Goal: Task Accomplishment & Management: Complete application form

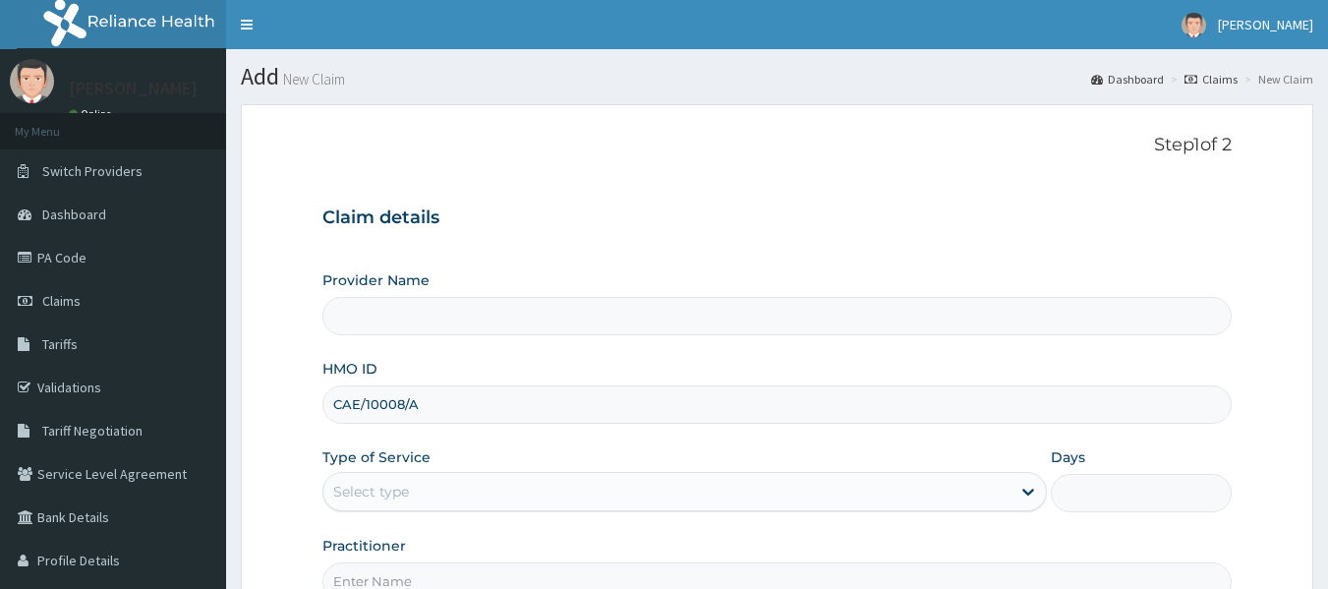
scroll to position [219, 0]
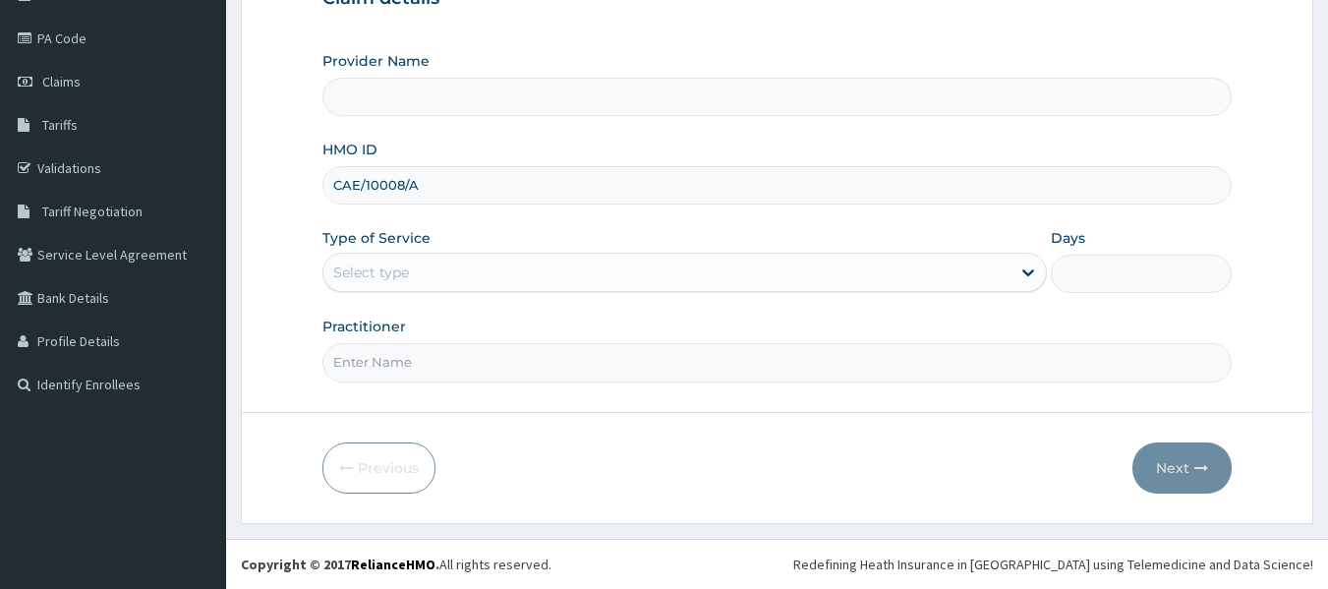
type input "Reliance Family Clinics (RFC) - [GEOGRAPHIC_DATA]"
type input "CAE/10008/A"
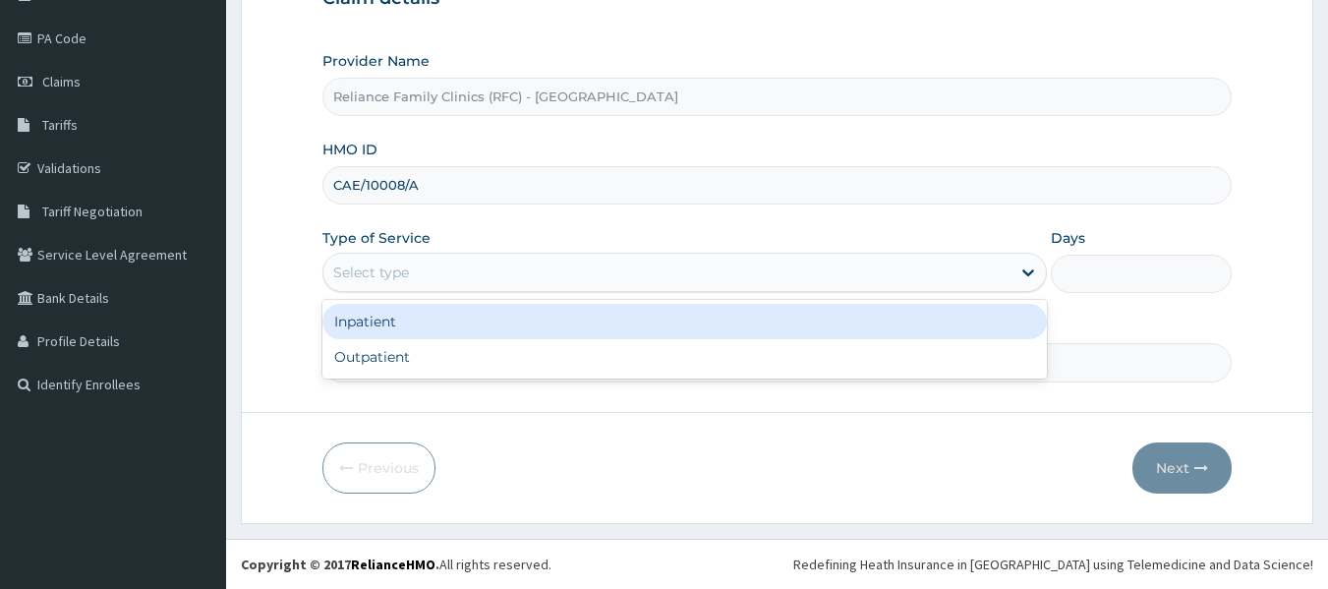
click at [597, 284] on div "Select type" at bounding box center [666, 272] width 687 height 31
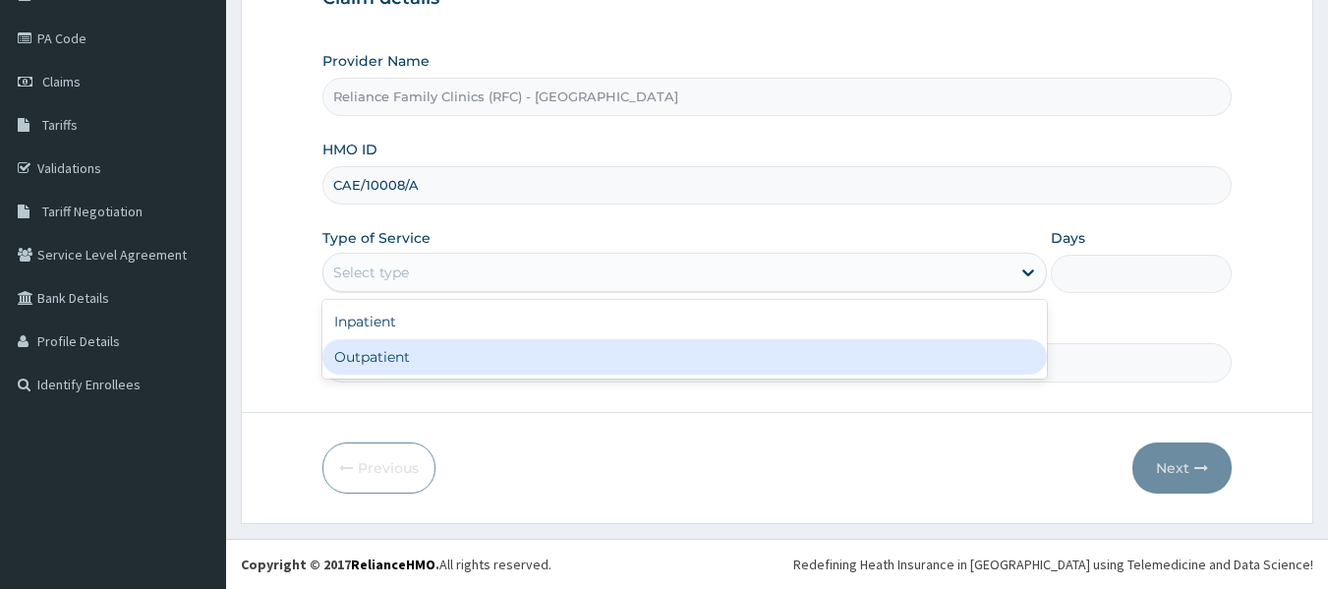
click at [584, 349] on div "Outpatient" at bounding box center [684, 356] width 725 height 35
type input "1"
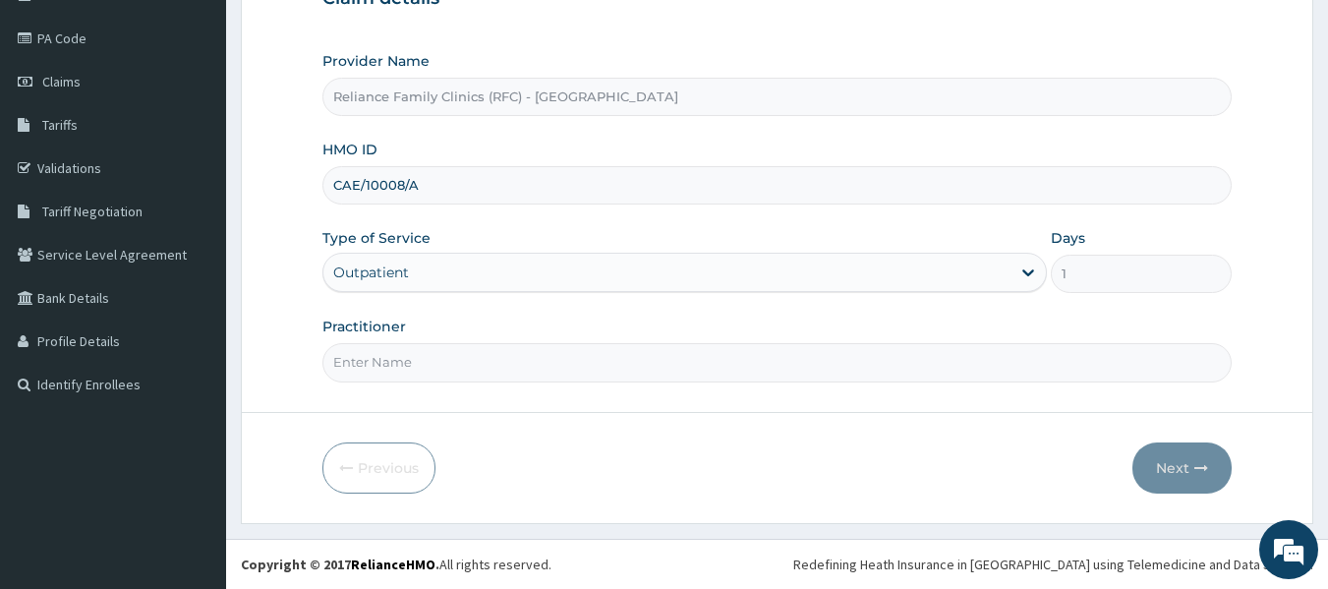
click at [587, 366] on input "Practitioner" at bounding box center [777, 362] width 910 height 38
type input "locum"
click at [1196, 472] on icon "button" at bounding box center [1202, 468] width 14 height 14
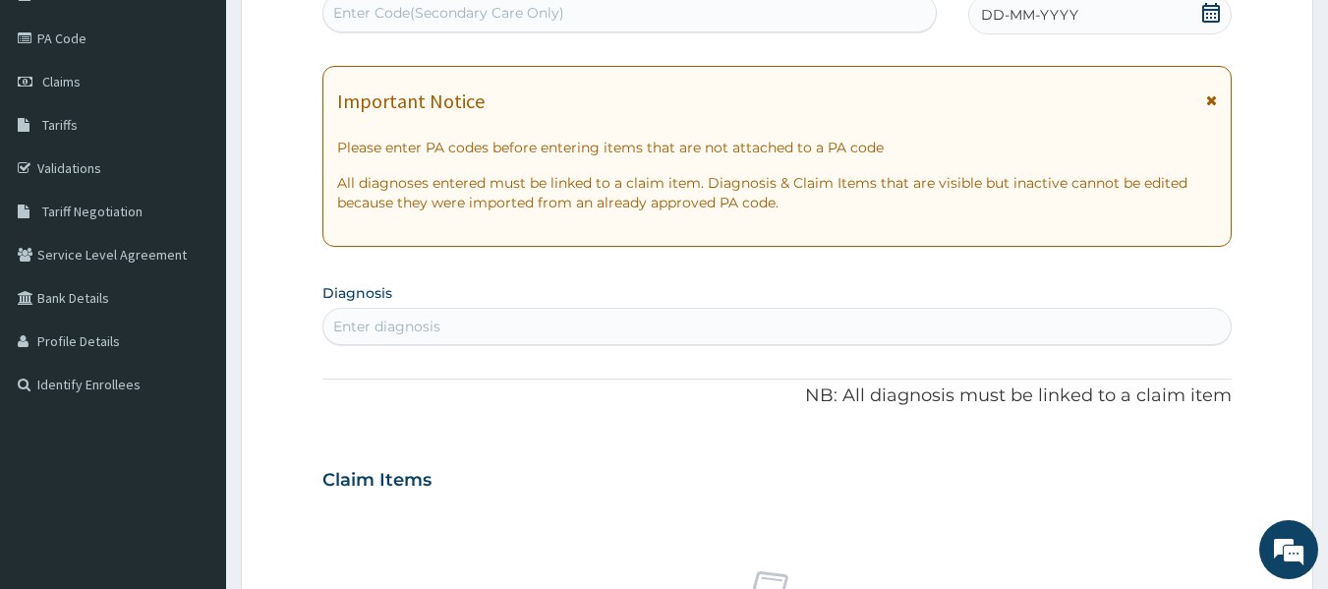
click at [1057, 22] on span "DD-MM-YYYY" at bounding box center [1029, 15] width 97 height 20
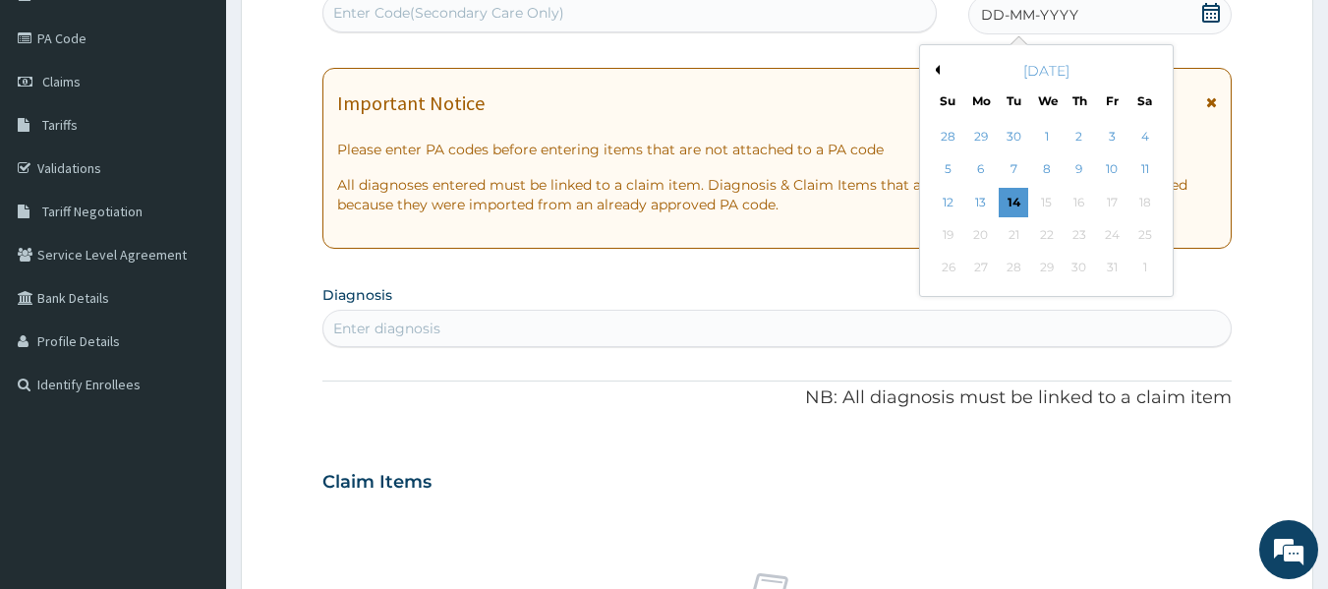
scroll to position [0, 0]
click at [1007, 197] on div "14" at bounding box center [1014, 202] width 29 height 29
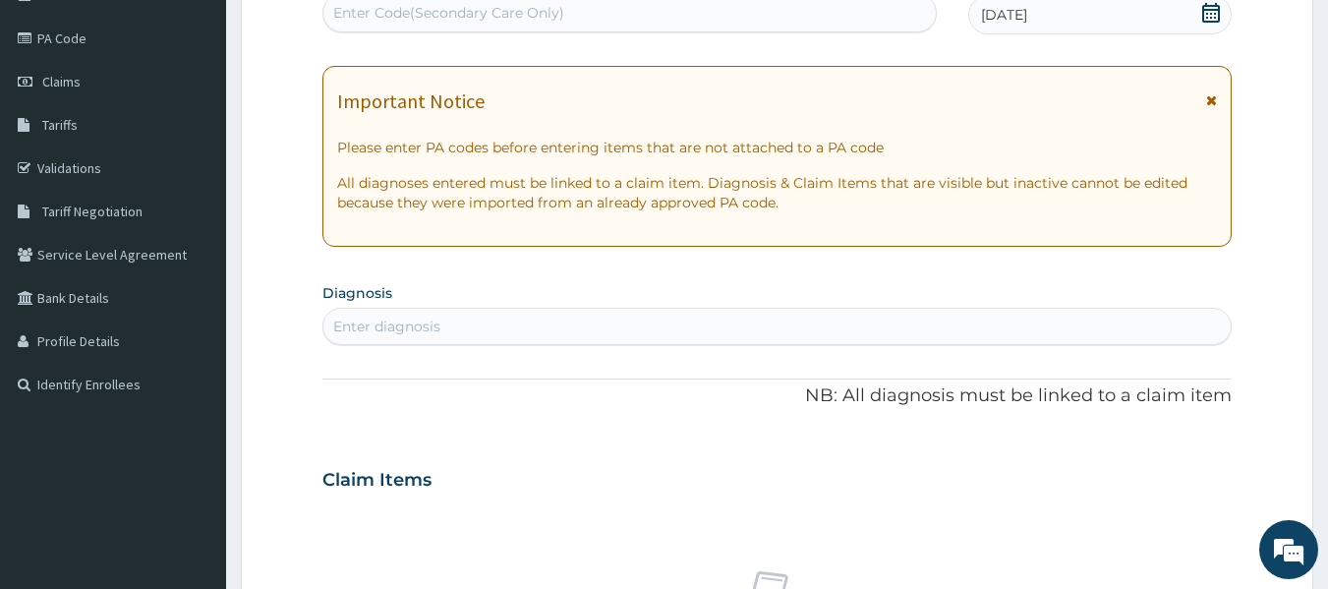
click at [891, 332] on div "Enter diagnosis" at bounding box center [777, 326] width 908 height 31
type input "malaria"
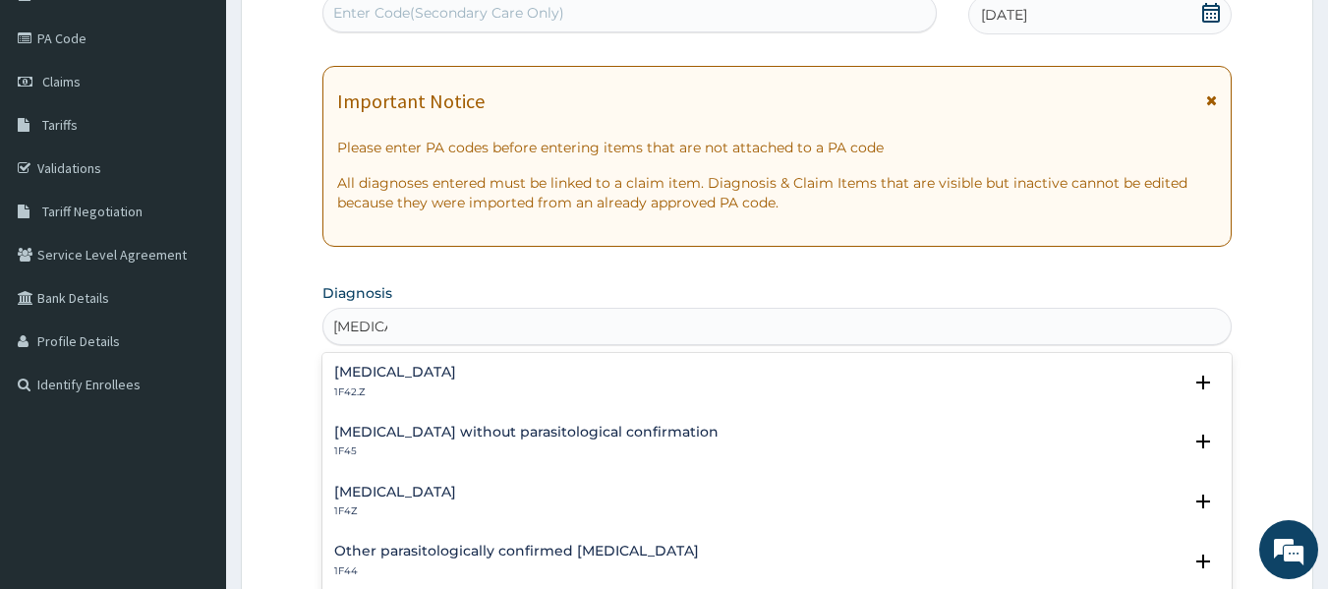
click at [486, 441] on div "Malaria without parasitological confirmation 1F45" at bounding box center [526, 442] width 384 height 34
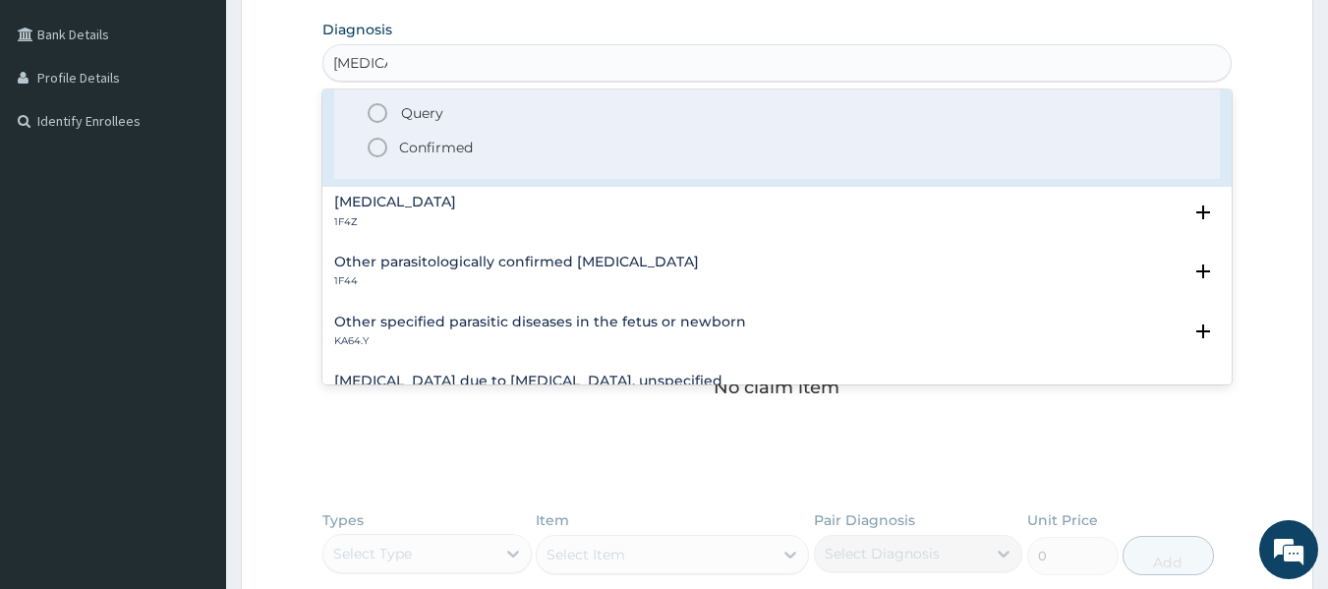
scroll to position [157, 0]
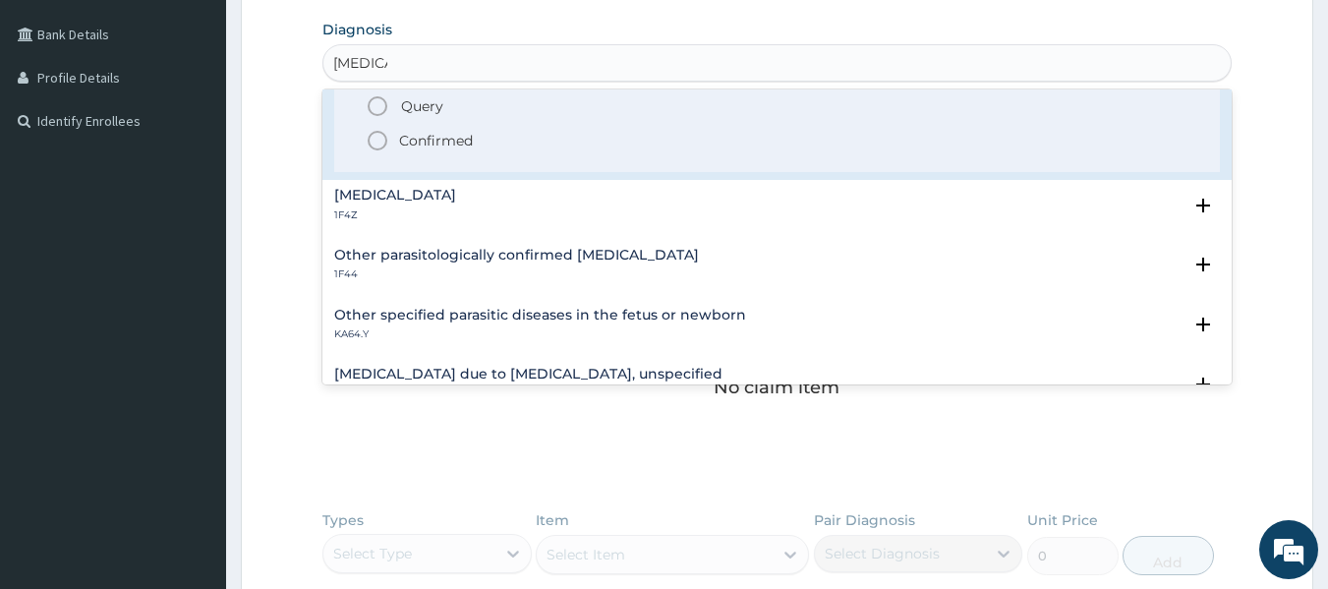
click at [363, 195] on h4 "Malaria, unspecified" at bounding box center [395, 195] width 122 height 15
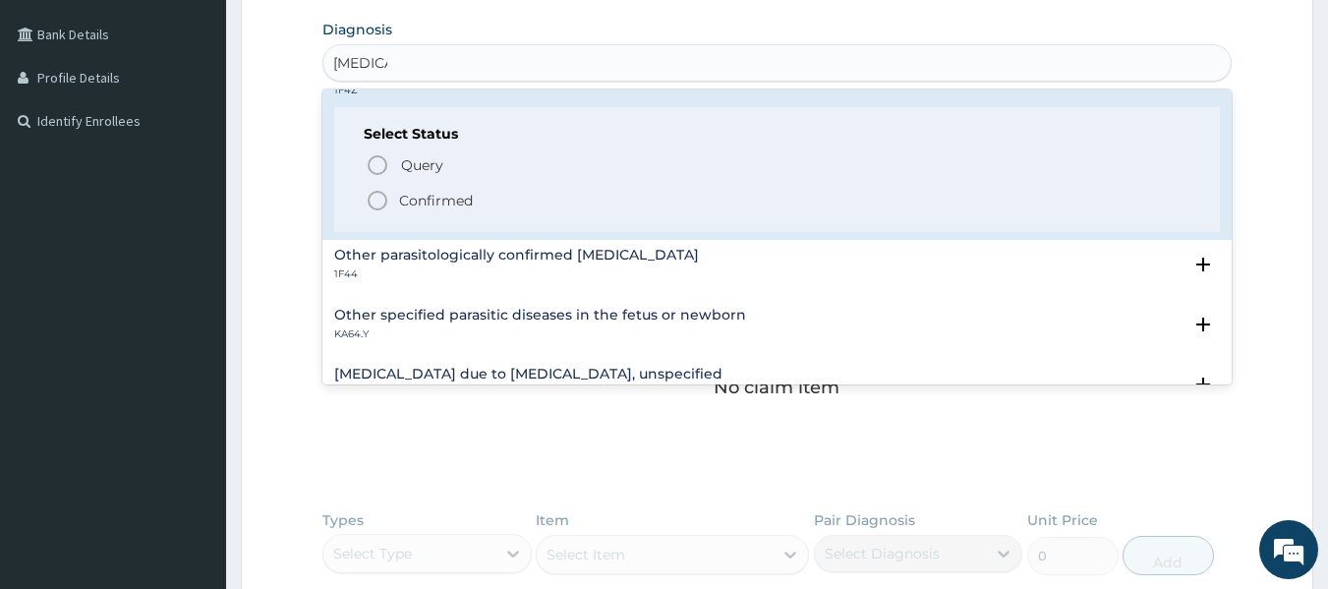
click at [431, 198] on p "Confirmed" at bounding box center [436, 201] width 74 height 20
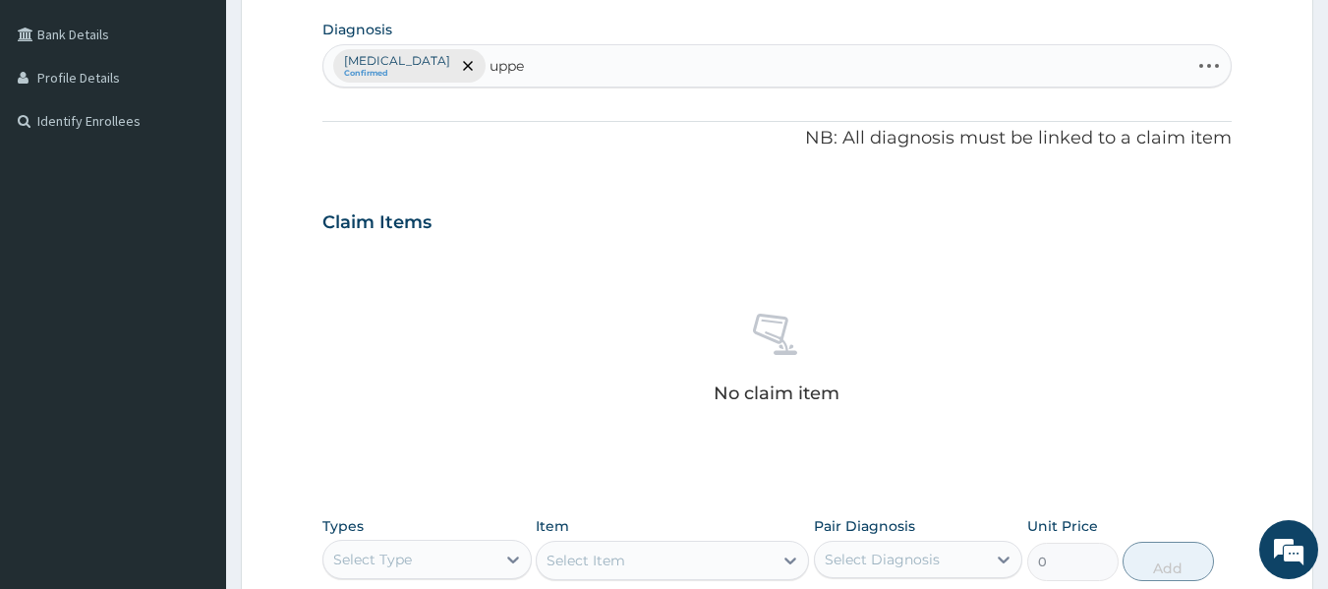
type input "upper"
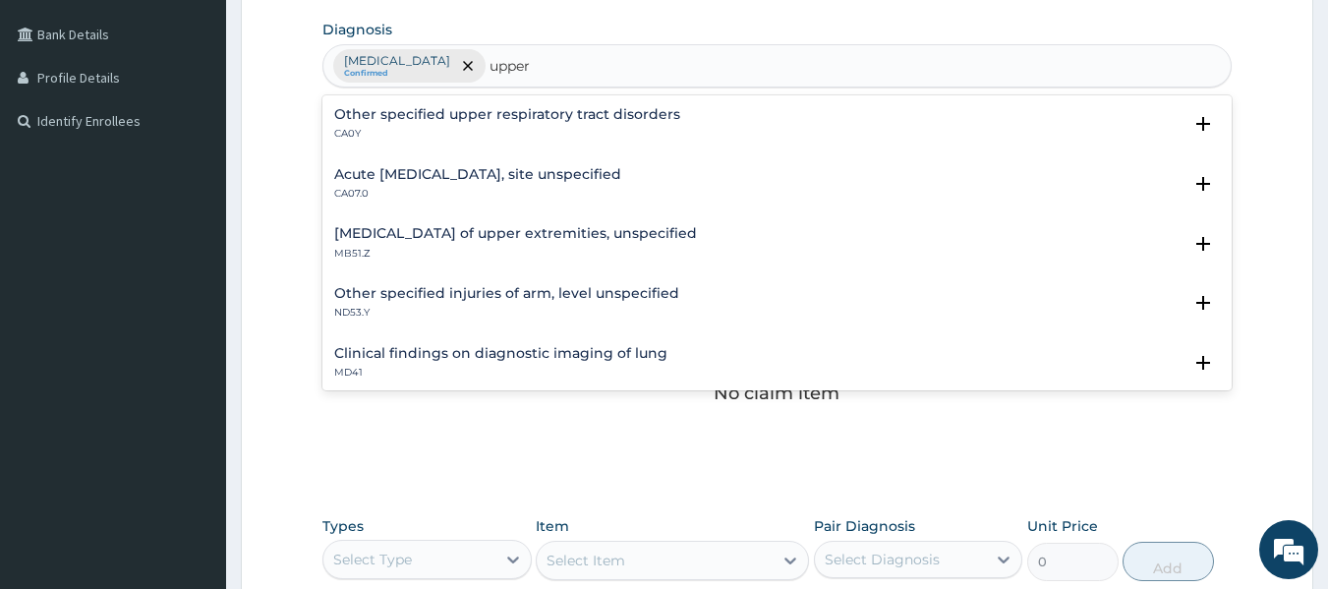
click at [391, 185] on div "Acute upper respiratory infection, site unspecified CA07.0" at bounding box center [477, 184] width 287 height 34
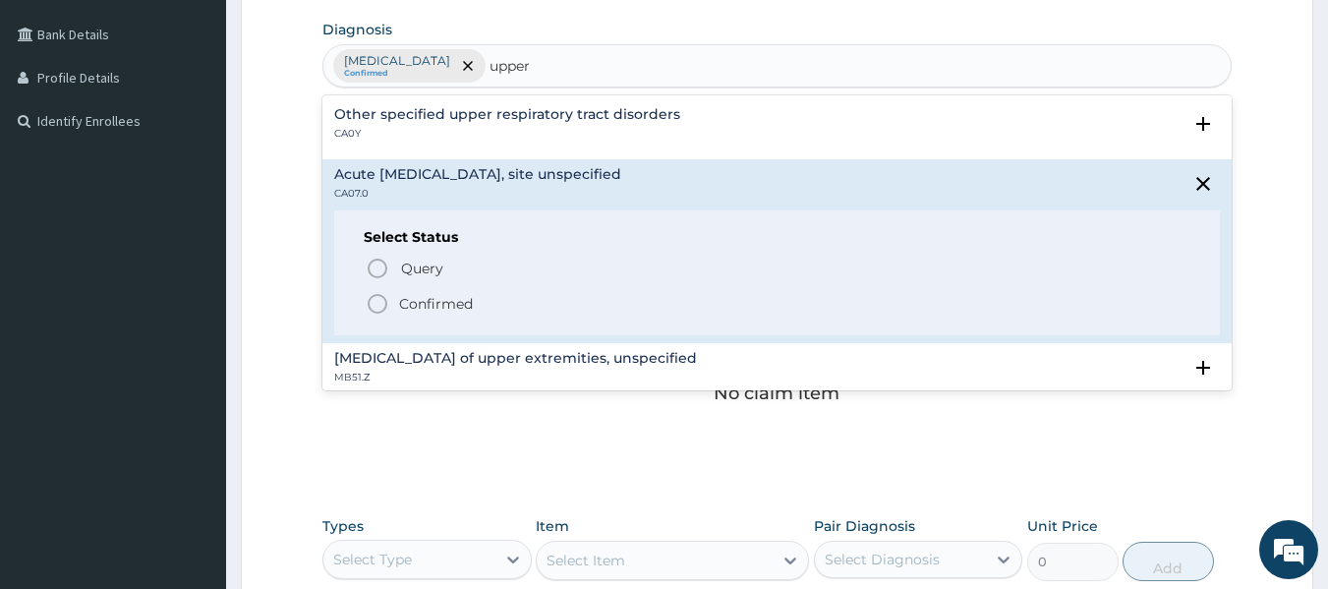
click at [404, 296] on p "Confirmed" at bounding box center [436, 304] width 74 height 20
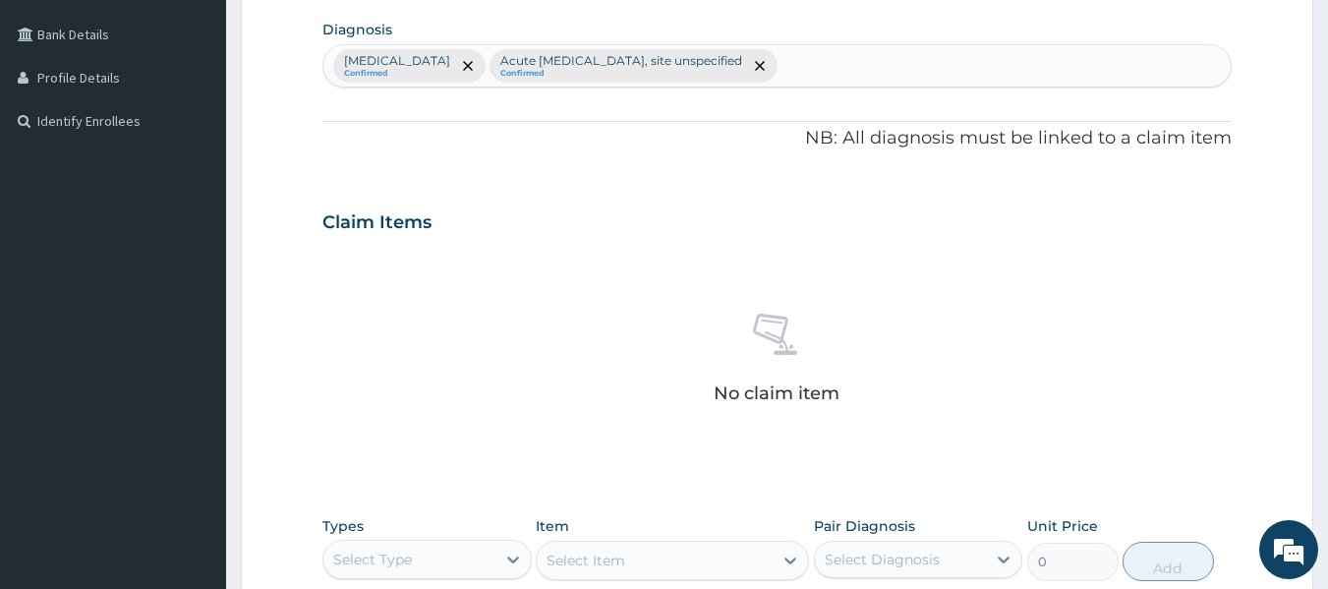
scroll to position [829, 0]
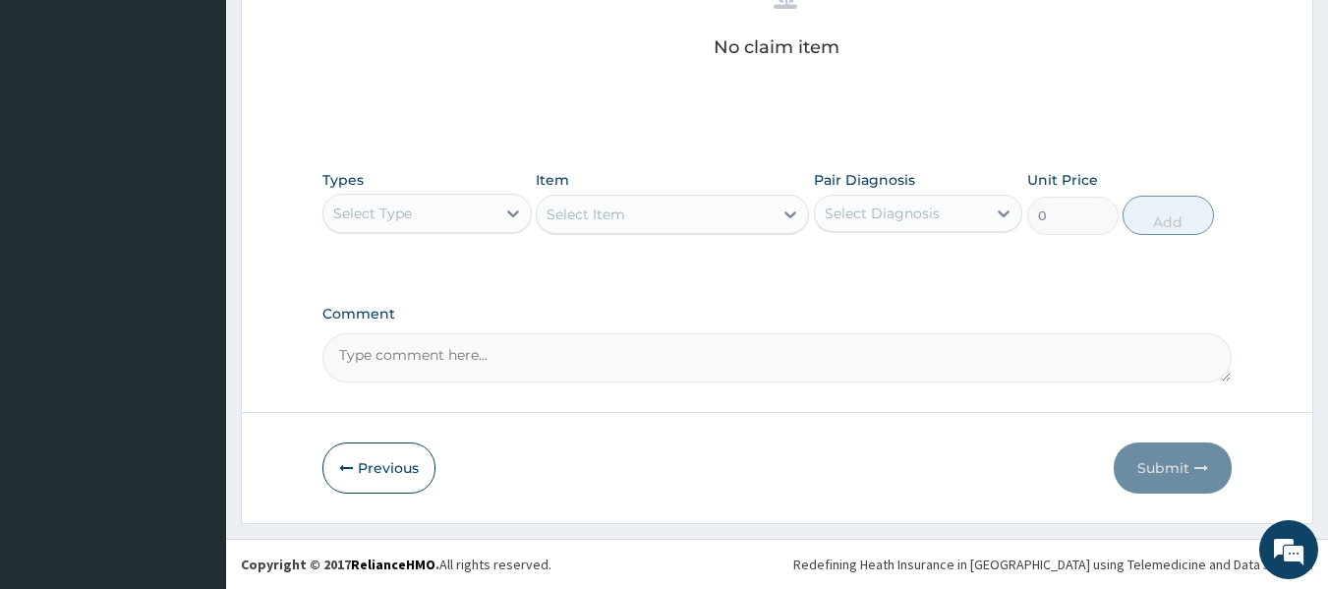
click at [502, 238] on div "Types Select Type Item Select Item Pair Diagnosis Select Diagnosis Unit Price 0…" at bounding box center [777, 202] width 910 height 85
click at [480, 214] on div "Select Type" at bounding box center [409, 213] width 172 height 31
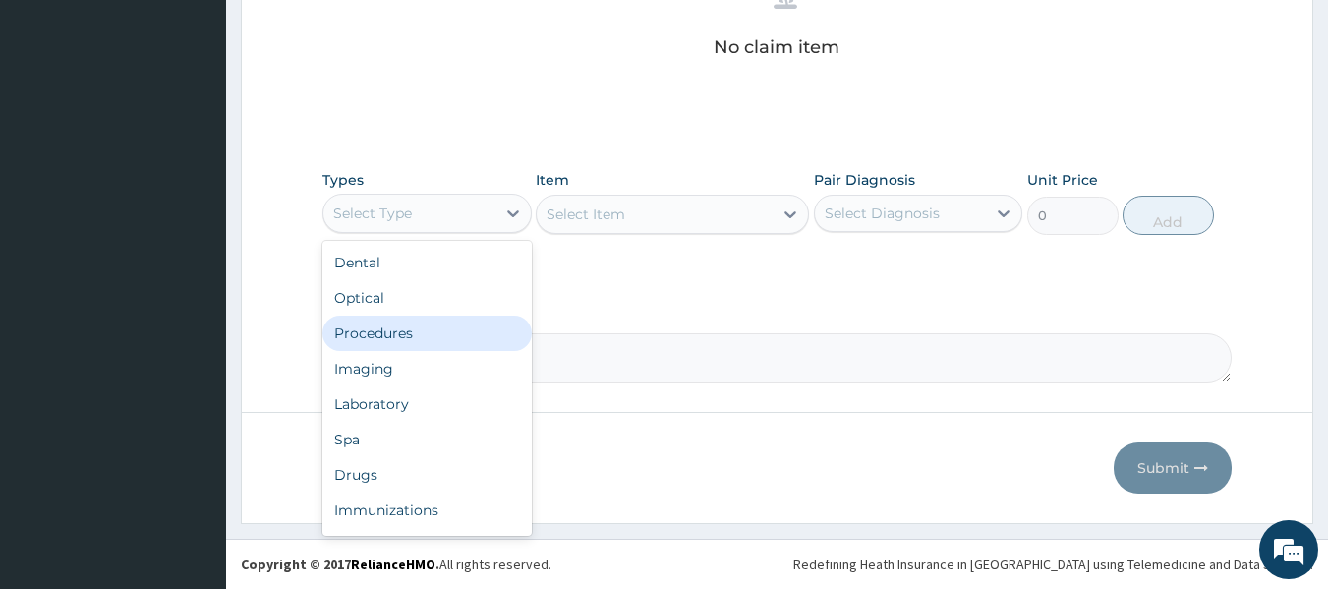
click at [466, 339] on div "Procedures" at bounding box center [426, 333] width 209 height 35
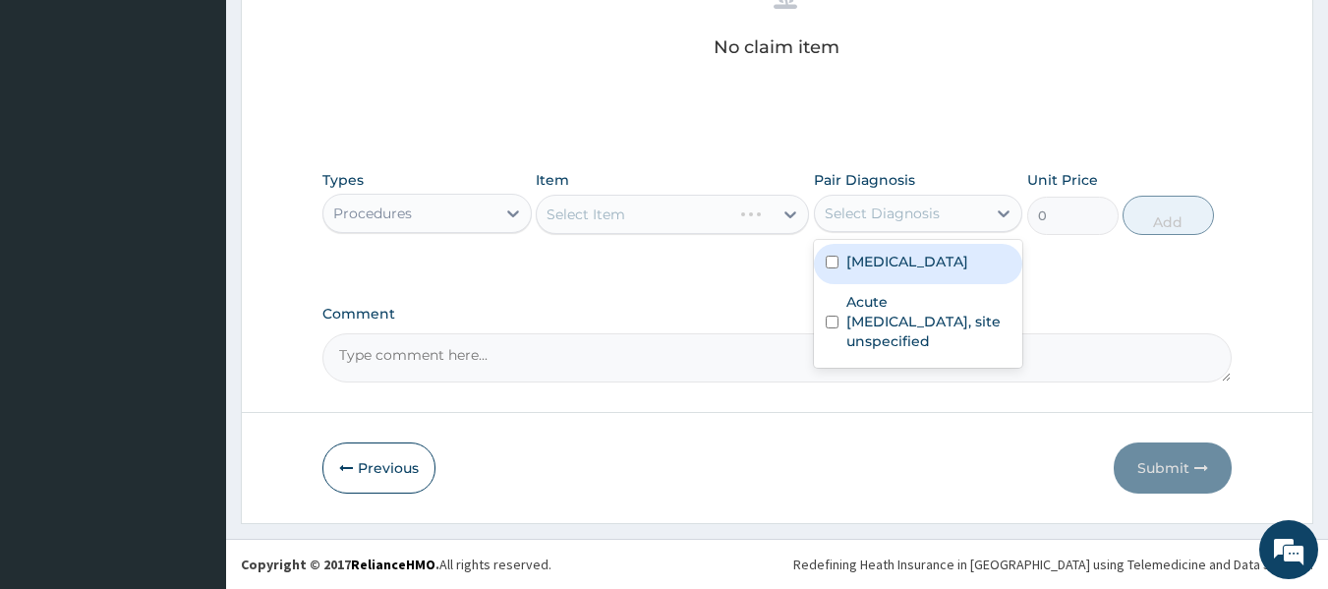
drag, startPoint x: 883, startPoint y: 226, endPoint x: 907, endPoint y: 283, distance: 62.1
click at [907, 232] on div "option Malaria, unspecified focused, 1 of 2. 2 results available. Use Up and Do…" at bounding box center [918, 213] width 209 height 37
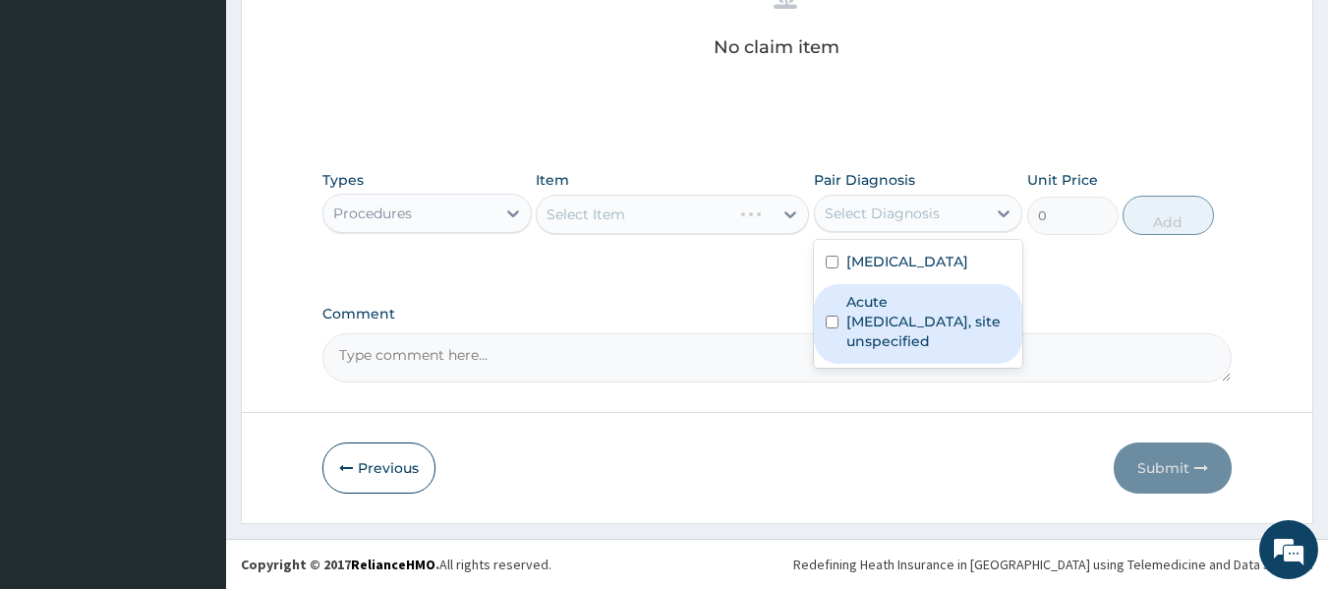
click at [907, 284] on div "Acute upper respiratory infection, site unspecified" at bounding box center [918, 324] width 209 height 80
checkbox input "true"
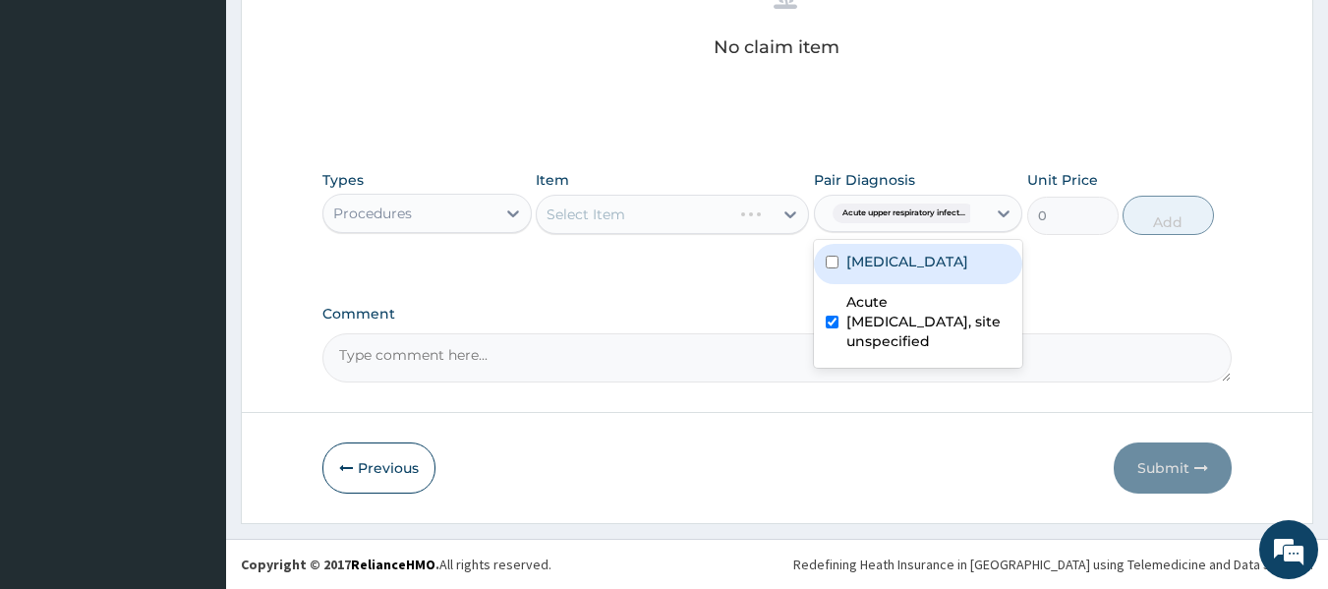
click at [923, 262] on label "Malaria, unspecified" at bounding box center [908, 262] width 122 height 20
checkbox input "true"
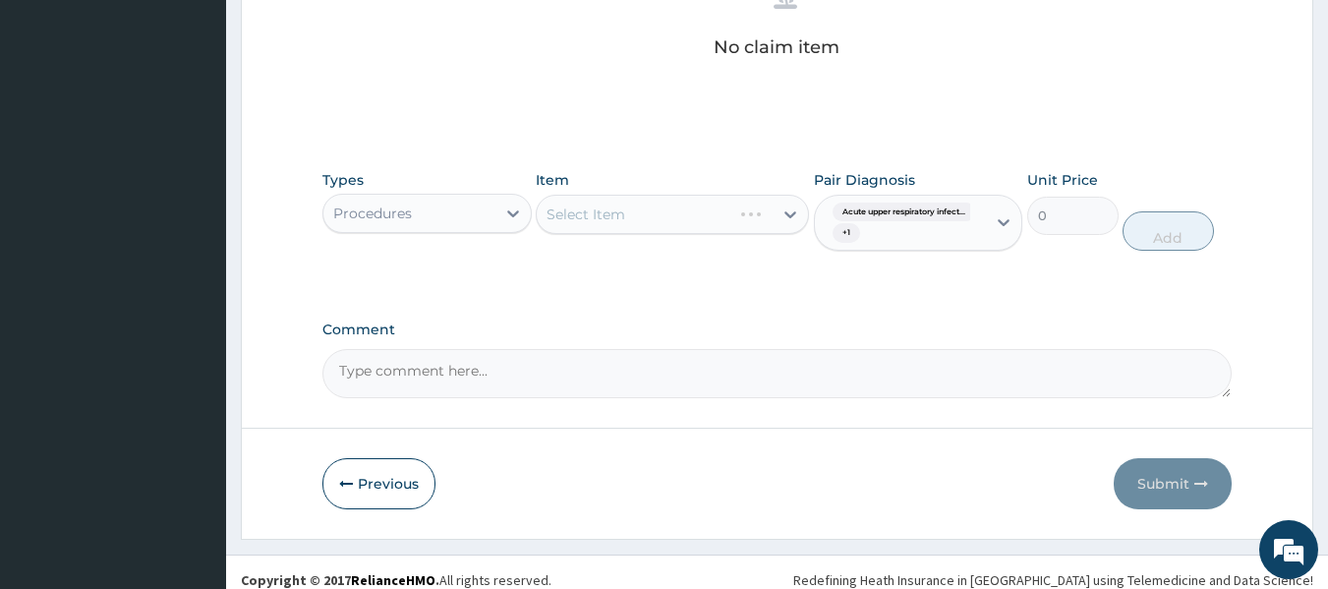
click at [717, 217] on div "Select Item" at bounding box center [672, 214] width 273 height 39
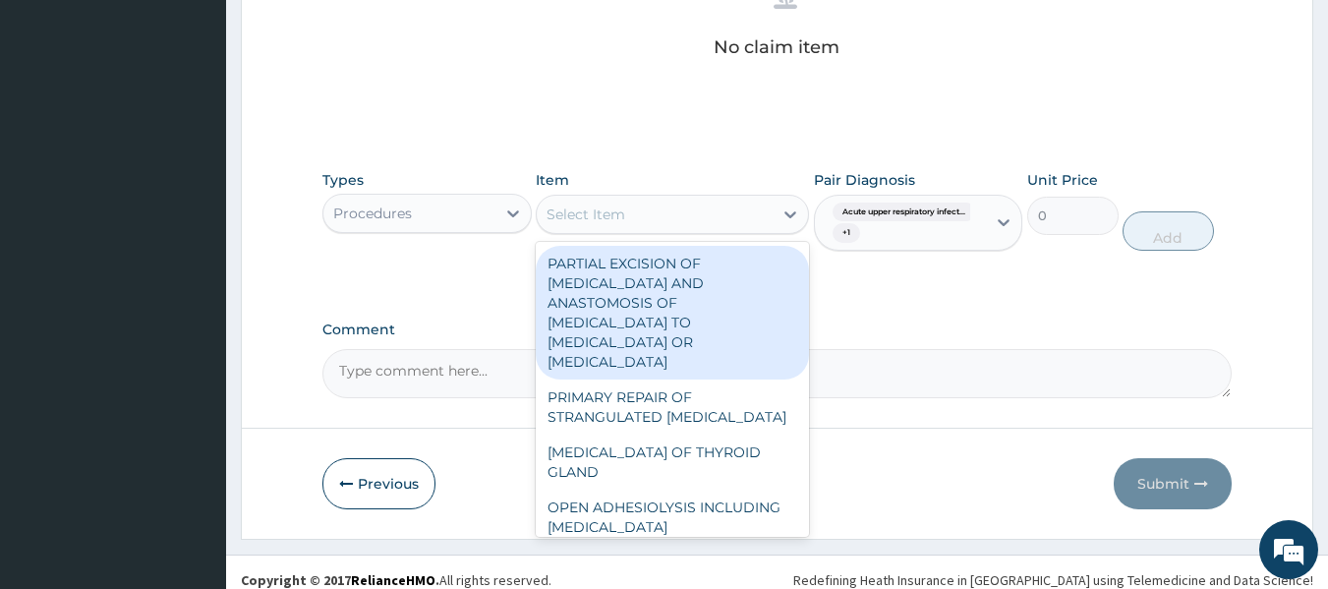
click at [717, 217] on div "Select Item" at bounding box center [655, 214] width 236 height 31
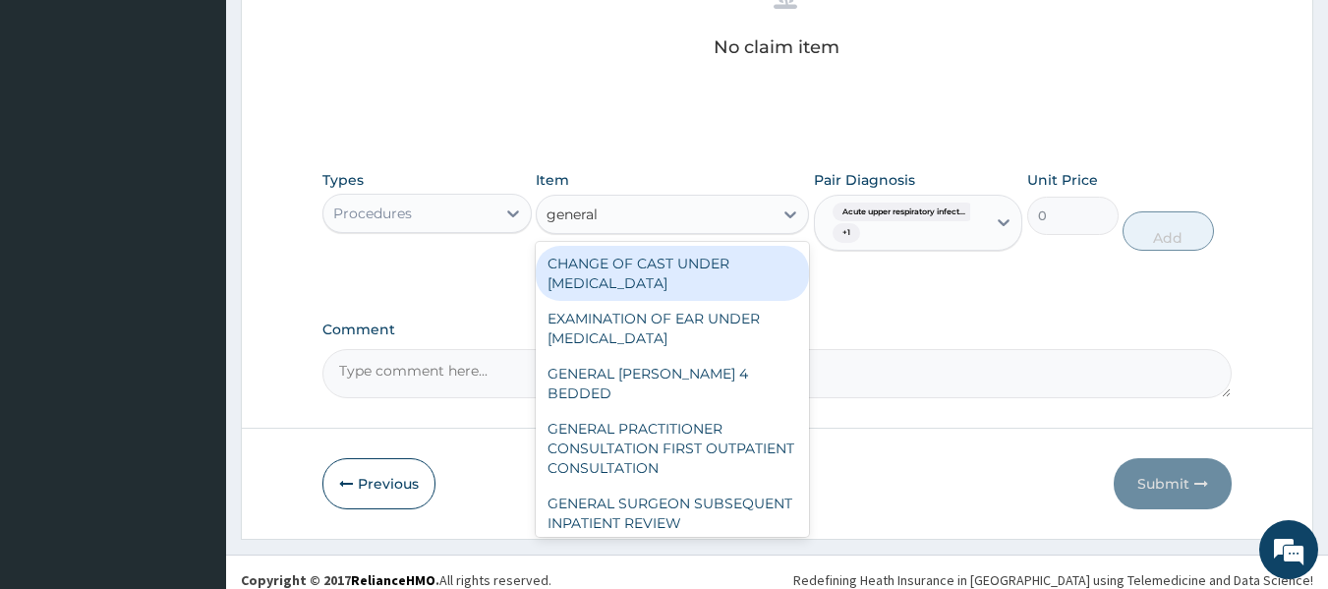
type input "general p"
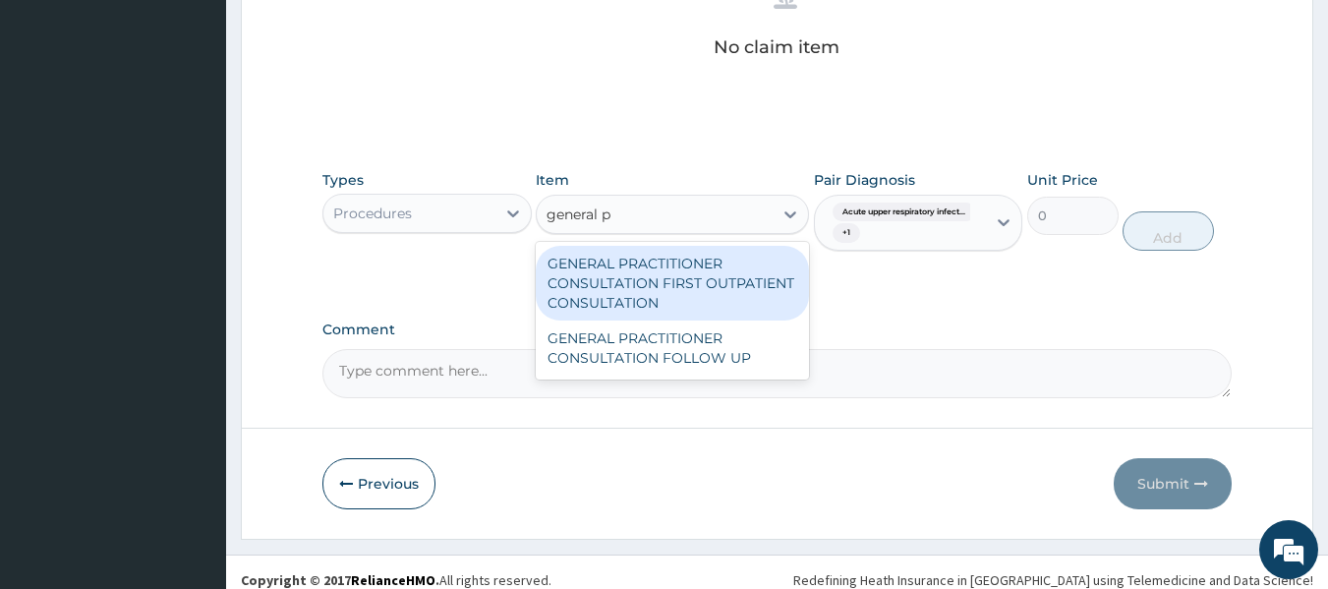
click at [734, 247] on div "GENERAL PRACTITIONER CONSULTATION FIRST OUTPATIENT CONSULTATION" at bounding box center [672, 283] width 273 height 75
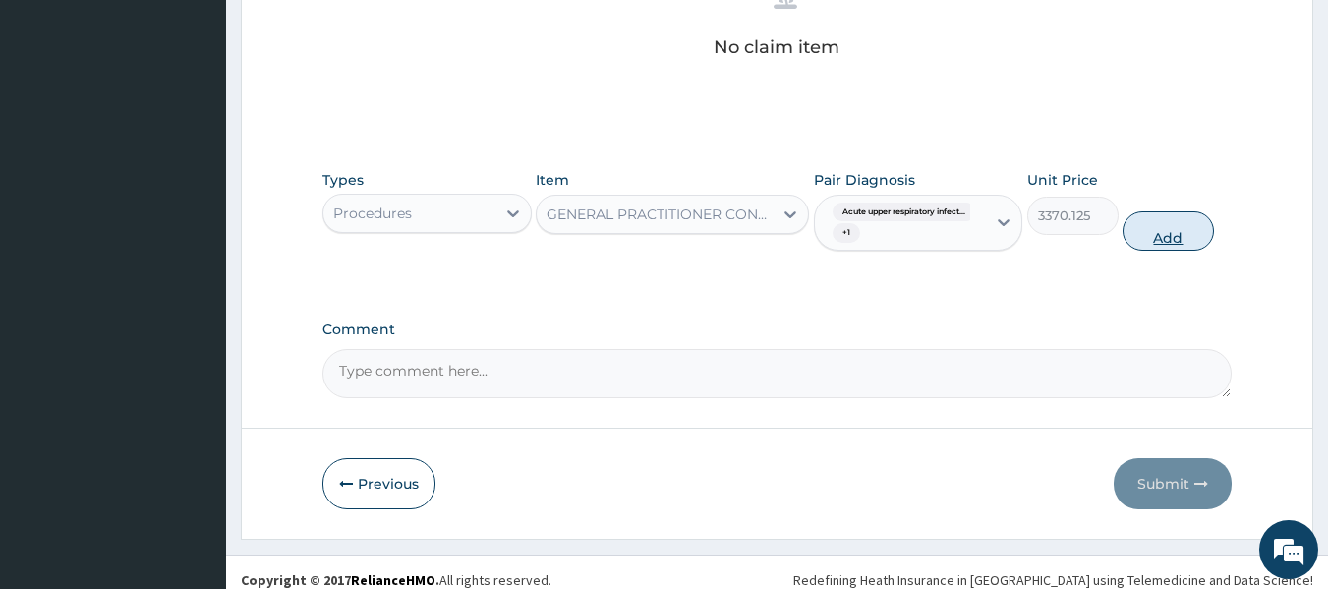
click at [1198, 241] on button "Add" at bounding box center [1168, 230] width 91 height 39
type input "0"
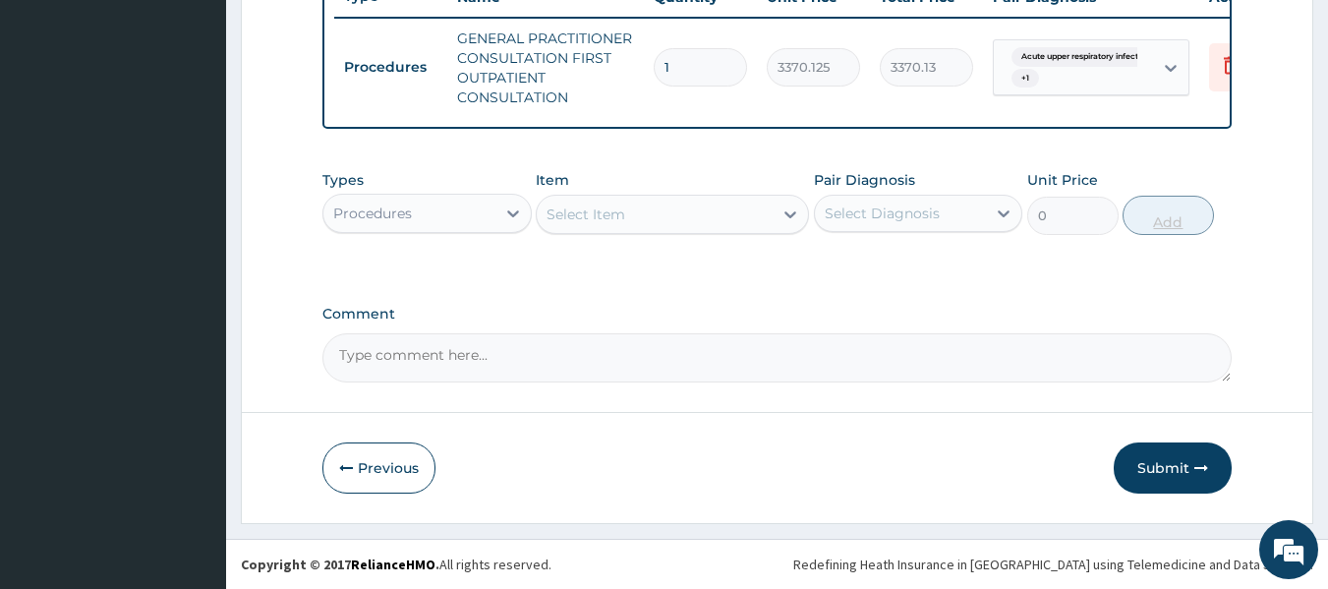
scroll to position [781, 0]
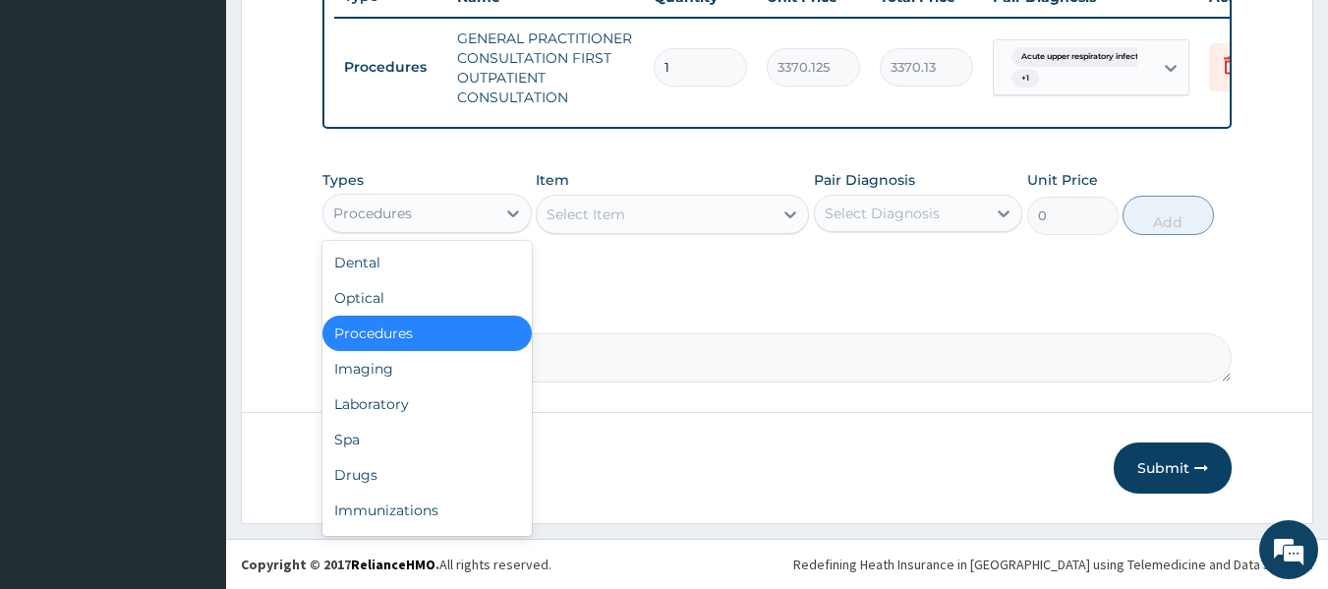
click at [479, 221] on div "Procedures" at bounding box center [409, 213] width 172 height 31
click at [491, 403] on div "Laboratory" at bounding box center [426, 403] width 209 height 35
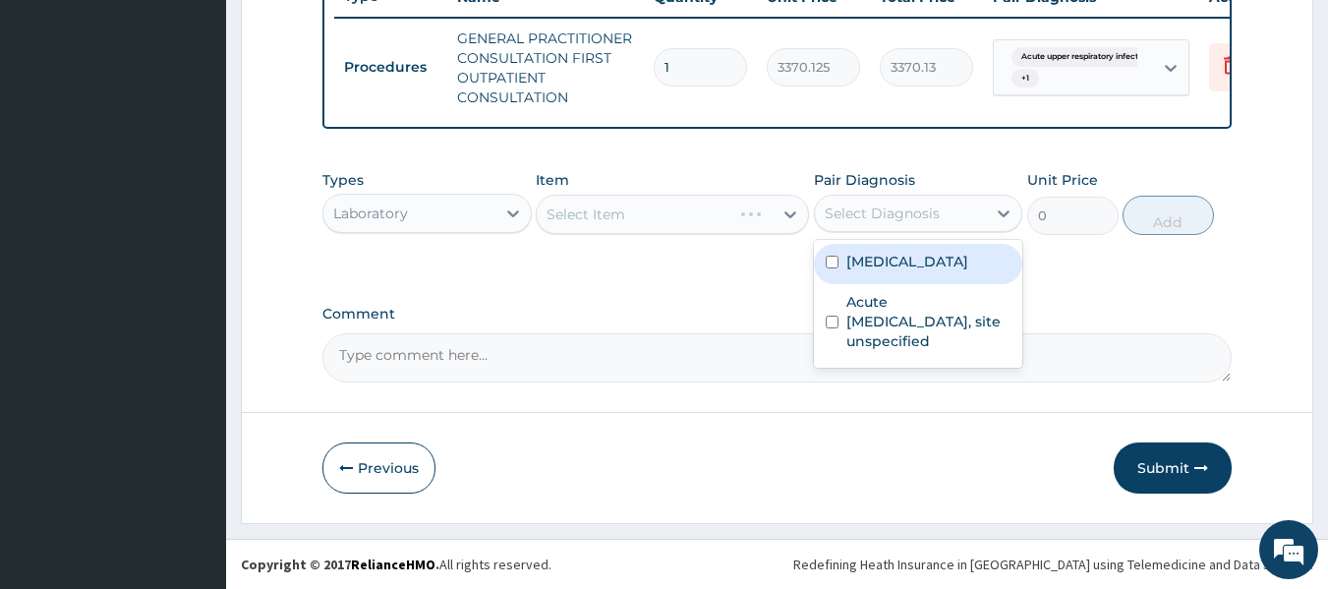
click at [907, 227] on div "Select Diagnosis" at bounding box center [901, 213] width 172 height 31
click at [919, 263] on label "Malaria, unspecified" at bounding box center [908, 262] width 122 height 20
checkbox input "true"
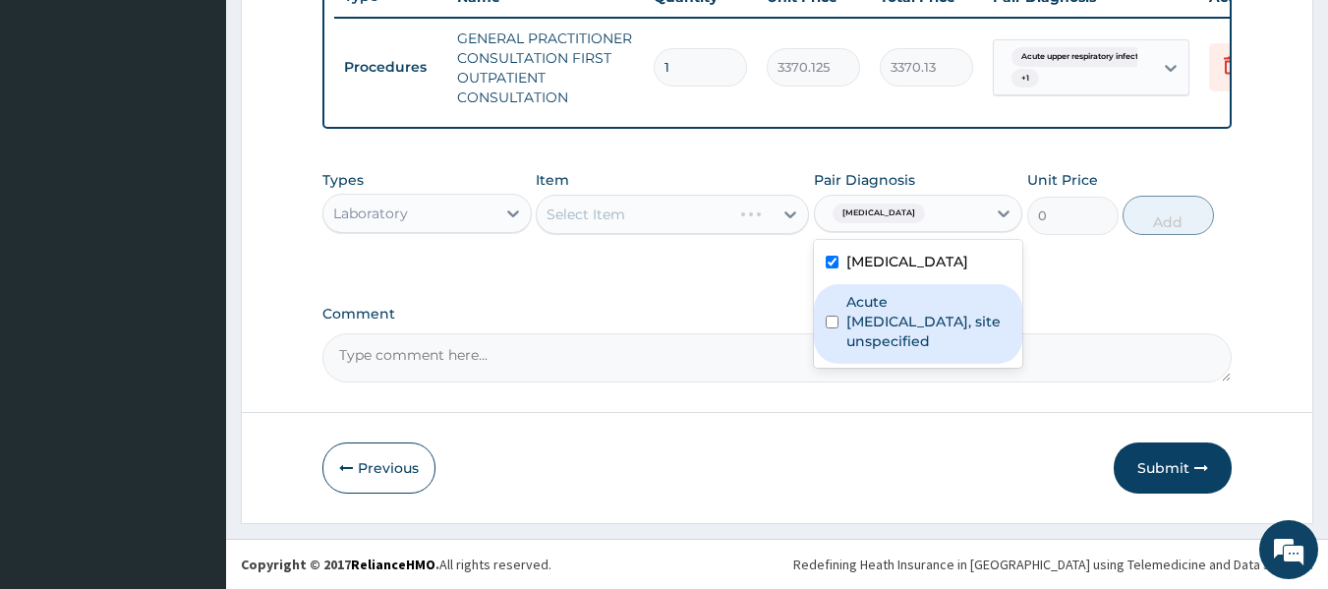
click at [933, 307] on label "Acute upper respiratory infection, site unspecified" at bounding box center [929, 321] width 165 height 59
checkbox input "true"
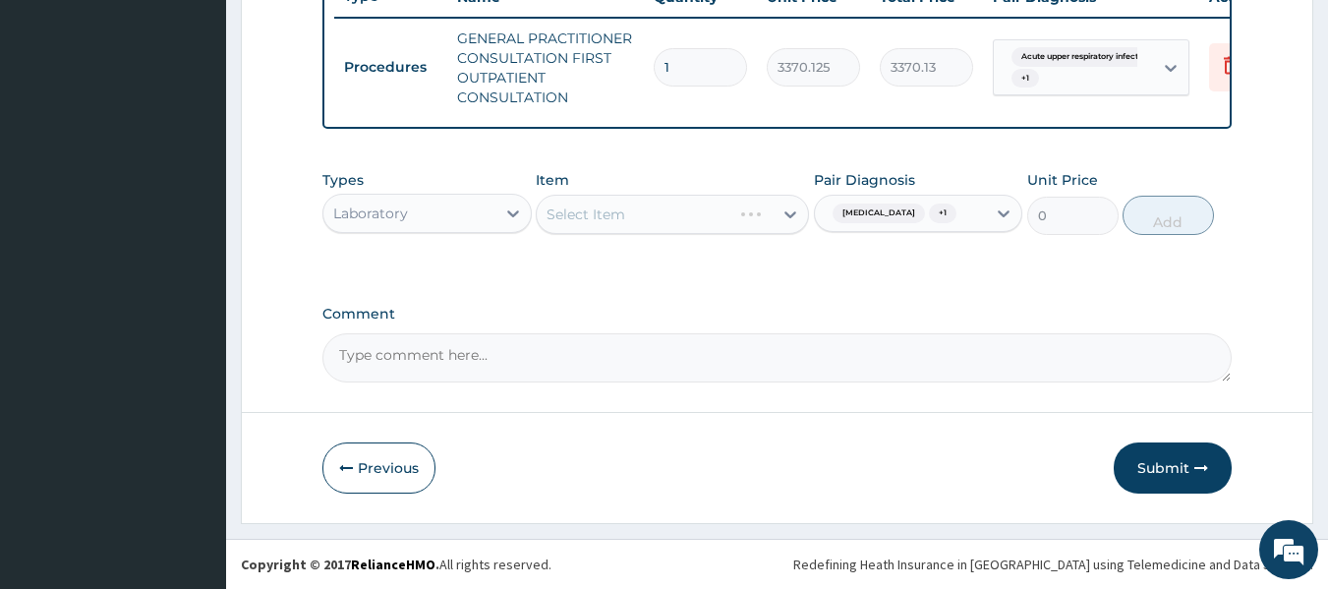
click at [716, 229] on div "Select Item" at bounding box center [672, 214] width 273 height 39
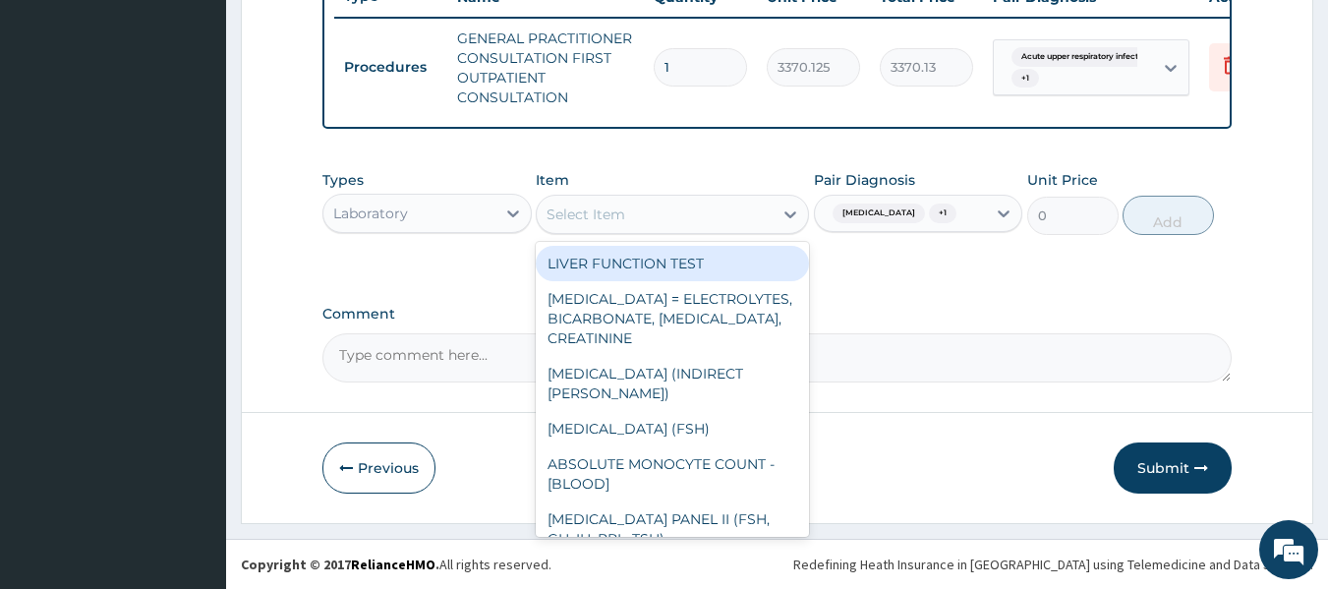
click at [716, 229] on div "Select Item" at bounding box center [655, 214] width 236 height 31
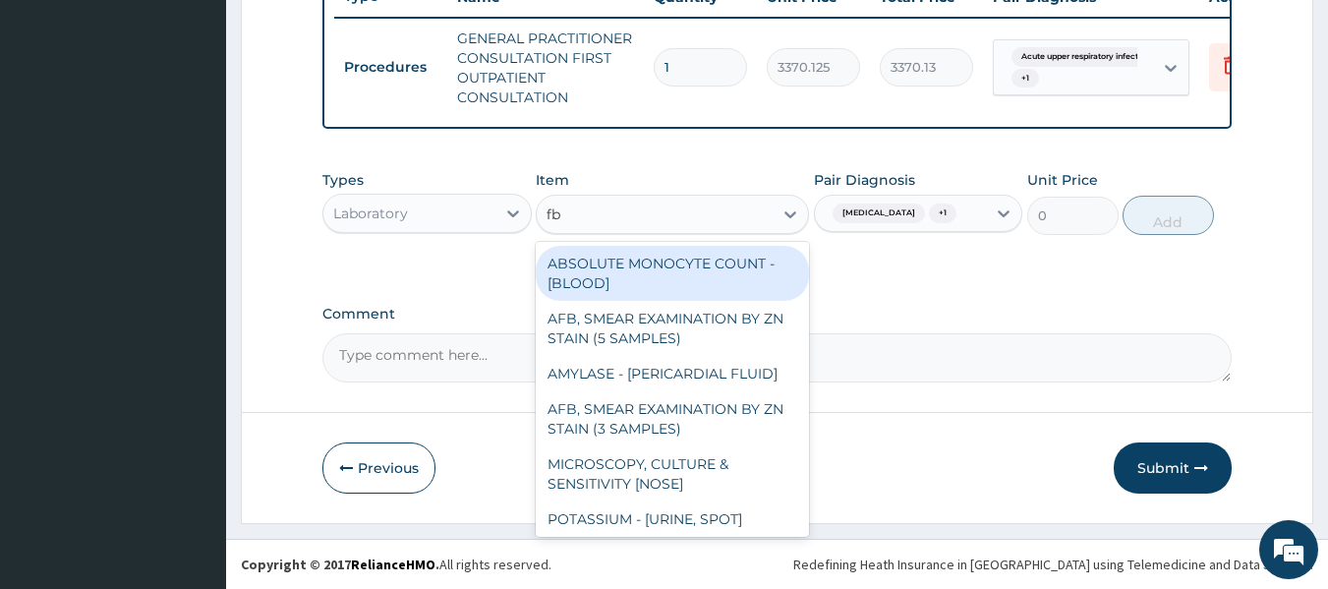
type input "fbc"
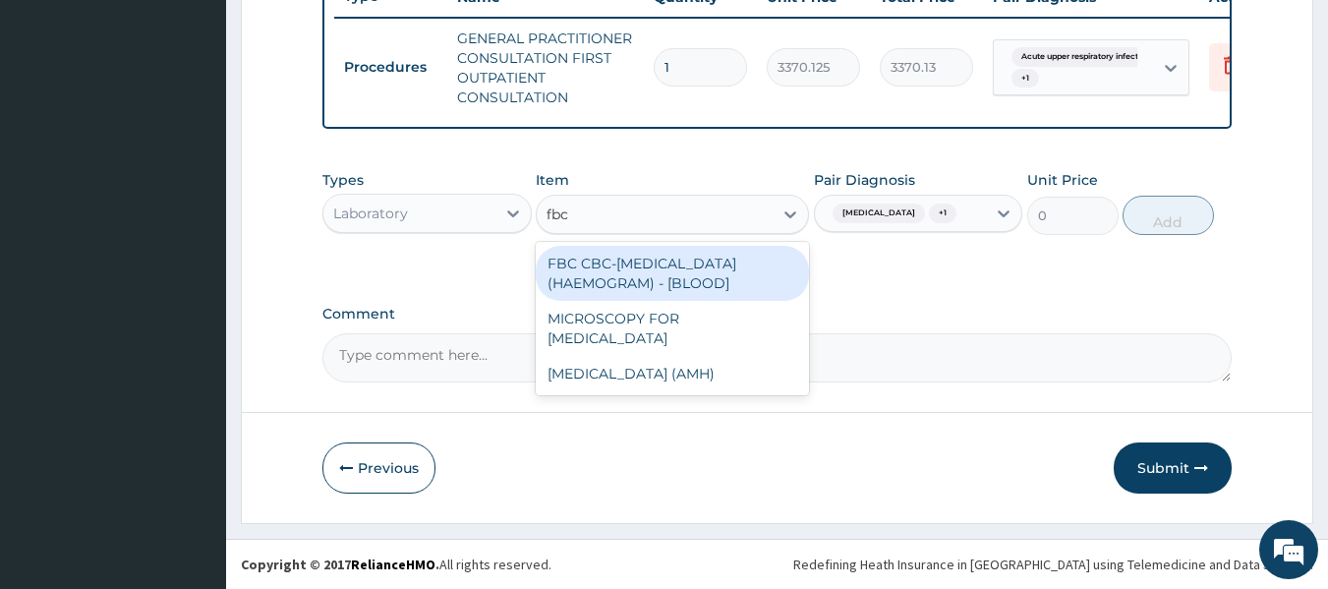
click at [728, 262] on div "FBC CBC-COMPLETE BLOOD COUNT (HAEMOGRAM) - [BLOOD]" at bounding box center [672, 273] width 273 height 55
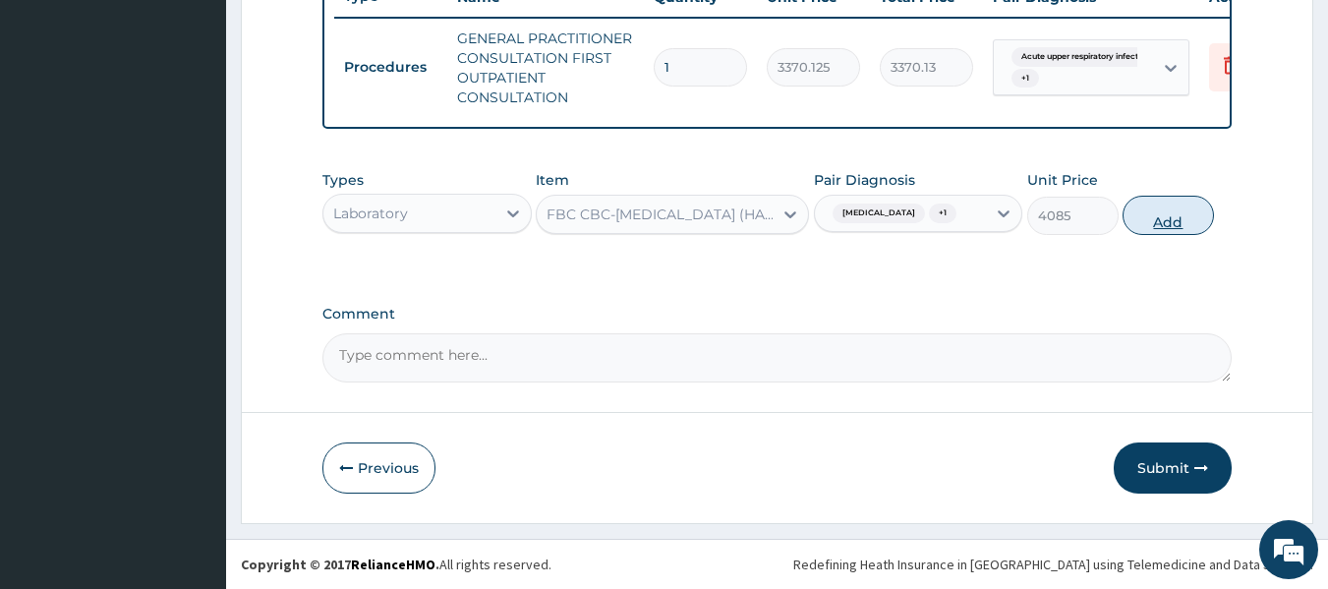
click at [1135, 221] on button "Add" at bounding box center [1168, 215] width 91 height 39
type input "0"
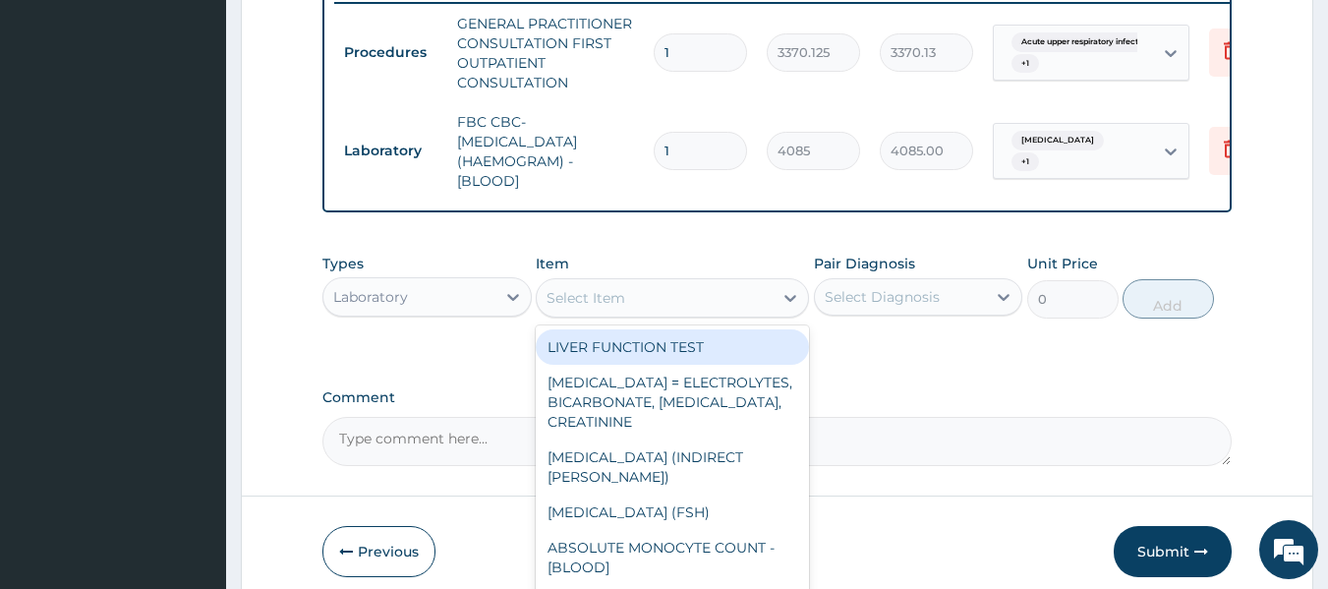
click at [674, 312] on div "Select Item" at bounding box center [655, 297] width 236 height 31
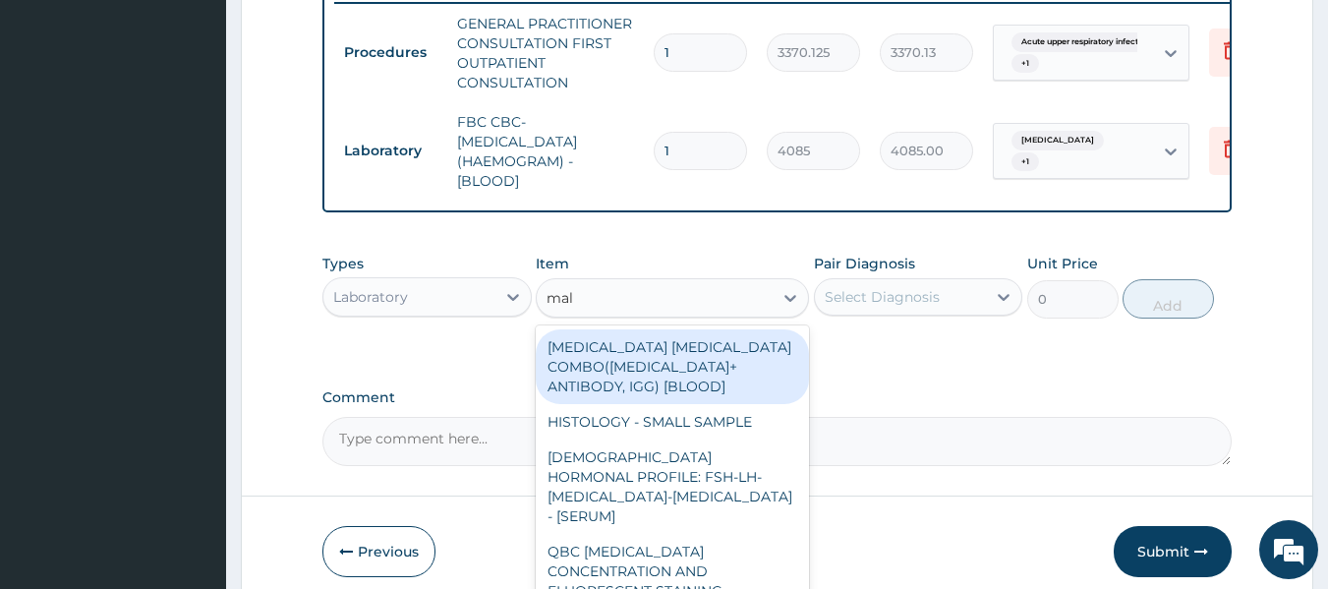
type input "mala"
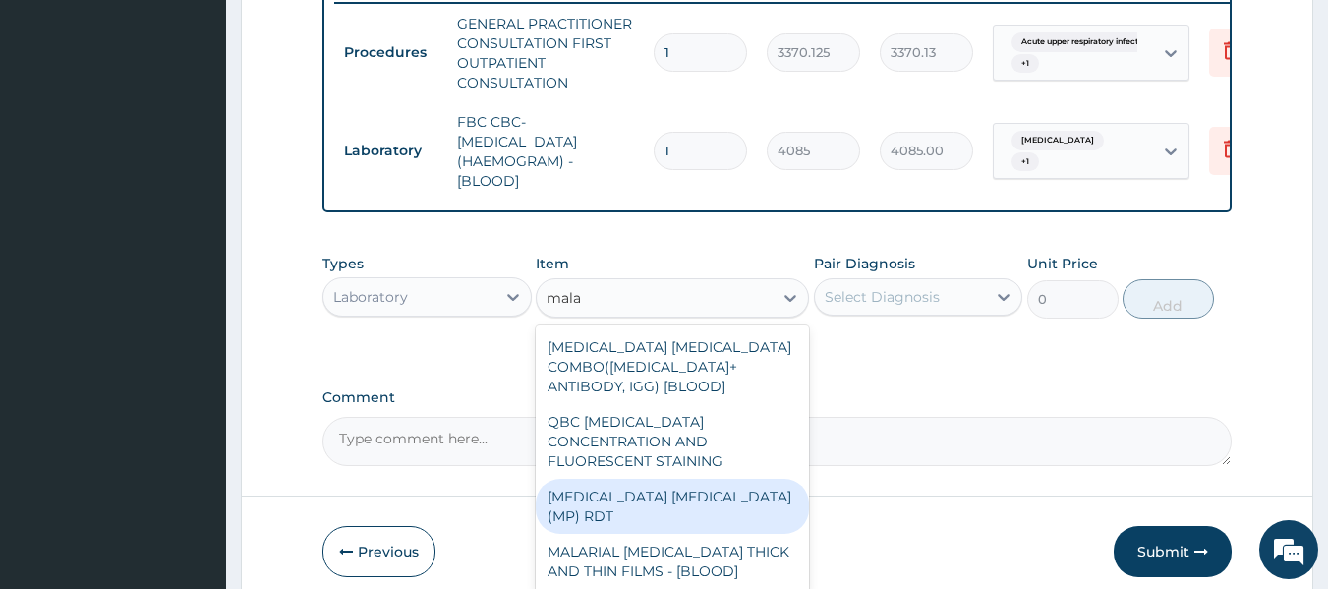
click at [727, 479] on div "MALARIA PARASITE (MP) RDT" at bounding box center [672, 506] width 273 height 55
type input "1531.875"
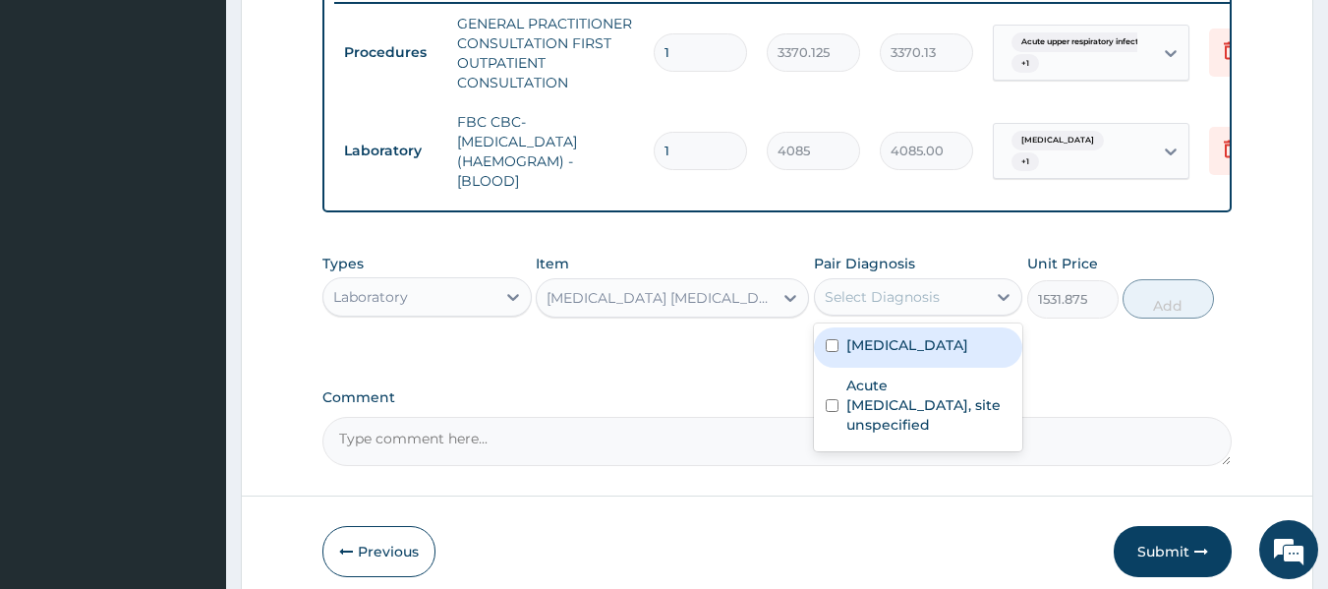
drag, startPoint x: 972, startPoint y: 318, endPoint x: 971, endPoint y: 359, distance: 41.3
click at [971, 316] on div "option Acute upper respiratory infection, site unspecified, selected. option Ma…" at bounding box center [918, 296] width 209 height 37
click at [968, 355] on label "Malaria, unspecified" at bounding box center [908, 345] width 122 height 20
checkbox input "true"
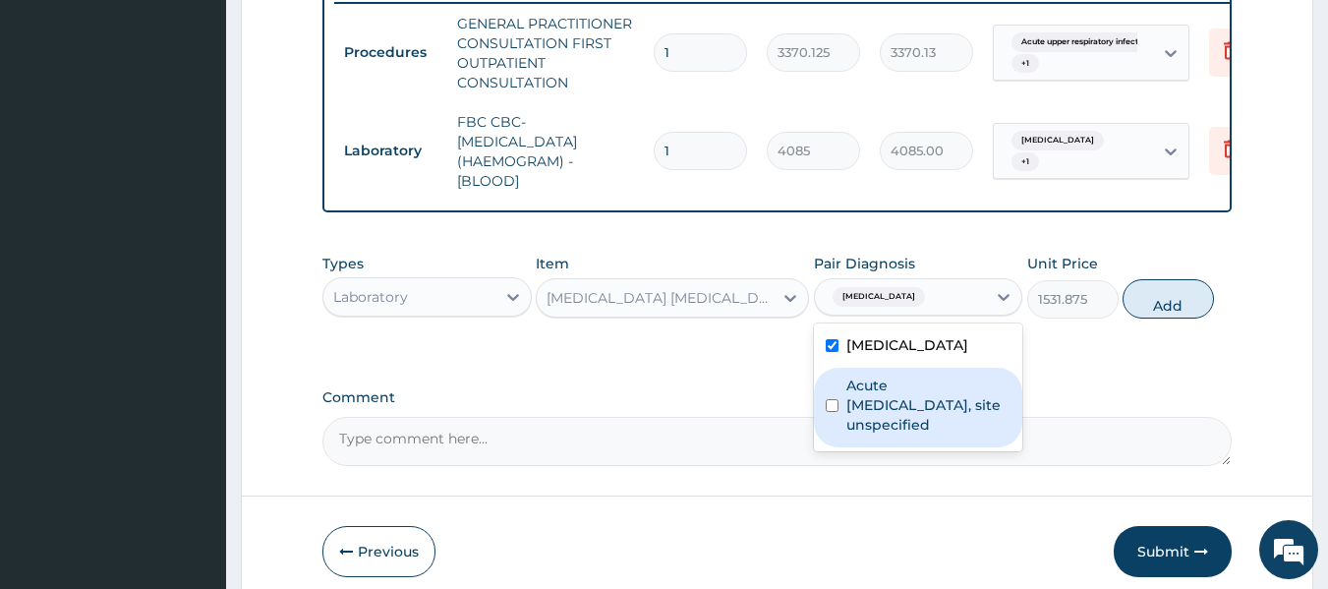
click at [970, 412] on label "Acute upper respiratory infection, site unspecified" at bounding box center [929, 405] width 165 height 59
checkbox input "true"
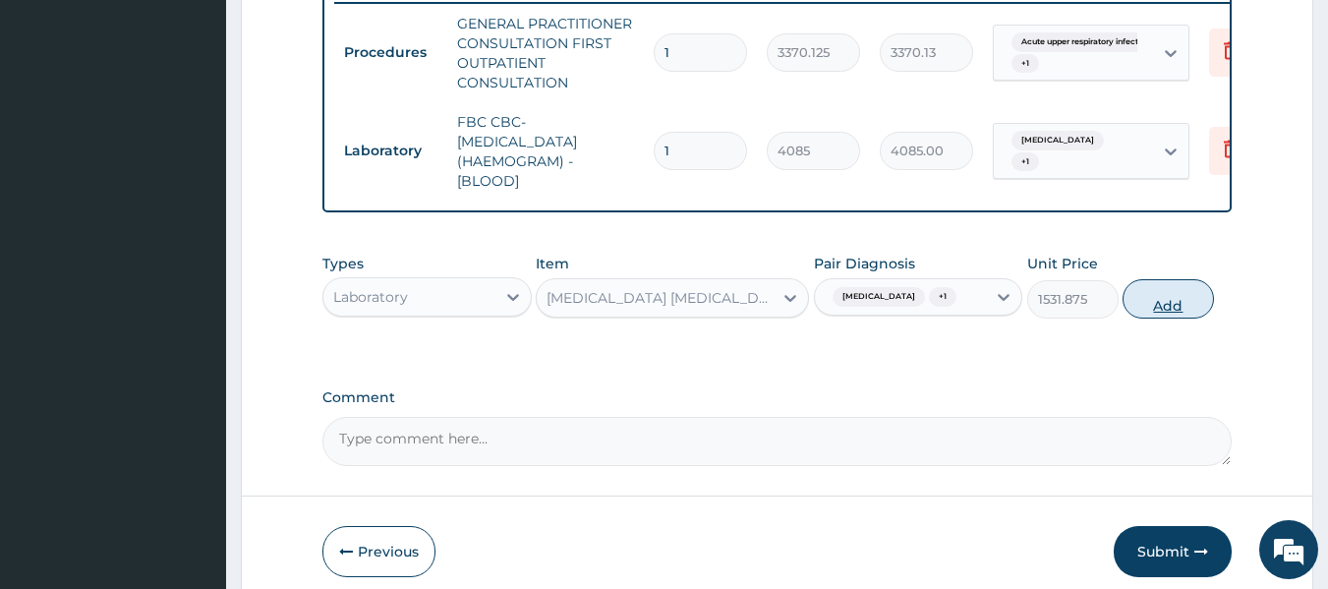
click at [1173, 319] on button "Add" at bounding box center [1168, 298] width 91 height 39
type input "0"
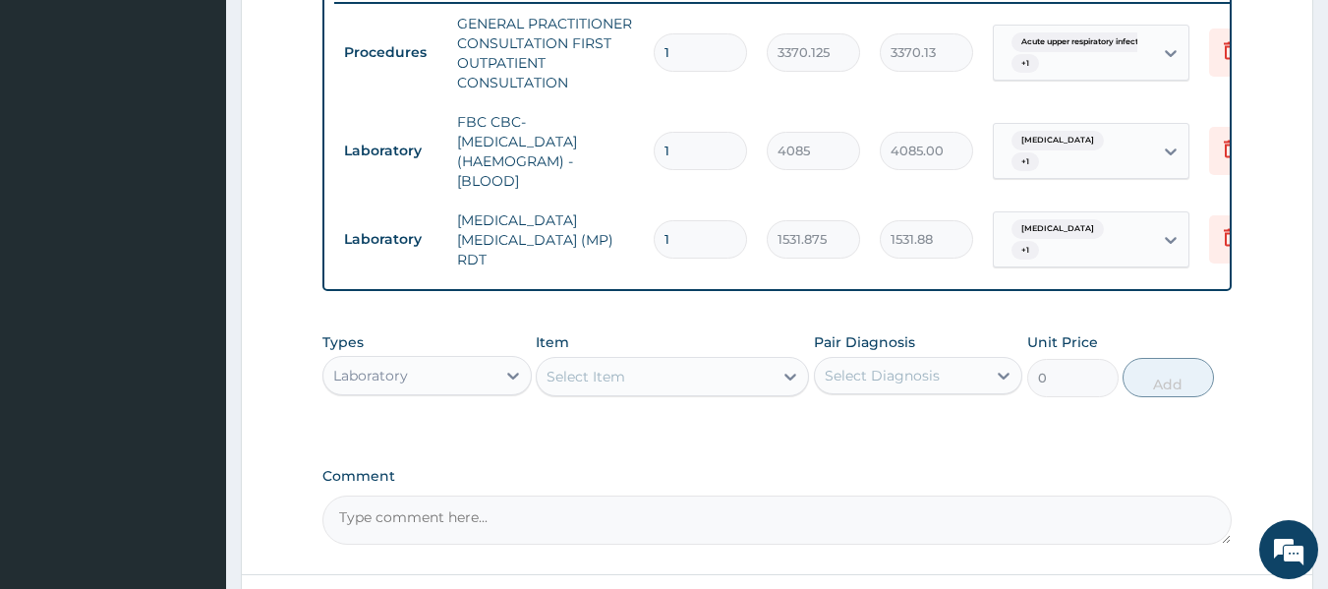
scroll to position [955, 0]
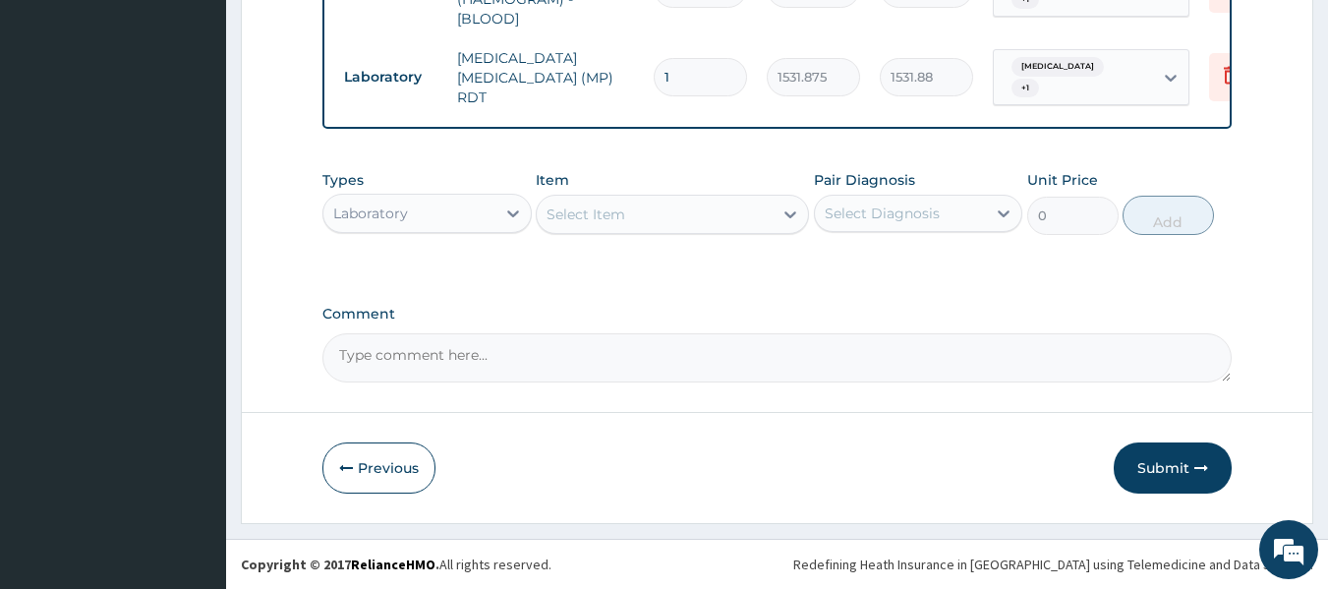
click at [422, 191] on div "Types Laboratory" at bounding box center [426, 202] width 209 height 65
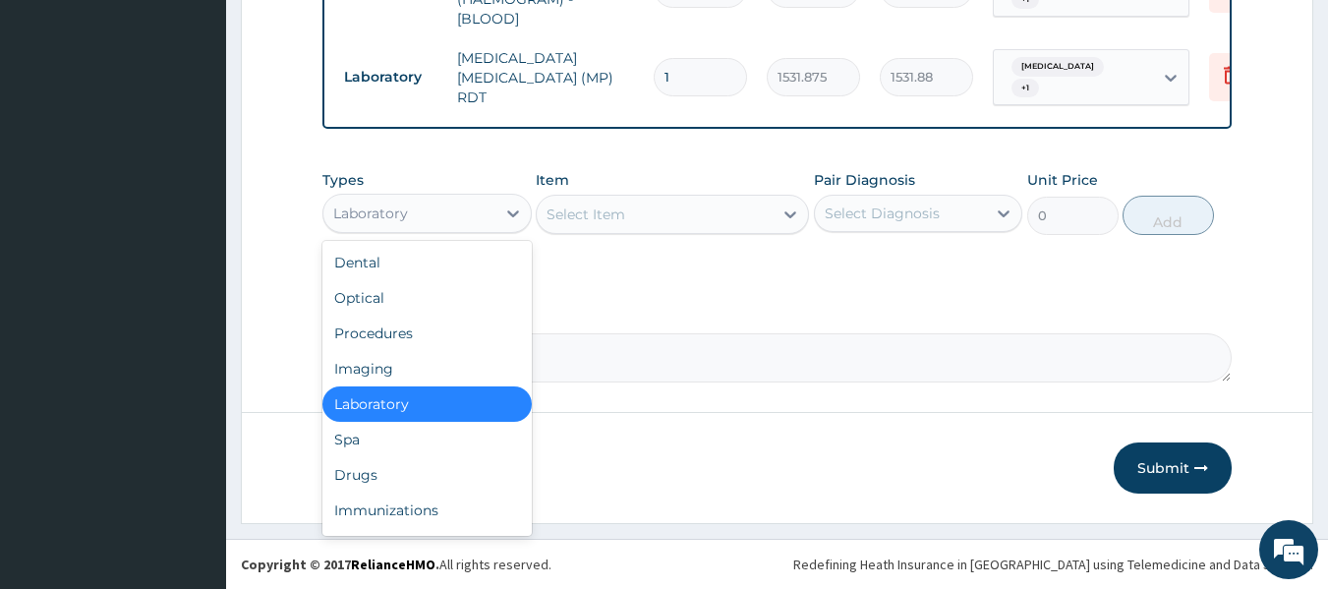
click at [431, 214] on div "Laboratory" at bounding box center [409, 213] width 172 height 31
click at [458, 467] on div "Drugs" at bounding box center [426, 474] width 209 height 35
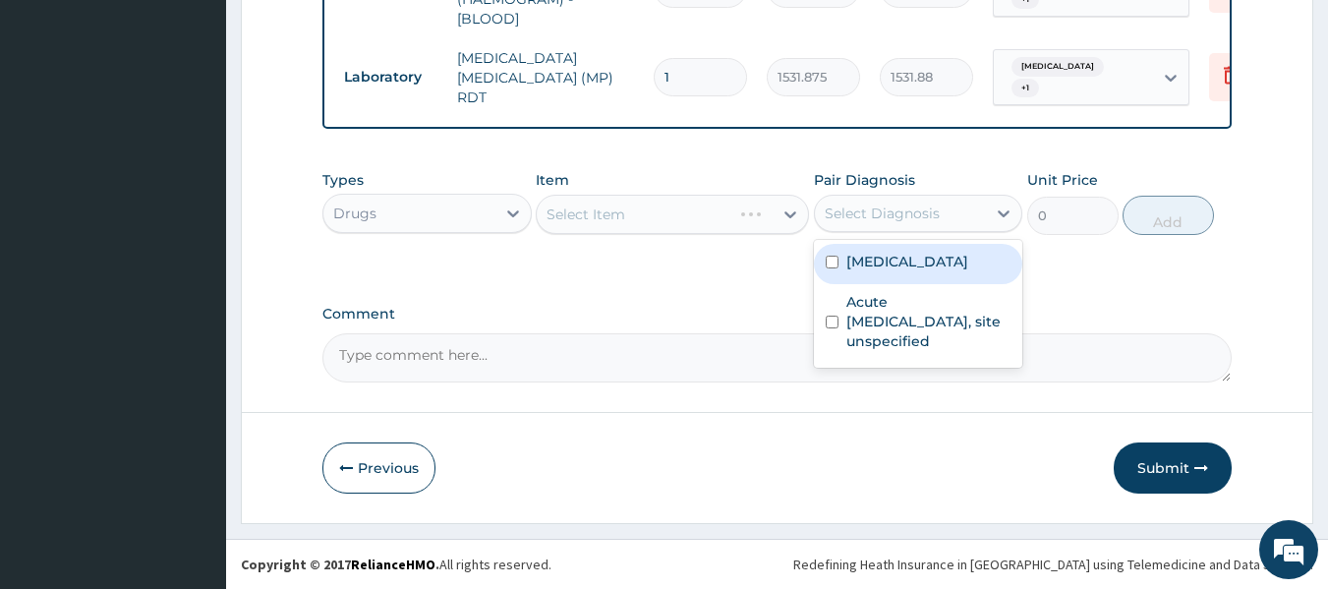
click at [959, 211] on div "Select Diagnosis" at bounding box center [901, 213] width 172 height 31
click at [960, 244] on div "Malaria, unspecified" at bounding box center [918, 264] width 209 height 40
checkbox input "true"
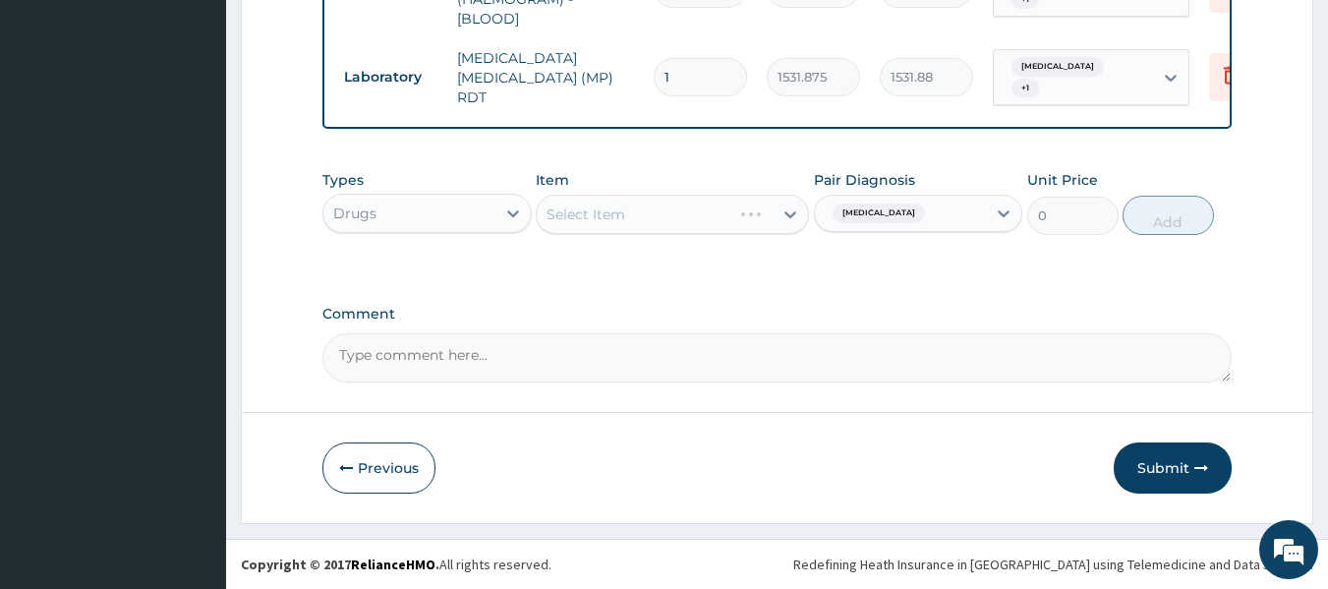
click at [732, 209] on div "Select Item" at bounding box center [672, 214] width 273 height 39
click at [663, 235] on div "Item Select Item" at bounding box center [672, 202] width 273 height 65
click at [696, 223] on div "Select Item" at bounding box center [672, 214] width 273 height 39
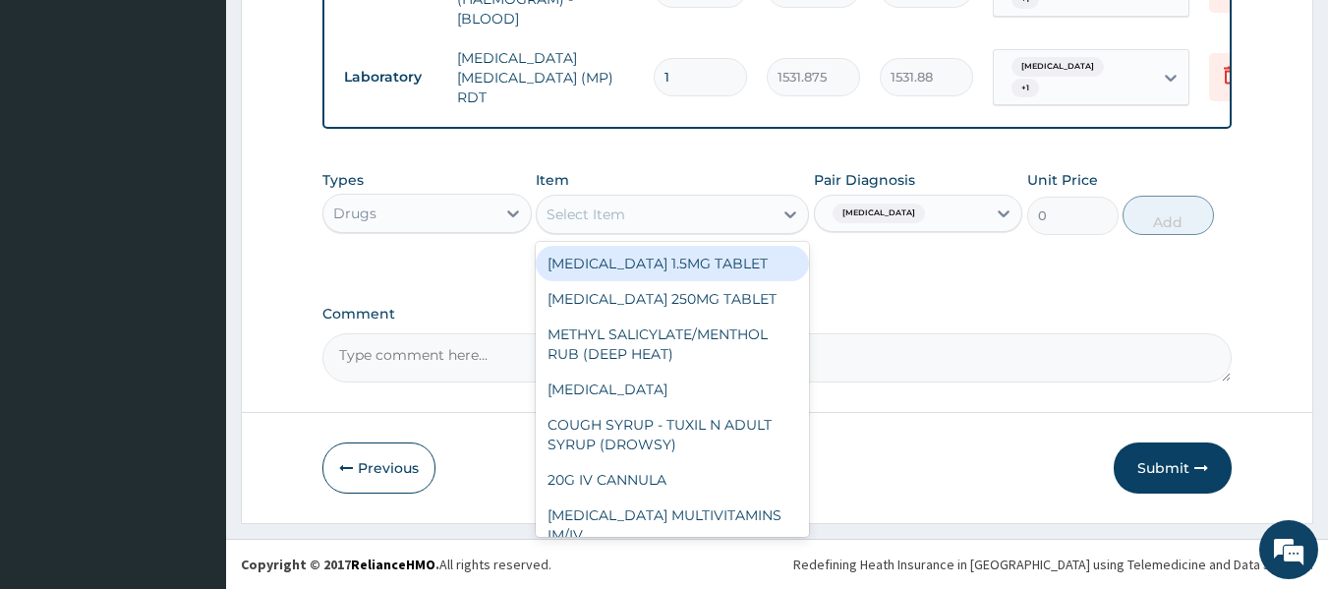
click at [696, 223] on div "Select Item" at bounding box center [655, 214] width 236 height 31
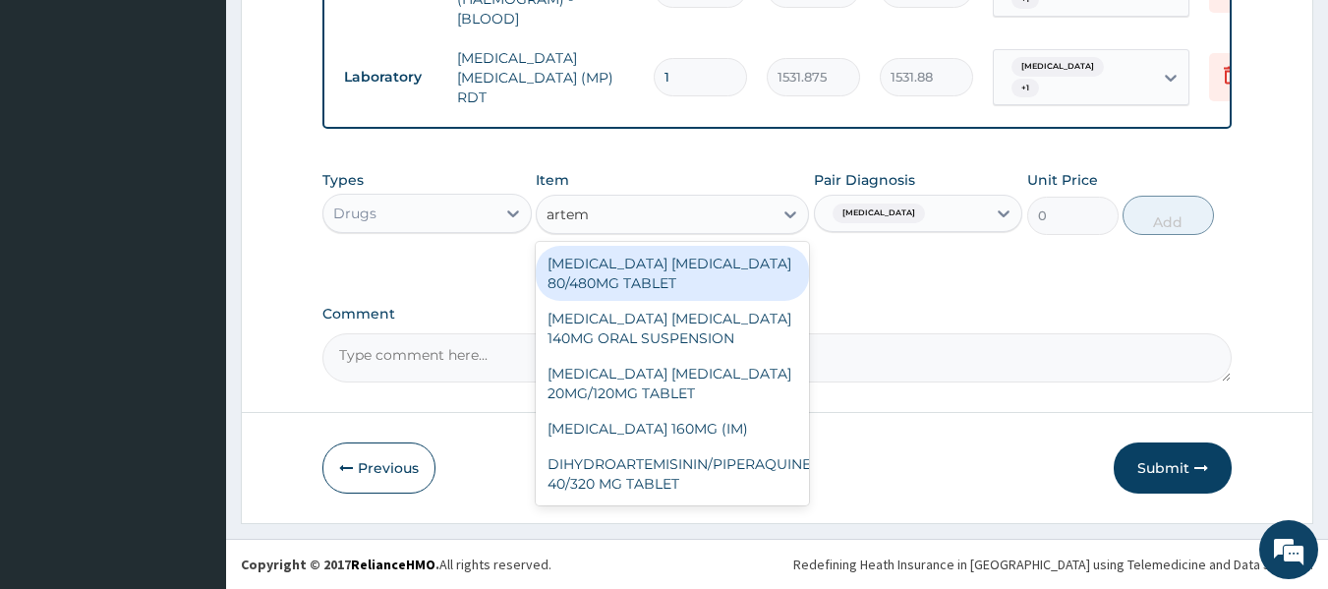
type input "arteme"
click at [725, 262] on div "ARTEMETHER LUMEFANTRINE 80/480MG TABLET" at bounding box center [672, 273] width 273 height 55
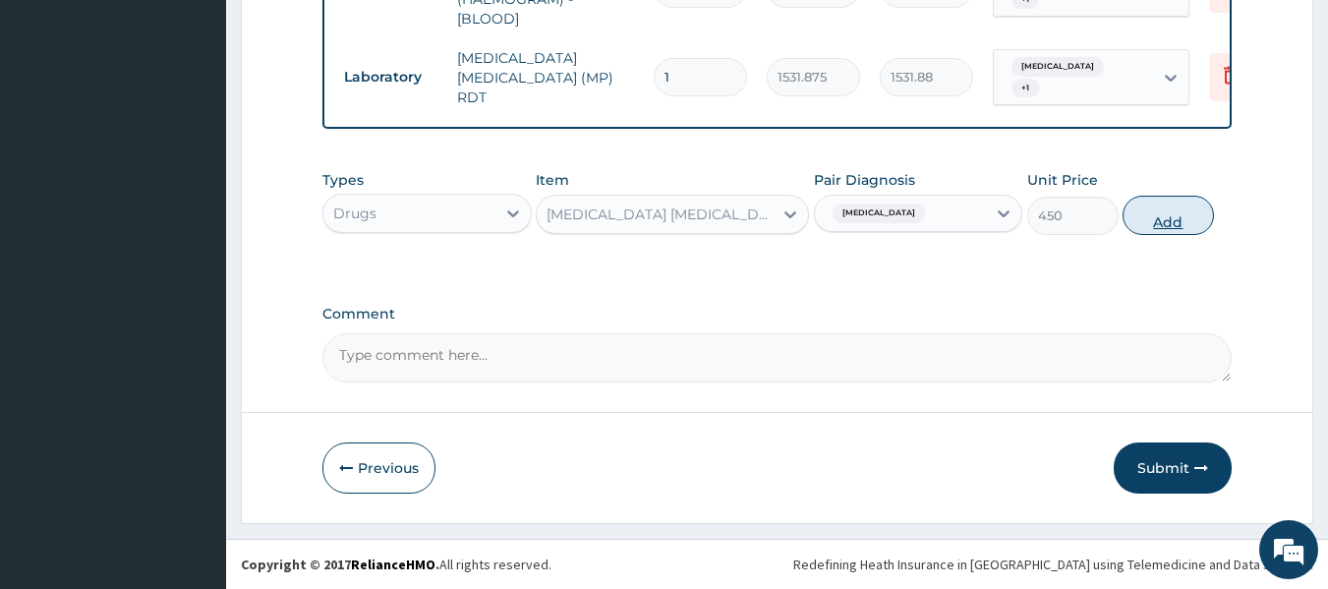
click at [1168, 204] on button "Add" at bounding box center [1168, 215] width 91 height 39
type input "0"
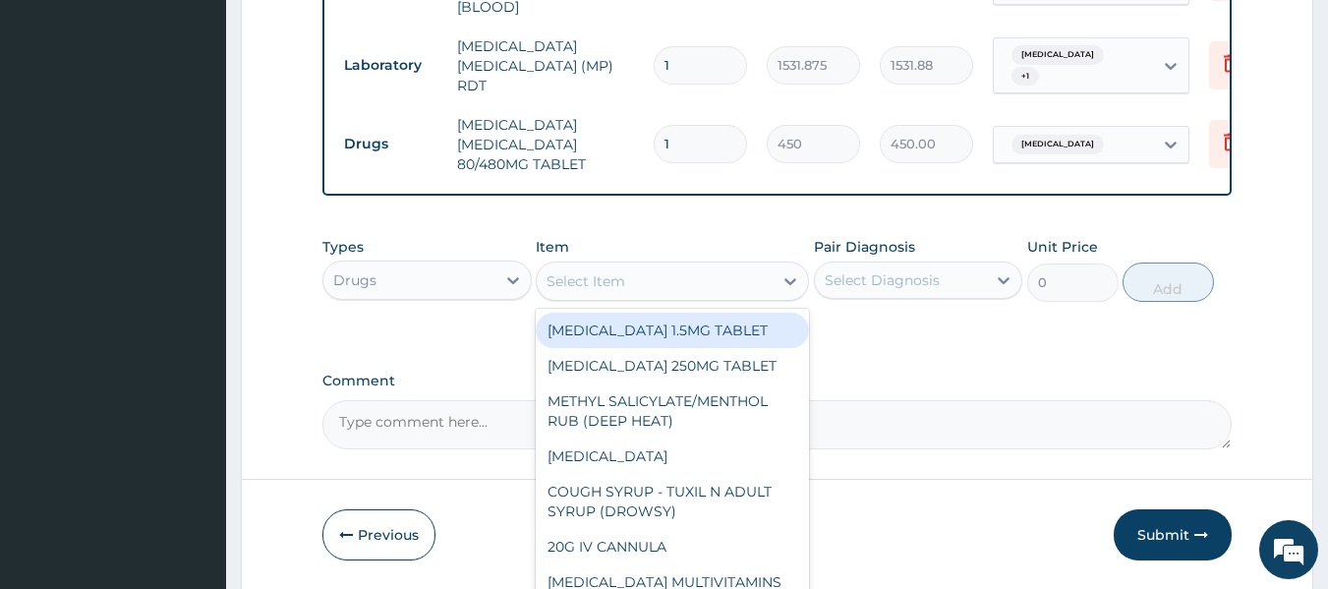
click at [732, 297] on div "Select Item" at bounding box center [655, 280] width 236 height 31
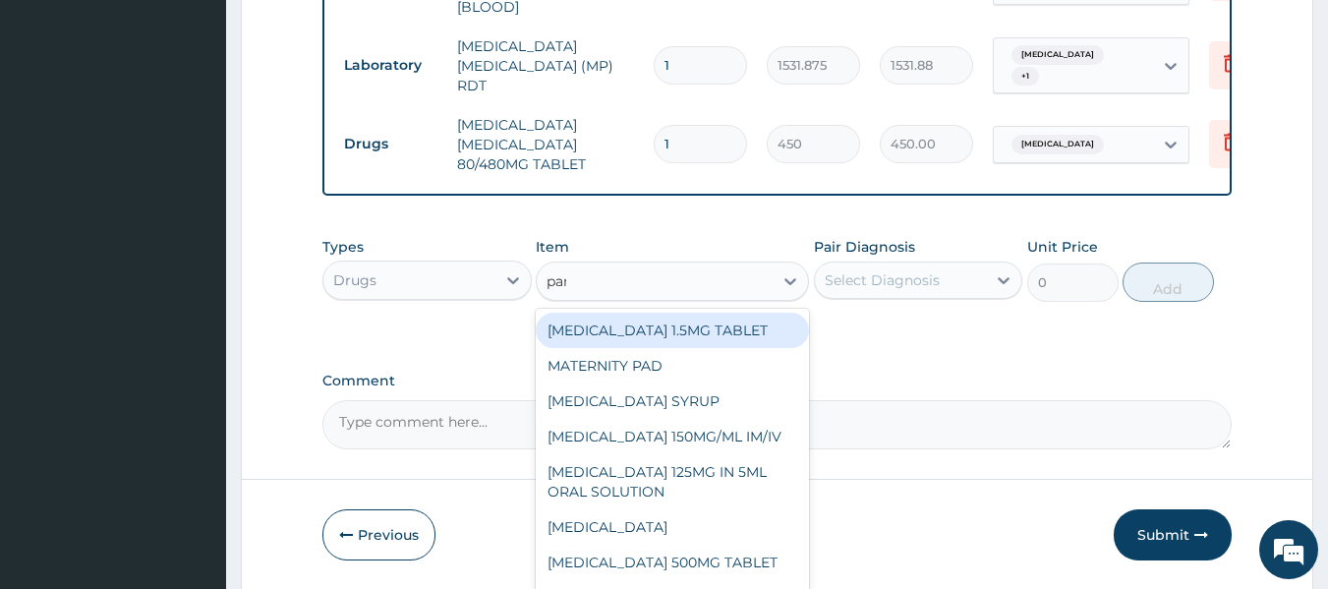
type input "para"
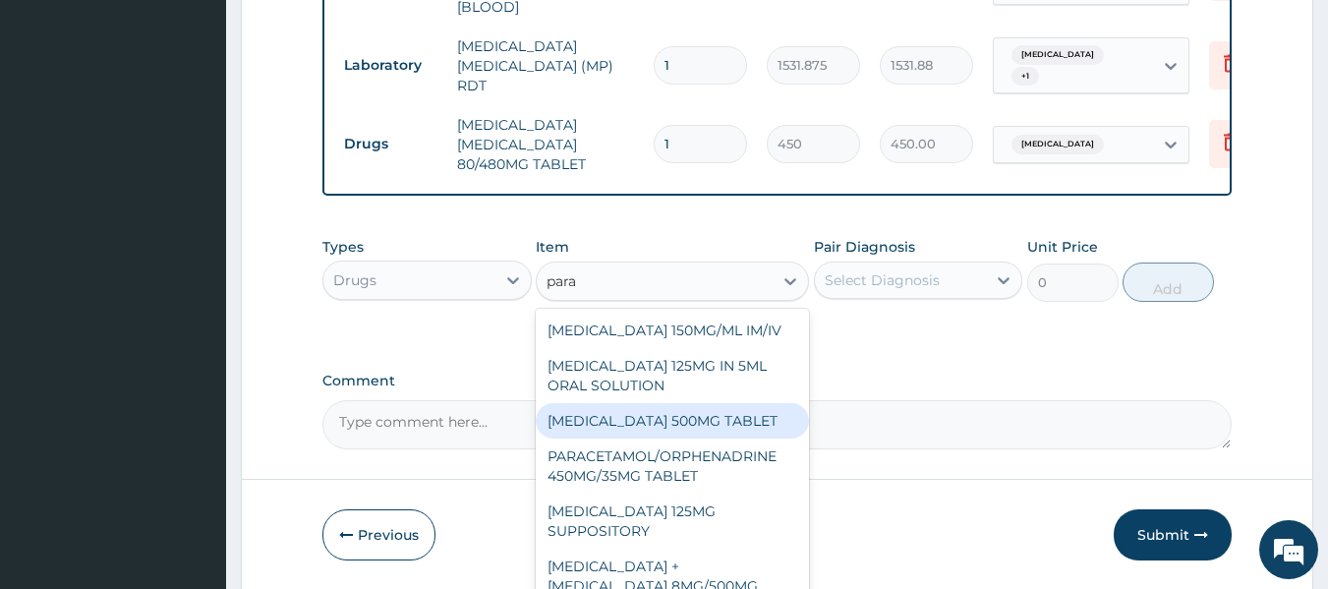
click at [712, 419] on div "PARACETAMOL 500MG TABLET" at bounding box center [672, 420] width 273 height 35
type input "30"
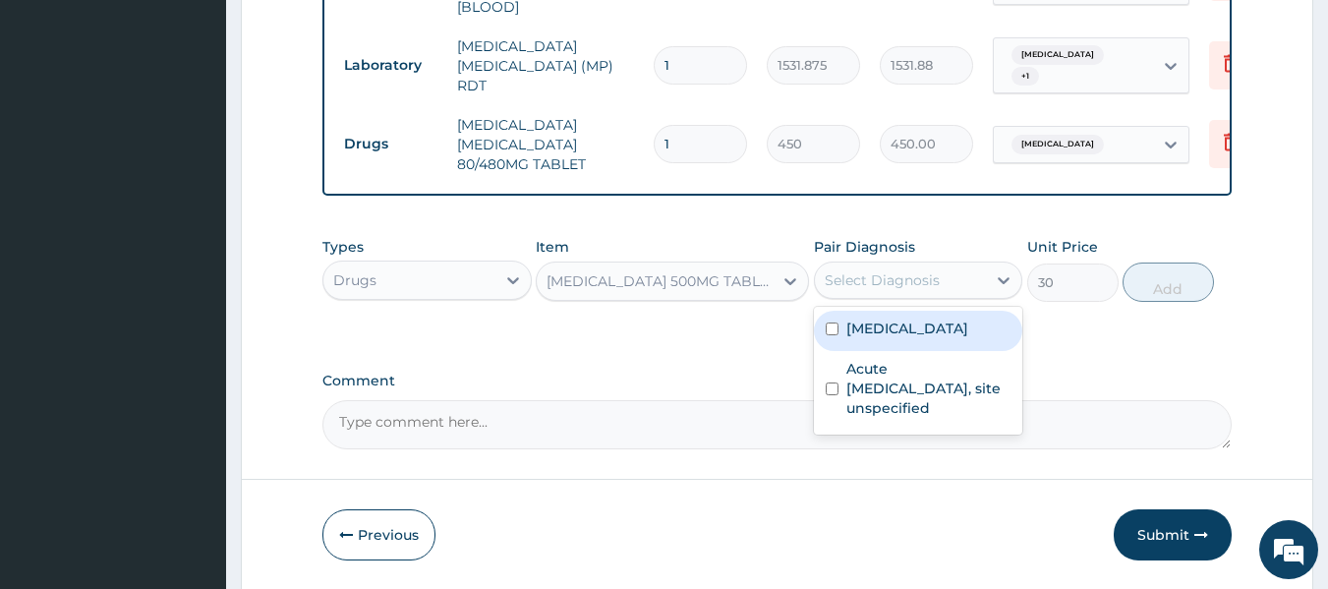
click at [882, 299] on div "Select Diagnosis" at bounding box center [918, 280] width 209 height 37
click at [893, 338] on label "Malaria, unspecified" at bounding box center [908, 329] width 122 height 20
checkbox input "true"
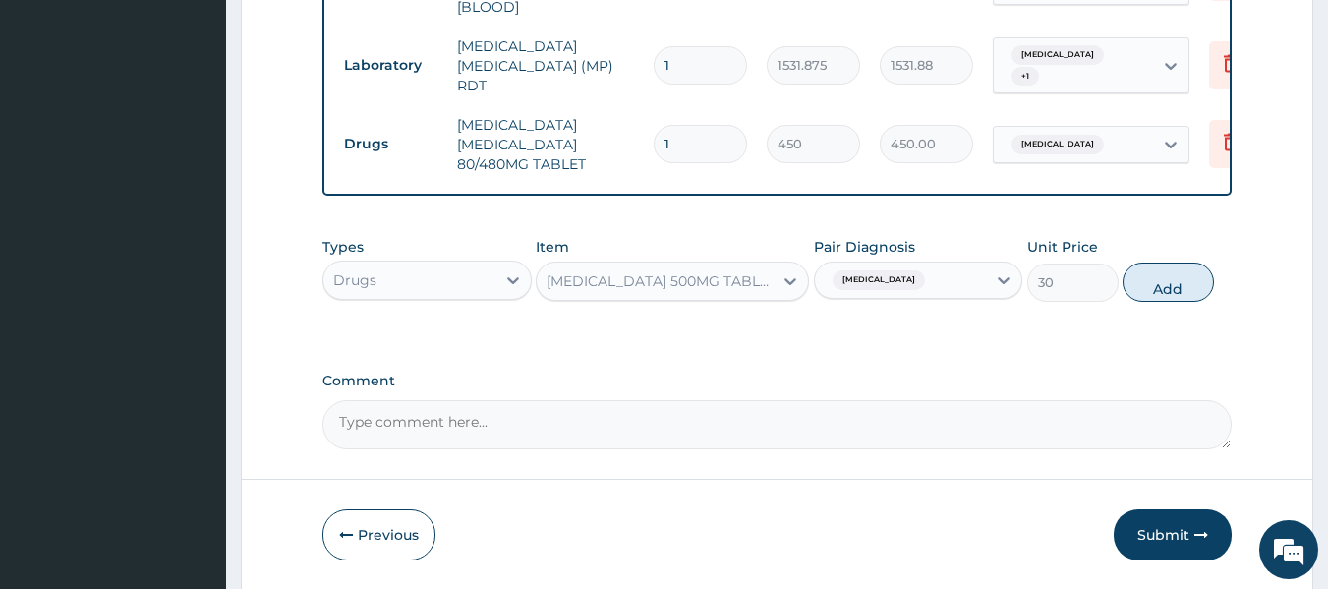
click at [1126, 309] on div "Types Drugs Item PARACETAMOL 500MG TABLET Pair Diagnosis Malaria, unspecified U…" at bounding box center [777, 269] width 910 height 85
click at [1166, 302] on button "Add" at bounding box center [1168, 282] width 91 height 39
type input "0"
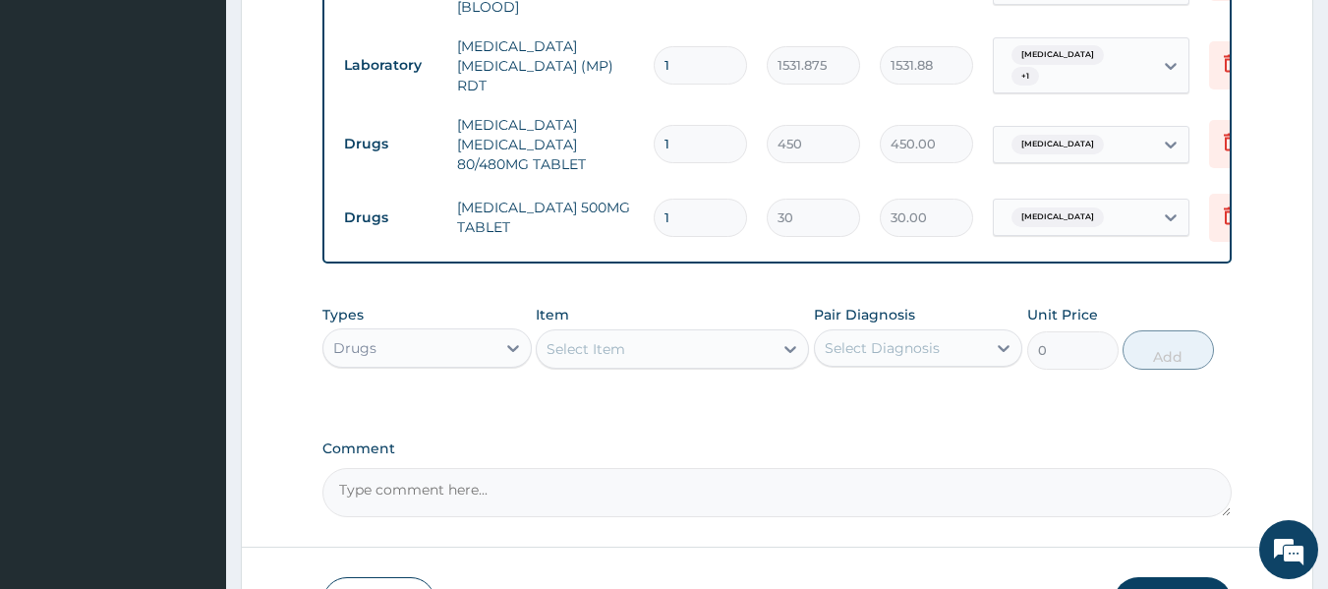
scroll to position [1101, 0]
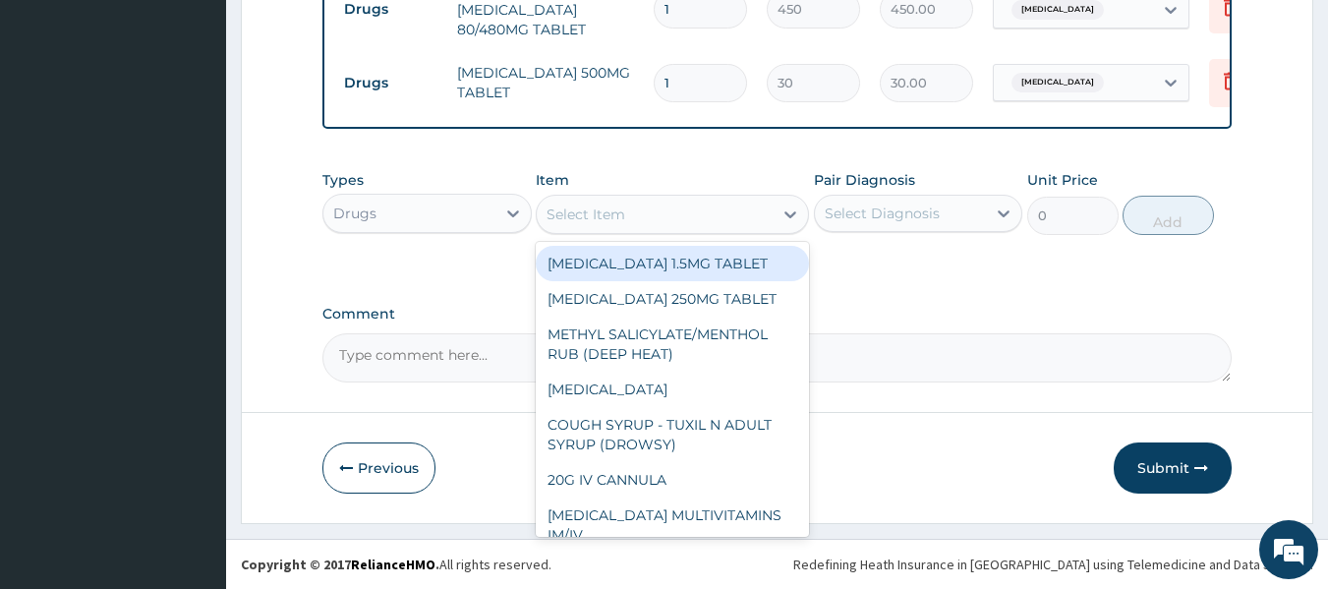
click at [648, 209] on div "Select Item" at bounding box center [655, 214] width 236 height 31
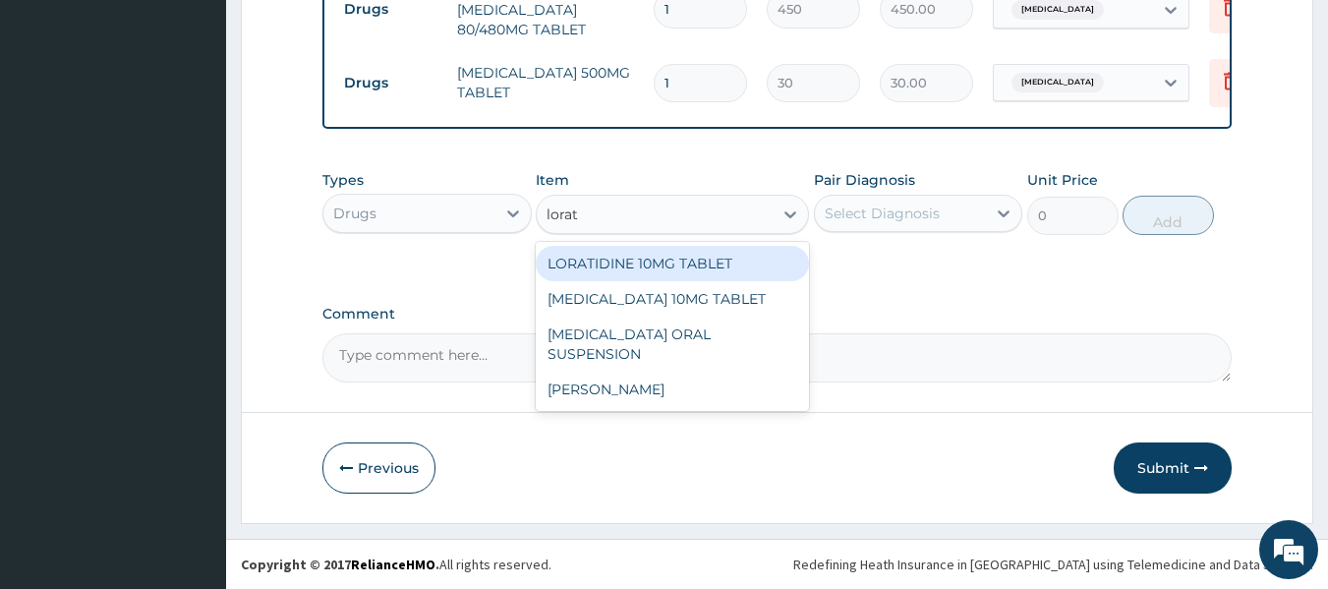
type input "lorata"
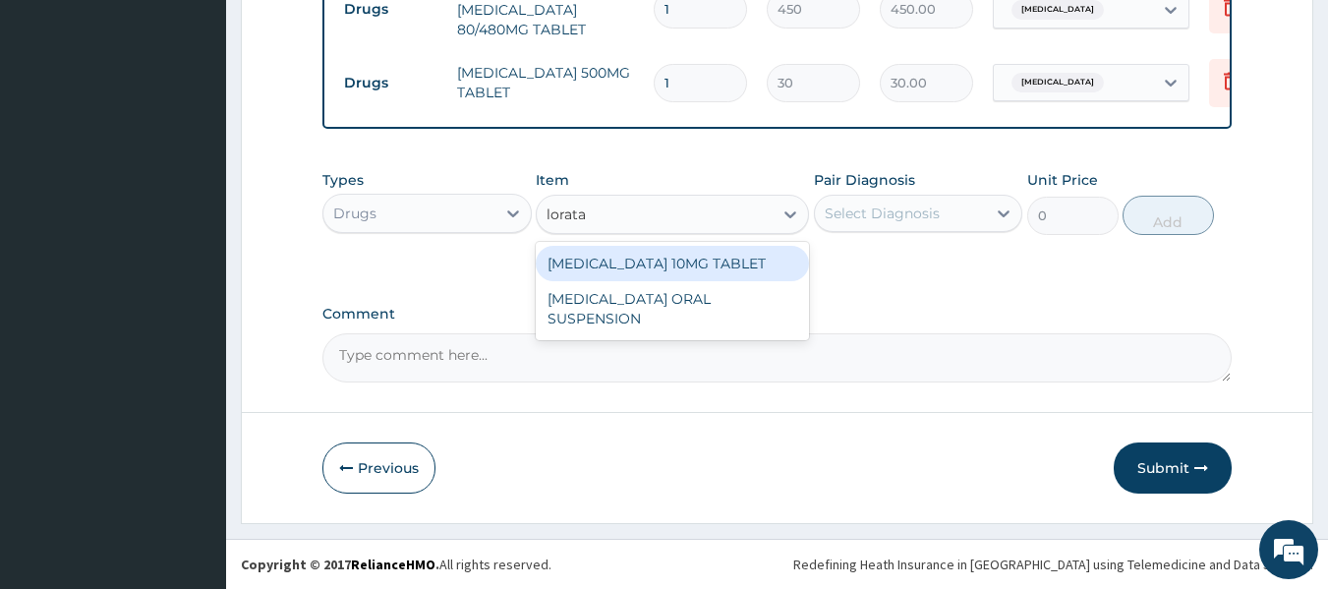
click at [745, 266] on div "LORATADINE 10MG TABLET" at bounding box center [672, 263] width 273 height 35
type input "86.25"
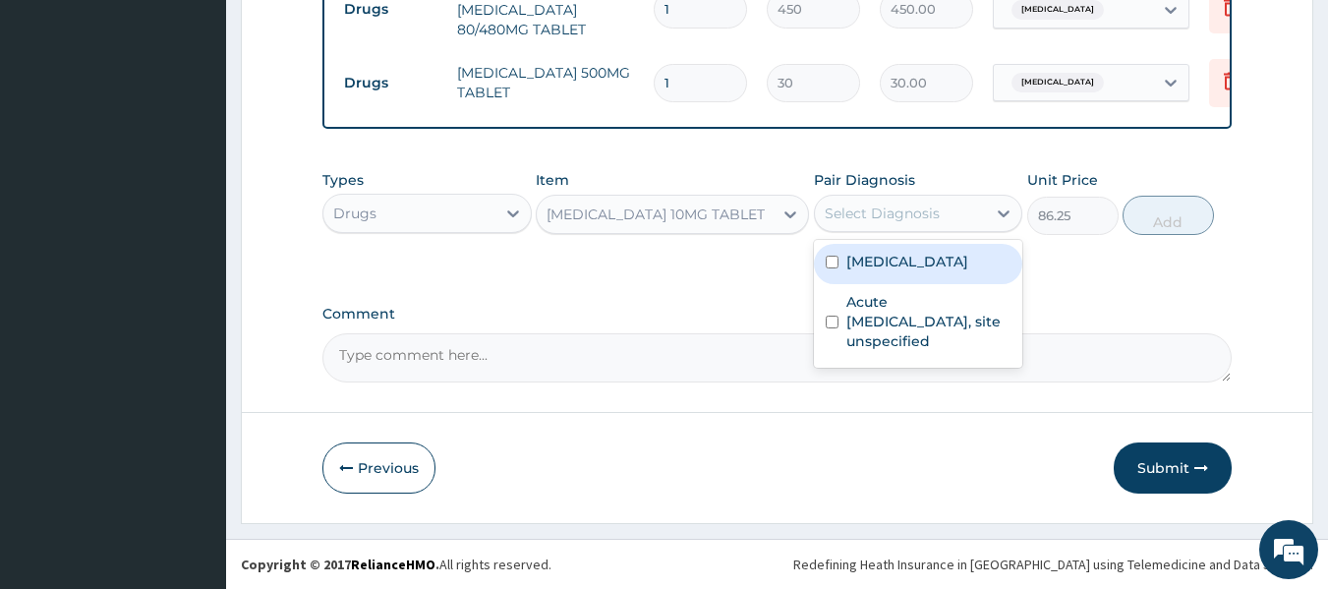
click at [887, 220] on div "Select Diagnosis" at bounding box center [882, 214] width 115 height 20
click at [921, 256] on label "Malaria, unspecified" at bounding box center [908, 262] width 122 height 20
checkbox input "true"
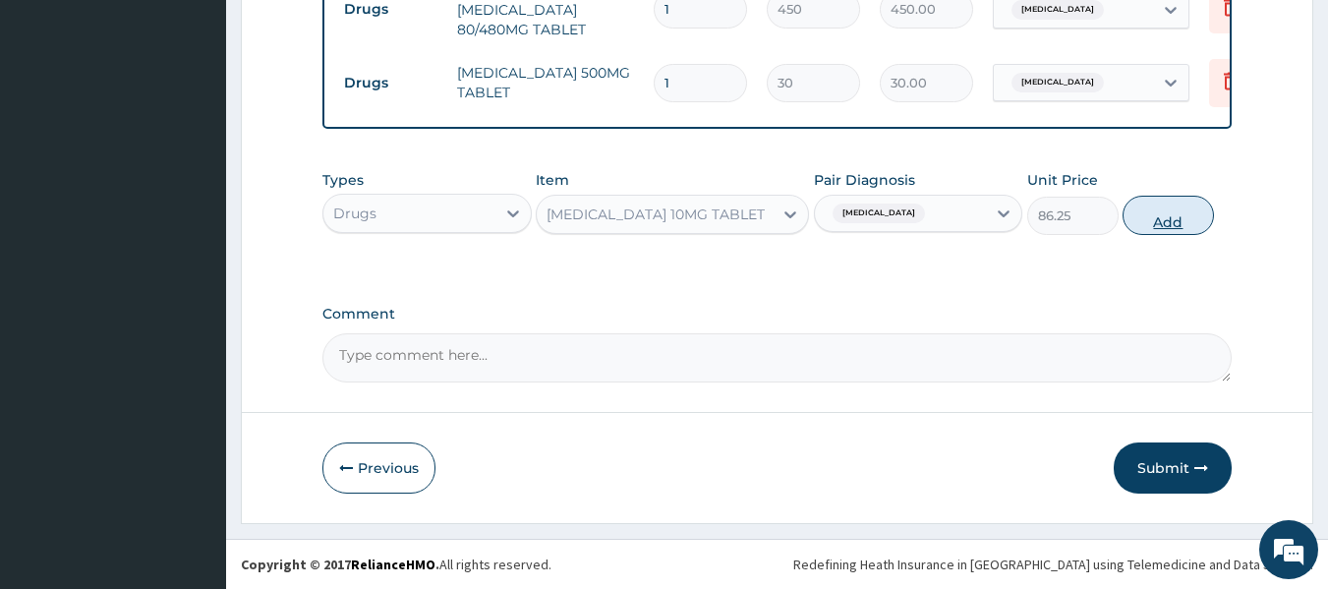
click at [1173, 220] on button "Add" at bounding box center [1168, 215] width 91 height 39
type input "0"
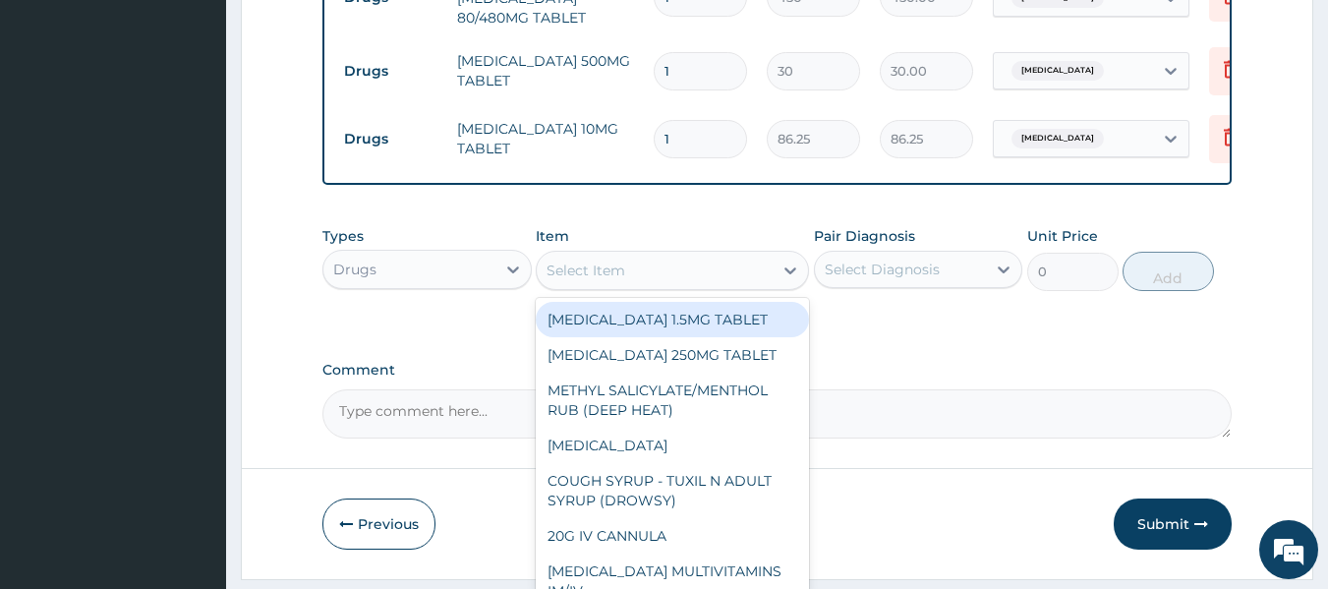
click at [726, 286] on div "Select Item" at bounding box center [655, 270] width 236 height 31
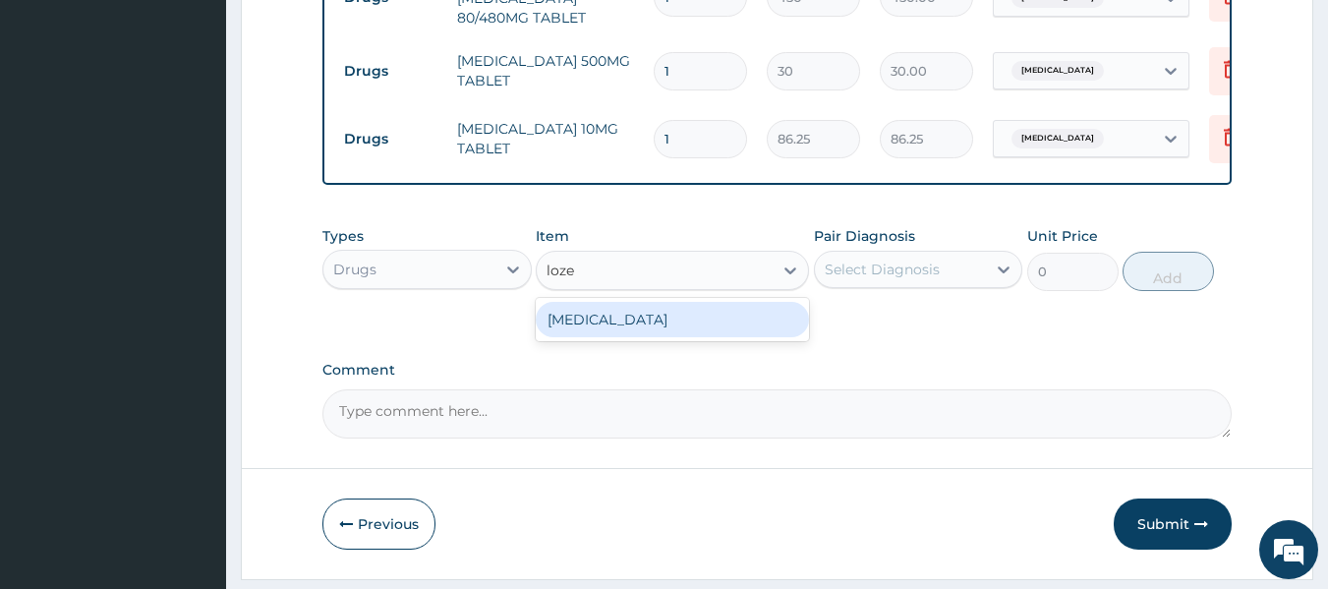
type input "lozen"
click at [718, 337] on div "THROAT LOZENGE" at bounding box center [672, 319] width 273 height 35
type input "96"
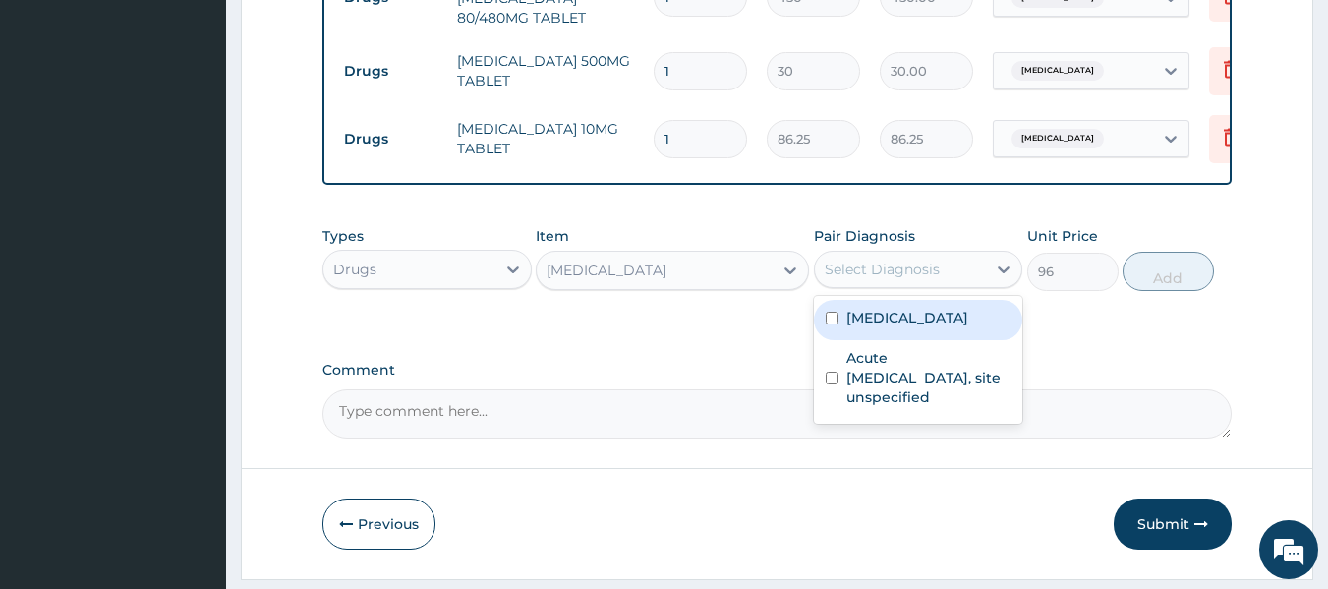
click at [907, 265] on div "Select Diagnosis" at bounding box center [901, 269] width 172 height 31
click at [912, 312] on div "Malaria, unspecified" at bounding box center [918, 320] width 209 height 40
checkbox input "true"
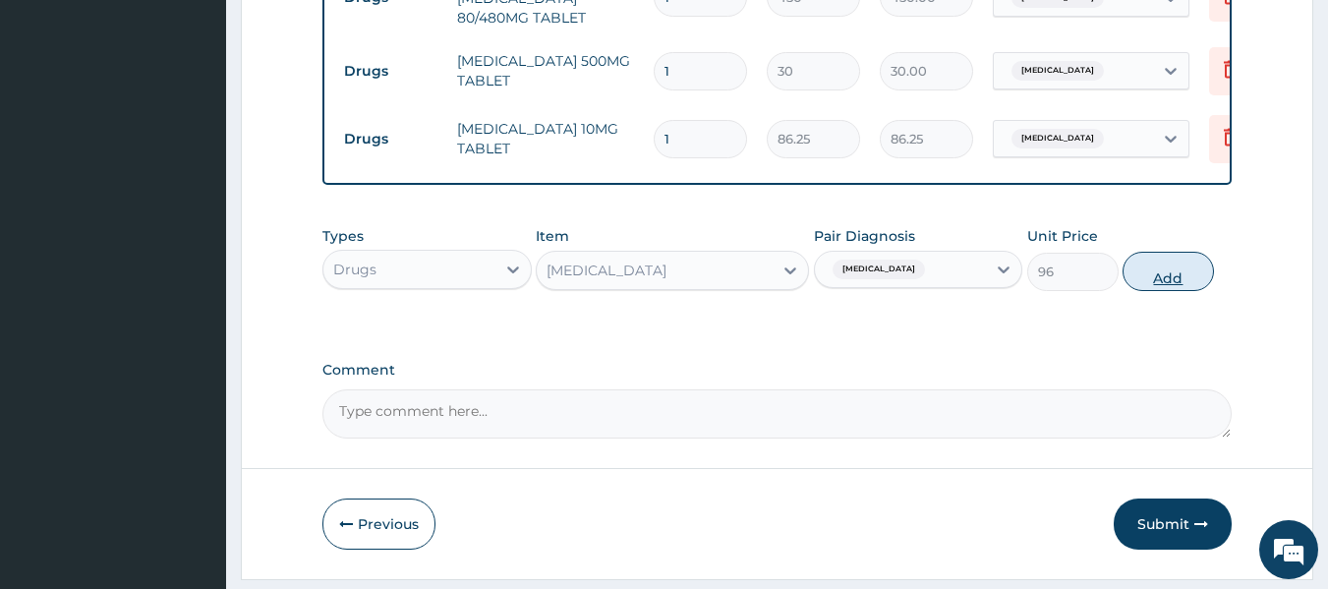
click at [1138, 291] on button "Add" at bounding box center [1168, 271] width 91 height 39
type input "0"
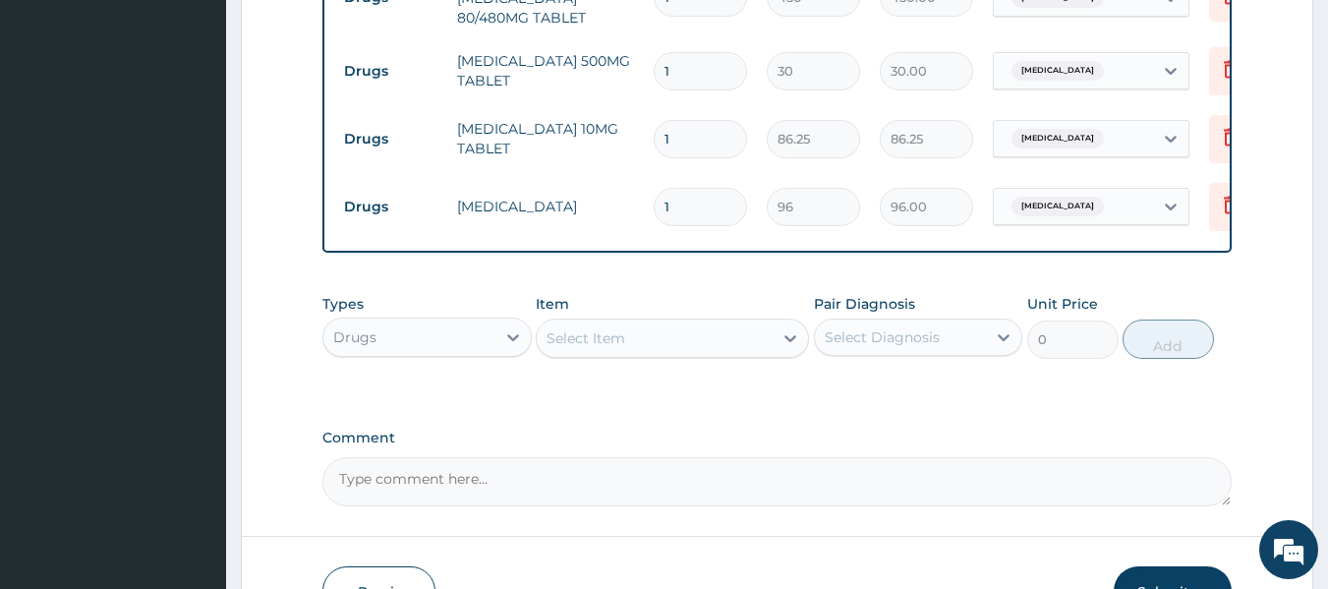
click at [672, 322] on div "Item Select Item" at bounding box center [672, 326] width 273 height 65
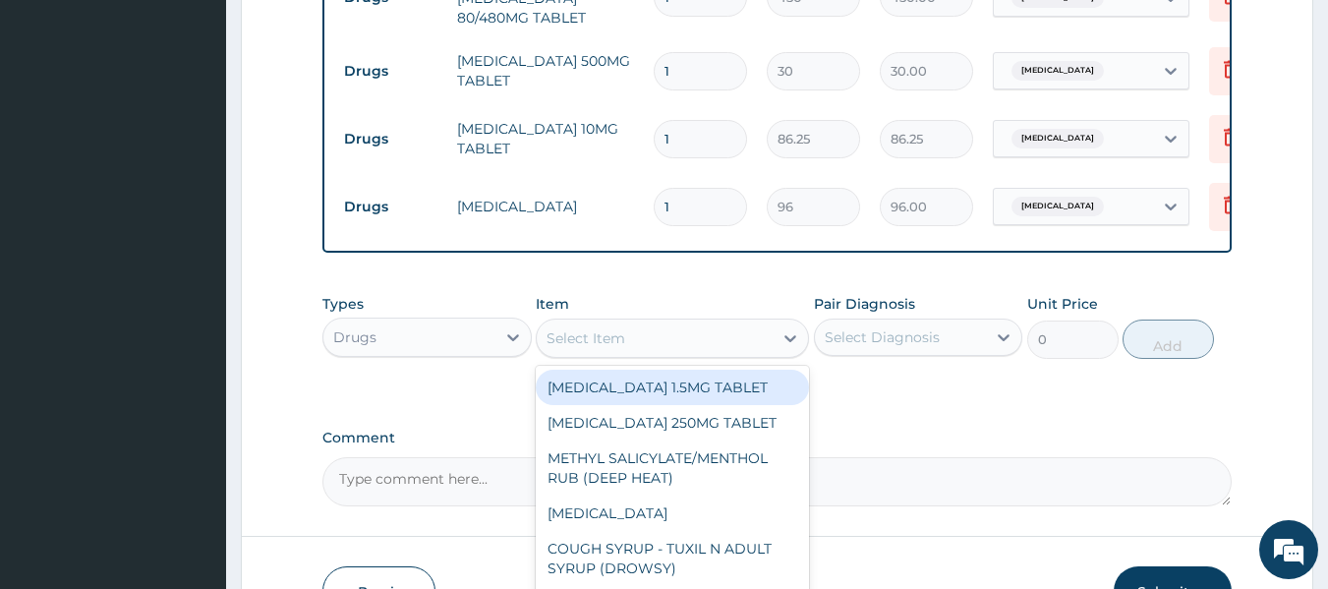
click at [707, 354] on div "Select Item" at bounding box center [655, 337] width 236 height 31
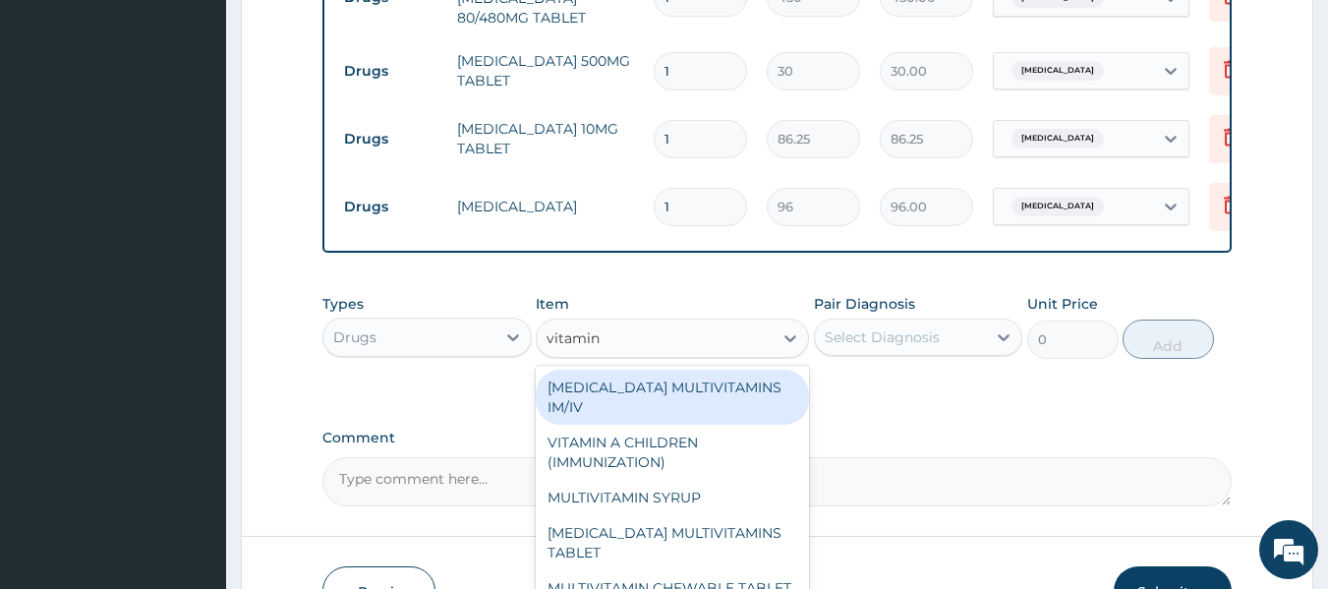
type input "vitamin c"
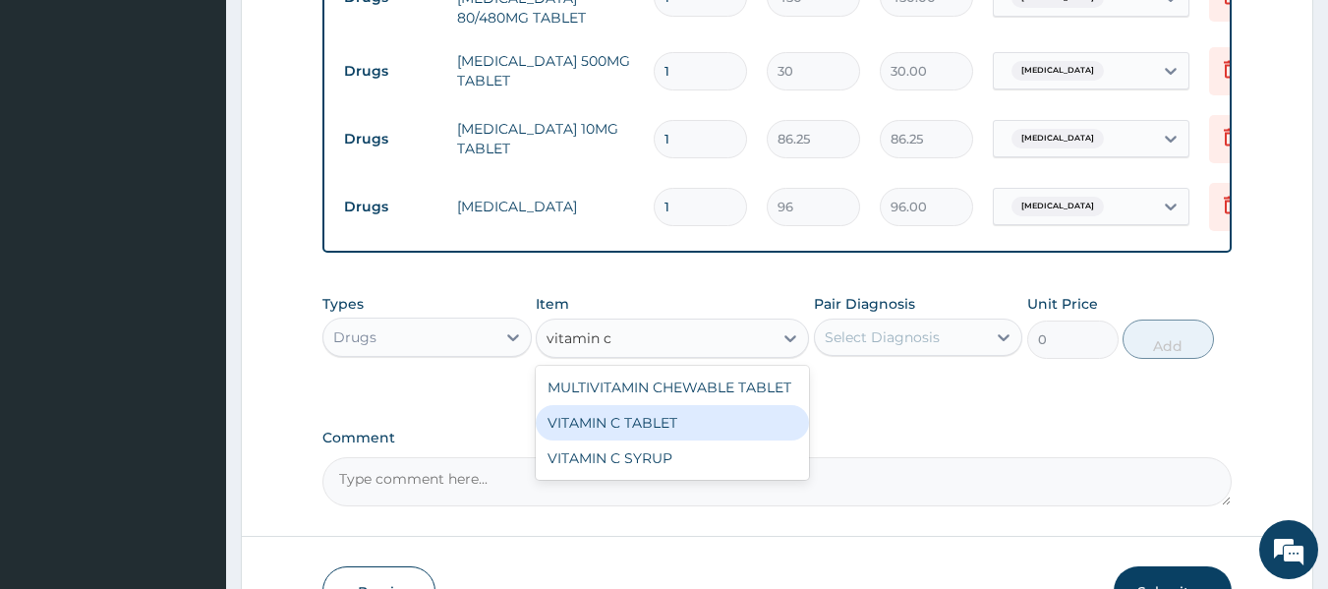
click at [733, 434] on div "VITAMIN C TABLET" at bounding box center [672, 422] width 273 height 35
type input "20"
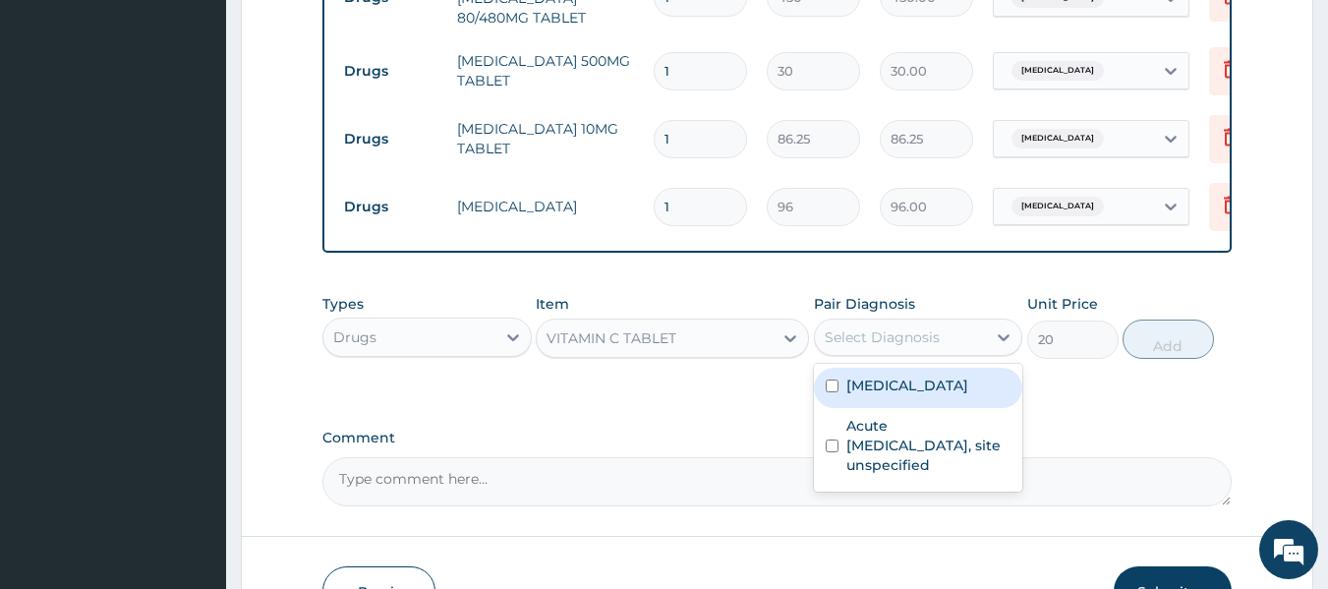
click at [944, 353] on div "Select Diagnosis" at bounding box center [901, 337] width 172 height 31
click at [998, 389] on div "Malaria, unspecified" at bounding box center [918, 388] width 209 height 40
checkbox input "true"
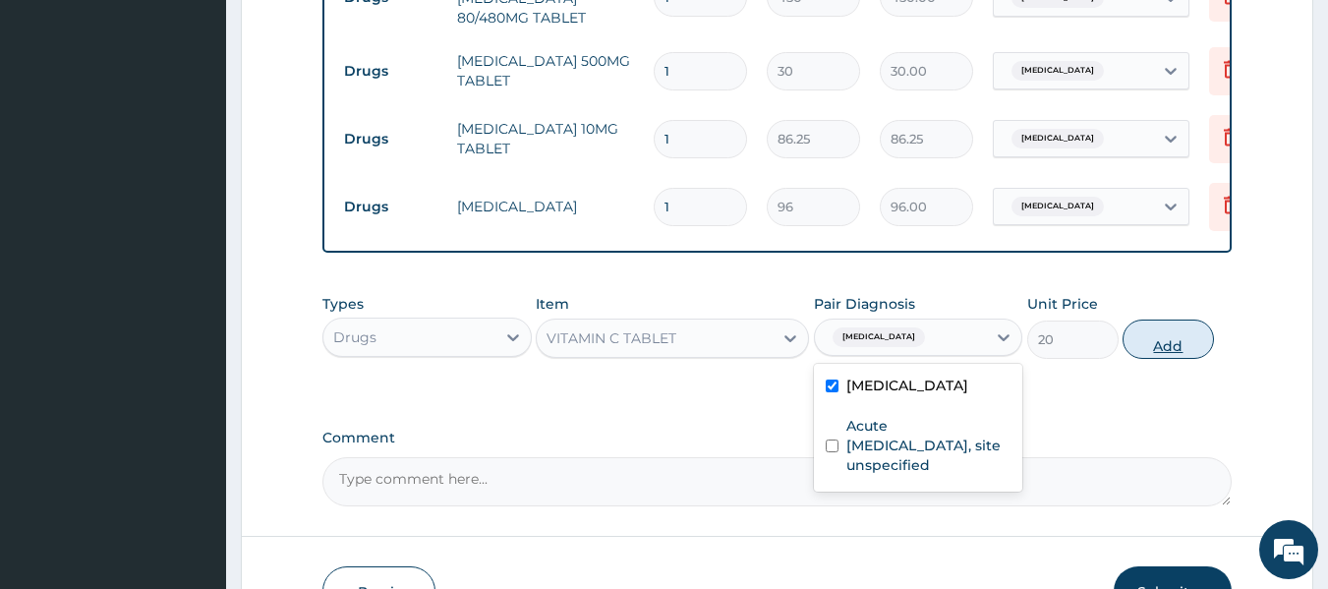
click at [1168, 351] on button "Add" at bounding box center [1168, 339] width 91 height 39
type input "0"
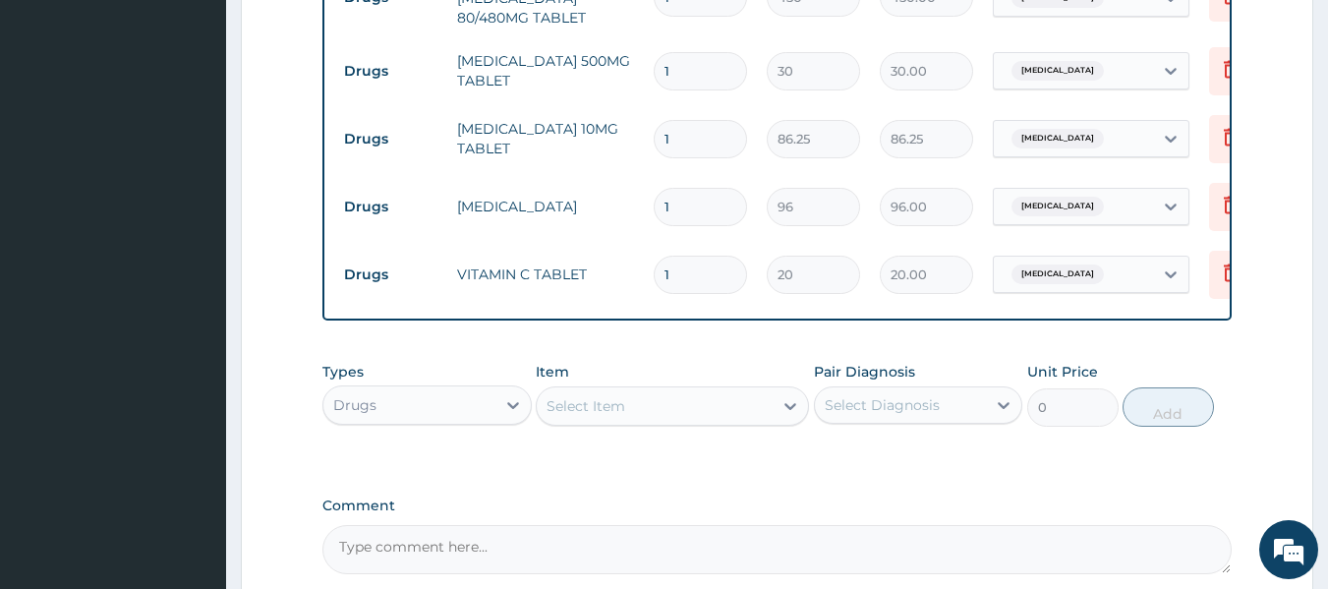
type input "0.00"
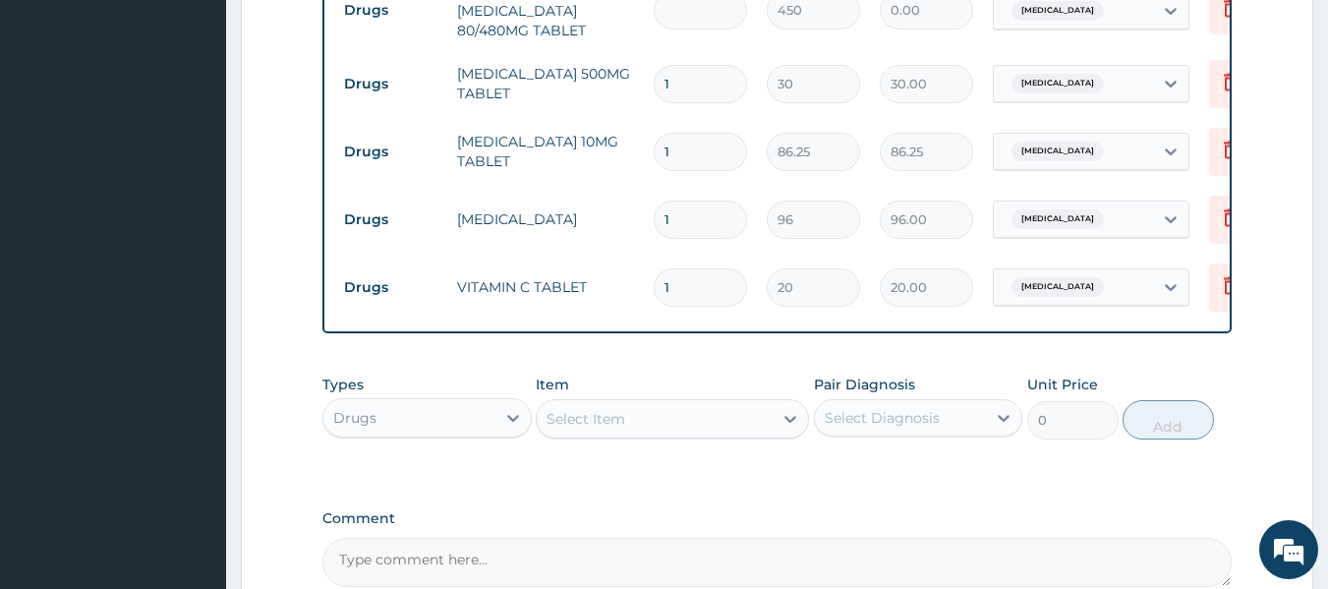
type input "6"
type input "2700.00"
type input "6"
click at [688, 81] on input "1" at bounding box center [700, 84] width 93 height 38
type input "18"
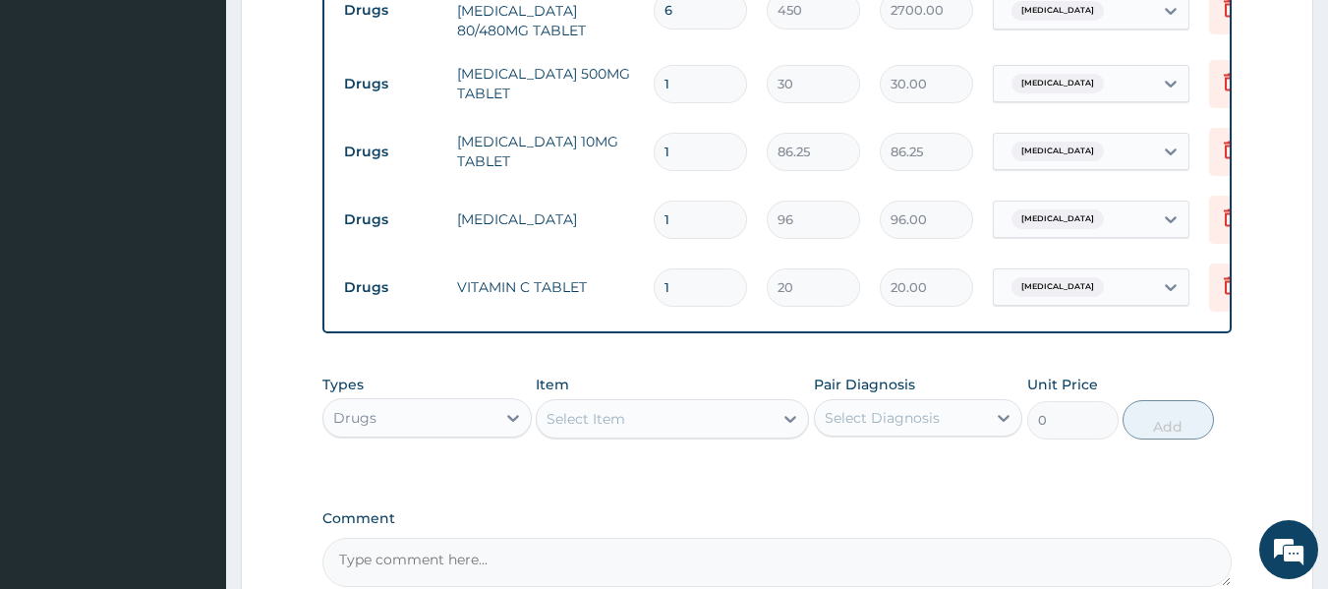
type input "540.00"
type input "18"
click at [686, 147] on input "1" at bounding box center [700, 152] width 93 height 38
type input "0.00"
type input "5"
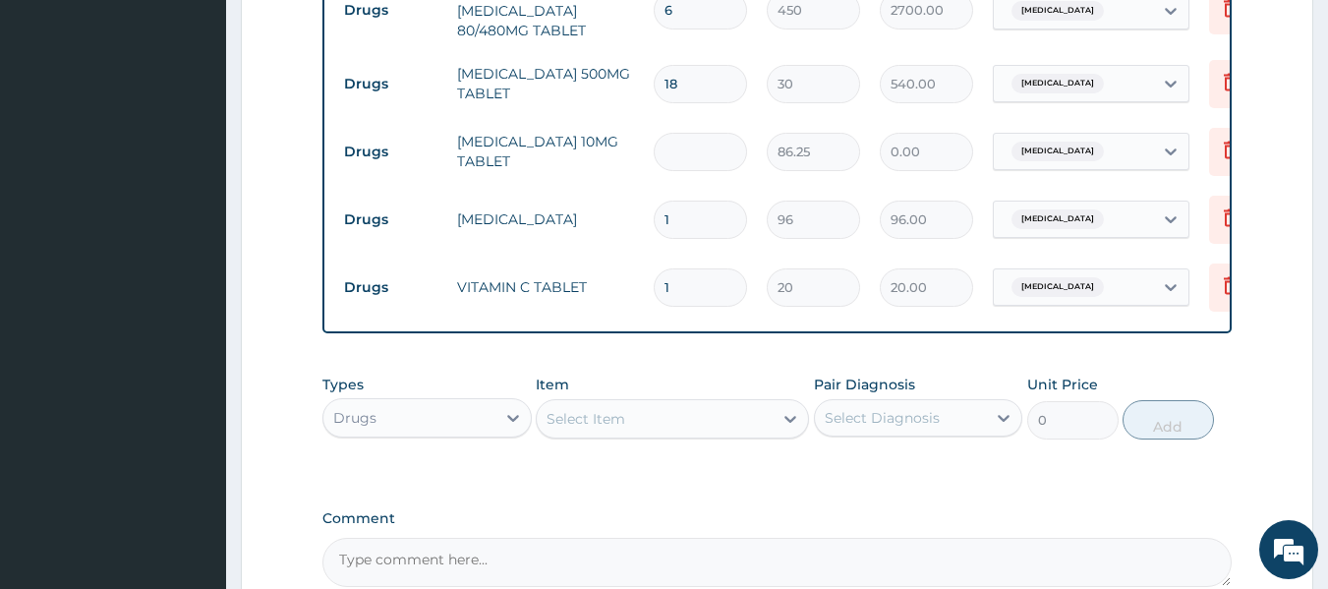
type input "431.25"
type input "5"
click at [697, 205] on input "1" at bounding box center [700, 220] width 93 height 38
type input "12"
type input "1152.00"
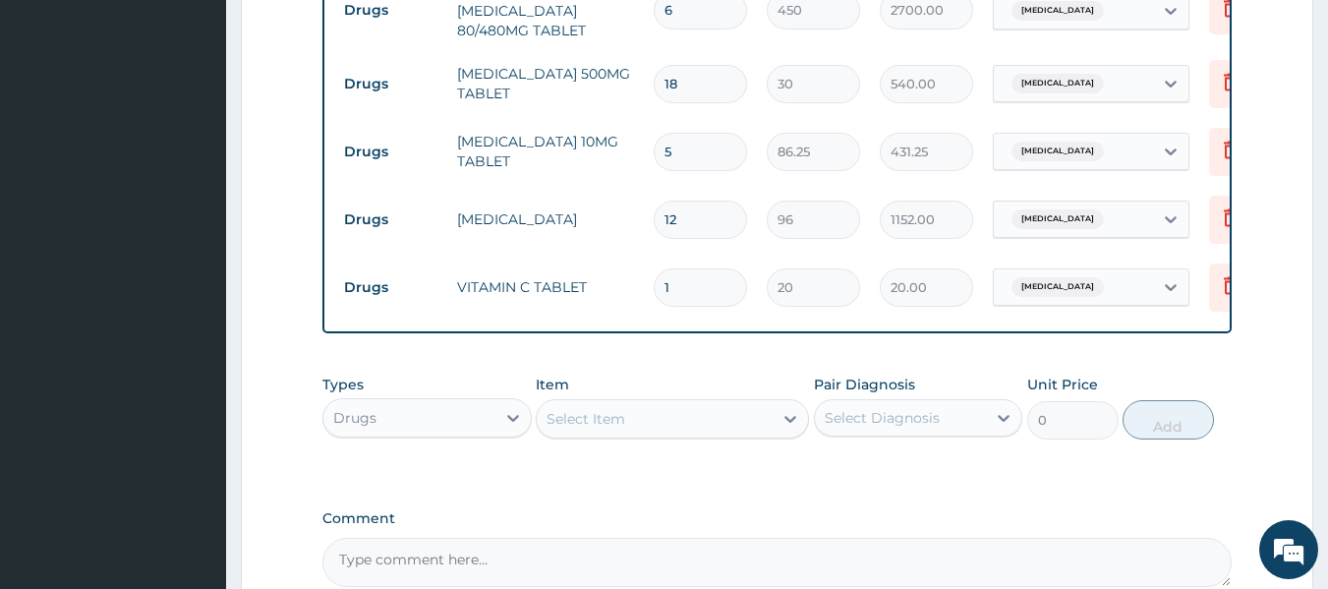
type input "12"
click at [711, 289] on input "1" at bounding box center [700, 287] width 93 height 38
type input "0.00"
type input "3"
type input "60.00"
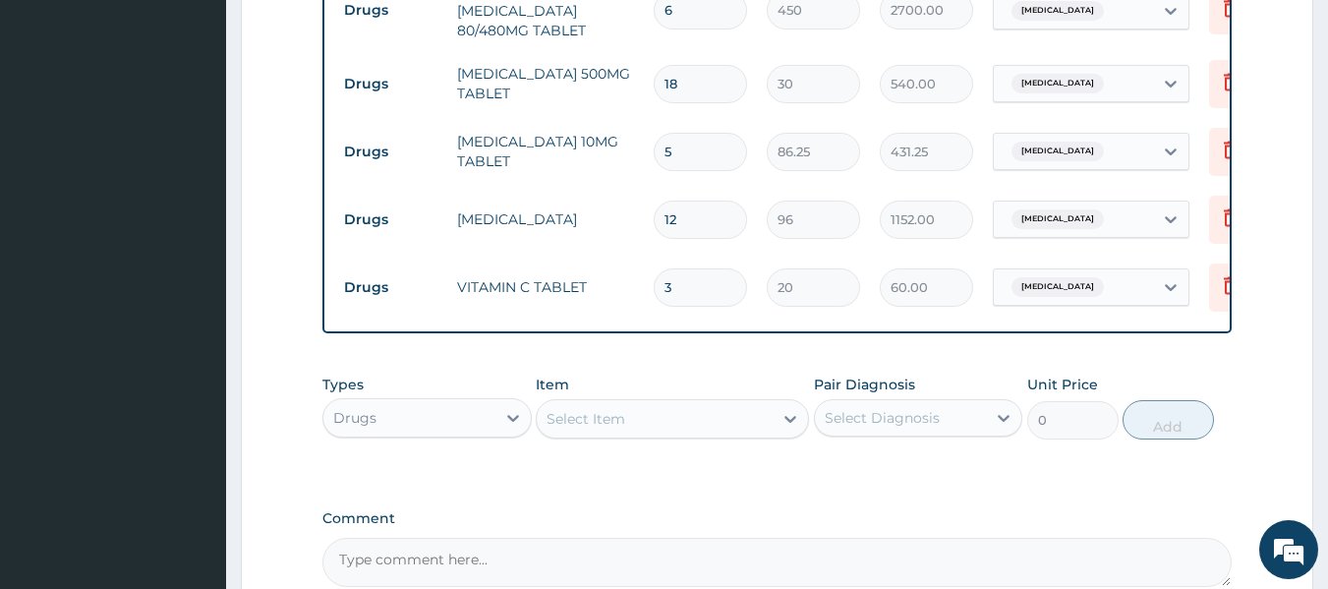
type input "30"
type input "600.00"
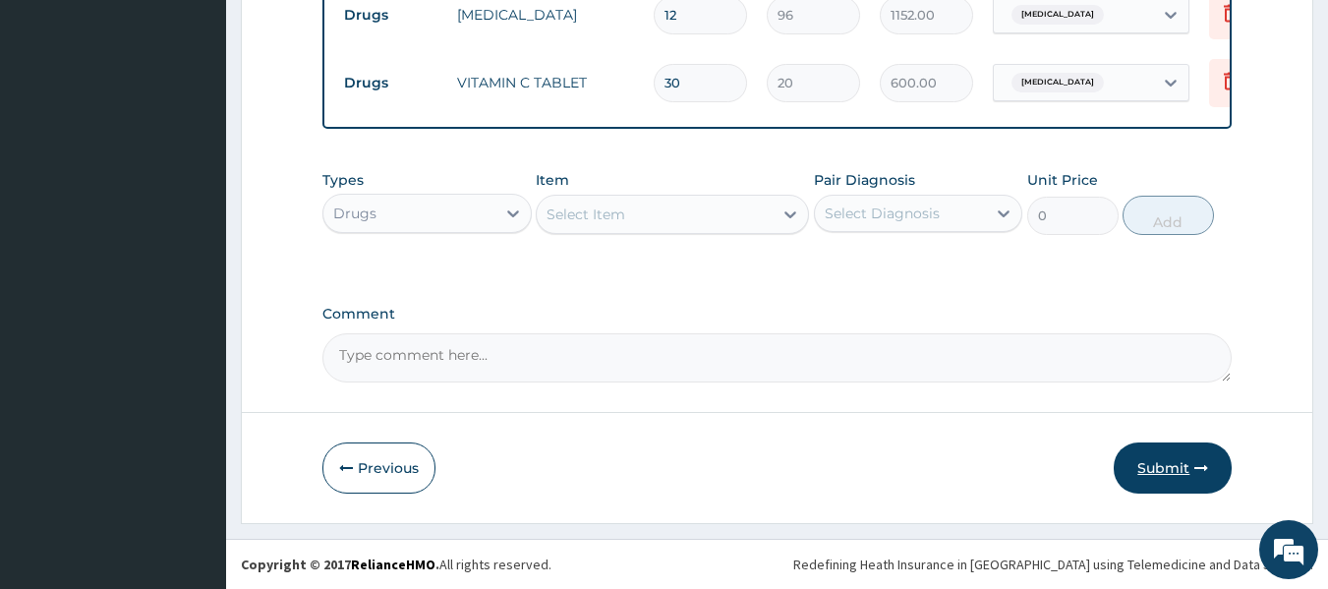
type input "30"
click at [1176, 484] on button "Submit" at bounding box center [1173, 467] width 118 height 51
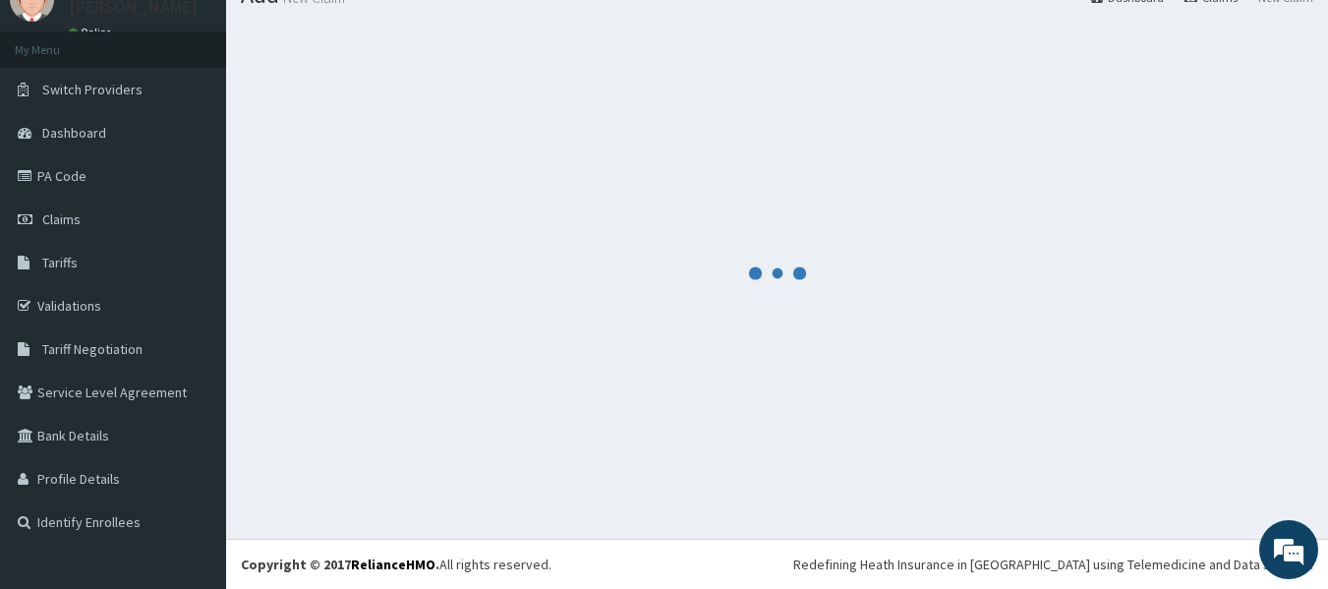
scroll to position [82, 0]
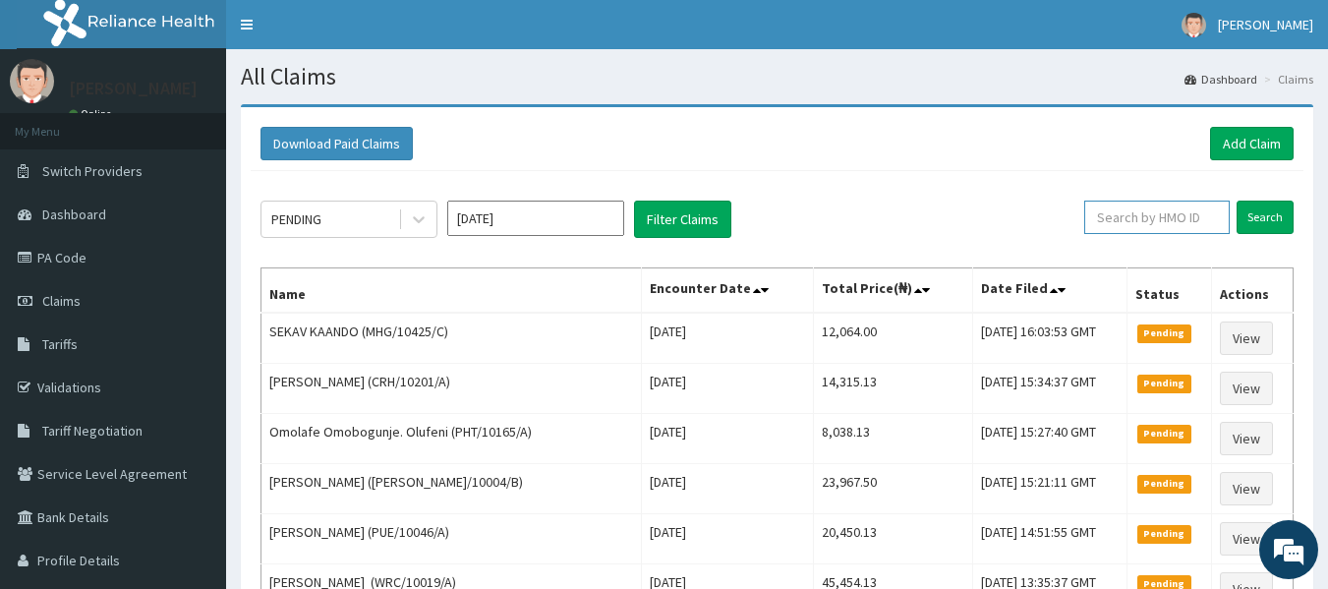
click at [1127, 218] on input "text" at bounding box center [1157, 217] width 146 height 33
paste input "CAE/10008/A"
type input "CAE/10008/A"
click at [1237, 201] on input "Search" at bounding box center [1265, 217] width 57 height 33
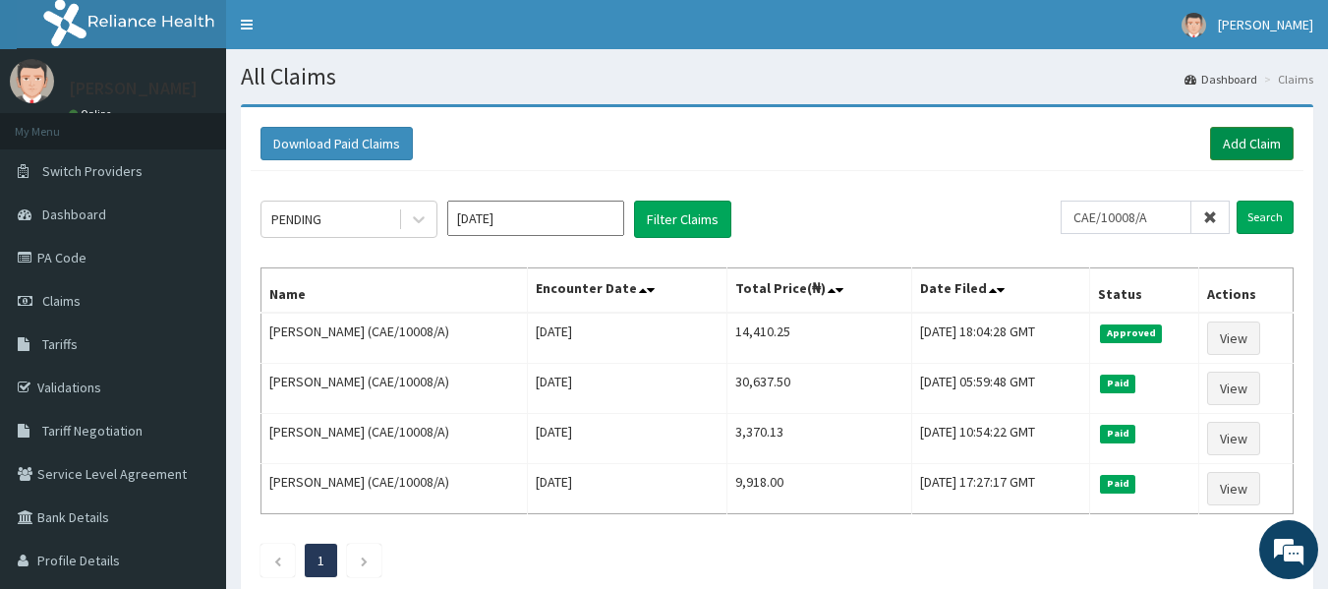
click at [1259, 154] on link "Add Claim" at bounding box center [1252, 143] width 84 height 33
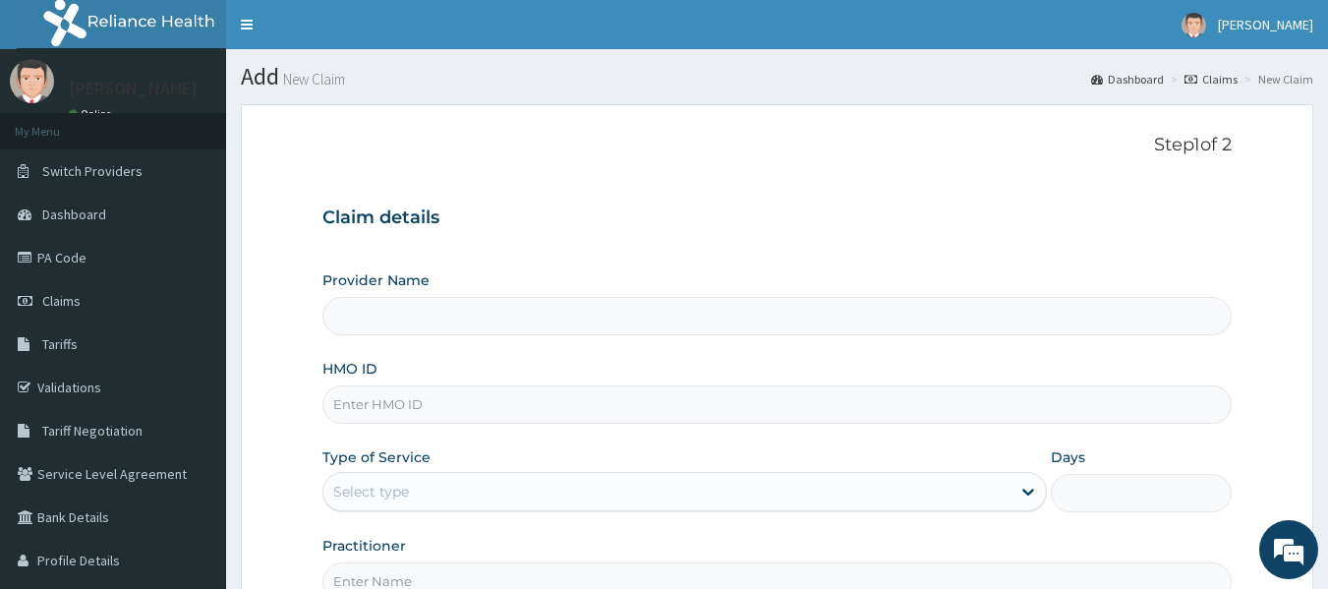
type input "Reliance Family Clinics (RFC) - [GEOGRAPHIC_DATA]"
click at [656, 386] on input "HMO ID" at bounding box center [777, 404] width 910 height 38
paste input "NET/10001/A"
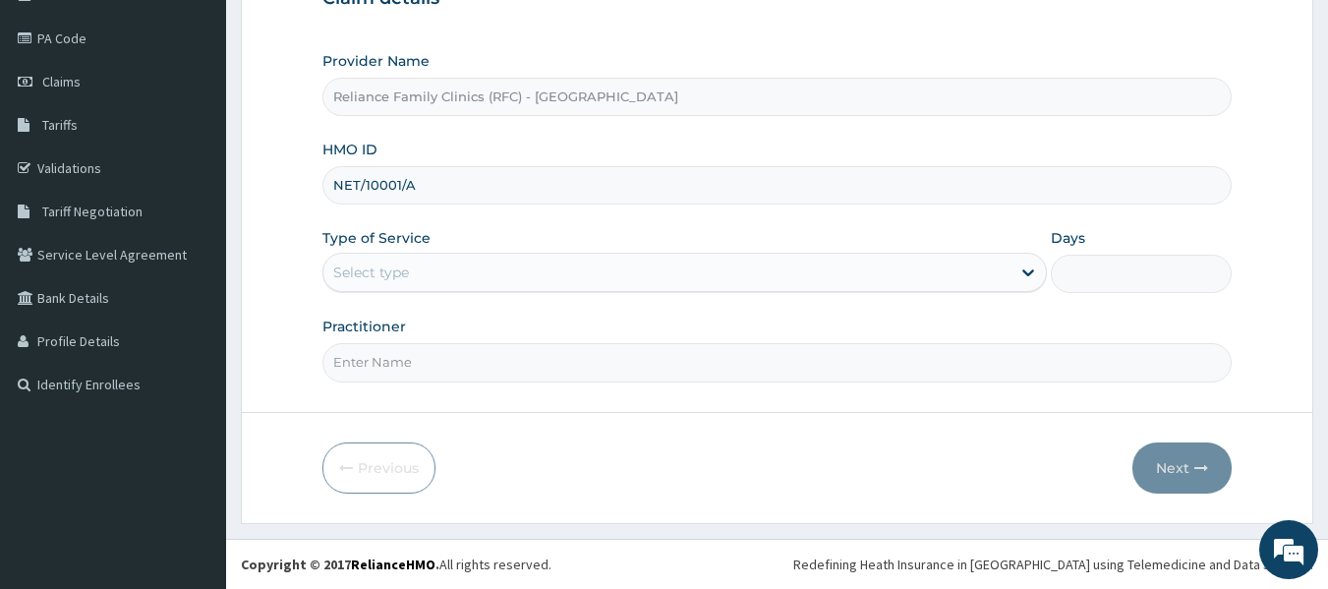
type input "NET/10001/A"
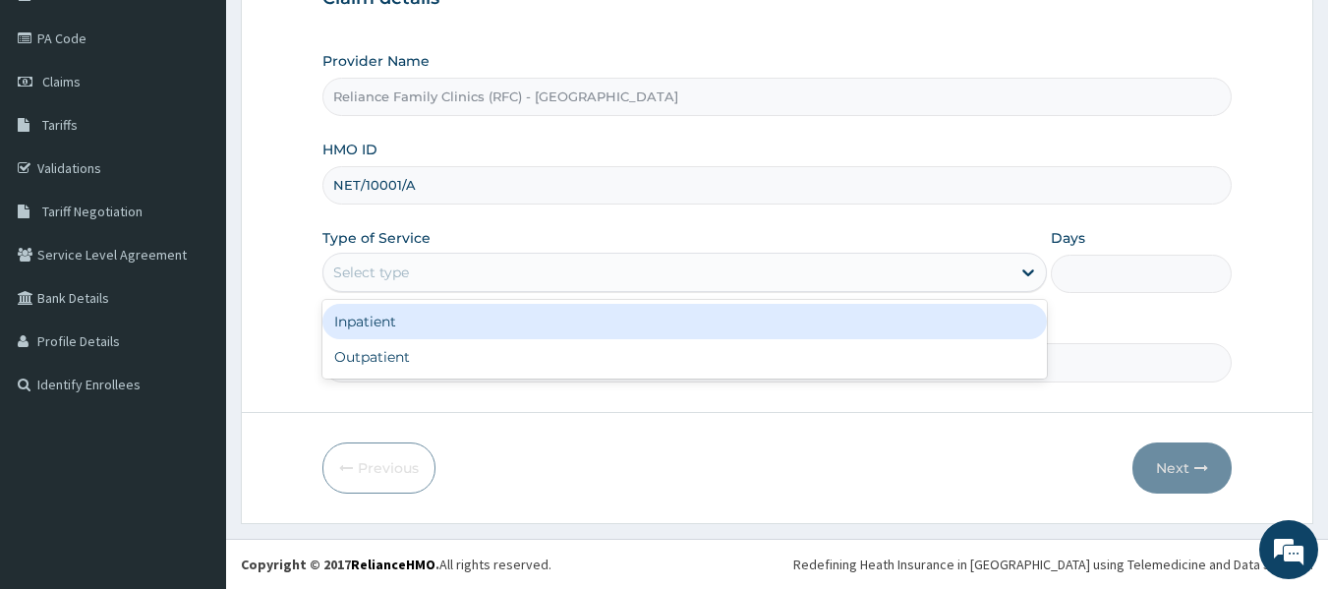
click at [677, 282] on div "Select type" at bounding box center [666, 272] width 687 height 31
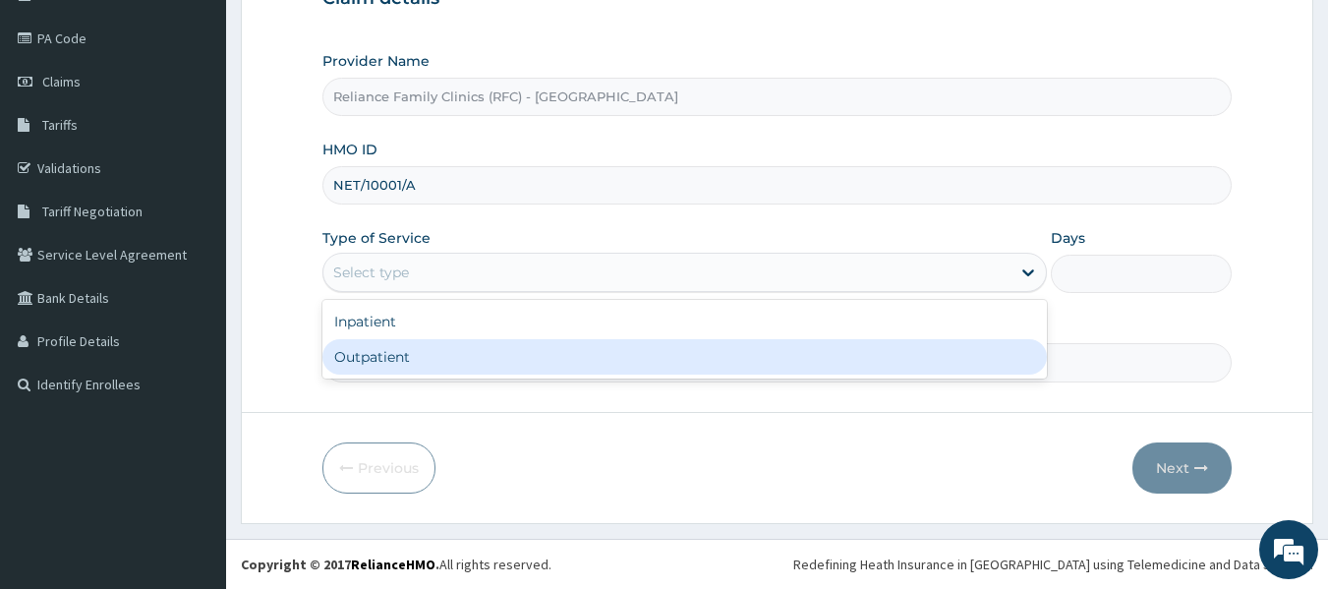
click at [668, 357] on div "Outpatient" at bounding box center [684, 356] width 725 height 35
type input "1"
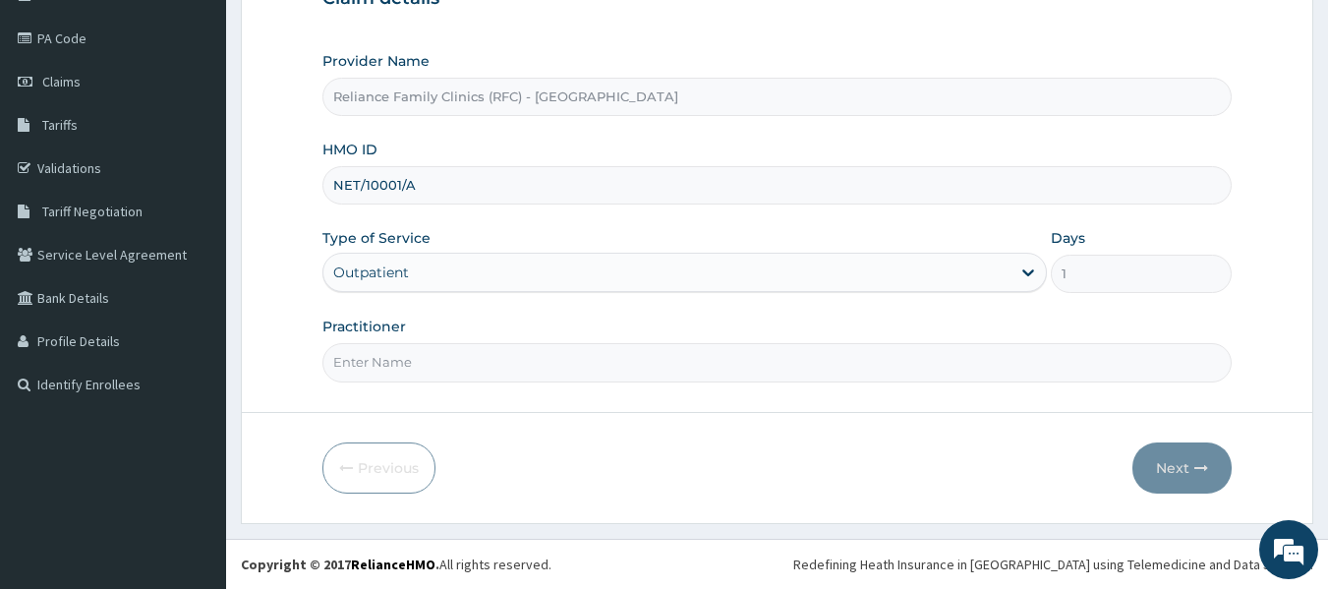
click at [677, 393] on form "Step 1 of 2 Claim details Provider Name Reliance Family Clinics (RFC) - Lekki H…" at bounding box center [777, 204] width 1073 height 638
click at [752, 376] on input "Practitioner" at bounding box center [777, 362] width 910 height 38
type input ";"
type input "locum"
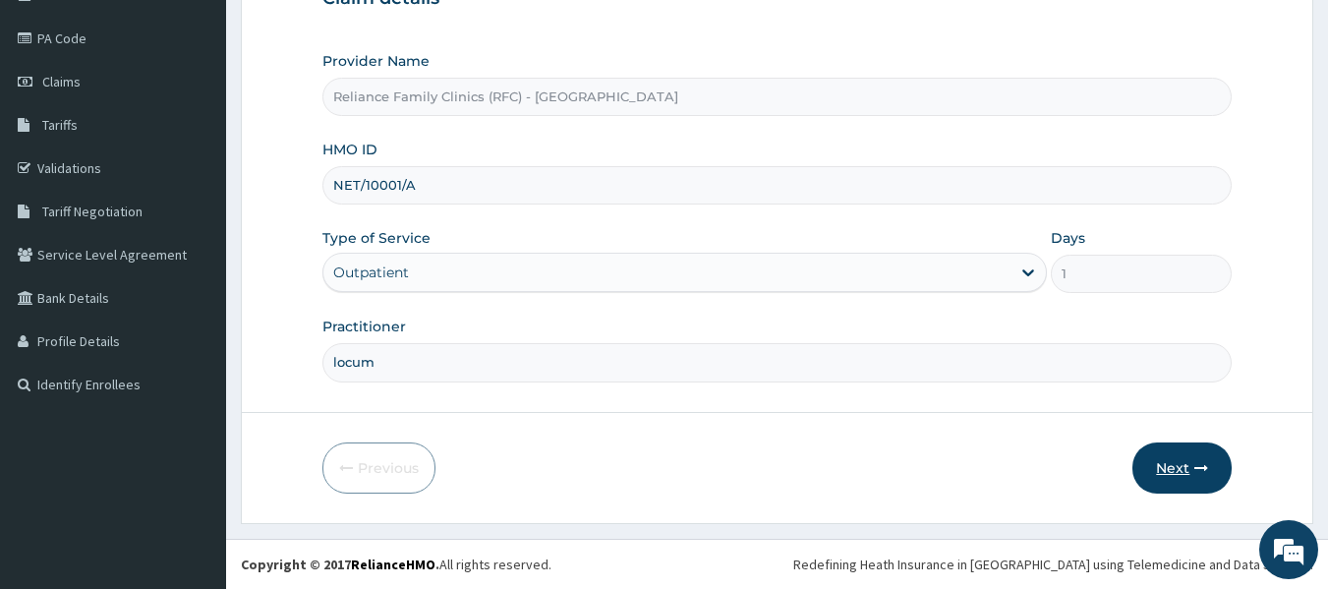
click at [1171, 457] on button "Next" at bounding box center [1182, 467] width 99 height 51
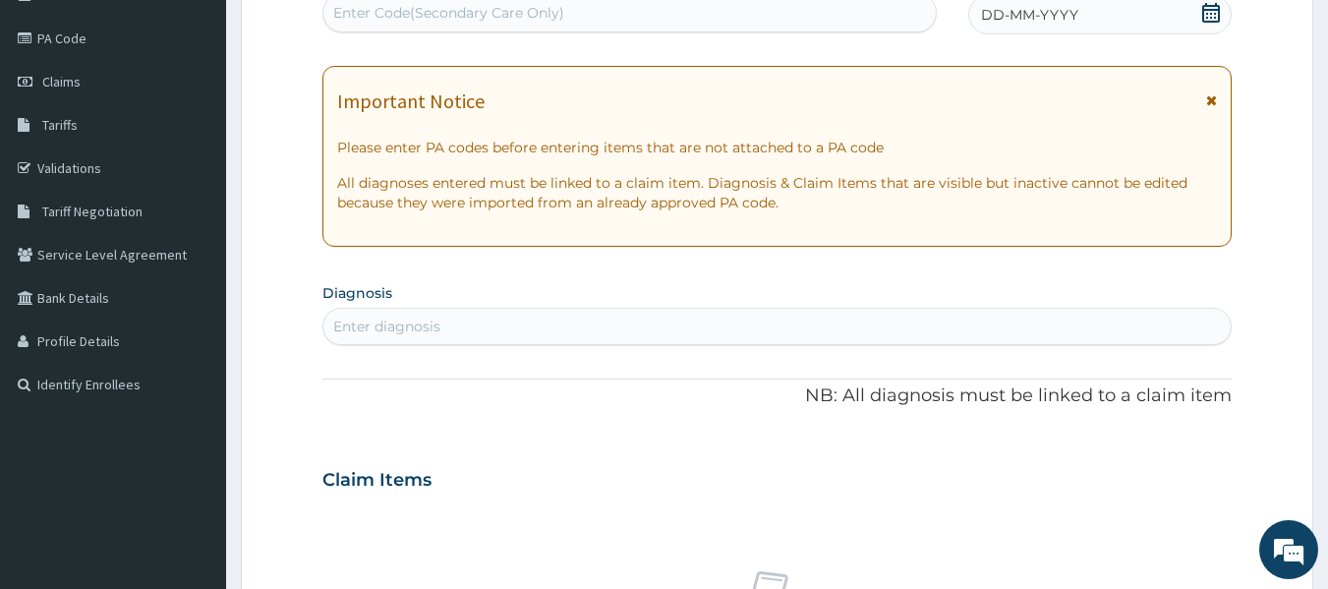
scroll to position [9, 0]
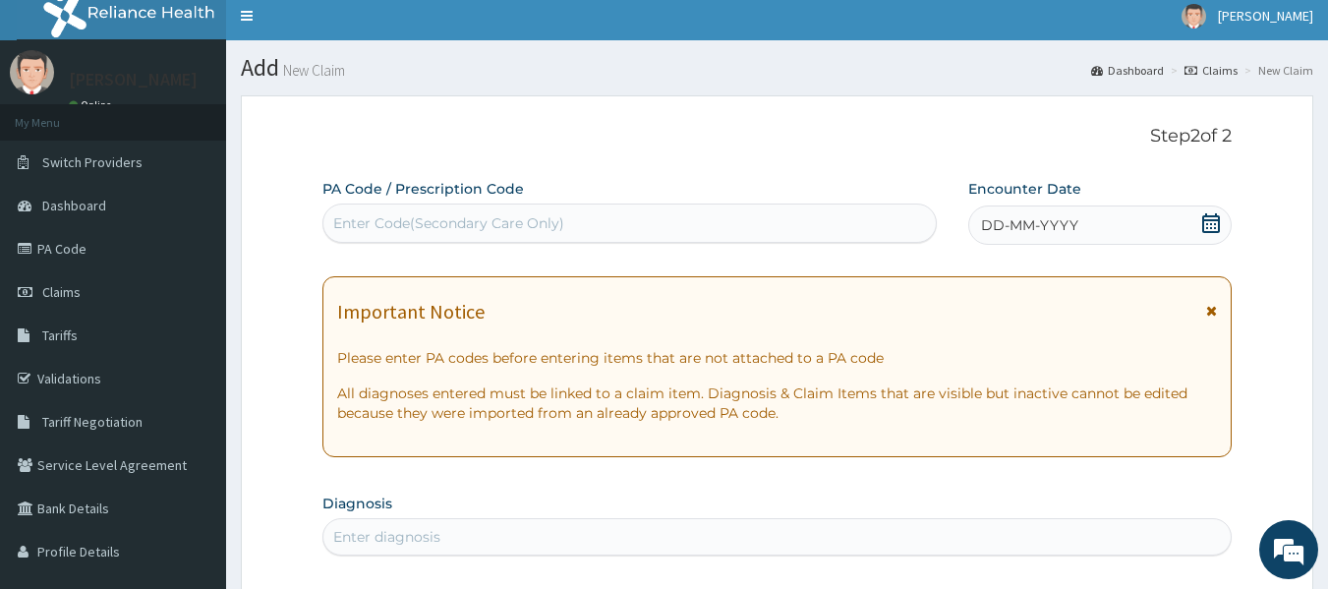
click at [1090, 230] on div "DD-MM-YYYY" at bounding box center [1099, 224] width 263 height 39
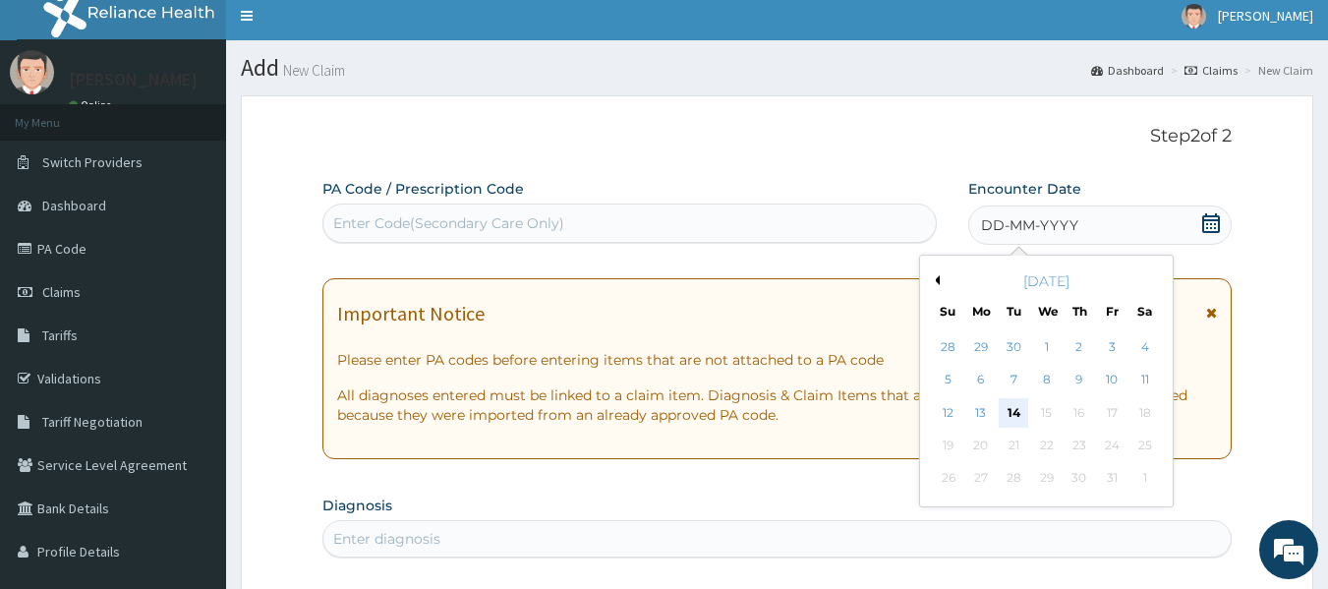
click at [1006, 404] on div "14" at bounding box center [1014, 412] width 29 height 29
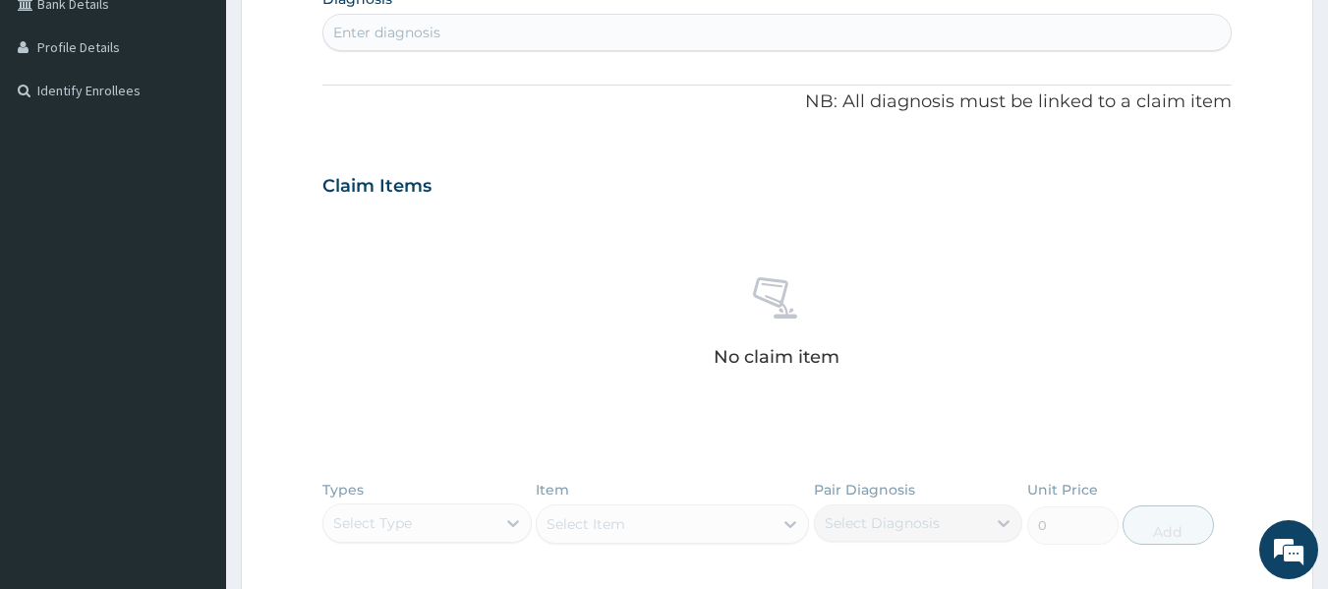
scroll to position [518, 0]
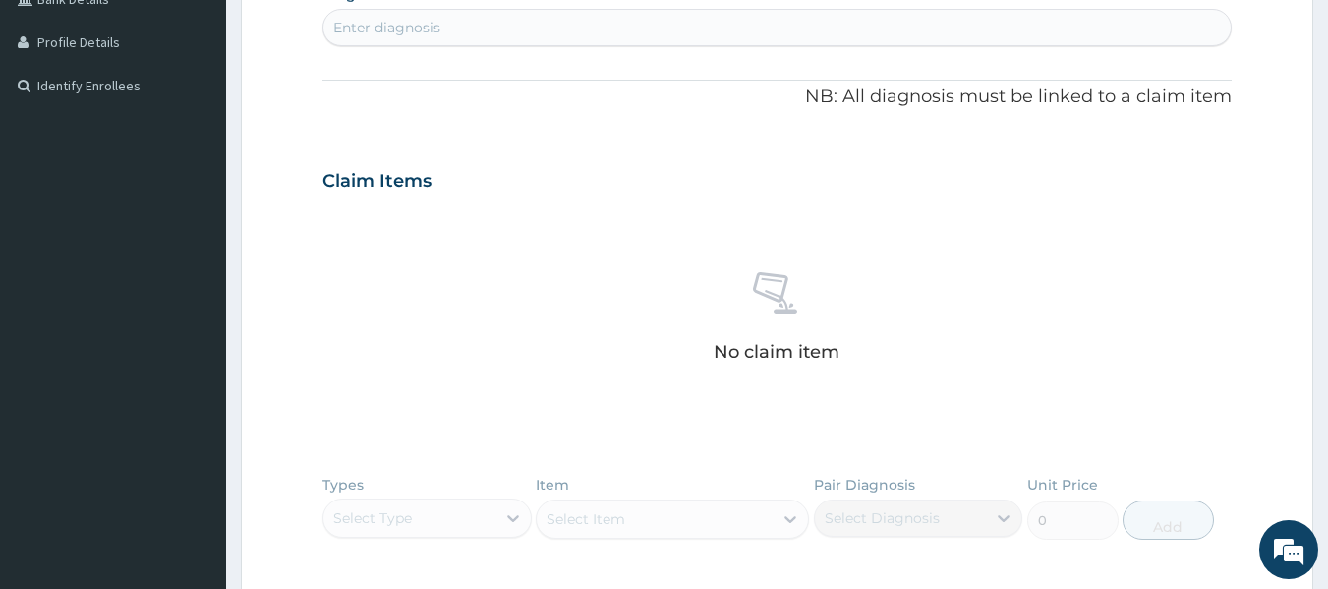
click at [507, 33] on div "Enter diagnosis" at bounding box center [777, 27] width 908 height 31
type input "fever"
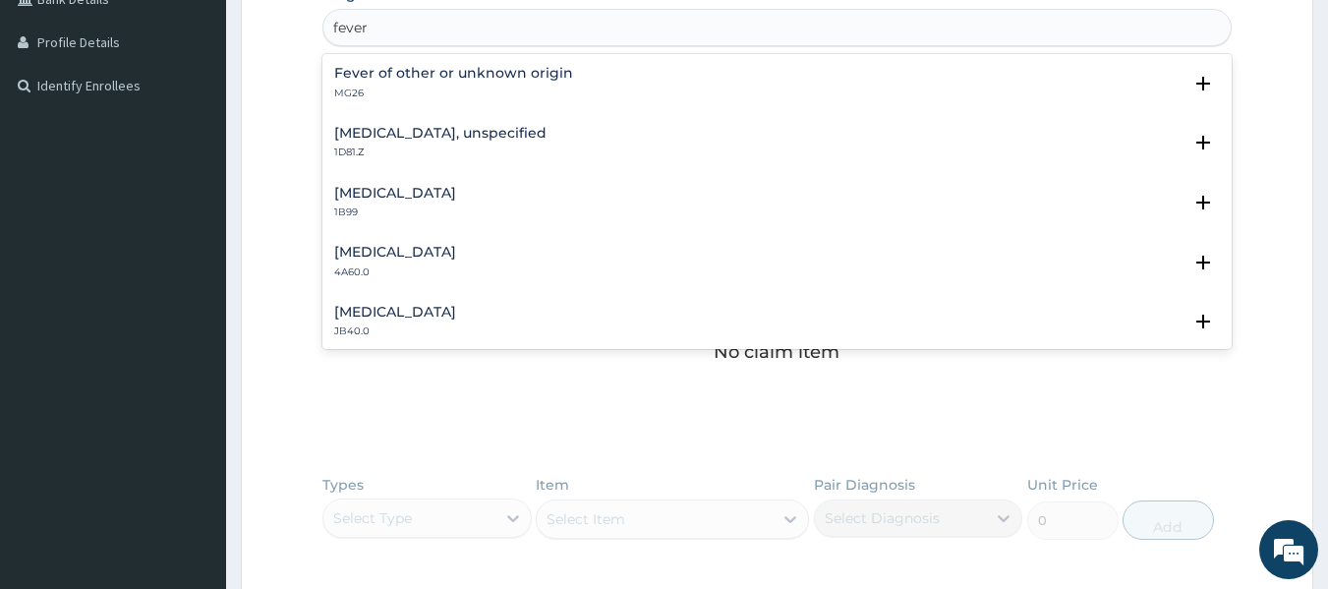
click at [383, 82] on div "Fever of other or unknown origin MG26" at bounding box center [453, 83] width 239 height 34
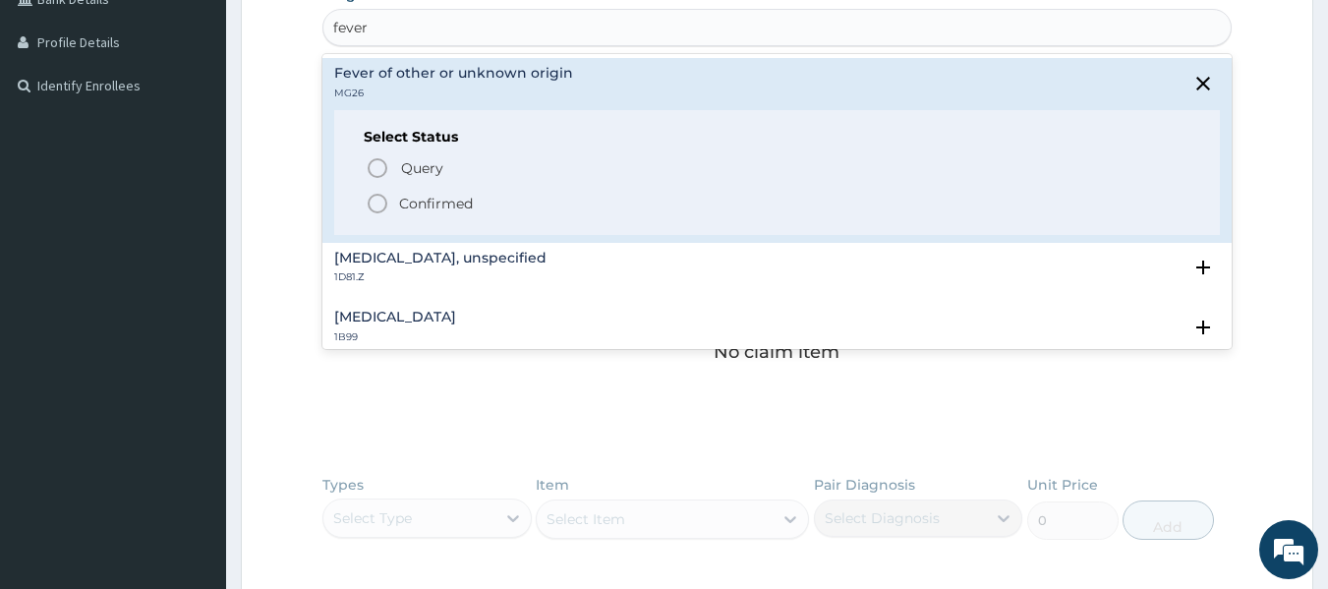
click at [381, 207] on icon "status option filled" at bounding box center [378, 204] width 24 height 24
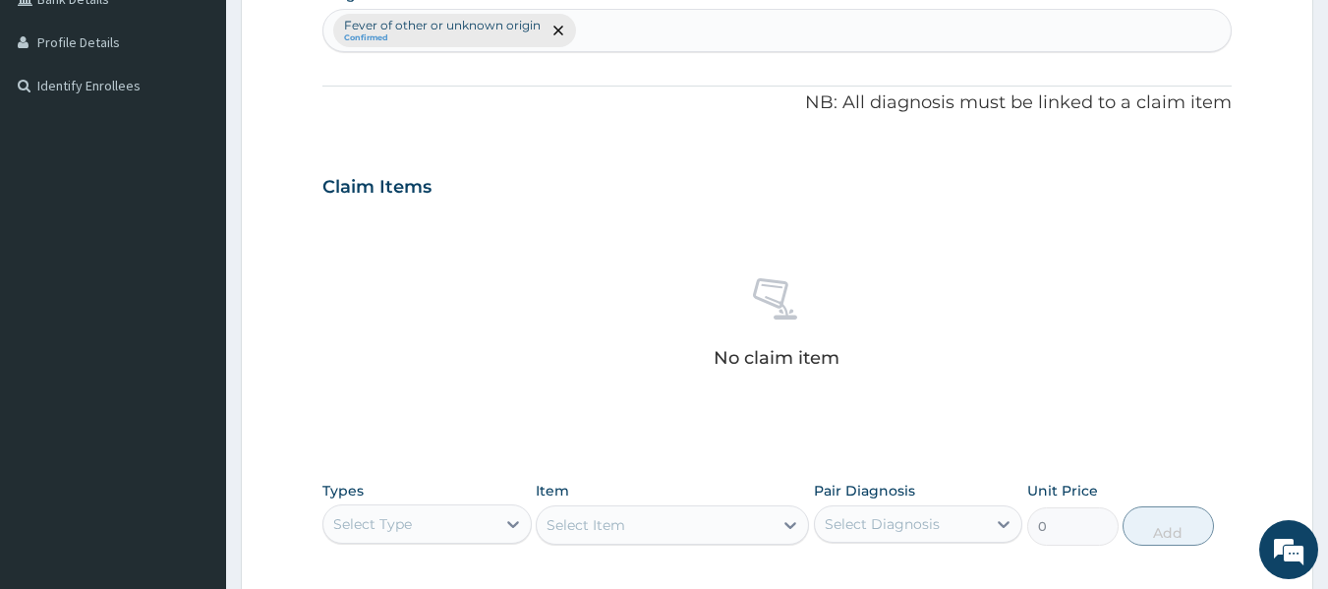
scroll to position [829, 0]
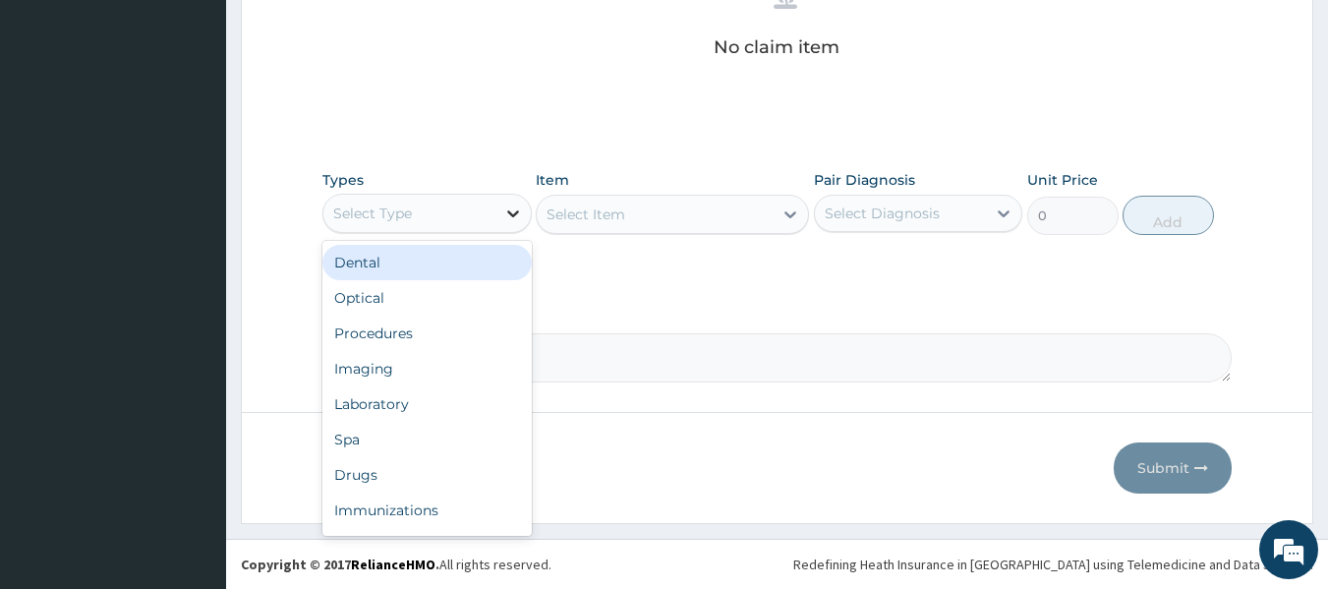
click at [499, 204] on div at bounding box center [513, 213] width 35 height 35
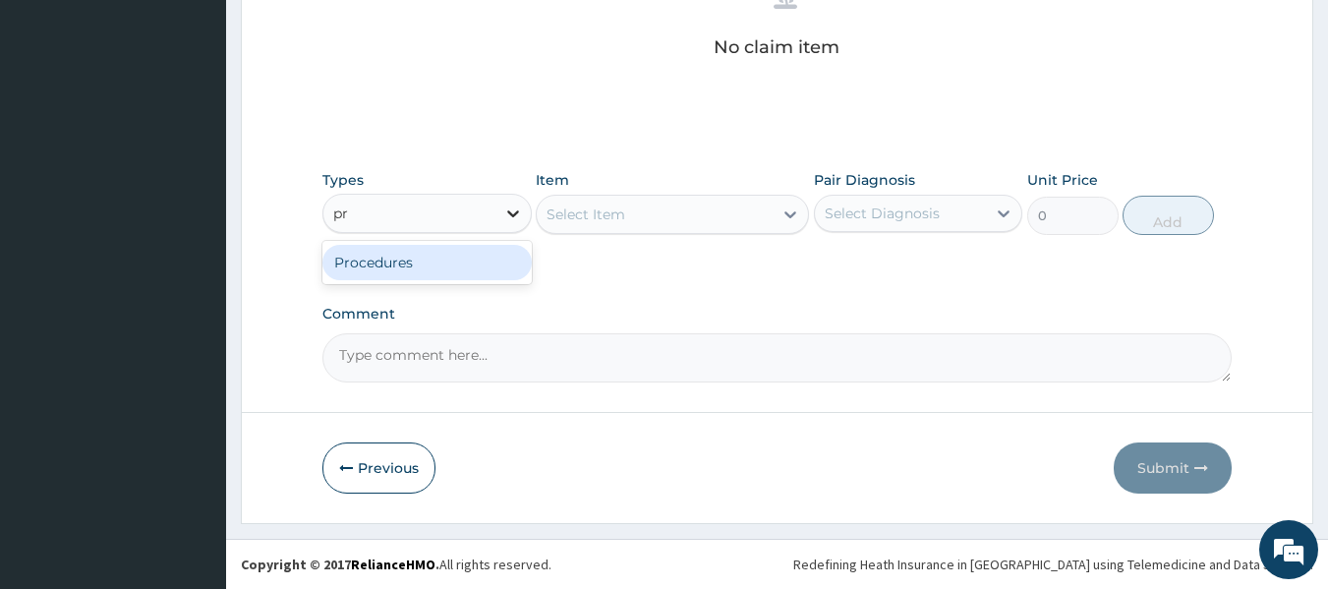
type input "pro"
click at [478, 262] on div "Procedures" at bounding box center [426, 262] width 209 height 35
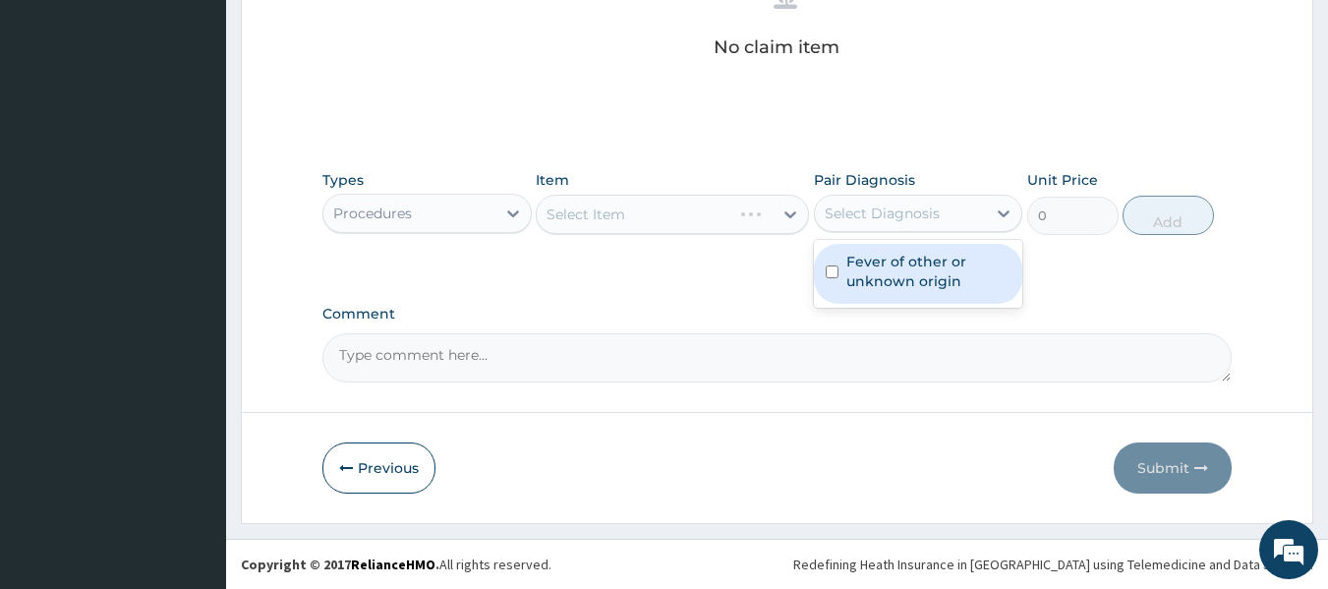
click at [927, 225] on div "Select Diagnosis" at bounding box center [901, 213] width 172 height 31
click at [924, 261] on label "Fever of other or unknown origin" at bounding box center [929, 271] width 165 height 39
checkbox input "true"
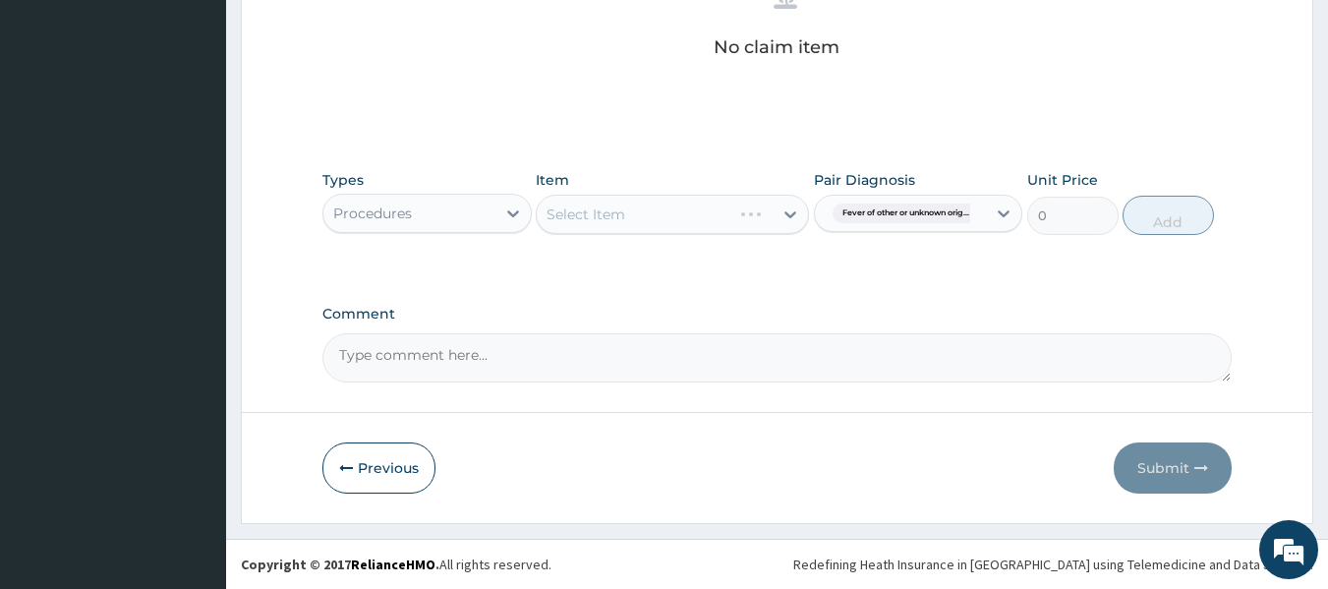
drag, startPoint x: 689, startPoint y: 237, endPoint x: 720, endPoint y: 222, distance: 33.9
click at [720, 222] on div "Types Procedures Item Select Item Pair Diagnosis Fever of other or unknown orig…" at bounding box center [777, 202] width 910 height 85
click at [720, 222] on div "Select Item" at bounding box center [672, 214] width 273 height 39
click at [746, 208] on div "Select Item" at bounding box center [672, 214] width 273 height 39
click at [731, 203] on div "Select Item" at bounding box center [672, 214] width 273 height 39
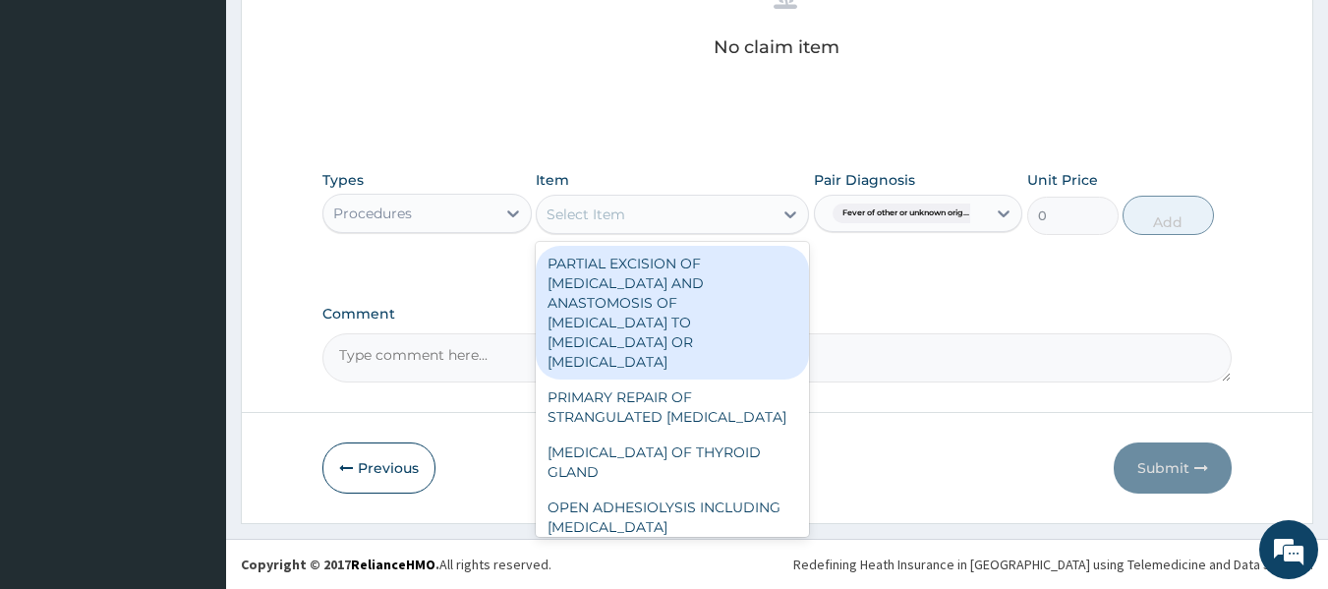
click at [731, 203] on div "Select Item" at bounding box center [655, 214] width 236 height 31
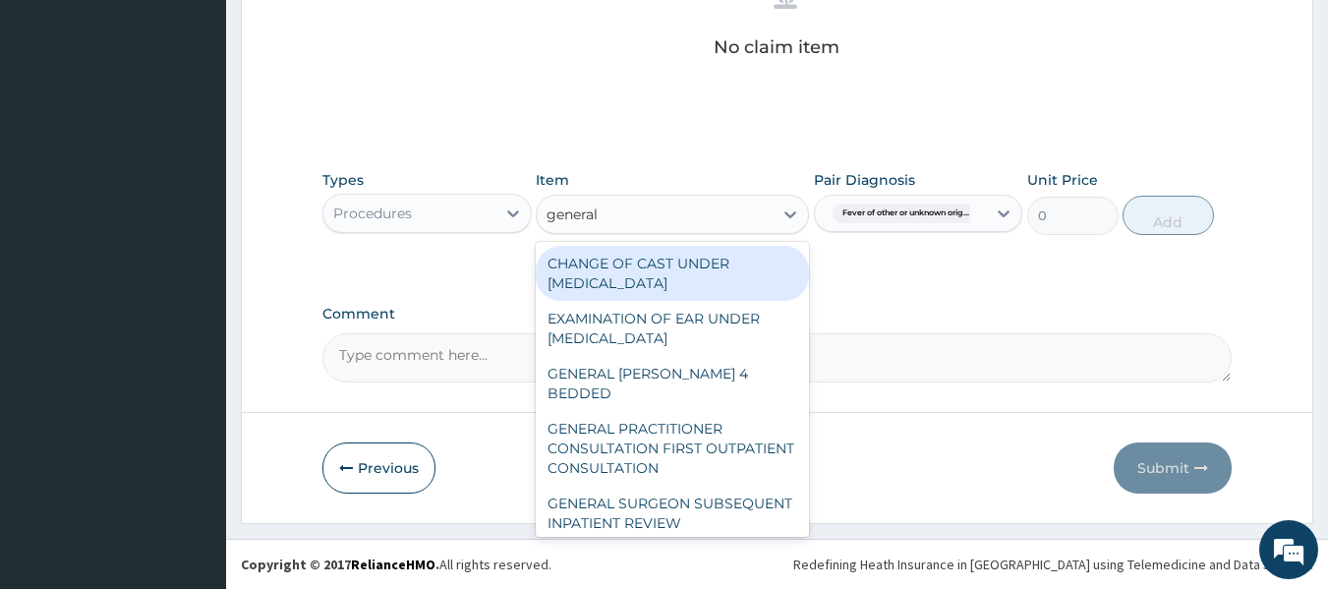
type input "general p"
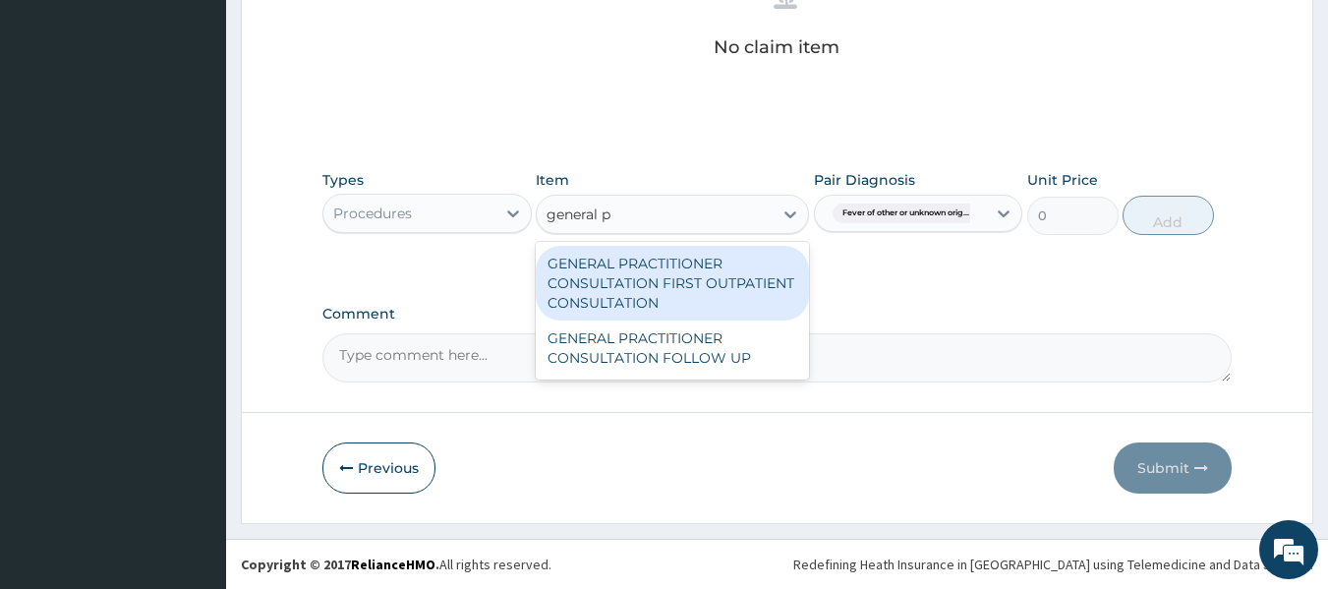
click at [754, 298] on div "GENERAL PRACTITIONER CONSULTATION FIRST OUTPATIENT CONSULTATION" at bounding box center [672, 283] width 273 height 75
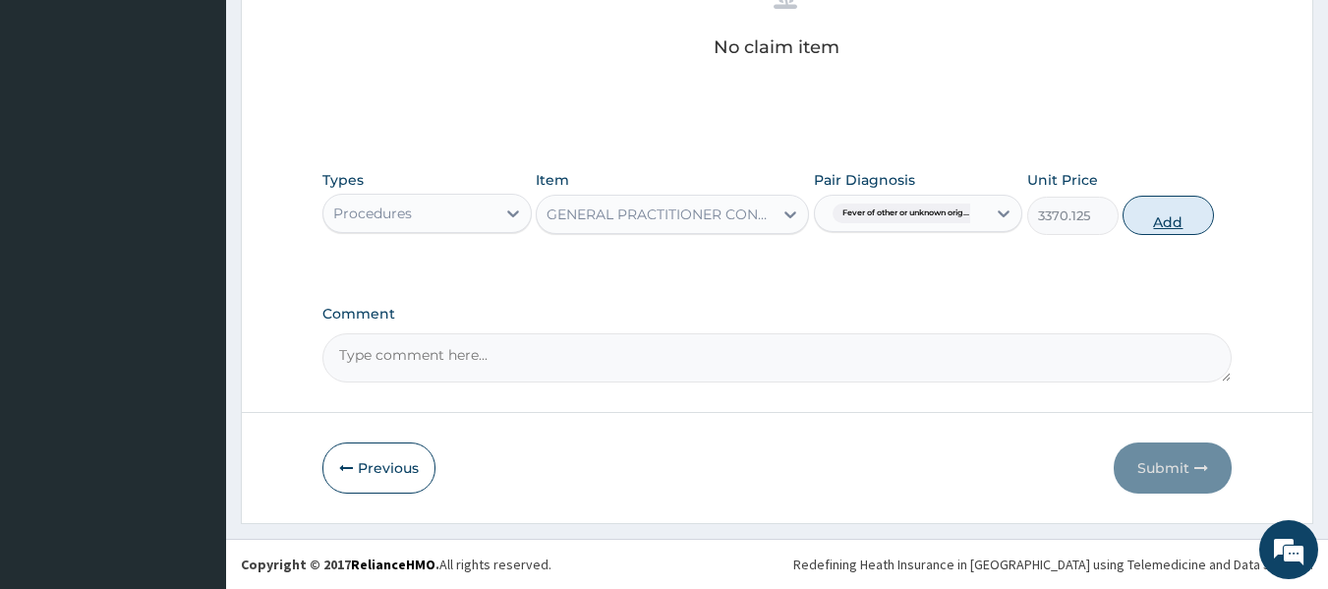
click at [1145, 221] on button "Add" at bounding box center [1168, 215] width 91 height 39
type input "0"
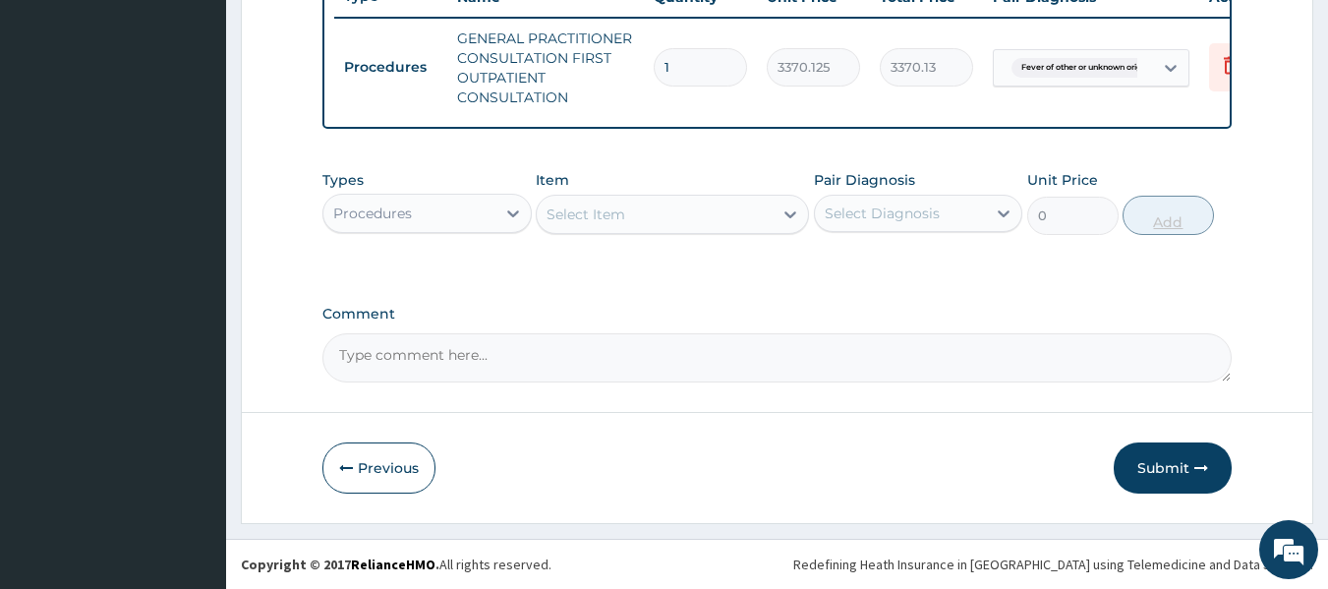
scroll to position [781, 0]
click at [1151, 456] on button "Submit" at bounding box center [1173, 467] width 118 height 51
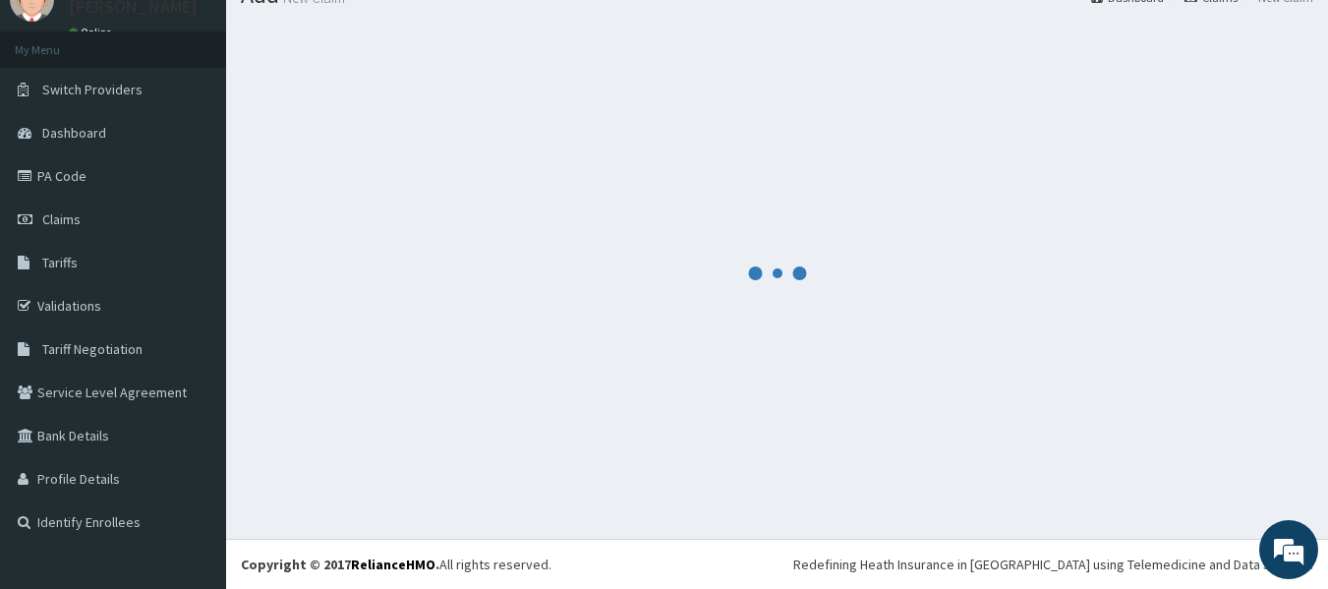
scroll to position [82, 0]
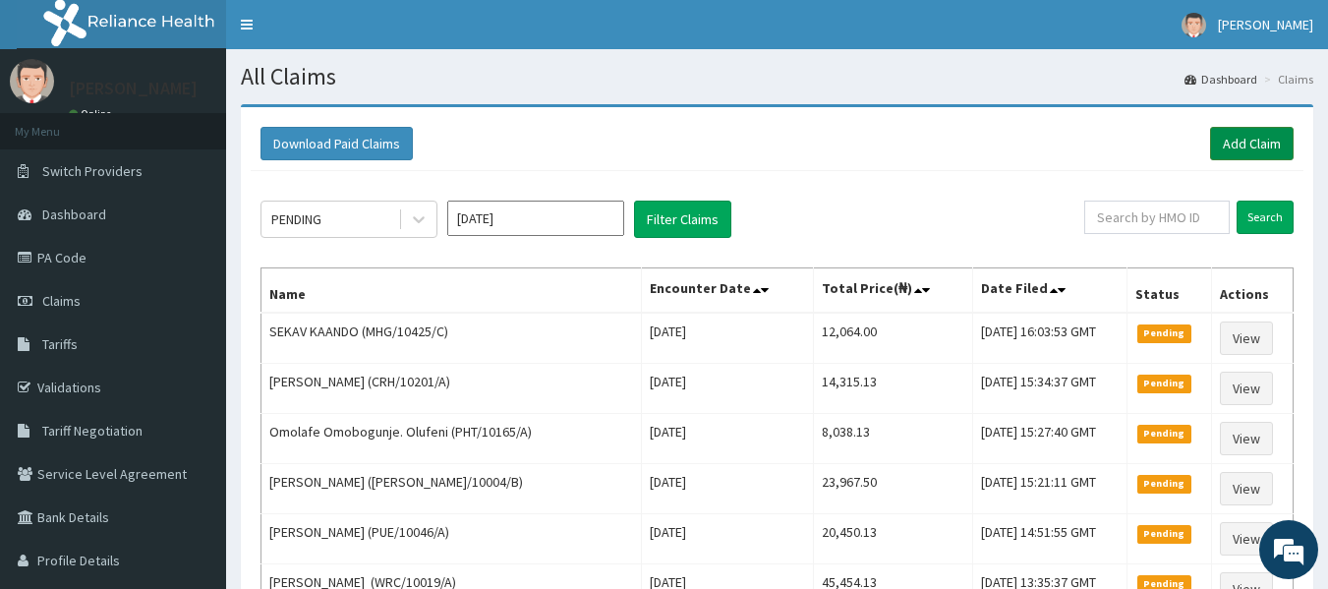
click at [1272, 146] on link "Add Claim" at bounding box center [1252, 143] width 84 height 33
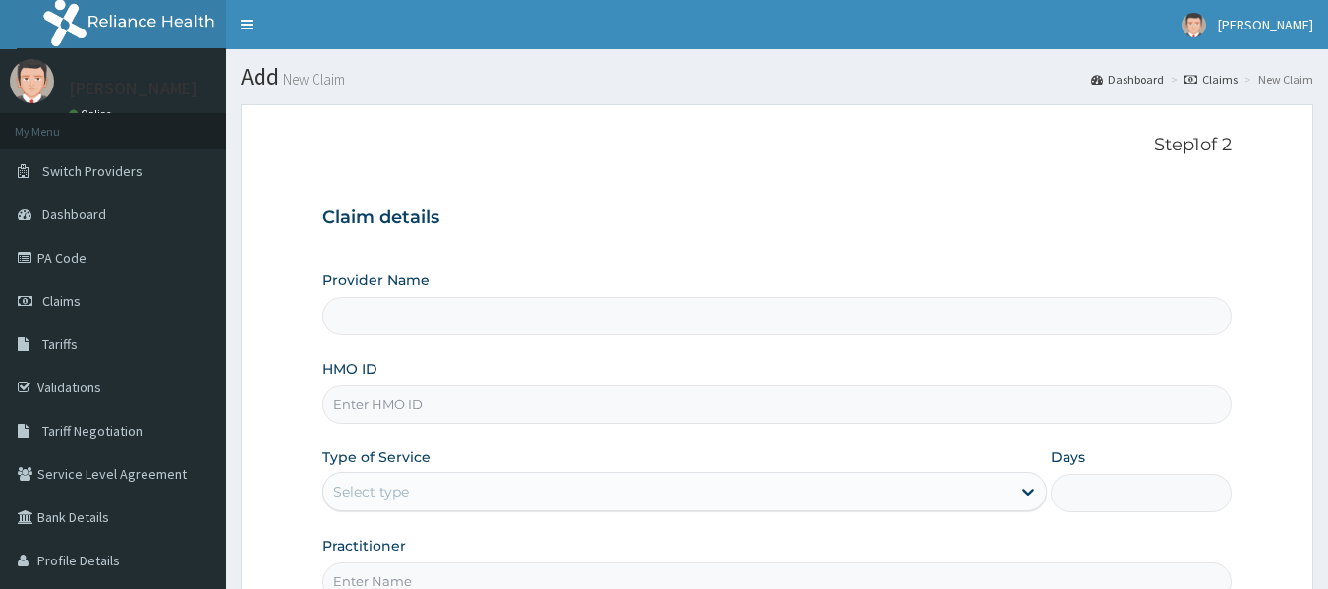
click at [538, 407] on input "HMO ID" at bounding box center [777, 404] width 910 height 38
paste input "WEE/10004/A"
type input "WEE/10004/A"
type input "Reliance Family Clinics (RFC) - Lekki"
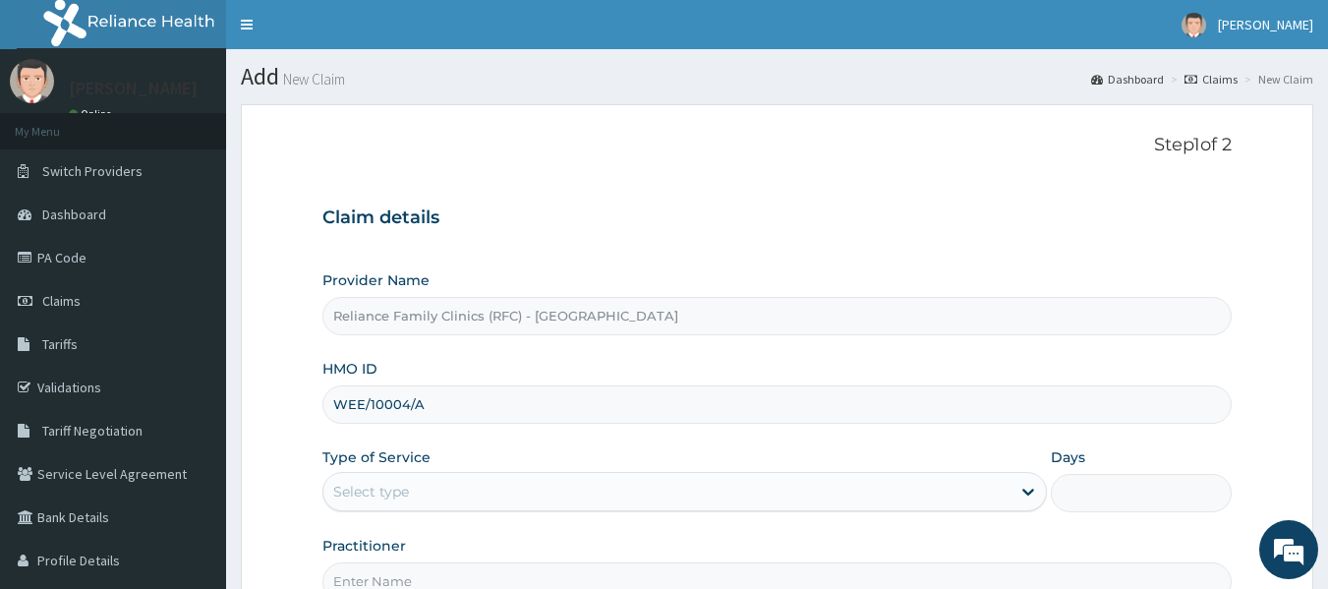
scroll to position [219, 0]
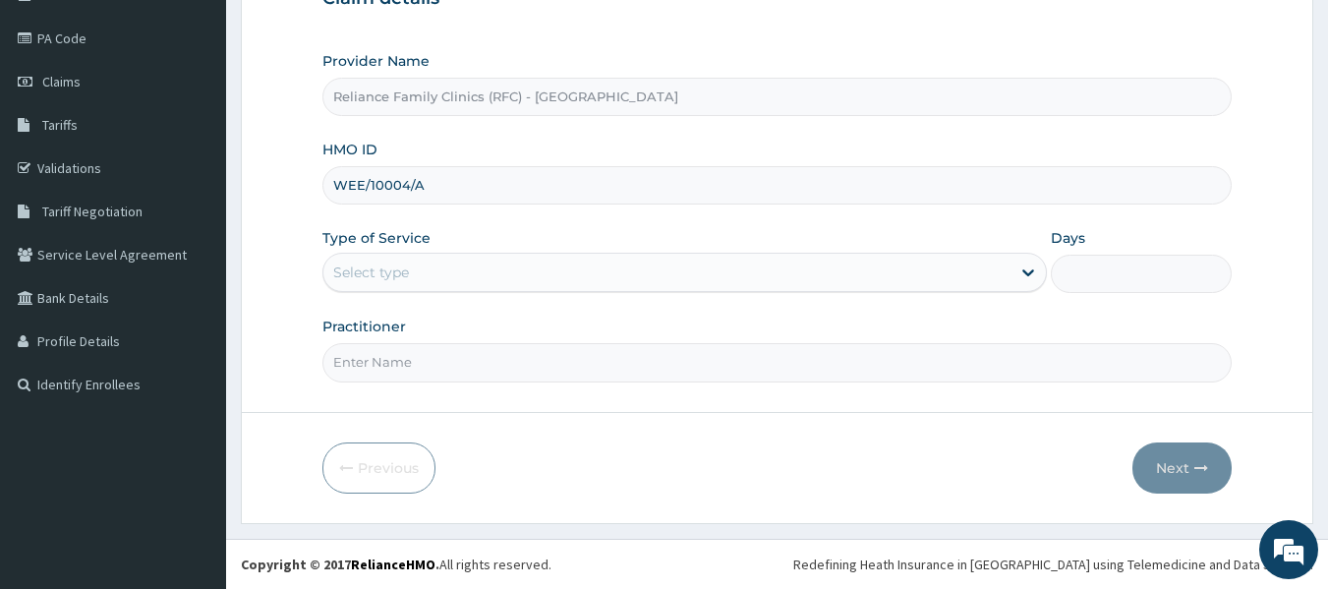
type input "WEE/10004/A"
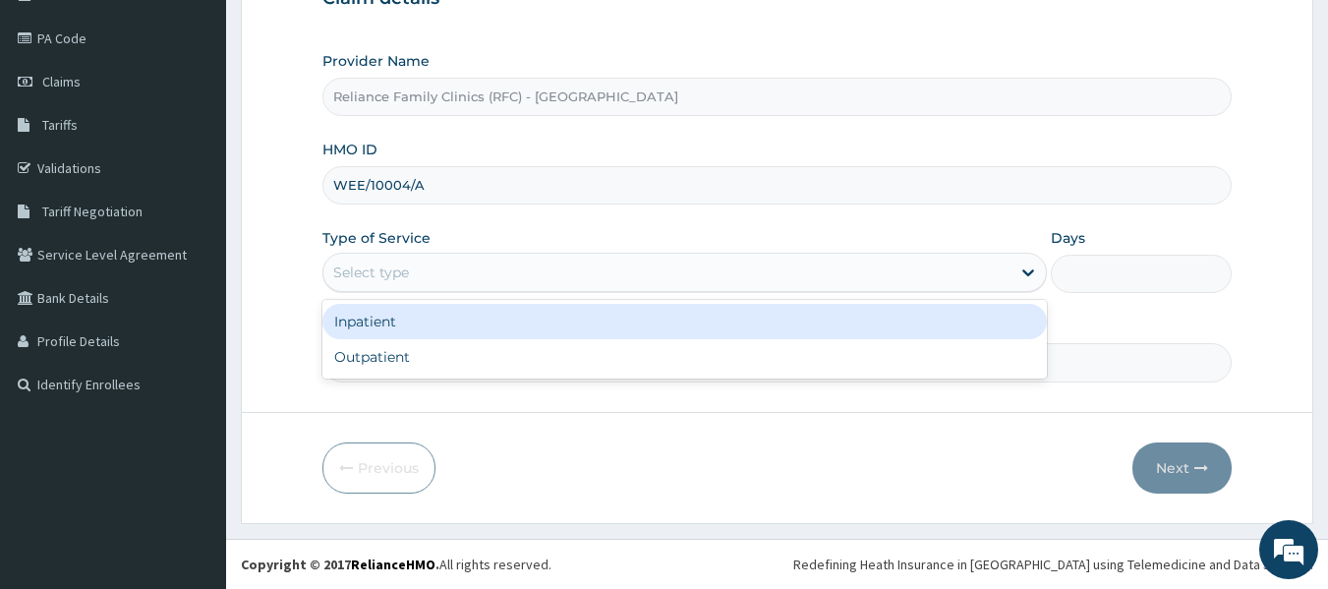
click at [574, 269] on div "Select type" at bounding box center [666, 272] width 687 height 31
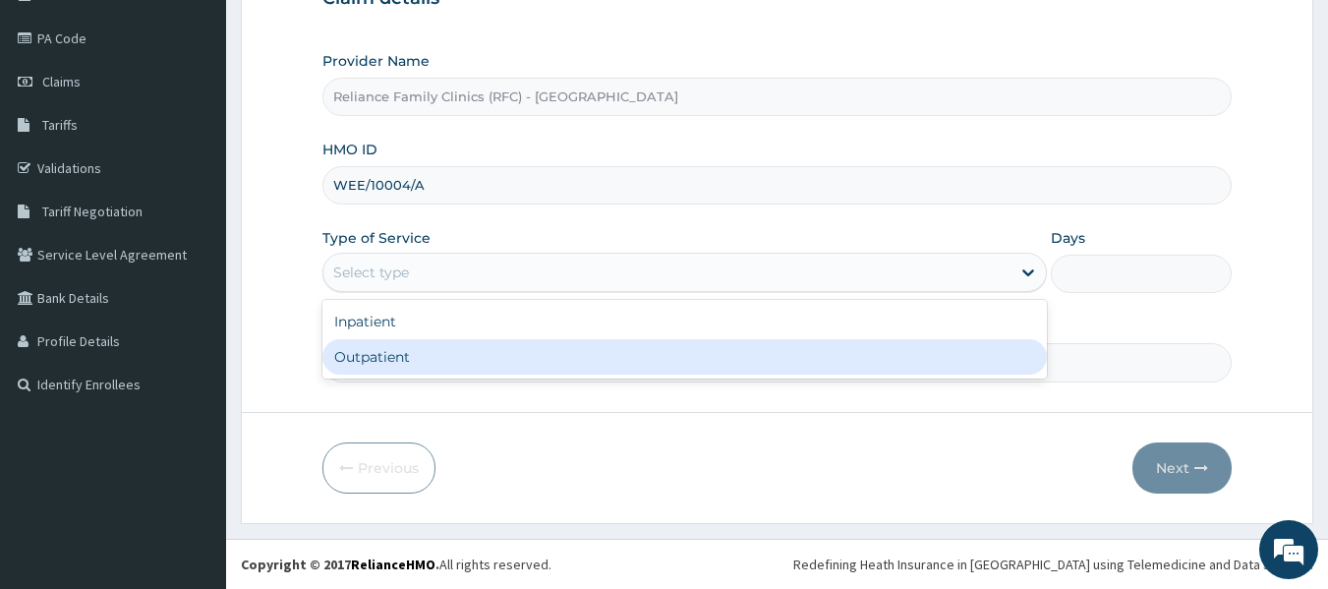
click at [602, 368] on div "Outpatient" at bounding box center [684, 356] width 725 height 35
type input "1"
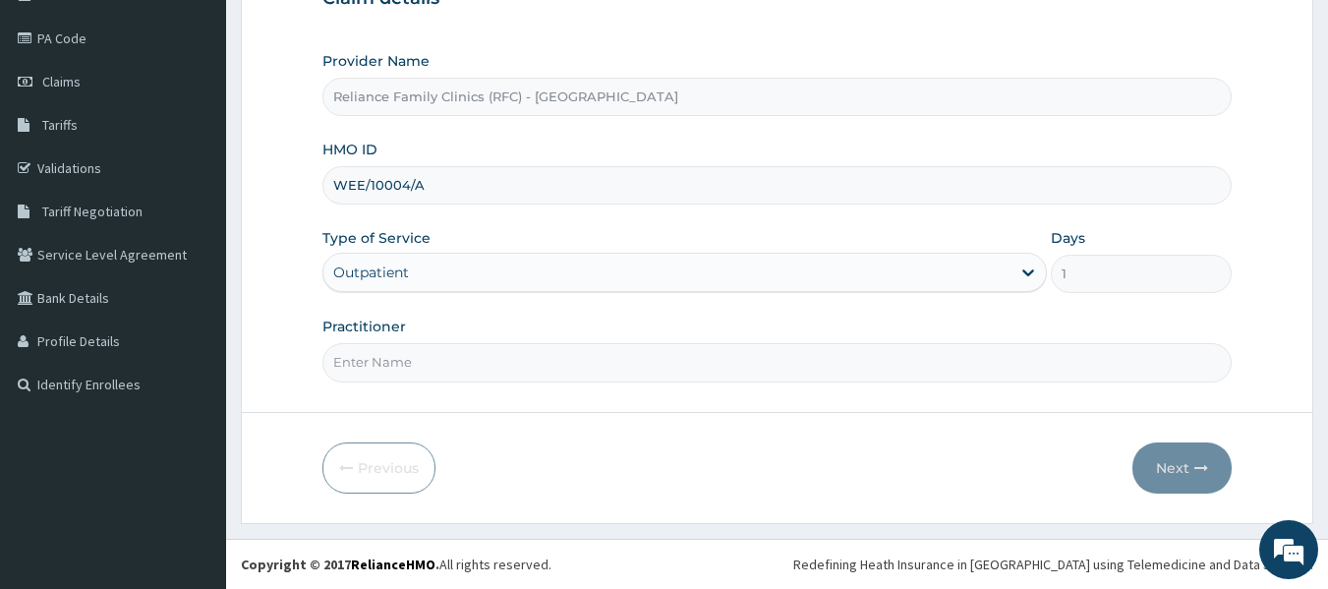
click at [560, 372] on input "Practitioner" at bounding box center [777, 362] width 910 height 38
type input "locum"
click at [1178, 478] on button "Next" at bounding box center [1182, 467] width 99 height 51
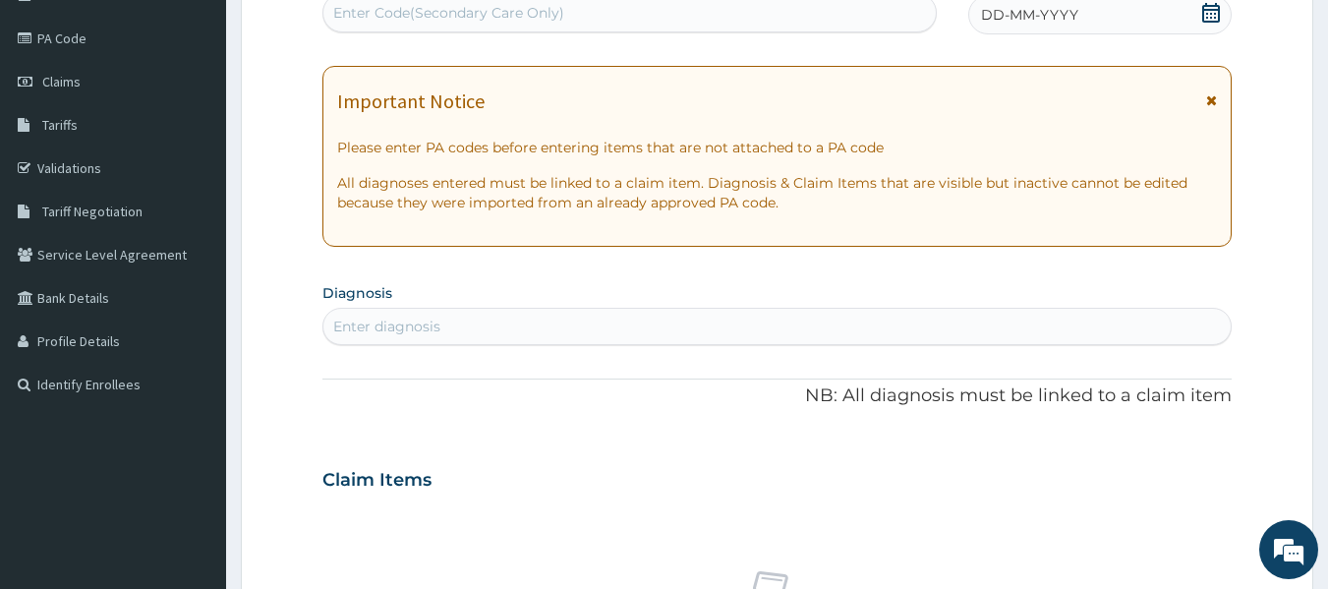
click at [1075, 1] on div "DD-MM-YYYY" at bounding box center [1099, 14] width 263 height 39
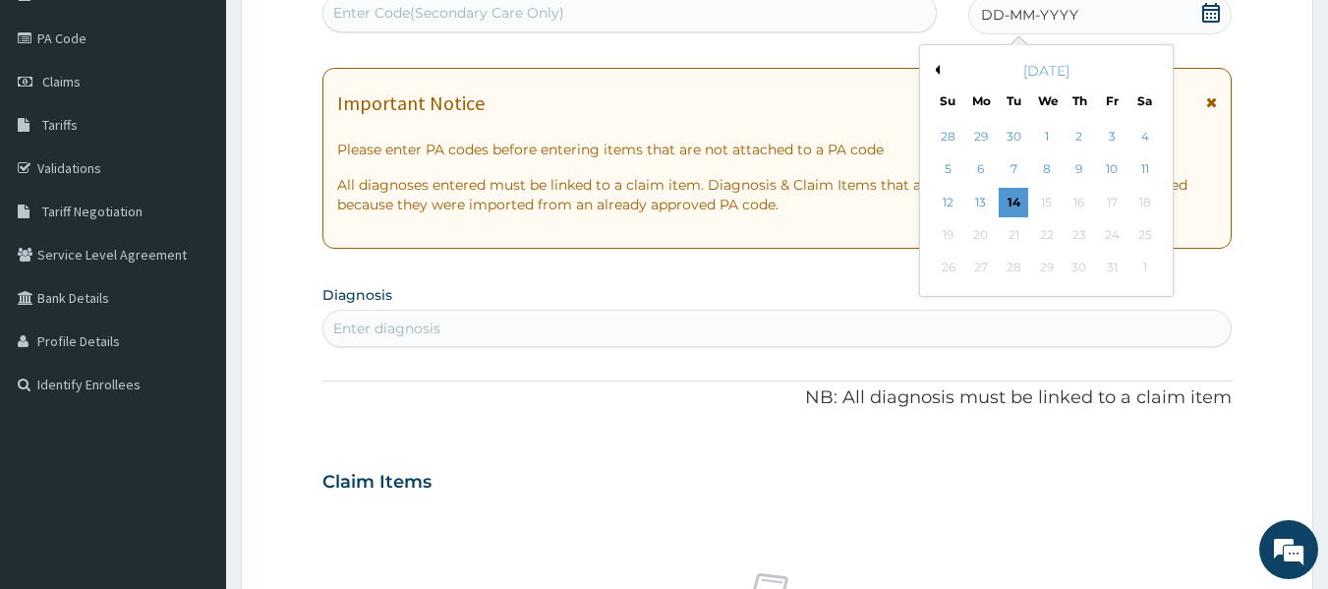
click at [1069, 15] on span "DD-MM-YYYY" at bounding box center [1029, 15] width 97 height 20
click at [1006, 196] on div "14" at bounding box center [1014, 202] width 29 height 29
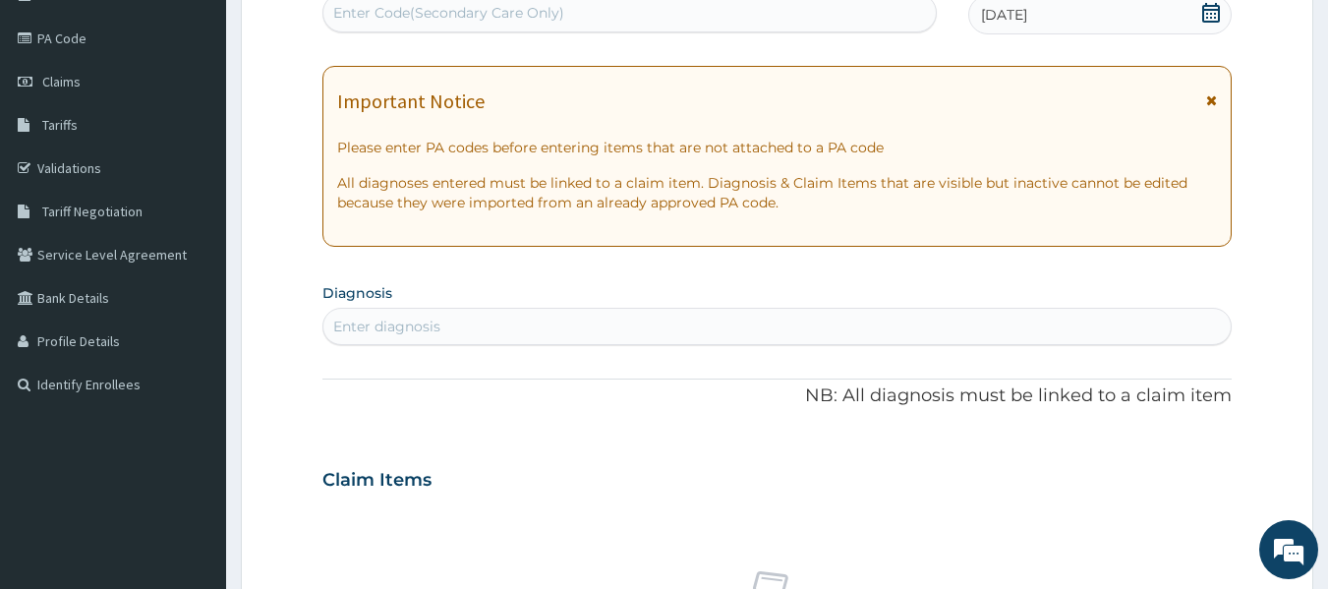
click at [841, 327] on div "Enter diagnosis" at bounding box center [777, 326] width 908 height 31
type input "back pain"
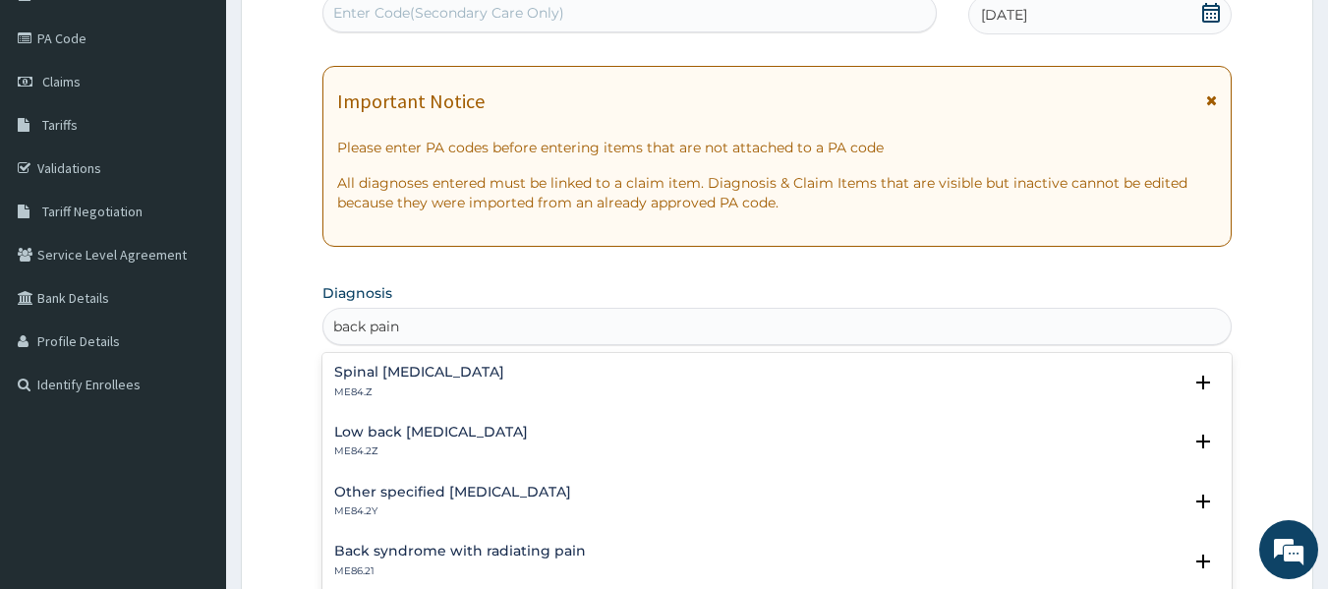
click at [432, 453] on p "ME84.2Z" at bounding box center [431, 451] width 194 height 14
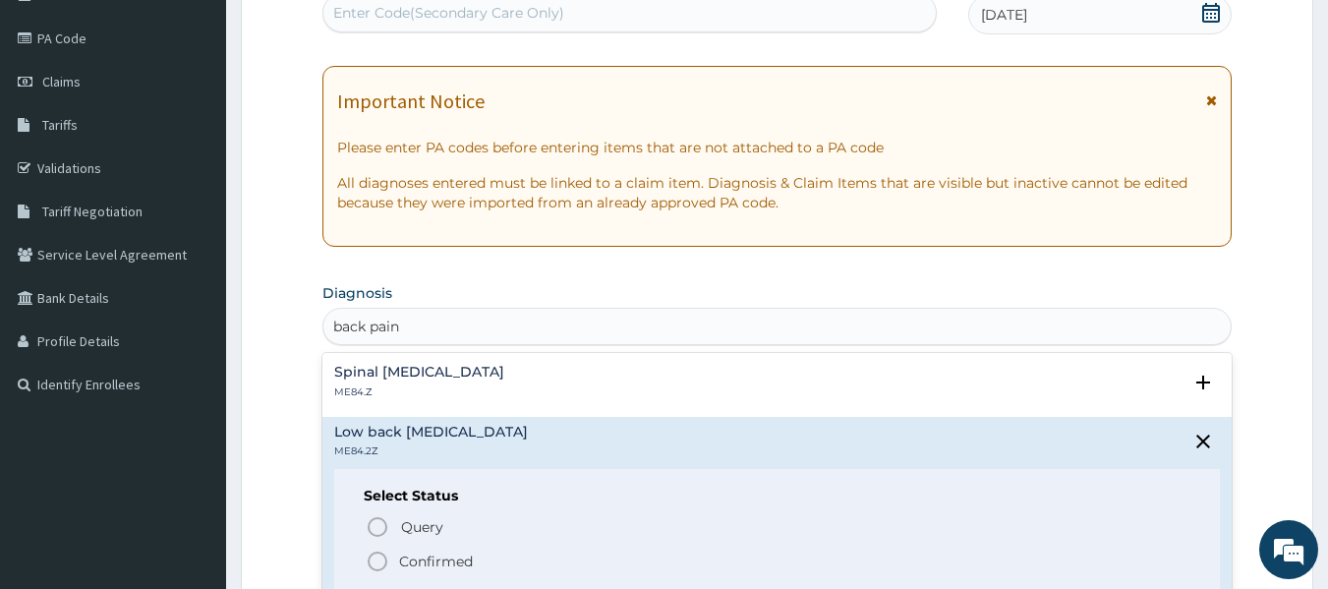
click at [375, 568] on icon "status option filled" at bounding box center [378, 562] width 24 height 24
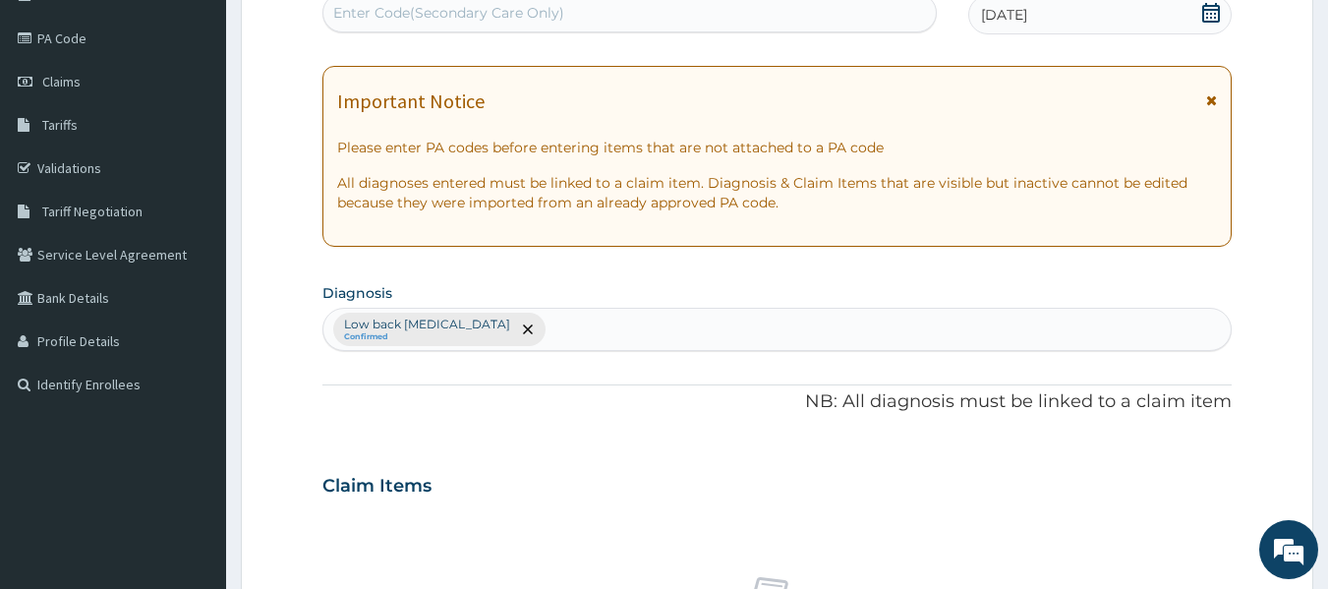
scroll to position [829, 0]
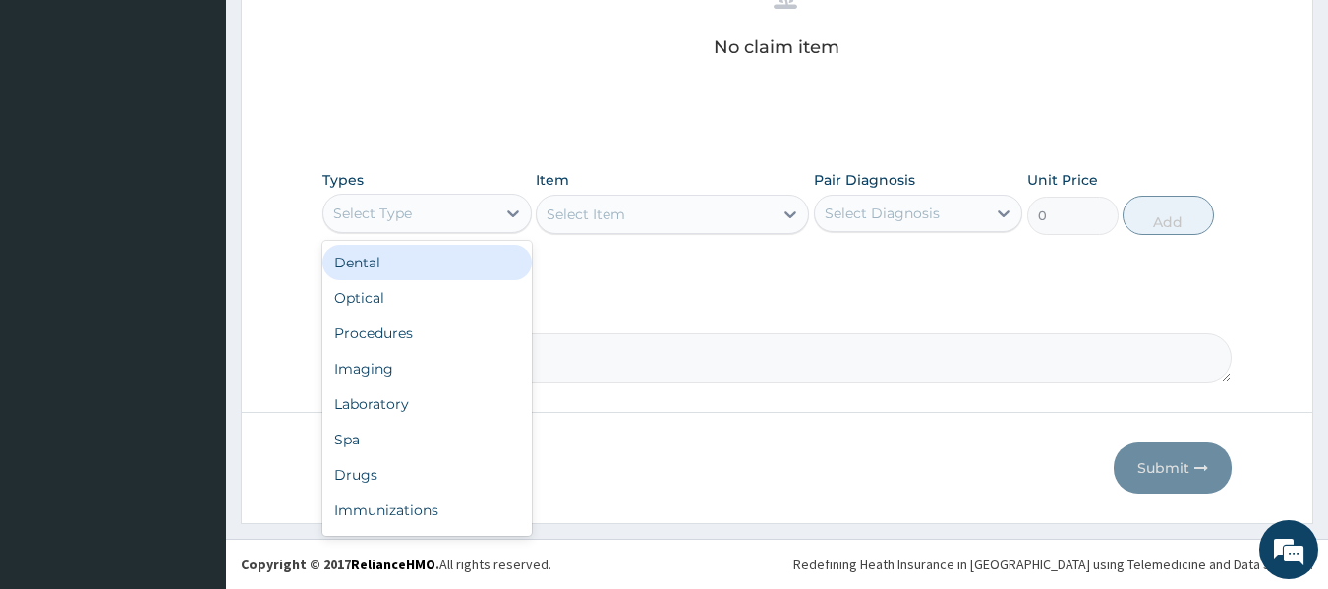
click at [441, 219] on div "Select Type" at bounding box center [409, 213] width 172 height 31
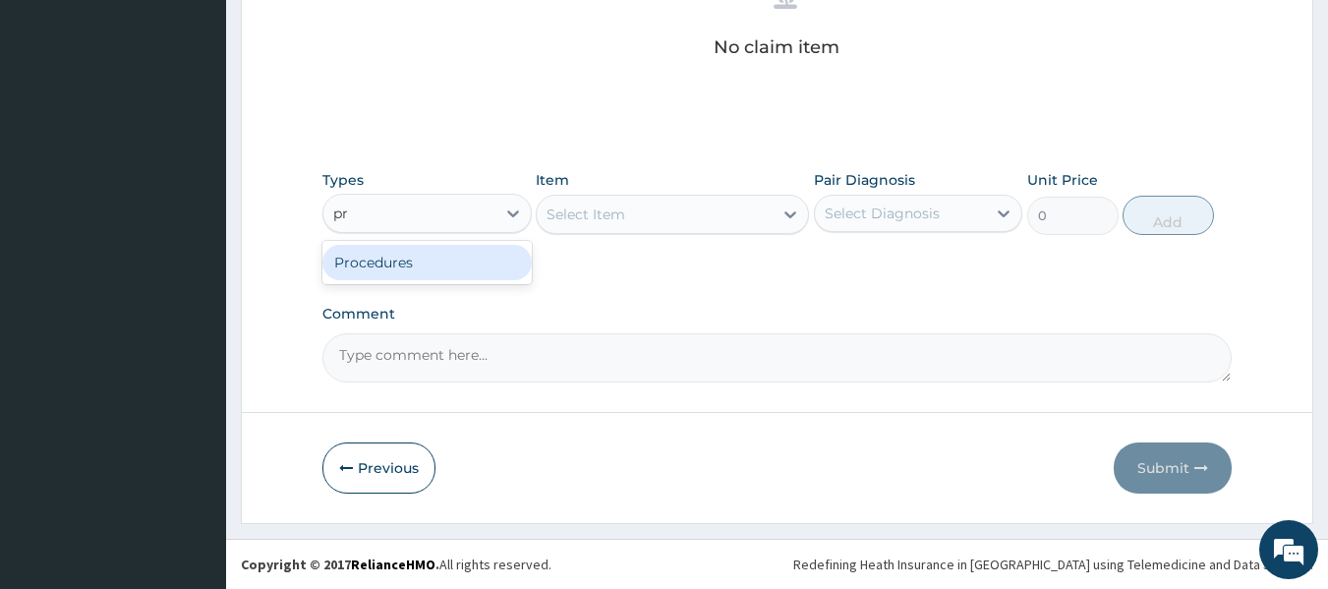
type input "pro"
click at [472, 245] on div "Procedures" at bounding box center [426, 262] width 209 height 35
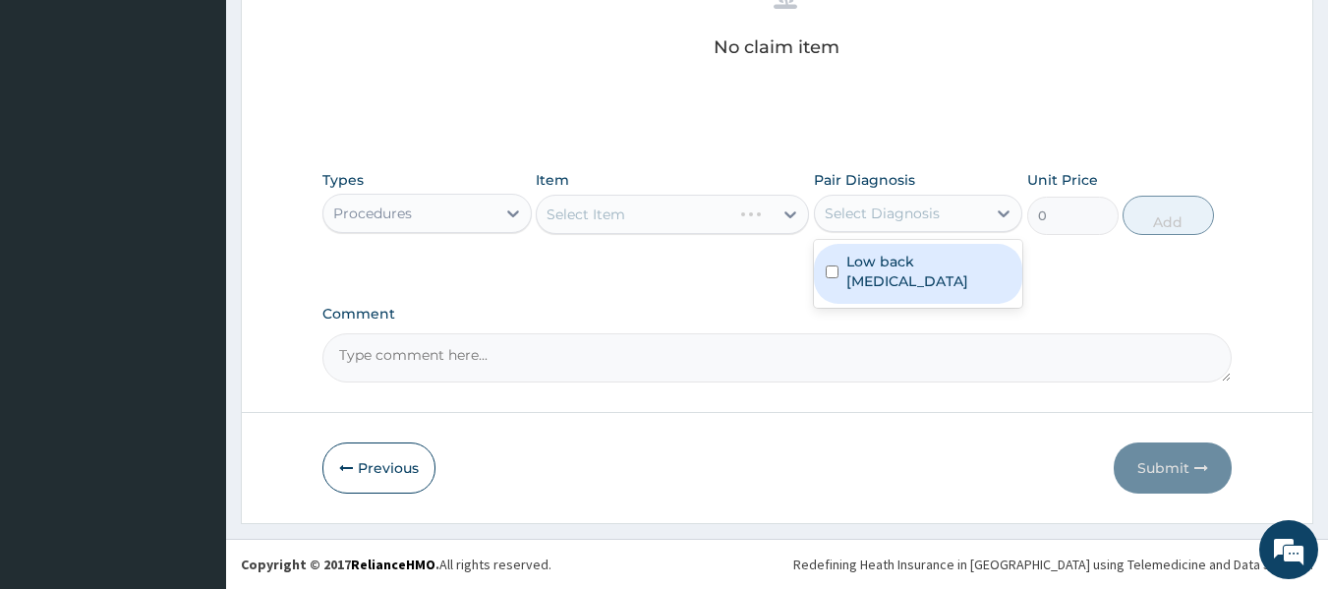
drag, startPoint x: 903, startPoint y: 219, endPoint x: 896, endPoint y: 274, distance: 55.5
click at [896, 232] on div "option Low back pain, unspecified focused, 1 of 1. 1 result available. Use Up a…" at bounding box center [918, 213] width 209 height 37
click at [896, 274] on label "Low back pain, unspecified" at bounding box center [929, 271] width 165 height 39
checkbox input "true"
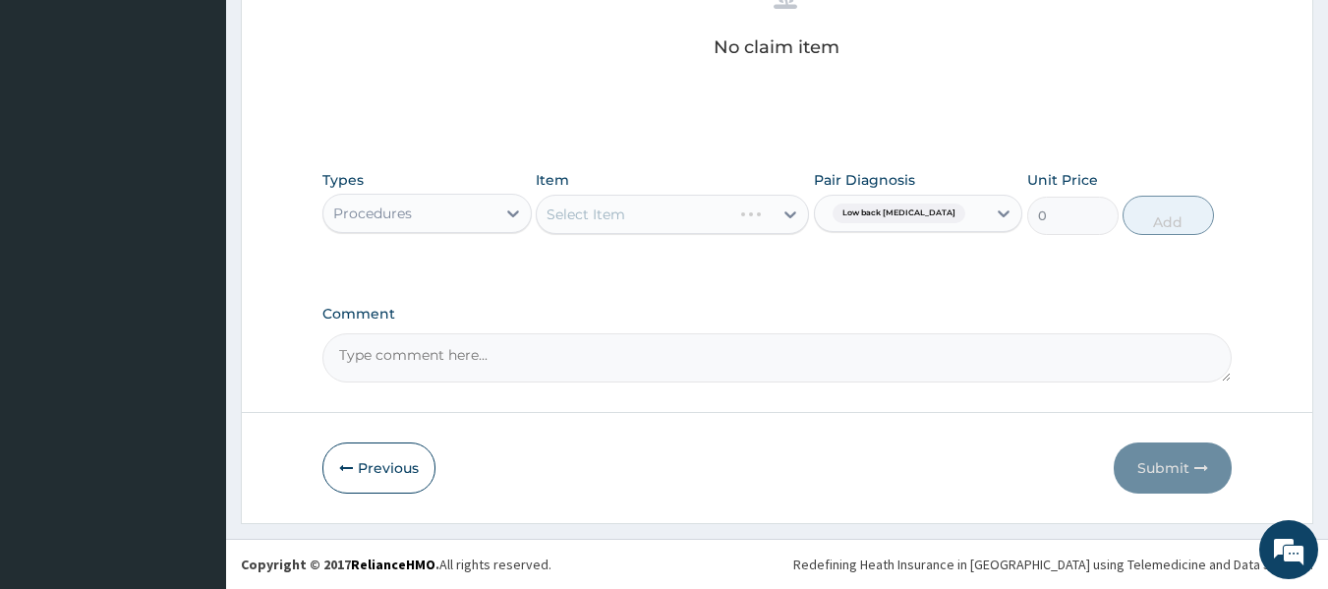
click at [735, 235] on div "Types Procedures Item Select Item Pair Diagnosis Low back pain, unspecified Uni…" at bounding box center [777, 202] width 910 height 85
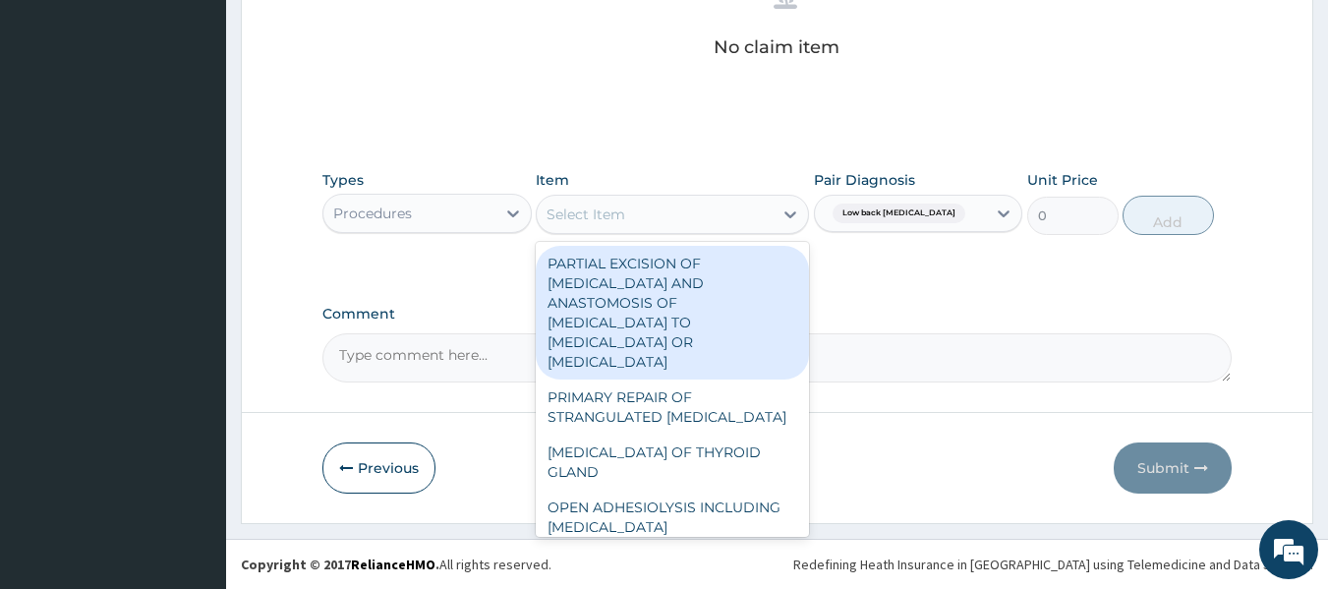
click at [645, 205] on div "Select Item" at bounding box center [655, 214] width 236 height 31
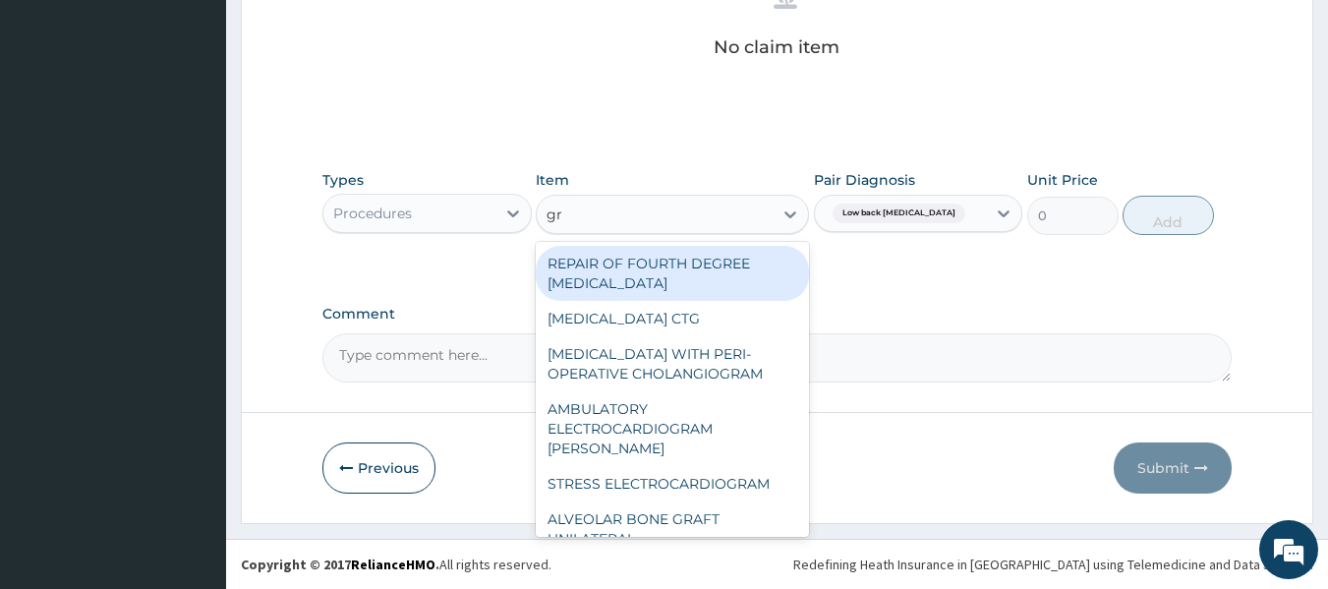
type input "g"
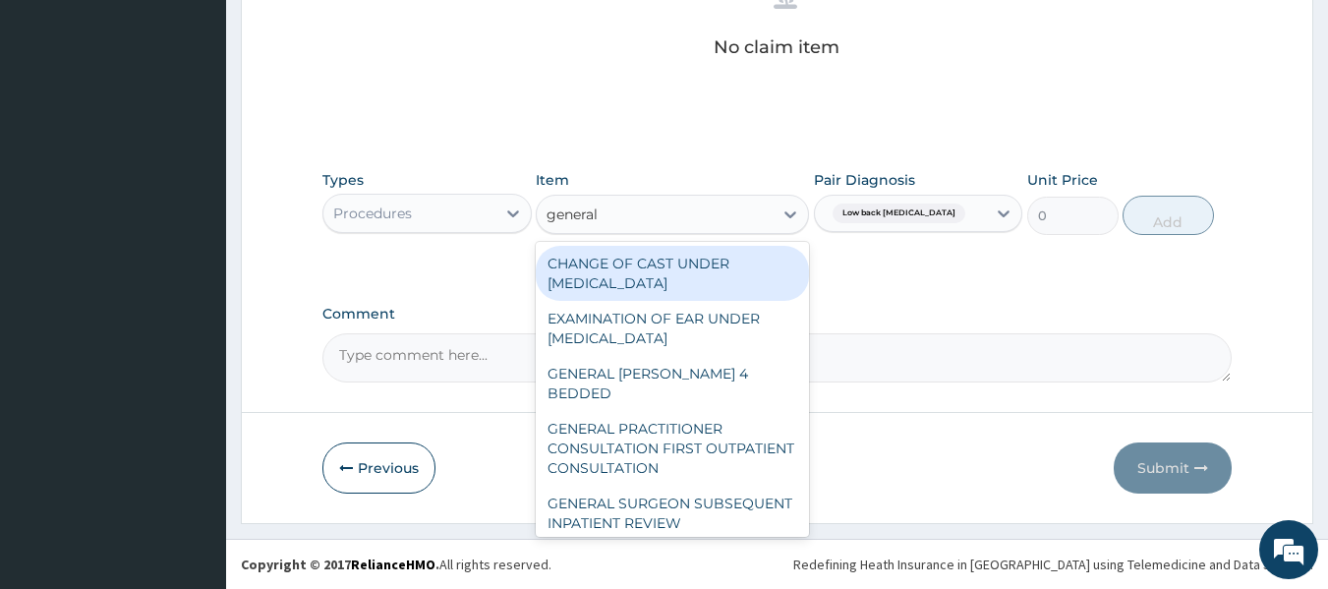
type input "general p"
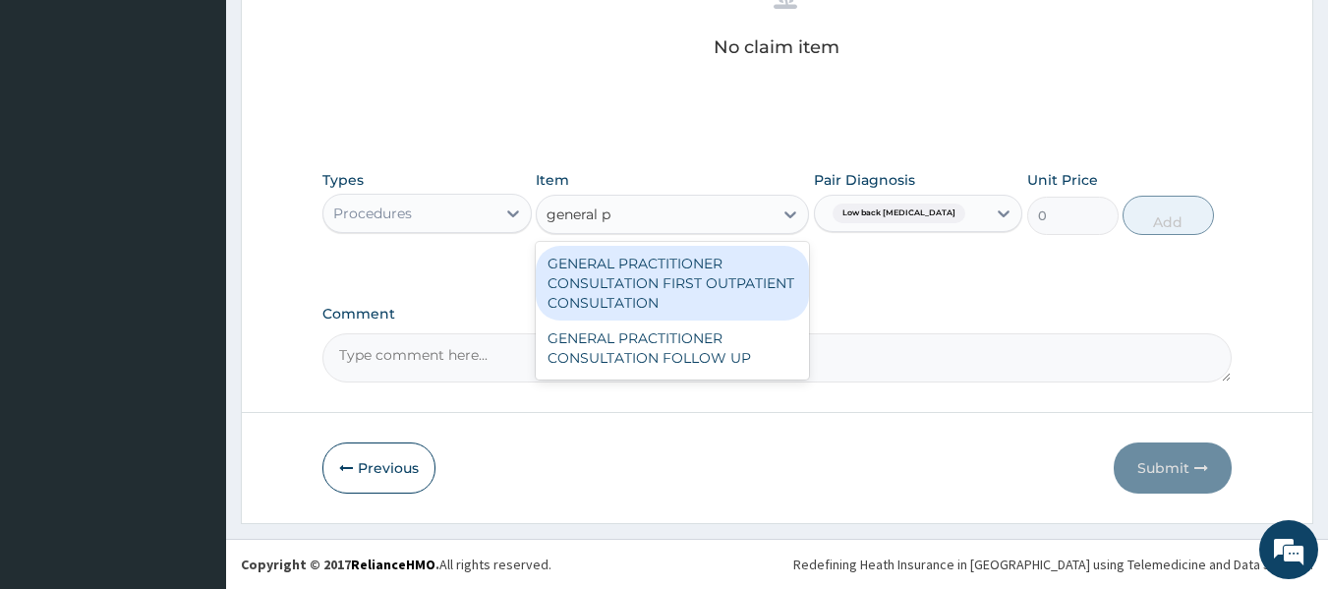
click at [699, 276] on div "GENERAL PRACTITIONER CONSULTATION FIRST OUTPATIENT CONSULTATION" at bounding box center [672, 283] width 273 height 75
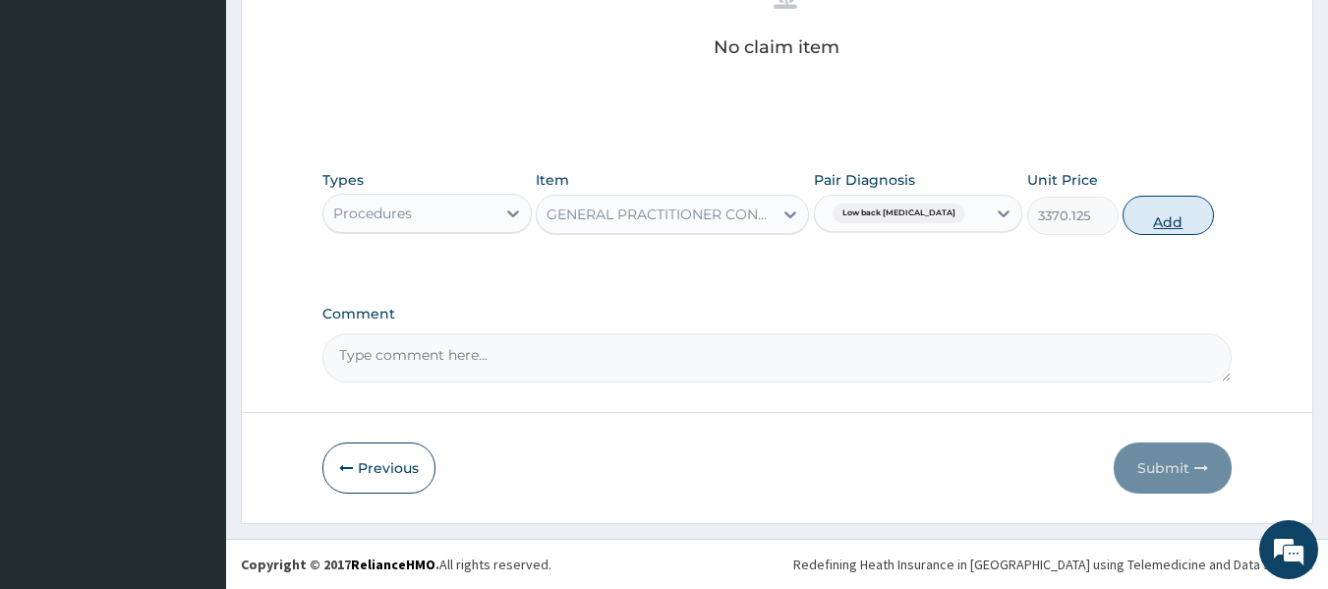
click at [1176, 222] on button "Add" at bounding box center [1168, 215] width 91 height 39
type input "0"
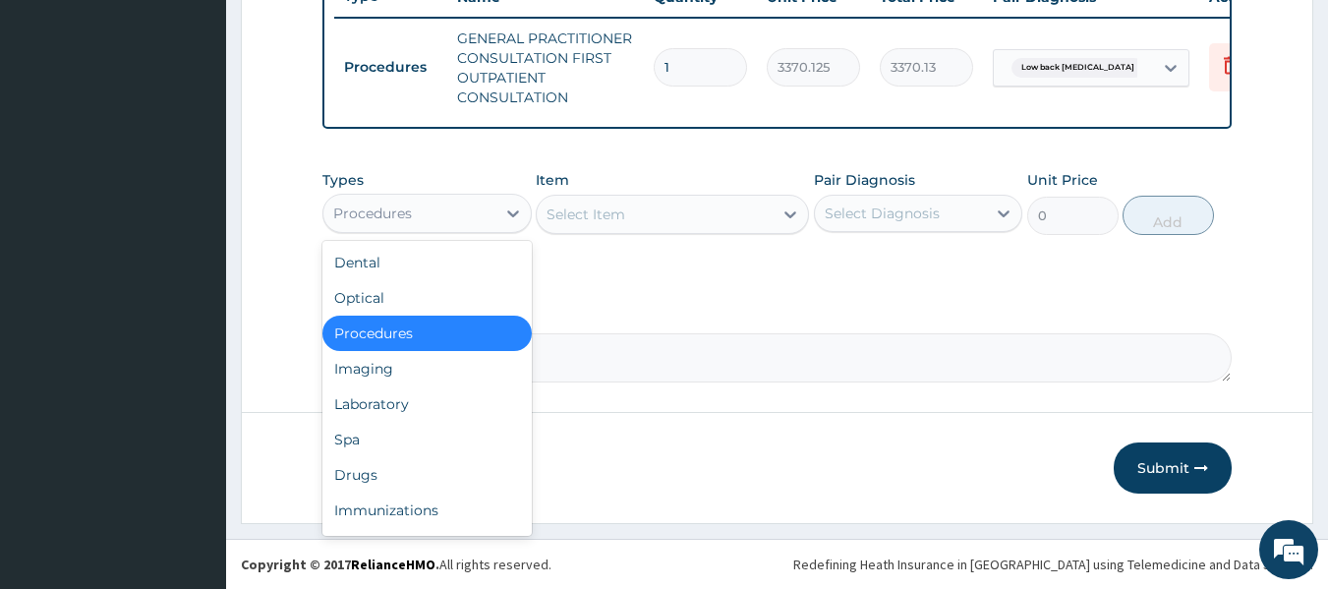
click at [455, 215] on div "Procedures" at bounding box center [409, 213] width 172 height 31
click at [421, 464] on div "Drugs" at bounding box center [426, 474] width 209 height 35
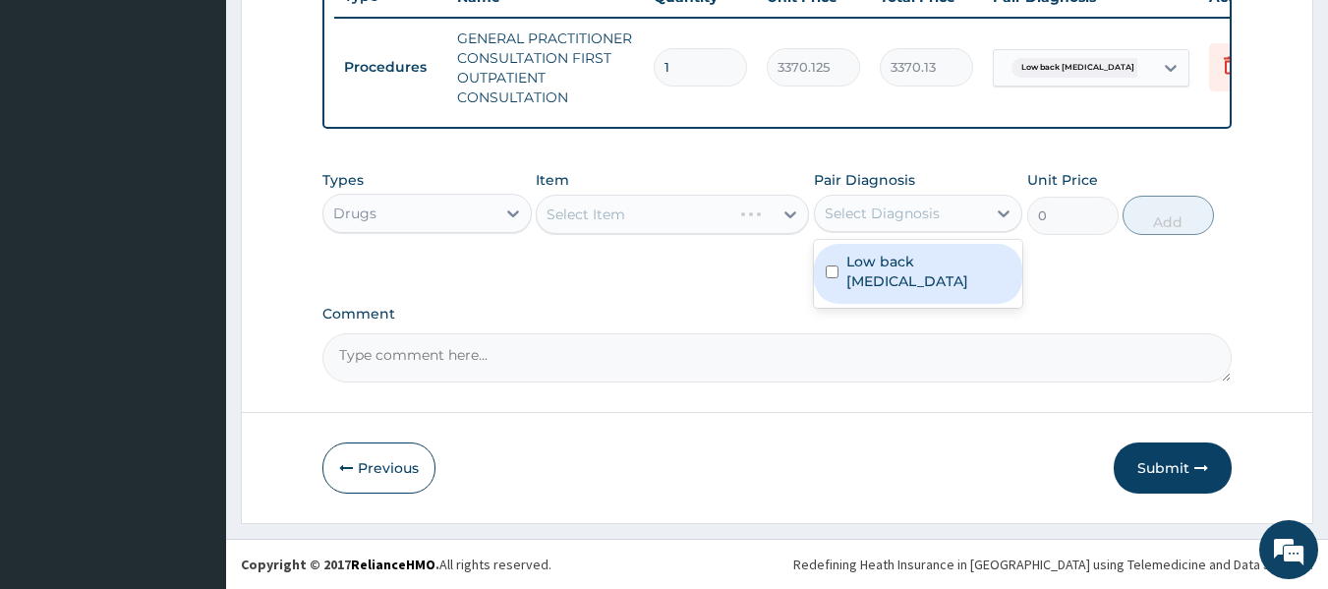
click at [882, 205] on div "Select Diagnosis" at bounding box center [882, 214] width 115 height 20
click at [900, 263] on label "Low back pain, unspecified" at bounding box center [929, 271] width 165 height 39
checkbox input "true"
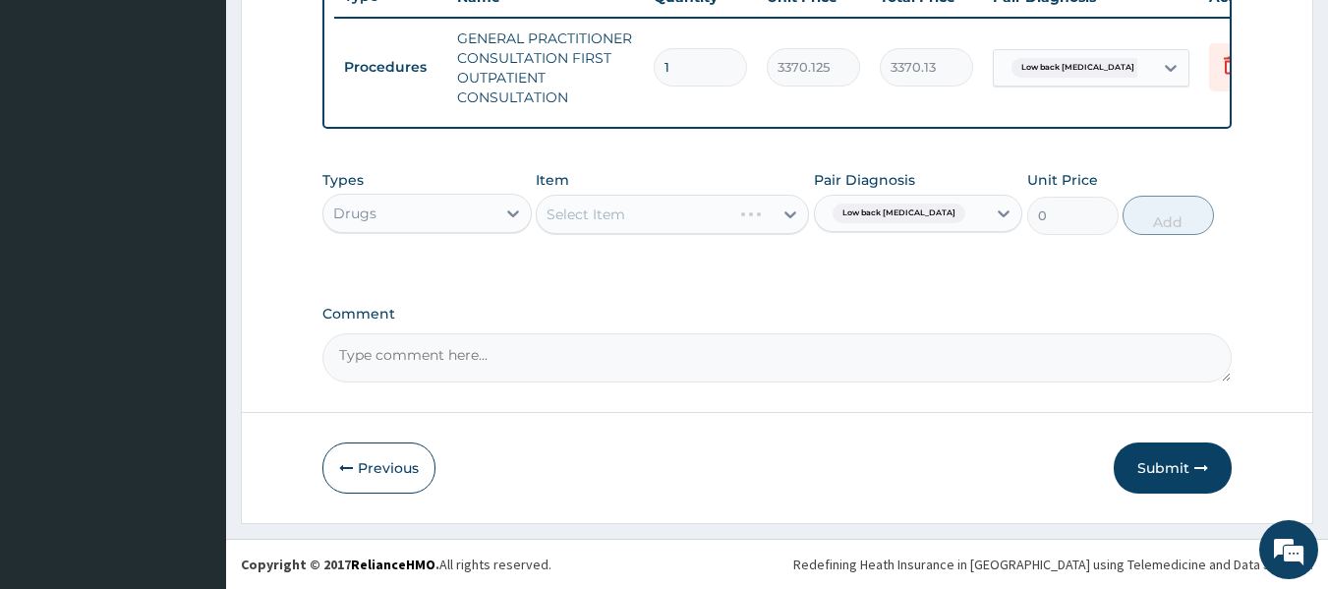
click at [600, 201] on div "Select Item" at bounding box center [672, 214] width 273 height 39
click at [650, 219] on div "Select Item" at bounding box center [672, 214] width 273 height 39
click at [699, 210] on div "Select Item" at bounding box center [672, 214] width 273 height 39
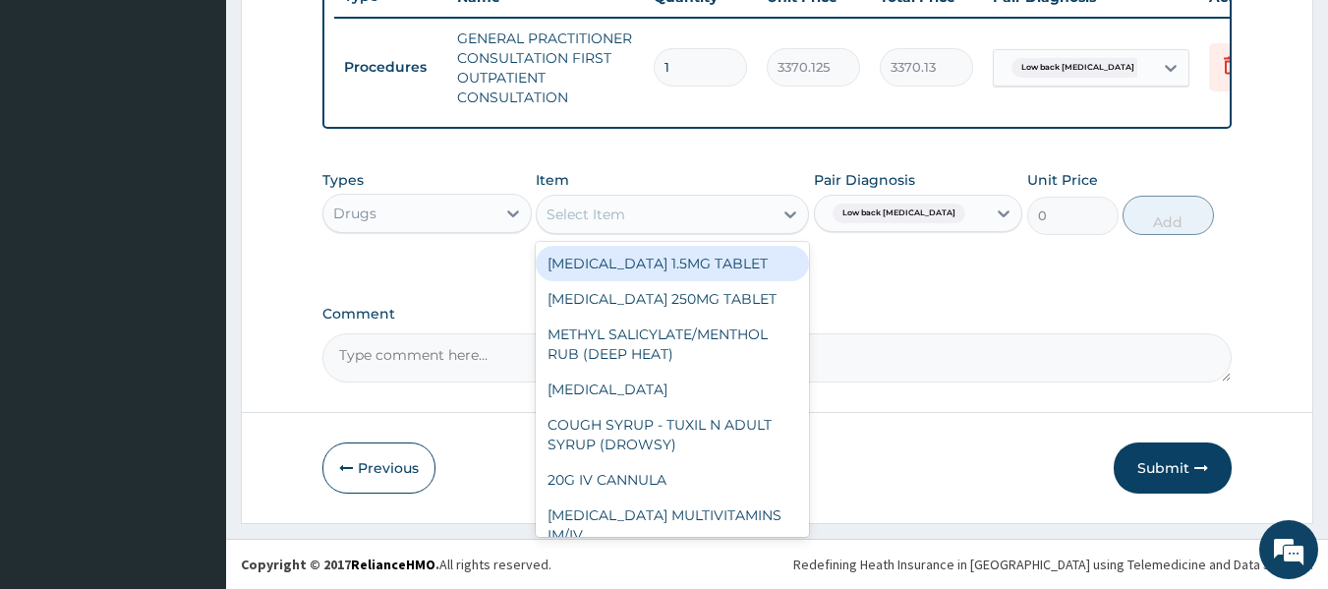
click at [699, 210] on div "Select Item" at bounding box center [655, 214] width 236 height 31
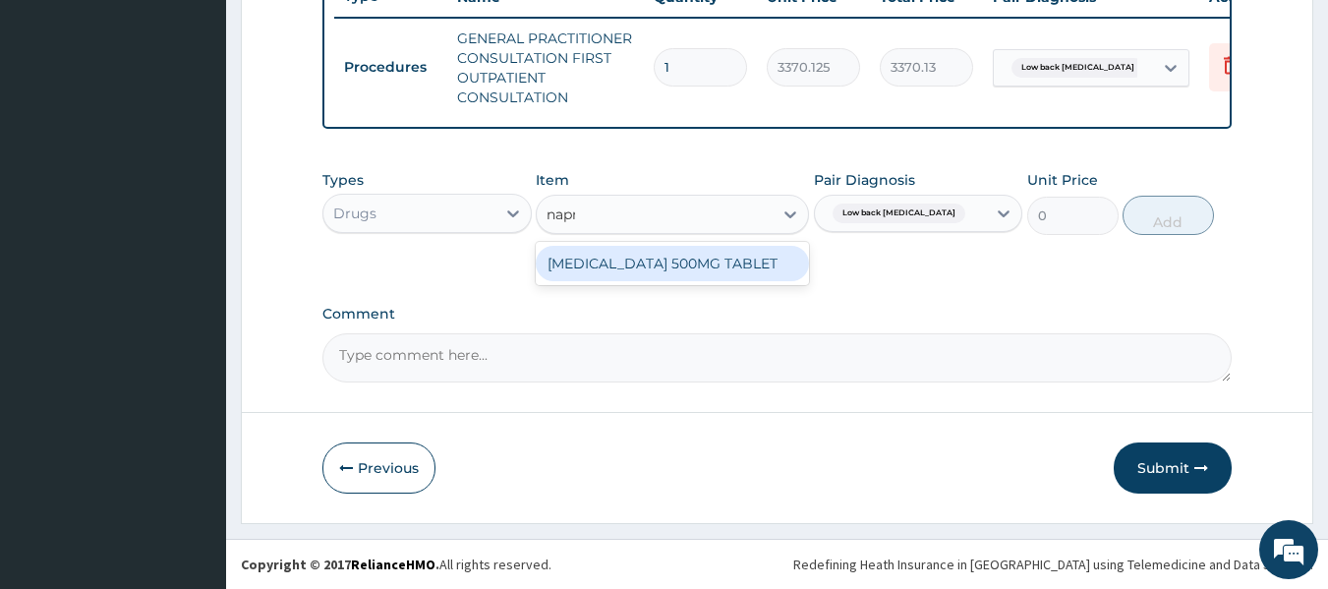
type input "napro"
click at [737, 270] on div "NAPROXEN 500MG TABLET" at bounding box center [672, 263] width 273 height 35
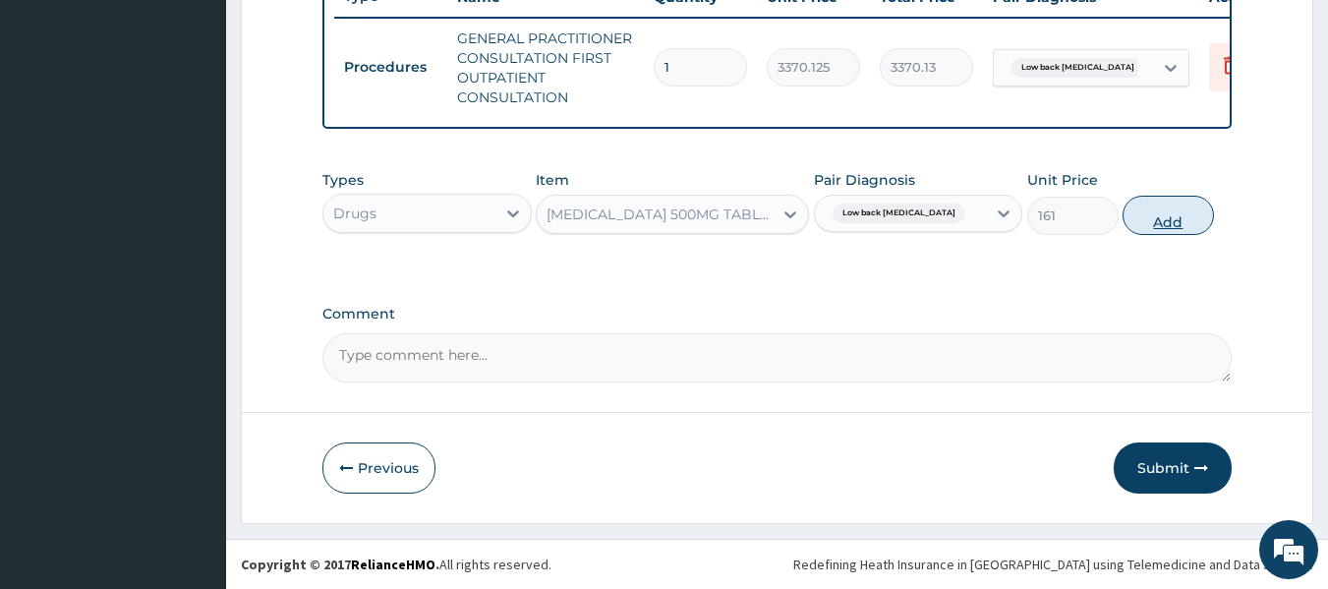
click at [1180, 211] on button "Add" at bounding box center [1168, 215] width 91 height 39
type input "0"
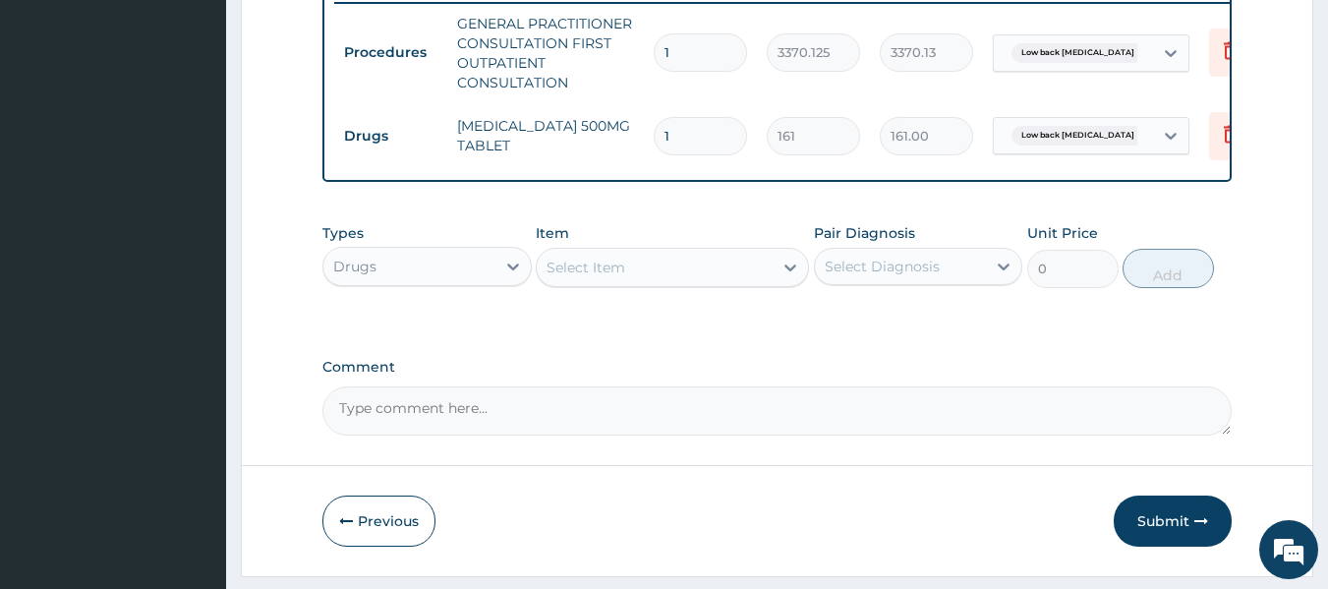
type input "14"
type input "2254.00"
type input "14"
click at [1147, 514] on button "Submit" at bounding box center [1173, 521] width 118 height 51
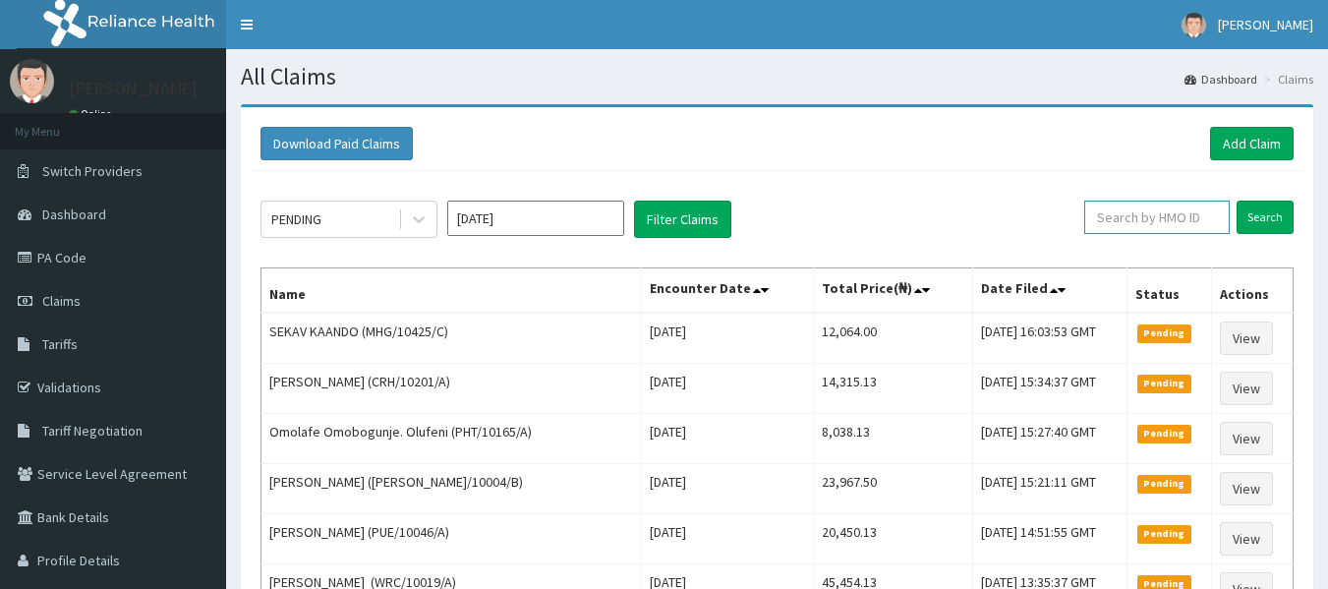
click at [1150, 210] on input "text" at bounding box center [1157, 217] width 146 height 33
paste input "WEE/10004/A"
type input "WEE/10004/A"
click at [1237, 201] on input "Search" at bounding box center [1265, 217] width 57 height 33
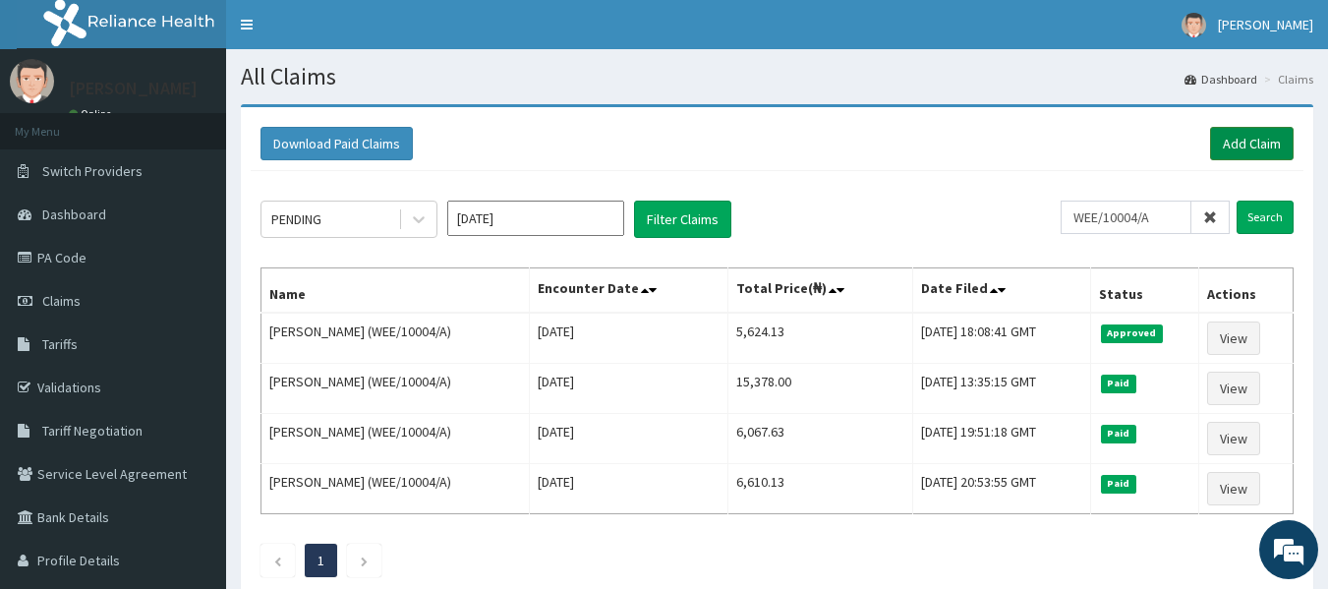
click at [1249, 149] on link "Add Claim" at bounding box center [1252, 143] width 84 height 33
click at [1257, 145] on link "Add Claim" at bounding box center [1252, 143] width 84 height 33
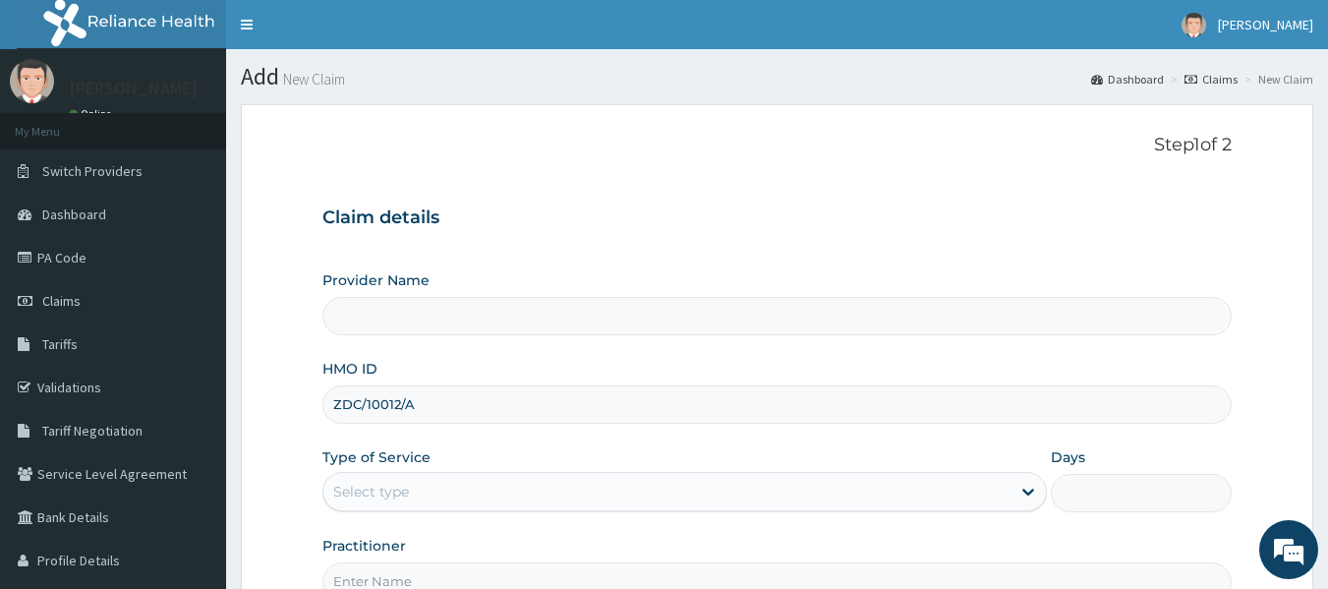
scroll to position [219, 0]
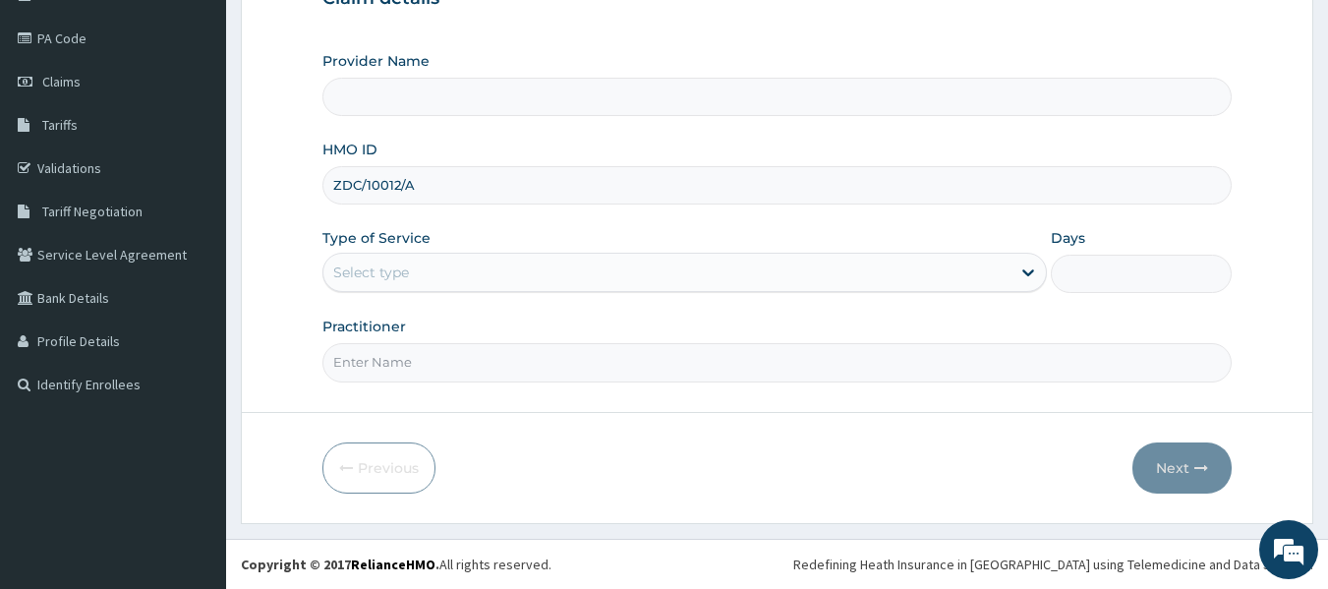
type input "Reliance Family Clinics (RFC) - [GEOGRAPHIC_DATA]"
type input "ZDC/10012/A"
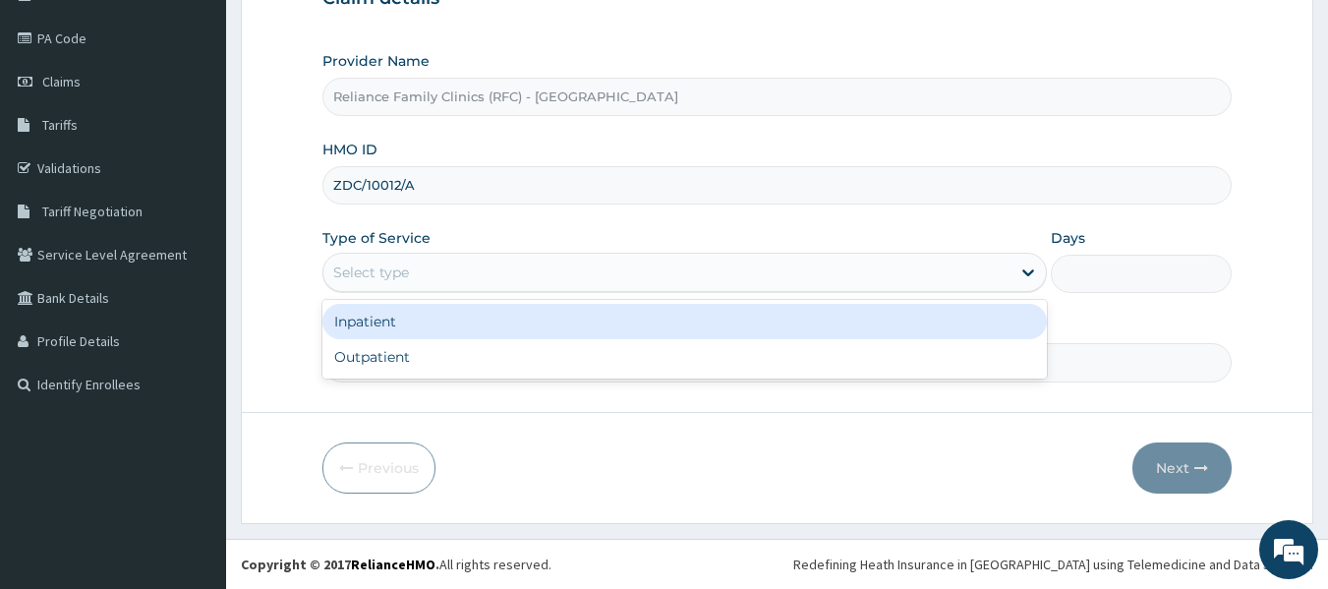
click at [575, 272] on div "Select type" at bounding box center [666, 272] width 687 height 31
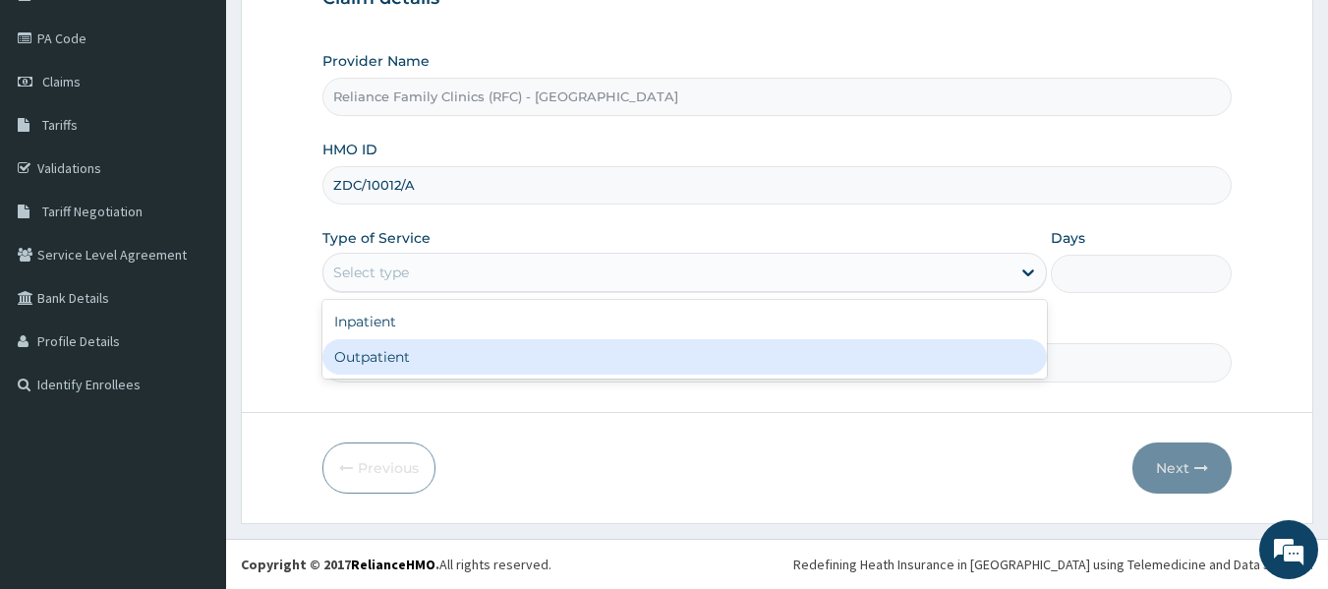
click at [574, 340] on div "Outpatient" at bounding box center [684, 356] width 725 height 35
type input "1"
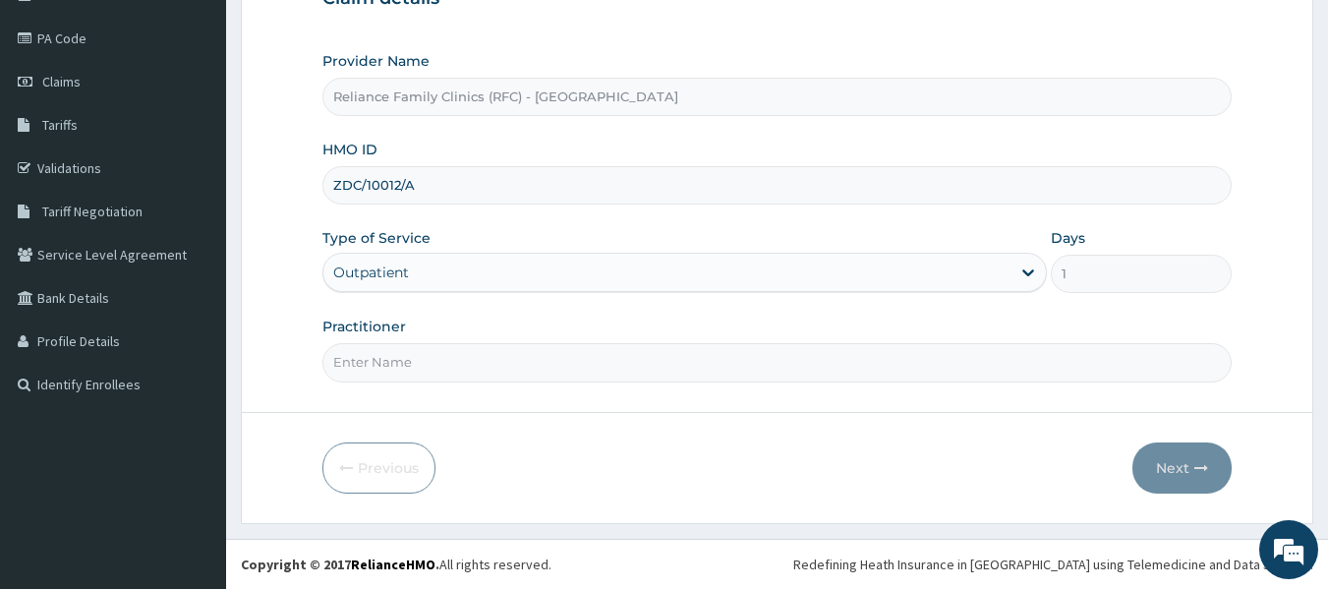
click at [470, 361] on input "Practitioner" at bounding box center [777, 362] width 910 height 38
type input "locum"
click at [1204, 459] on button "Next" at bounding box center [1182, 467] width 99 height 51
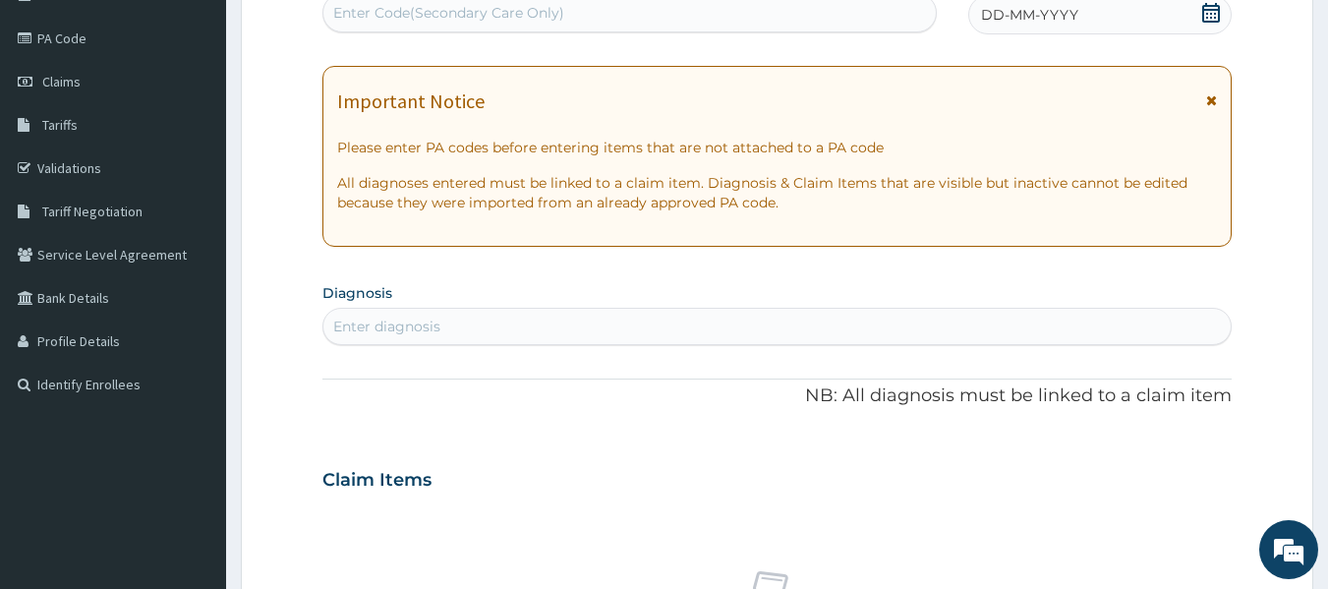
click at [1161, 11] on div "DD-MM-YYYY" at bounding box center [1099, 14] width 263 height 39
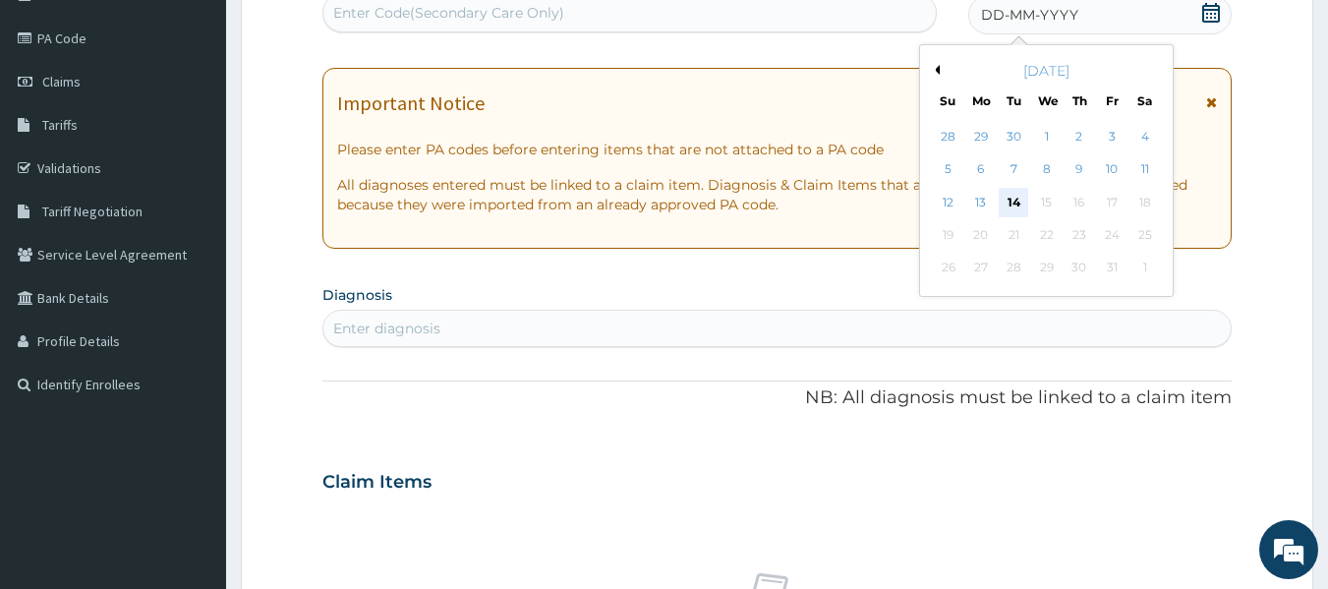
click at [1013, 201] on div "14" at bounding box center [1014, 202] width 29 height 29
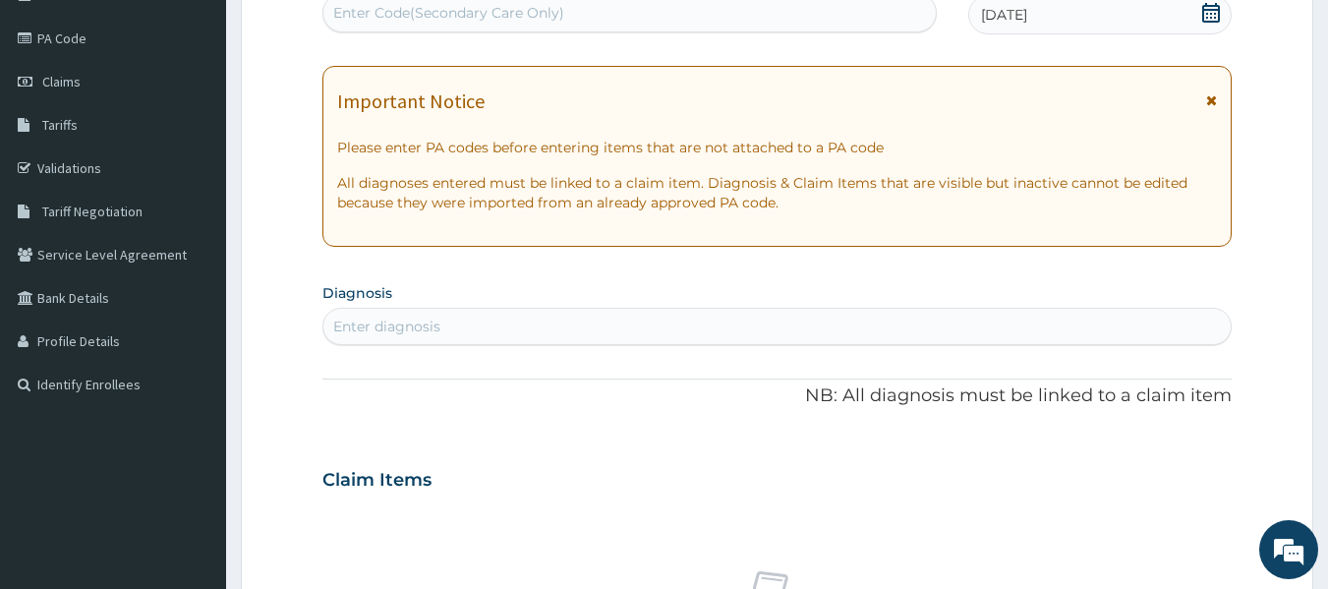
click at [685, 318] on div "Enter diagnosis" at bounding box center [777, 326] width 908 height 31
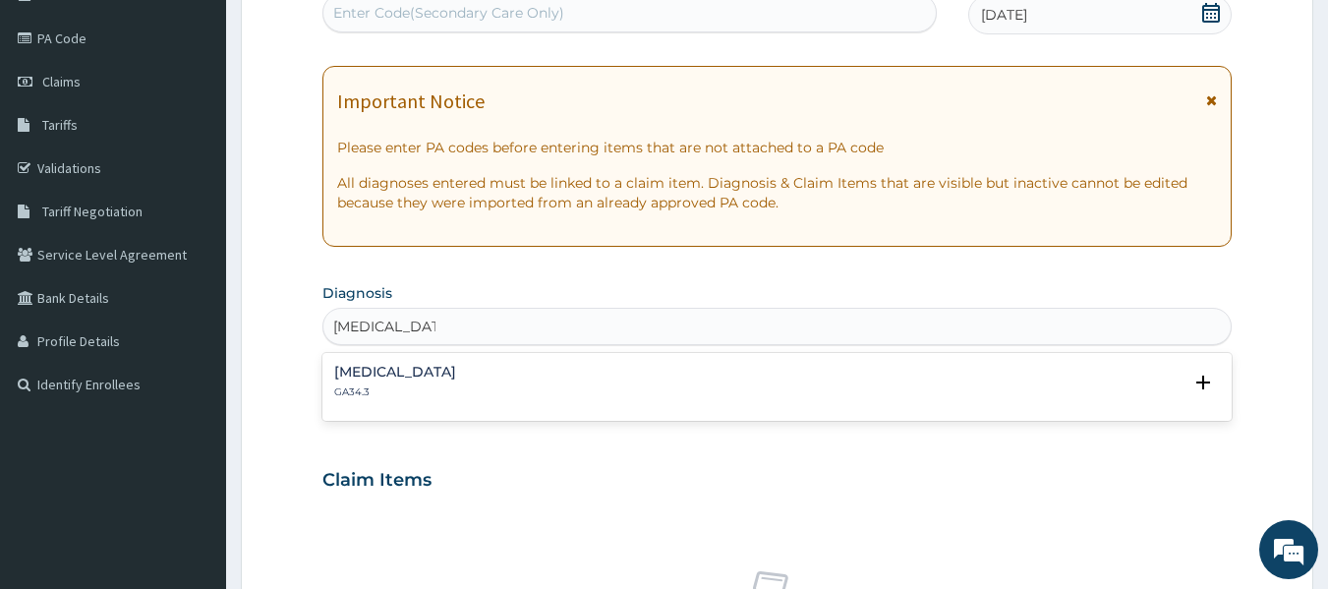
type input "dysmenorrhea"
click at [419, 366] on h4 "Dysmenorrhoea" at bounding box center [395, 372] width 122 height 15
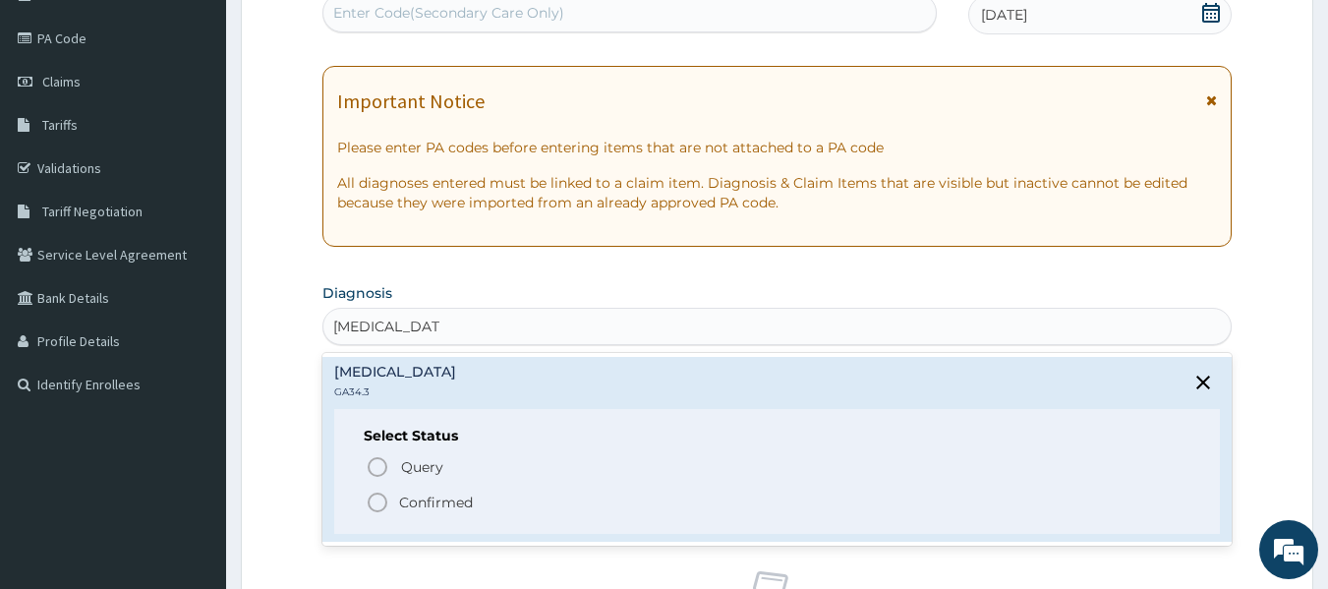
click at [389, 501] on span "Confirmed" at bounding box center [779, 503] width 826 height 24
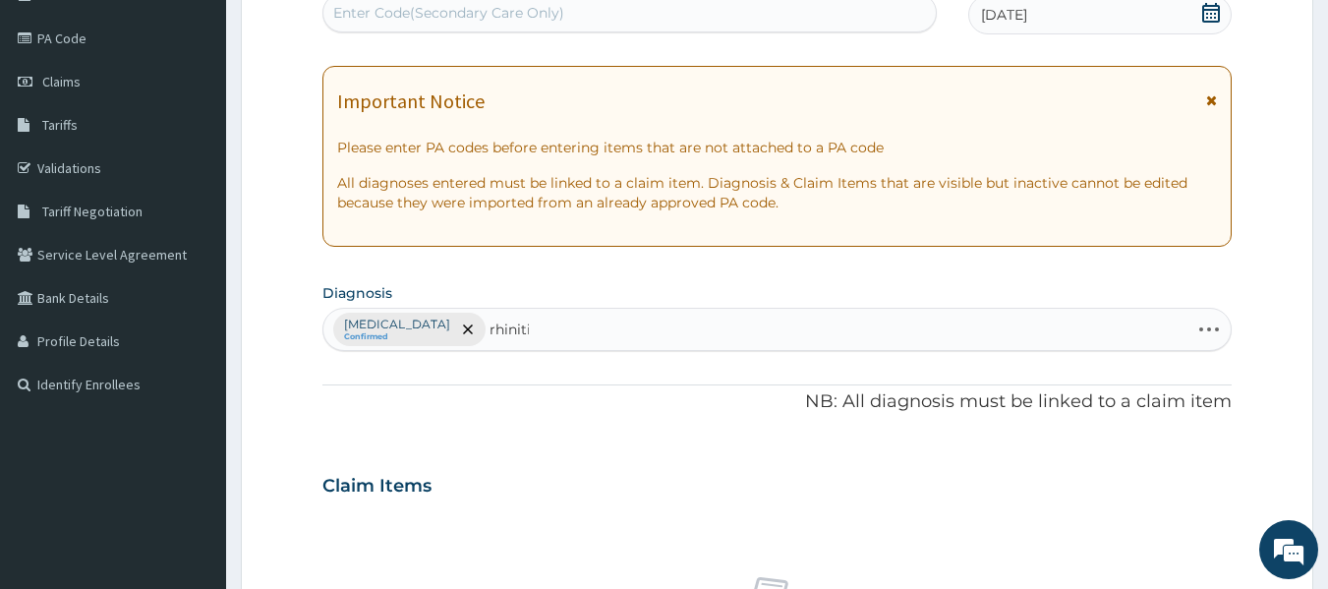
type input "rhinitis"
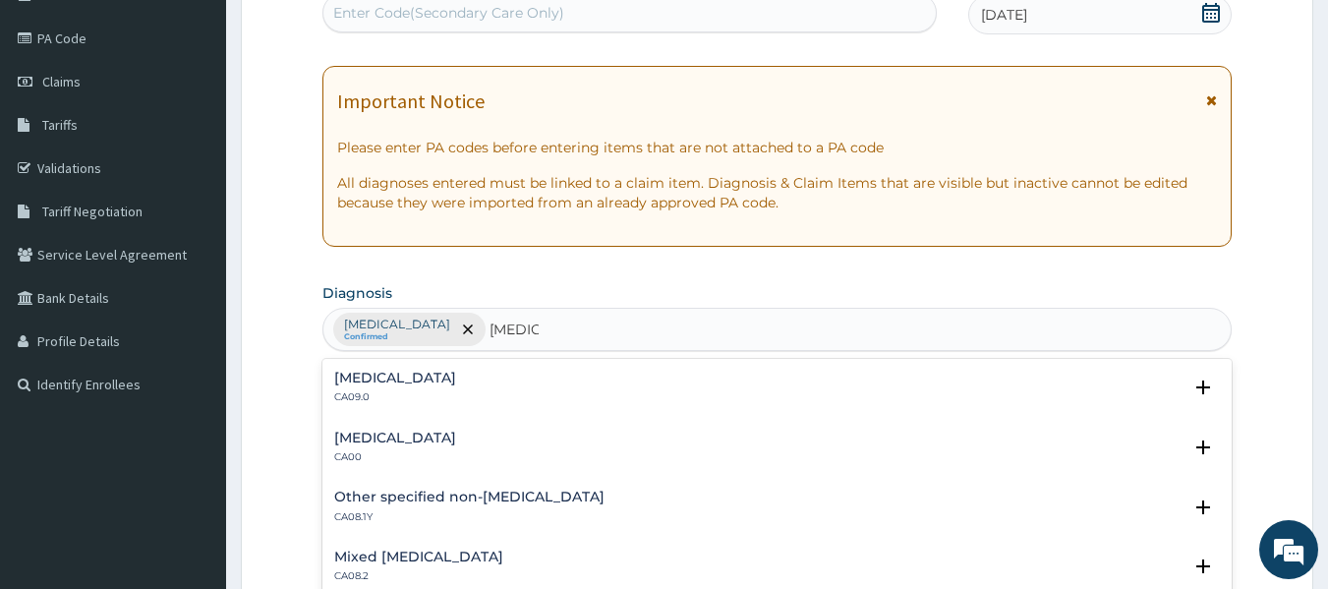
click at [381, 371] on h4 "Chronic rhinitis" at bounding box center [395, 378] width 122 height 15
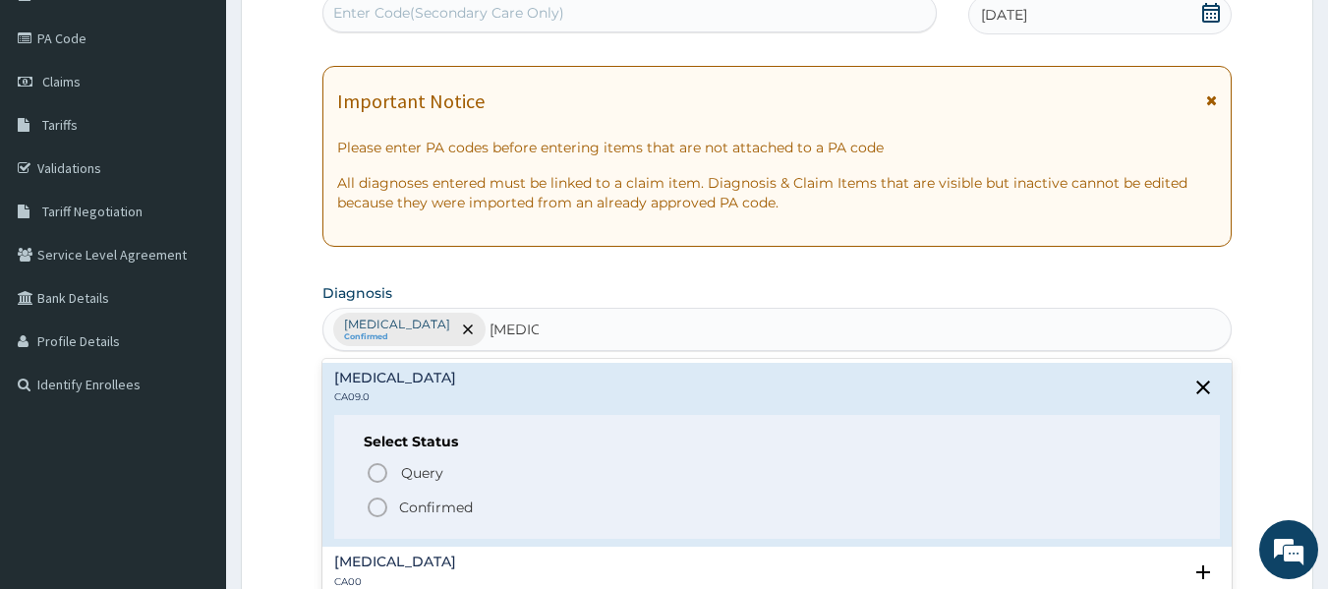
click at [386, 514] on icon "status option filled" at bounding box center [378, 508] width 24 height 24
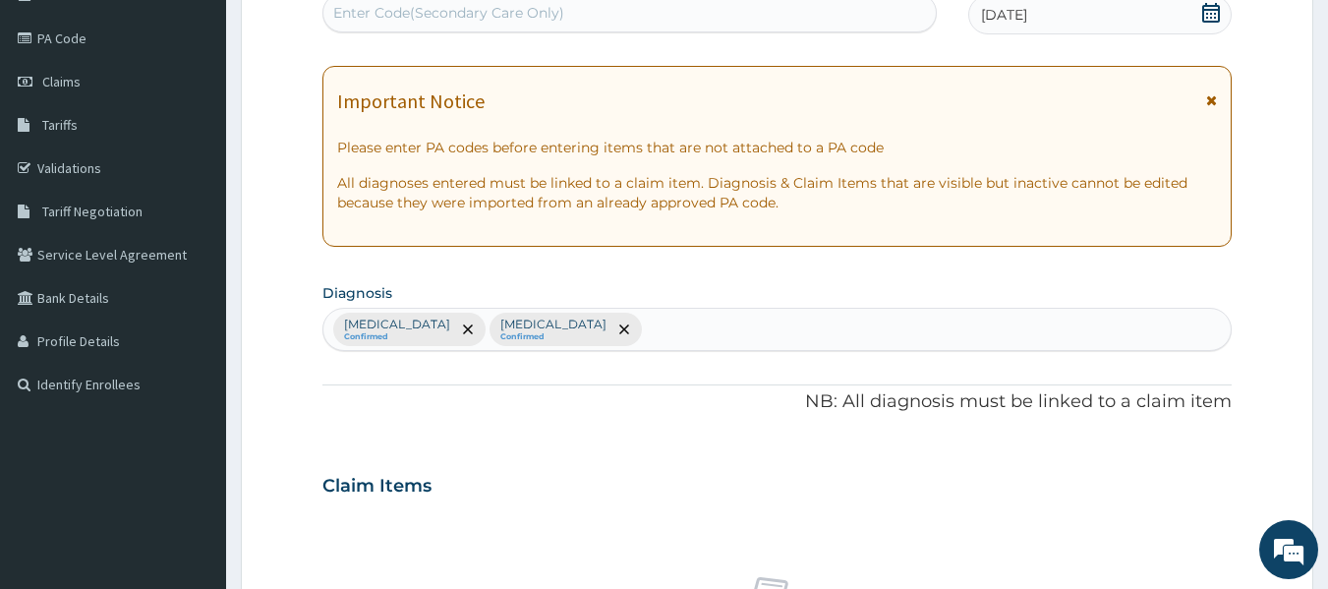
scroll to position [829, 0]
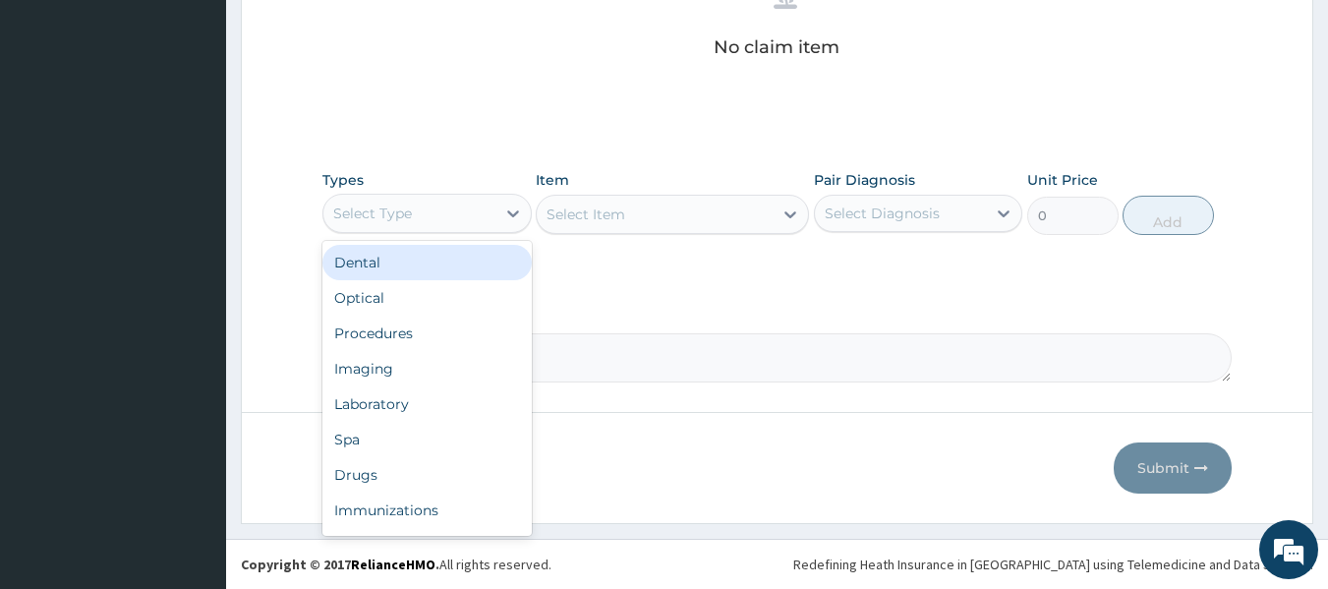
click at [484, 217] on div "Select Type" at bounding box center [409, 213] width 172 height 31
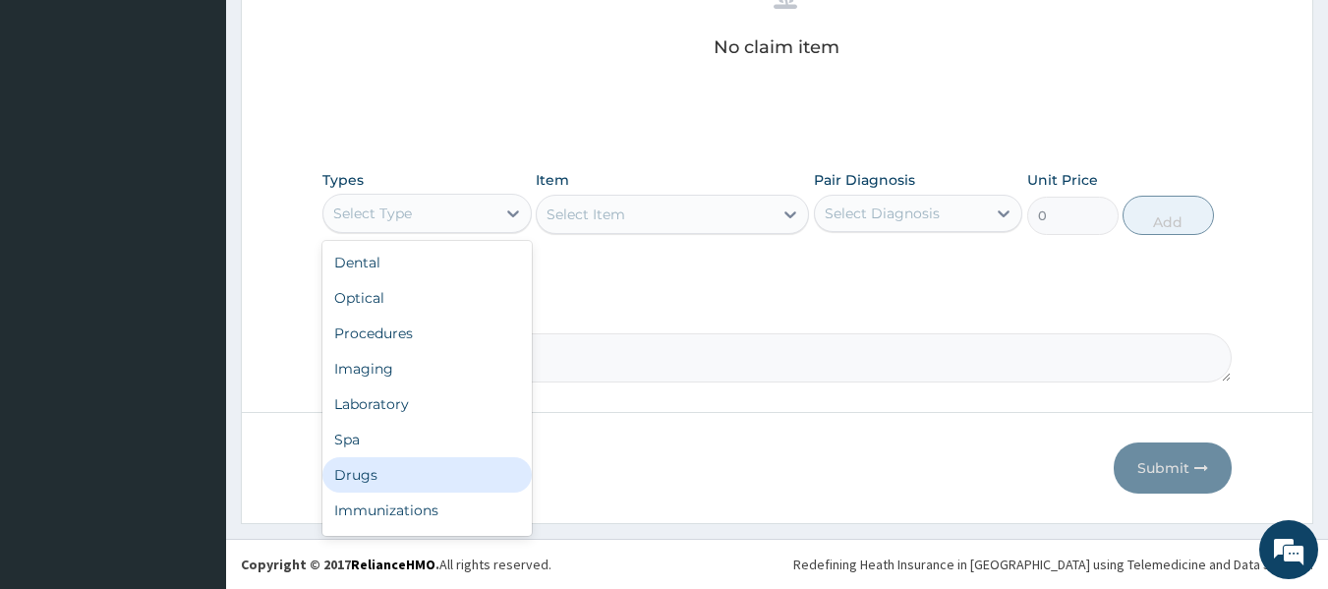
click at [480, 459] on div "Drugs" at bounding box center [426, 474] width 209 height 35
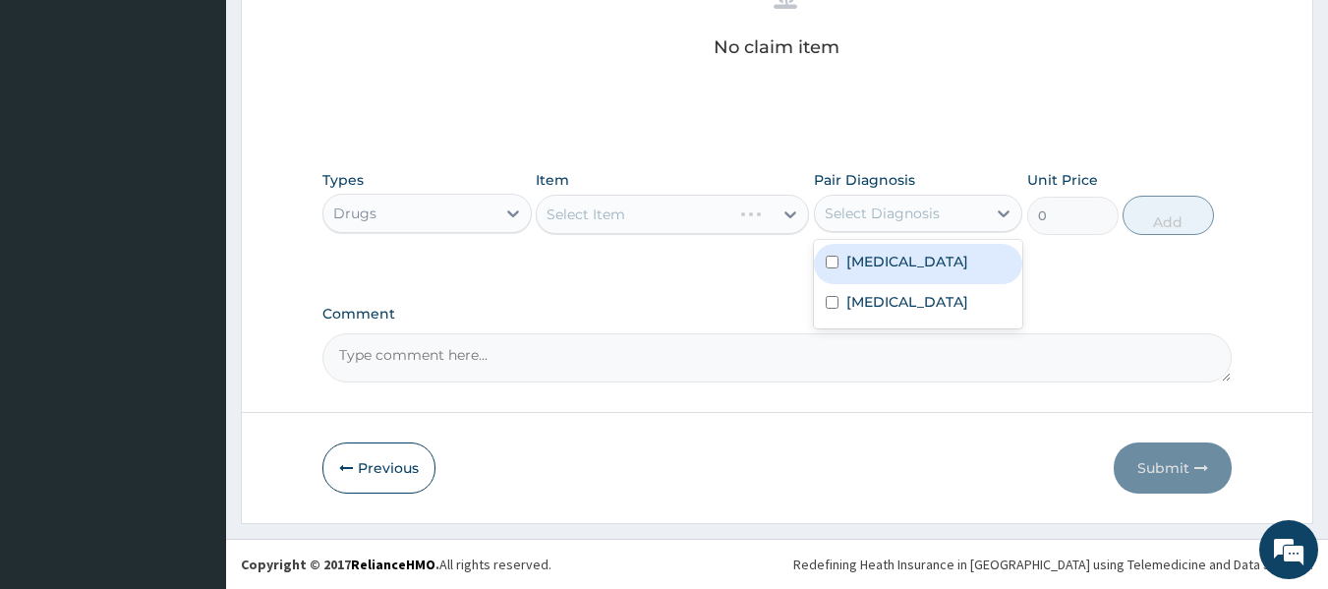
drag, startPoint x: 865, startPoint y: 225, endPoint x: 890, endPoint y: 282, distance: 62.1
click at [890, 232] on div "option Dysmenorrhoea focused, 1 of 2. 2 results available. Use Up and Down to c…" at bounding box center [918, 213] width 209 height 37
click at [890, 282] on div "Dysmenorrhoea" at bounding box center [918, 264] width 209 height 40
checkbox input "true"
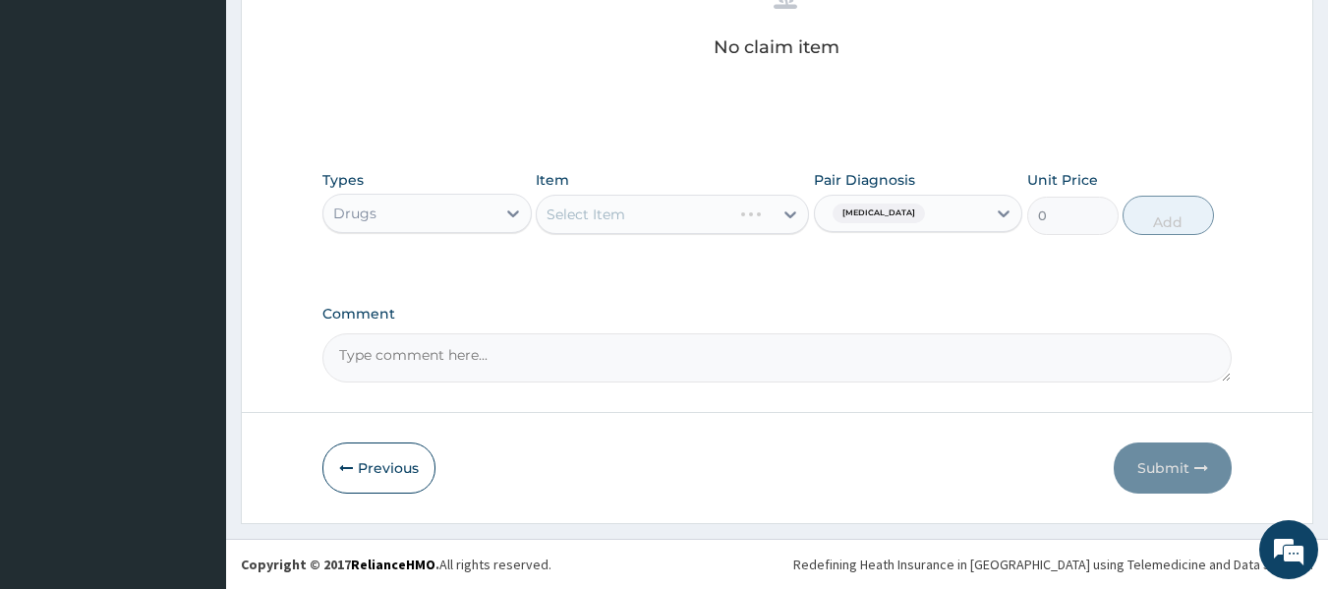
click at [718, 236] on div "Types Drugs Item Select Item Pair Diagnosis Dysmenorrhoea Unit Price 0 Add" at bounding box center [777, 202] width 910 height 85
click at [966, 221] on div "Dysmenorrhoea" at bounding box center [901, 213] width 172 height 33
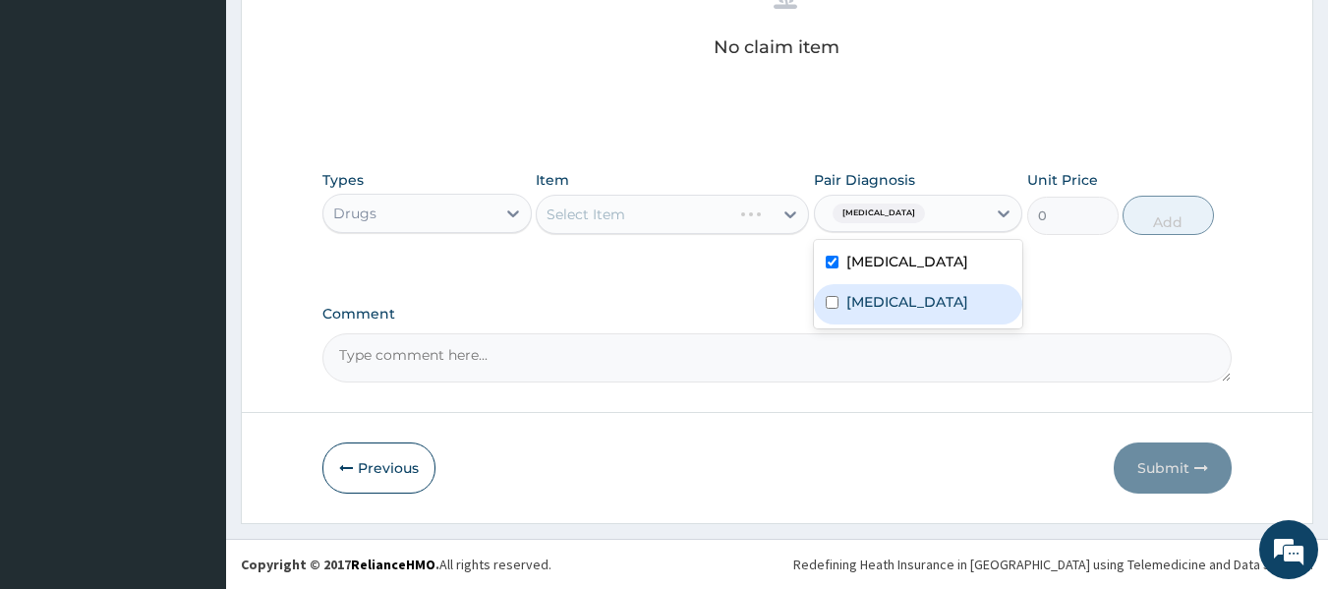
click at [964, 299] on div "Chronic rhinitis" at bounding box center [918, 304] width 209 height 40
checkbox input "true"
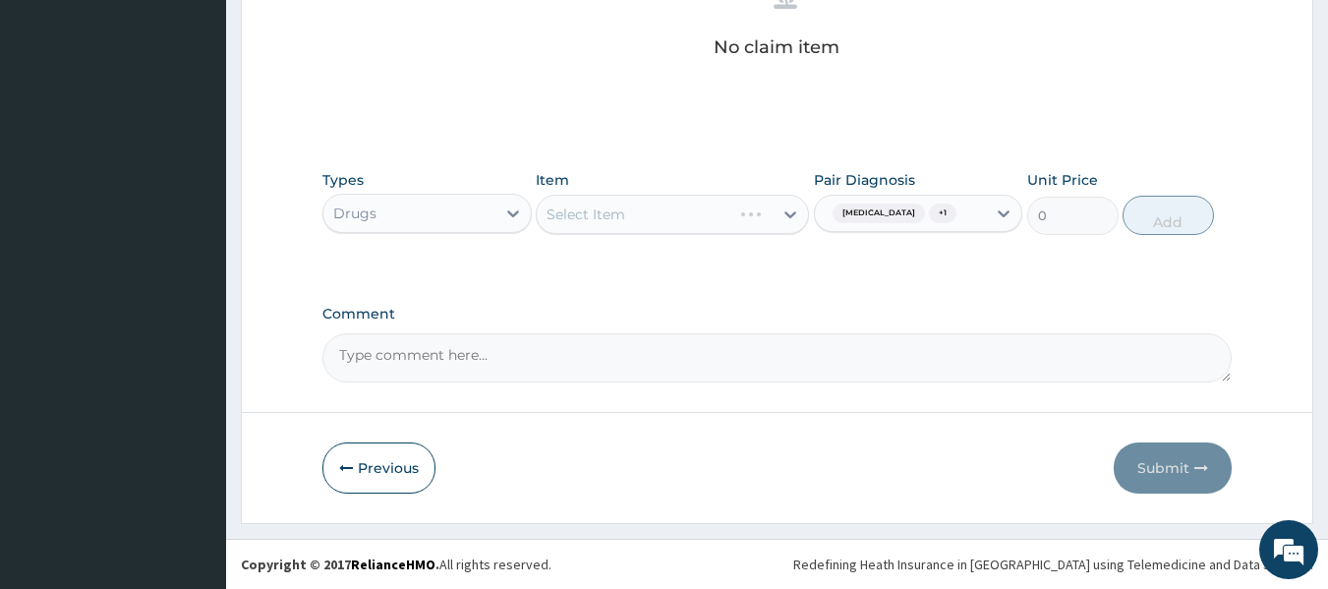
click at [646, 203] on div "Select Item" at bounding box center [672, 214] width 273 height 39
click at [662, 203] on div "Select Item" at bounding box center [672, 214] width 273 height 39
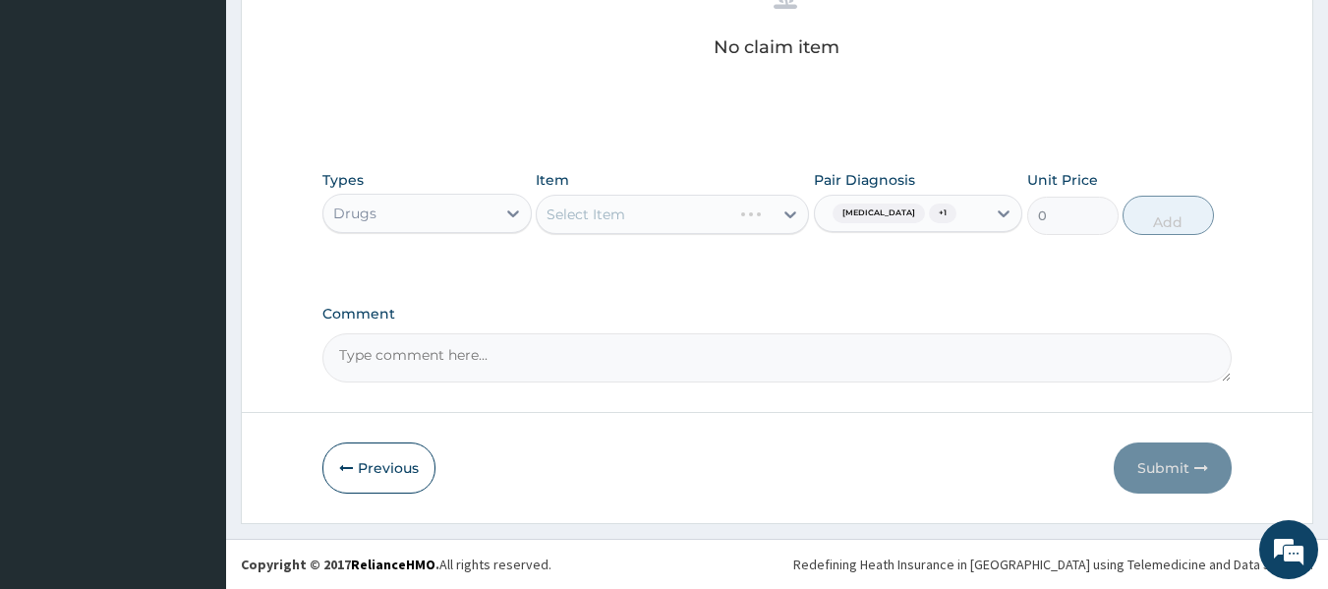
click at [662, 203] on div "Select Item" at bounding box center [672, 214] width 273 height 39
click at [720, 219] on div "Select Item" at bounding box center [672, 214] width 273 height 39
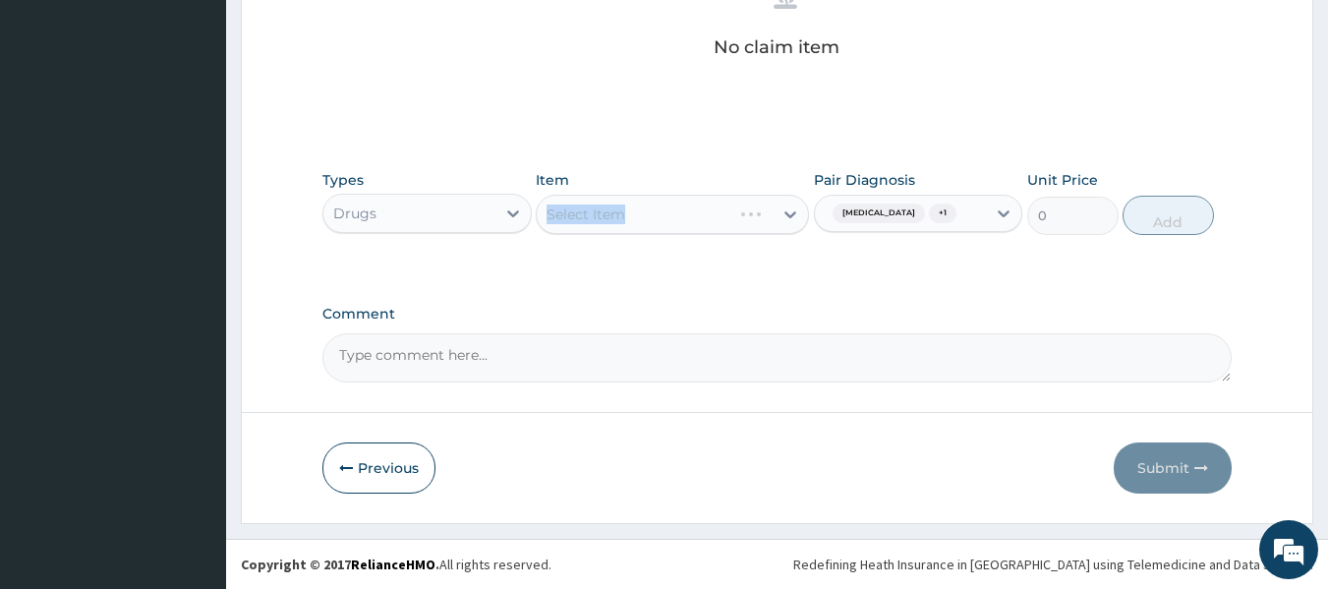
click at [720, 219] on div "Select Item" at bounding box center [672, 214] width 273 height 39
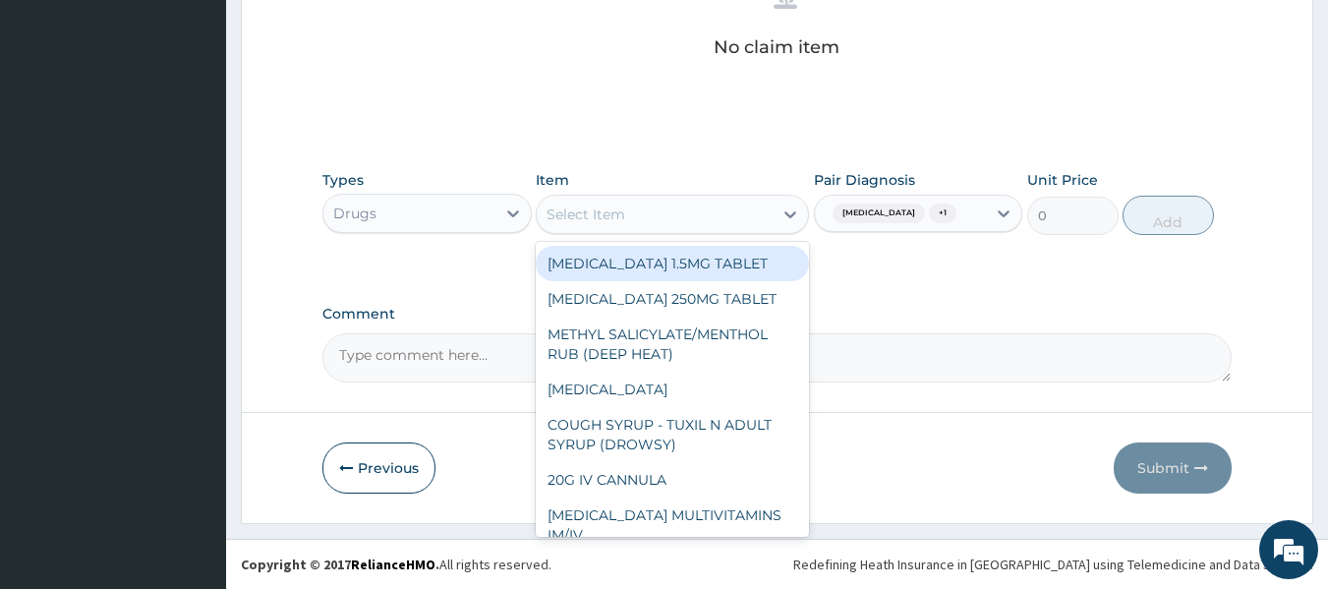
click at [707, 206] on div "Select Item" at bounding box center [655, 214] width 236 height 31
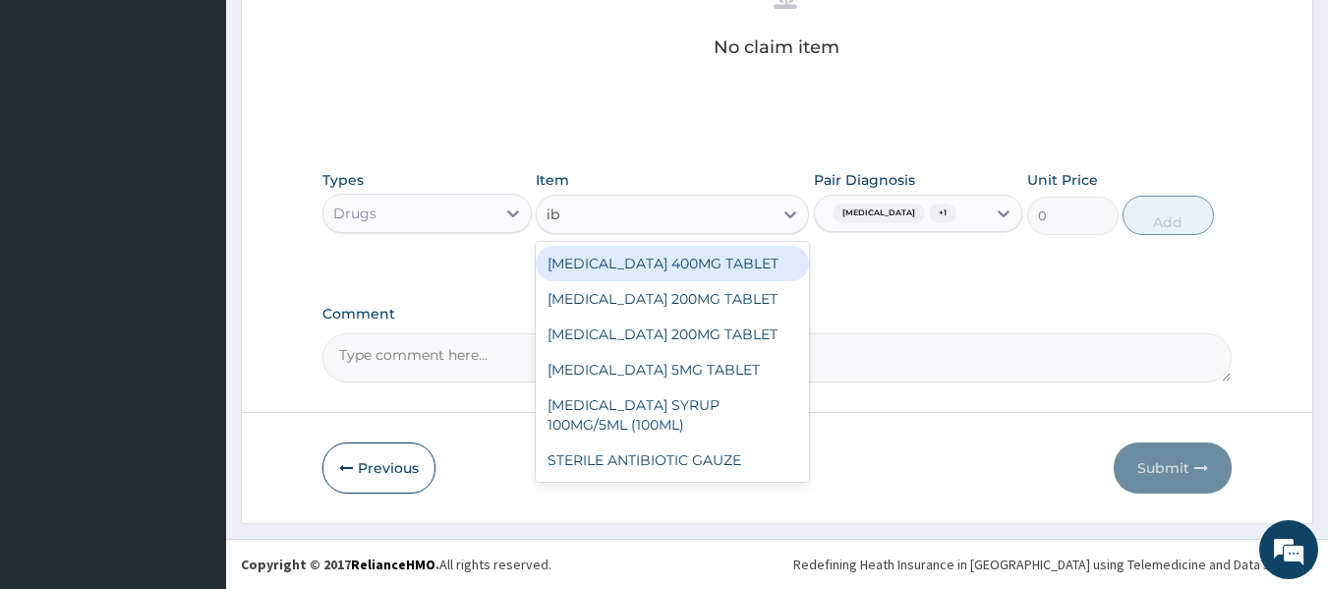
type input "ibu"
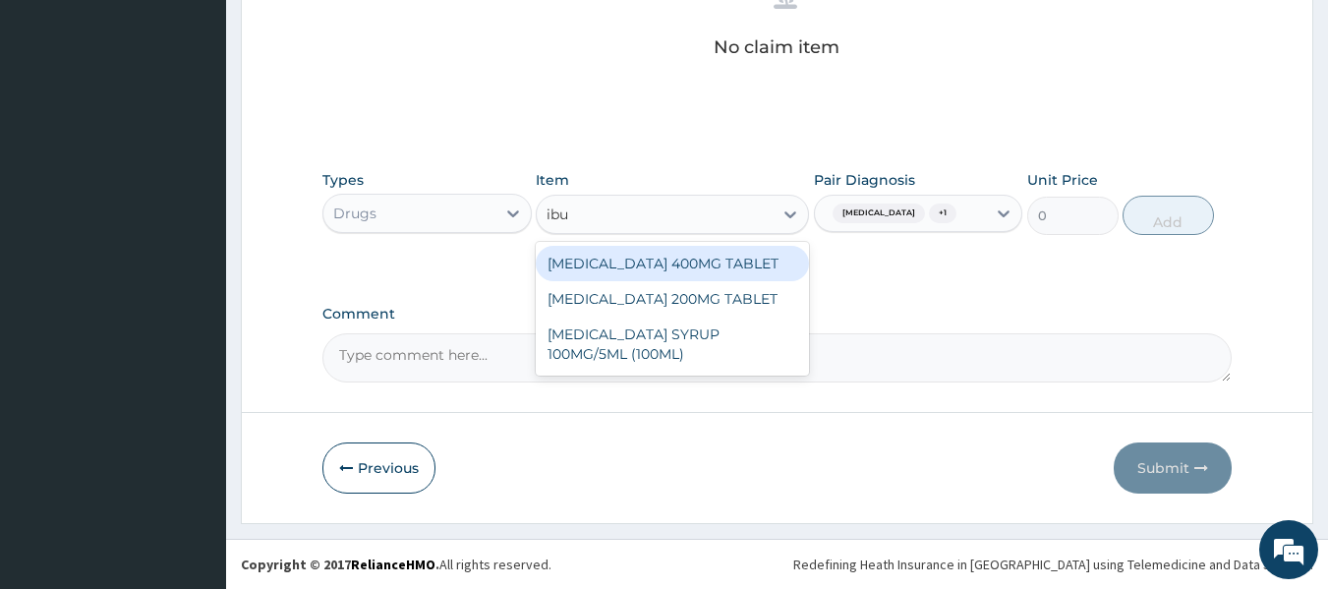
click at [735, 247] on div "IBUPROFEN 400MG TABLET" at bounding box center [672, 263] width 273 height 35
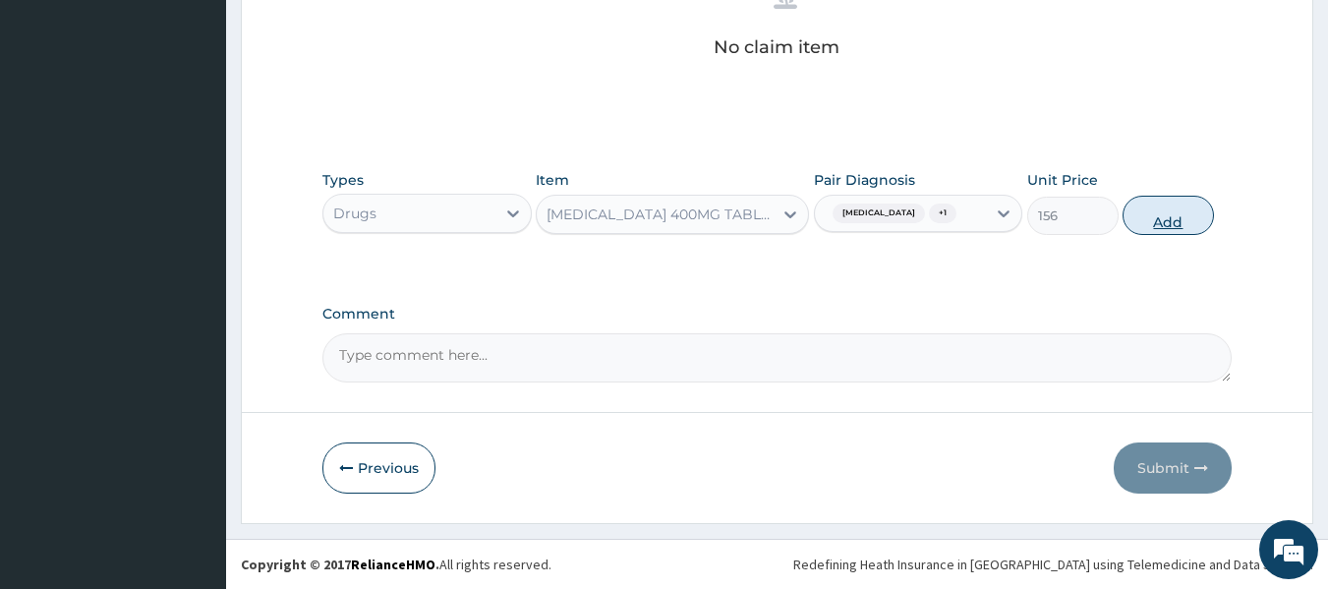
click at [1150, 217] on button "Add" at bounding box center [1168, 215] width 91 height 39
type input "0"
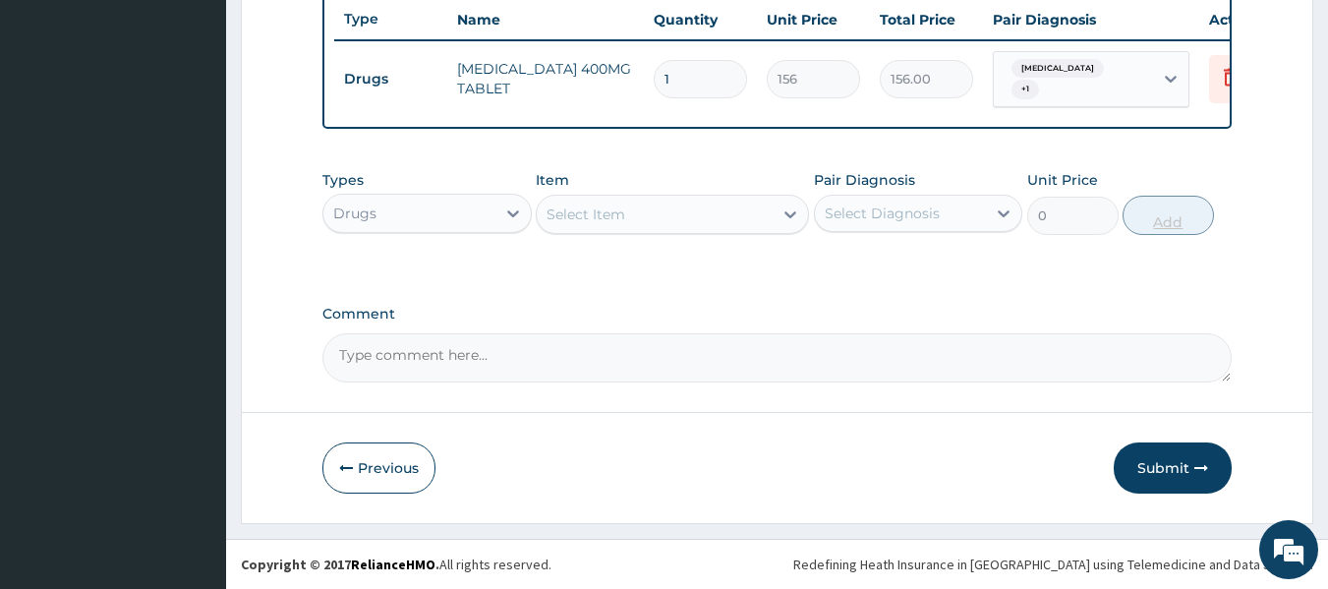
scroll to position [750, 0]
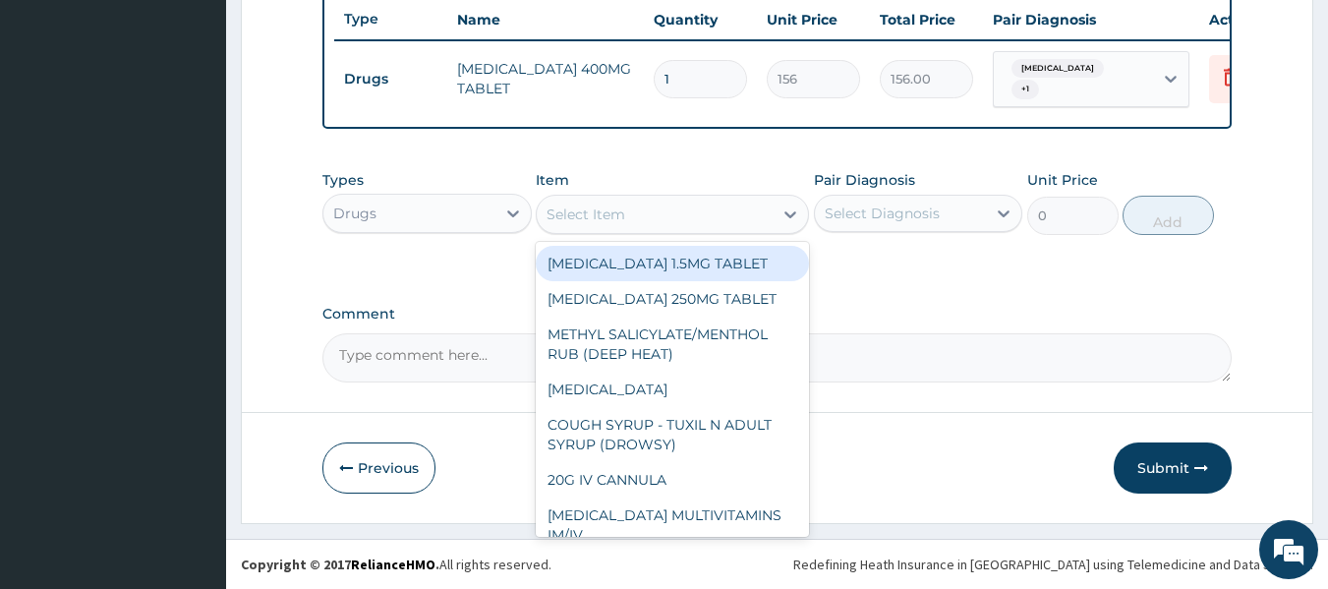
click at [674, 218] on div "Select Item" at bounding box center [655, 214] width 236 height 31
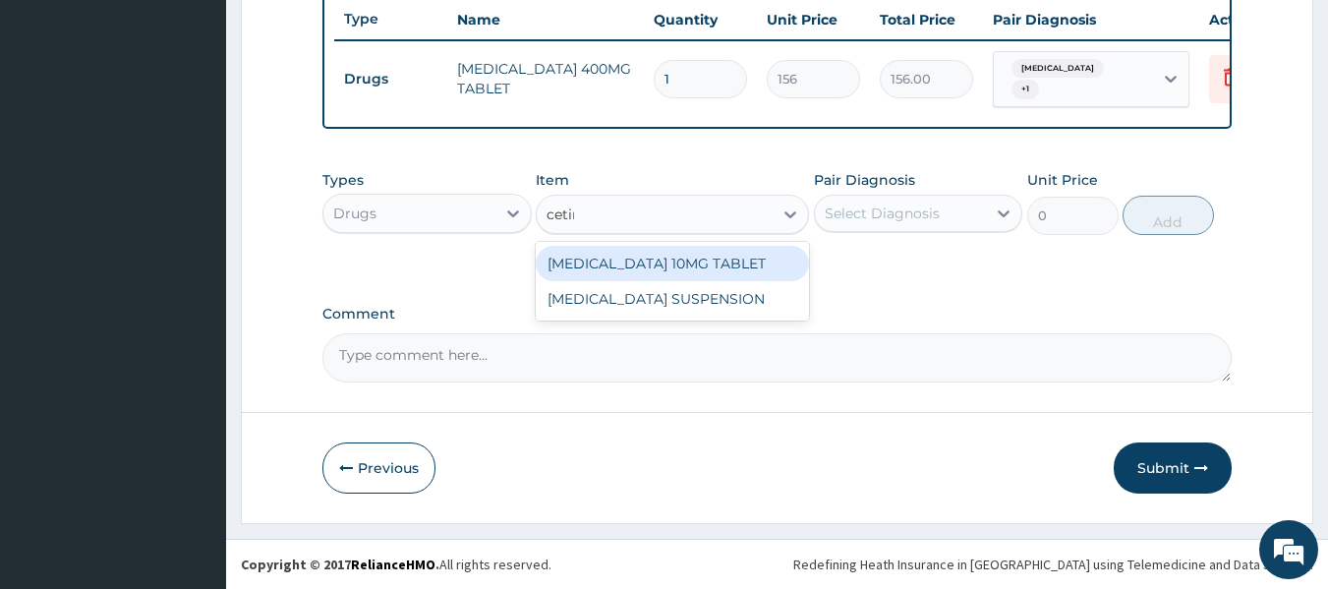
type input "cetiri"
click at [771, 263] on div "CETIRIZINE 10MG TABLET" at bounding box center [672, 263] width 273 height 35
type input "115"
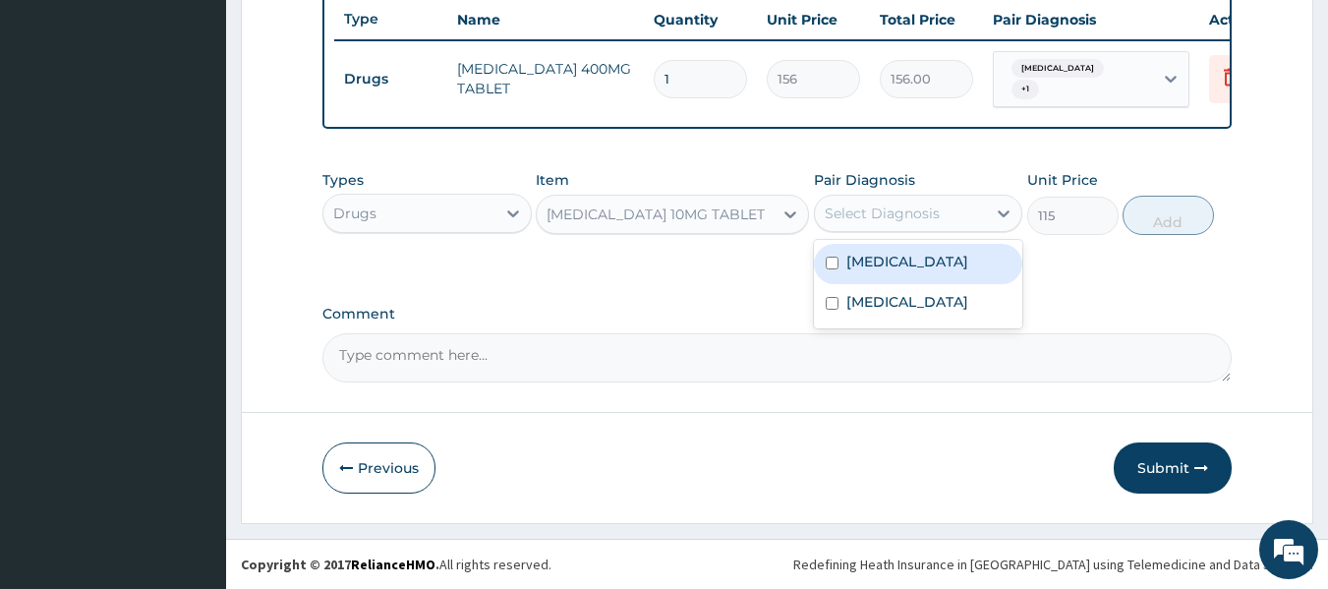
drag, startPoint x: 963, startPoint y: 215, endPoint x: 955, endPoint y: 256, distance: 41.1
click at [955, 232] on div "option Chronic rhinitis, selected. option Dysmenorrhoea focused, 1 of 2. 2 resu…" at bounding box center [918, 213] width 209 height 37
click at [955, 256] on label "Dysmenorrhoea" at bounding box center [908, 262] width 122 height 20
checkbox input "true"
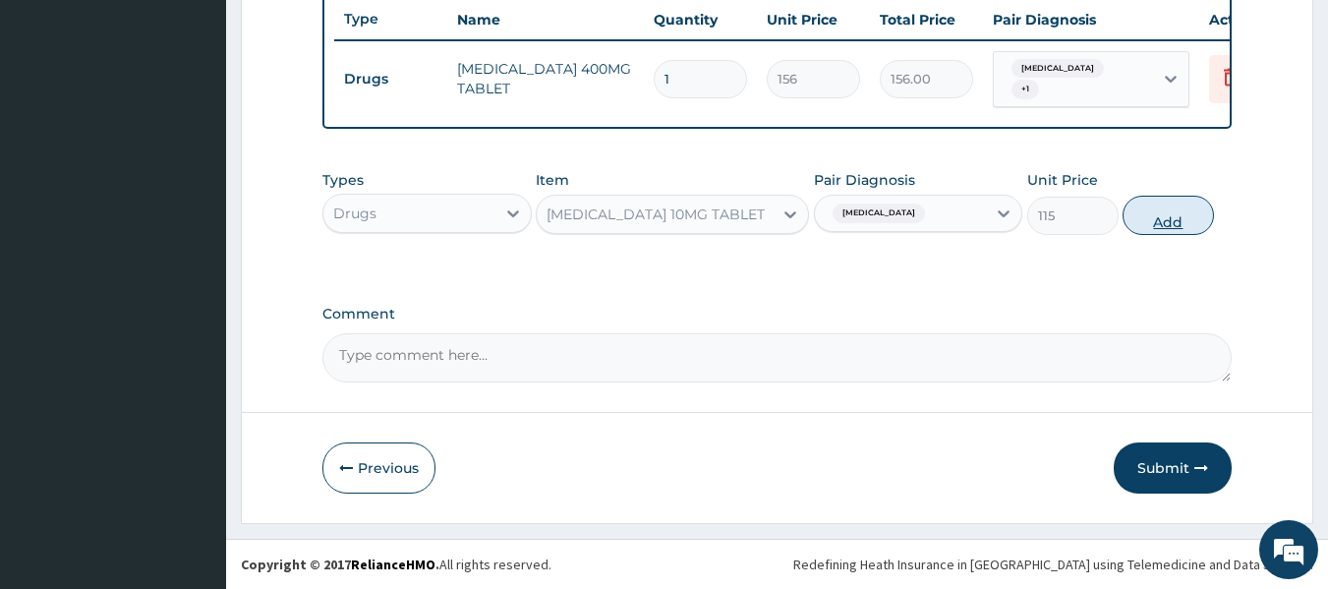
click at [1166, 224] on button "Add" at bounding box center [1168, 215] width 91 height 39
type input "0"
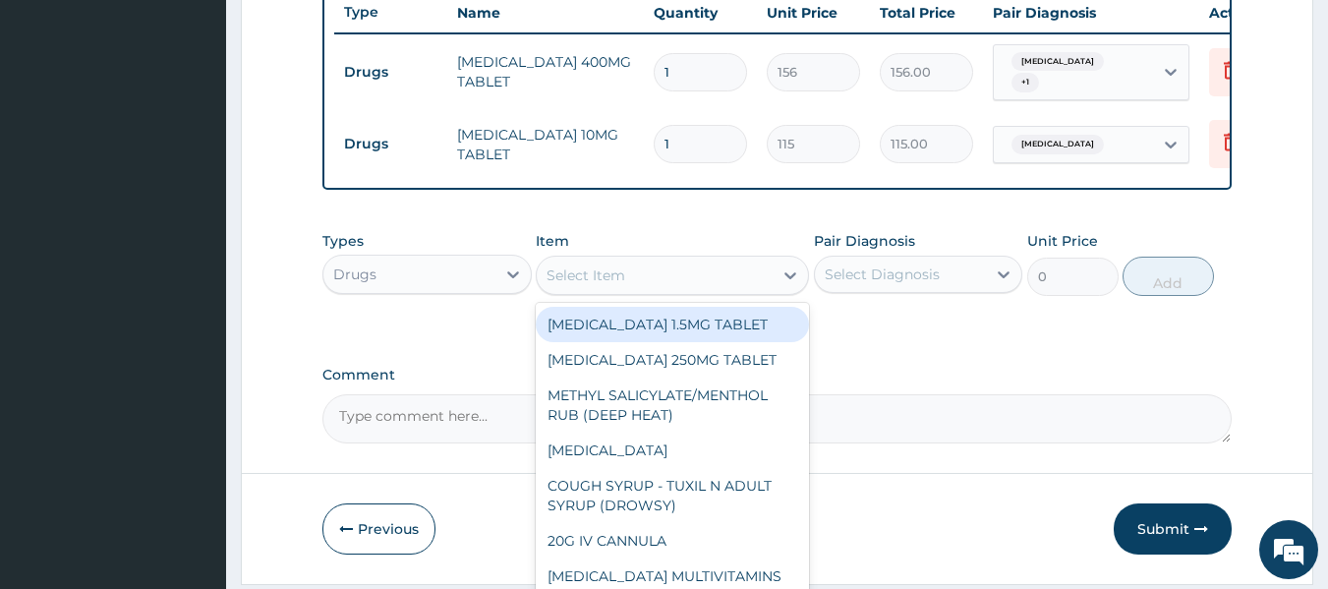
click at [705, 273] on div "Select Item" at bounding box center [655, 275] width 236 height 31
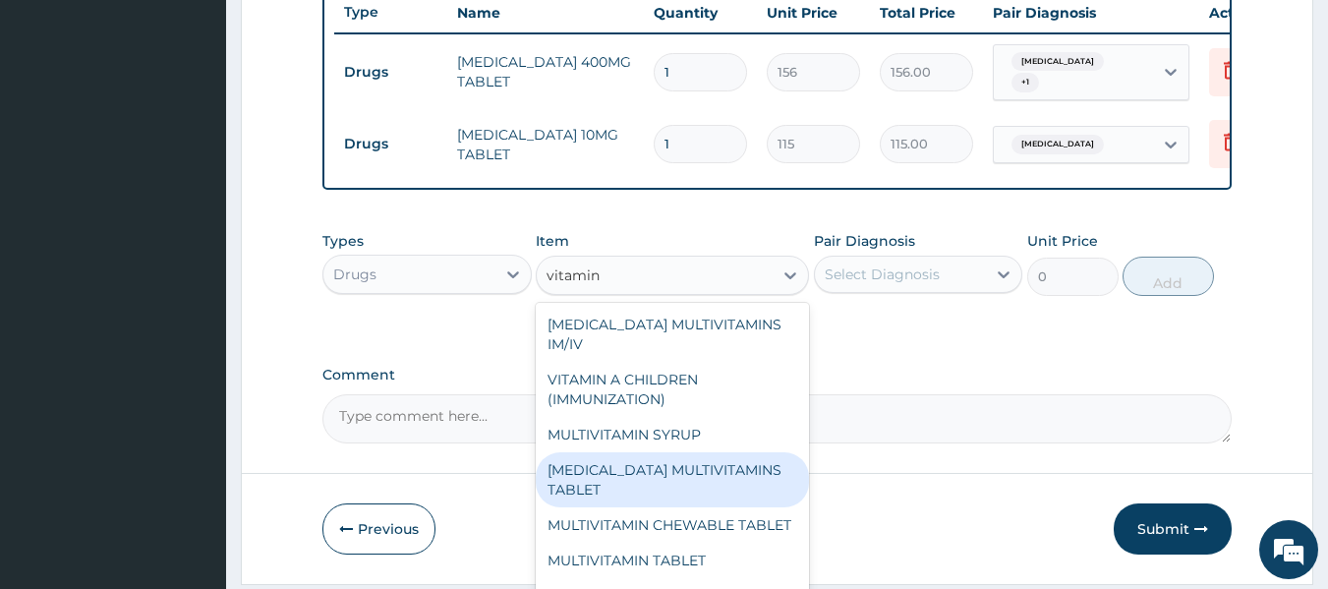
type input "vitamin c"
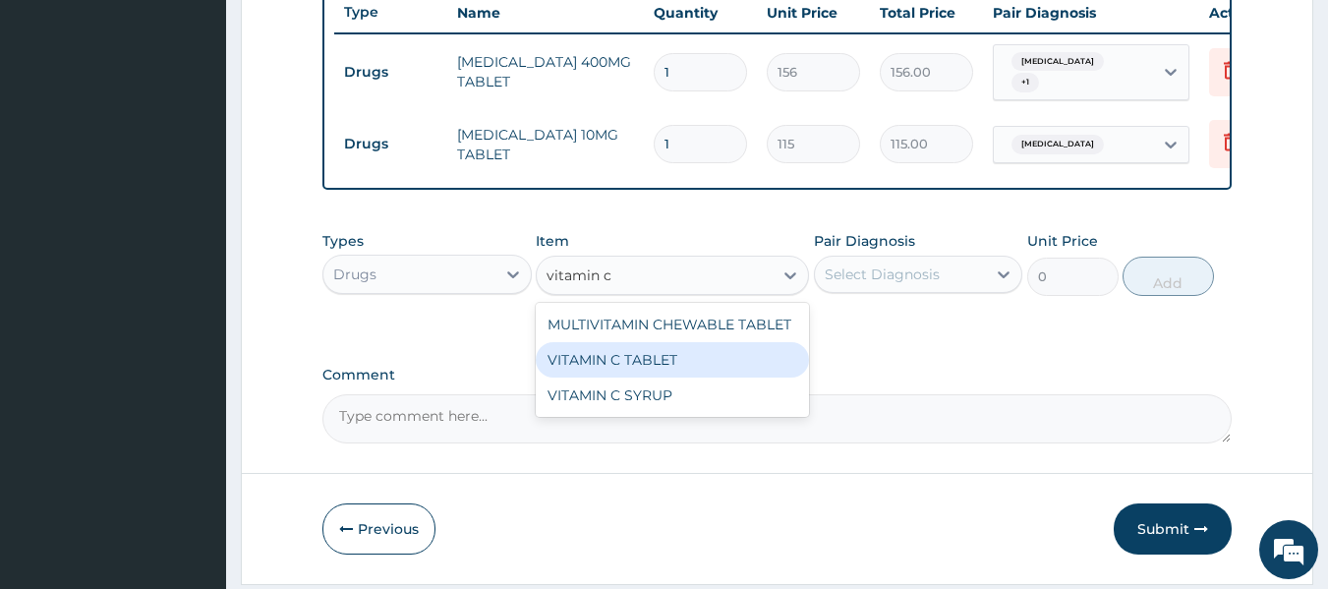
click at [782, 362] on div "VITAMIN C TABLET" at bounding box center [672, 359] width 273 height 35
type input "20"
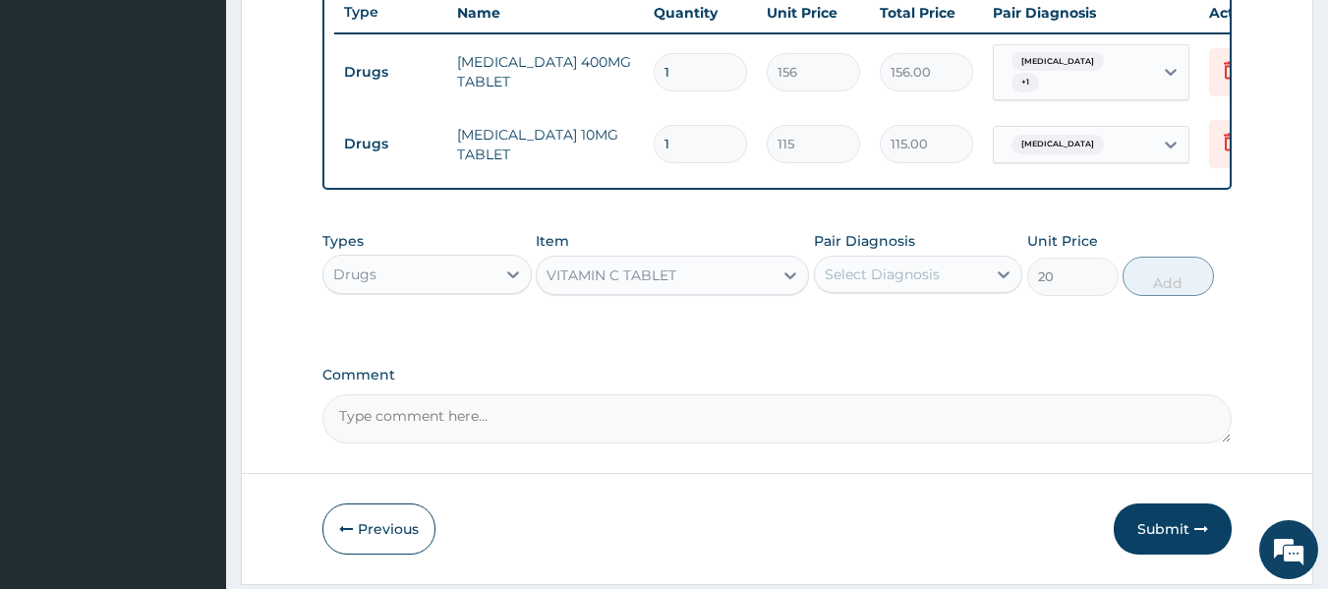
click at [960, 275] on div "Select Diagnosis" at bounding box center [901, 274] width 172 height 31
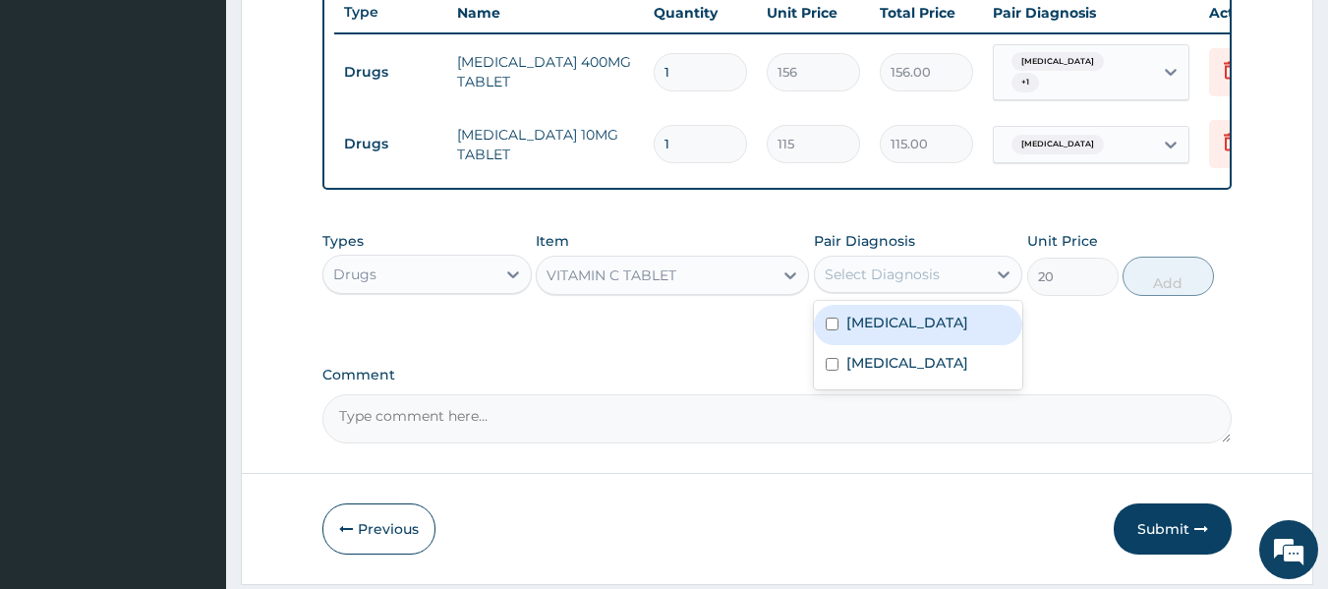
click at [976, 324] on div "Dysmenorrhoea" at bounding box center [918, 325] width 209 height 40
checkbox input "true"
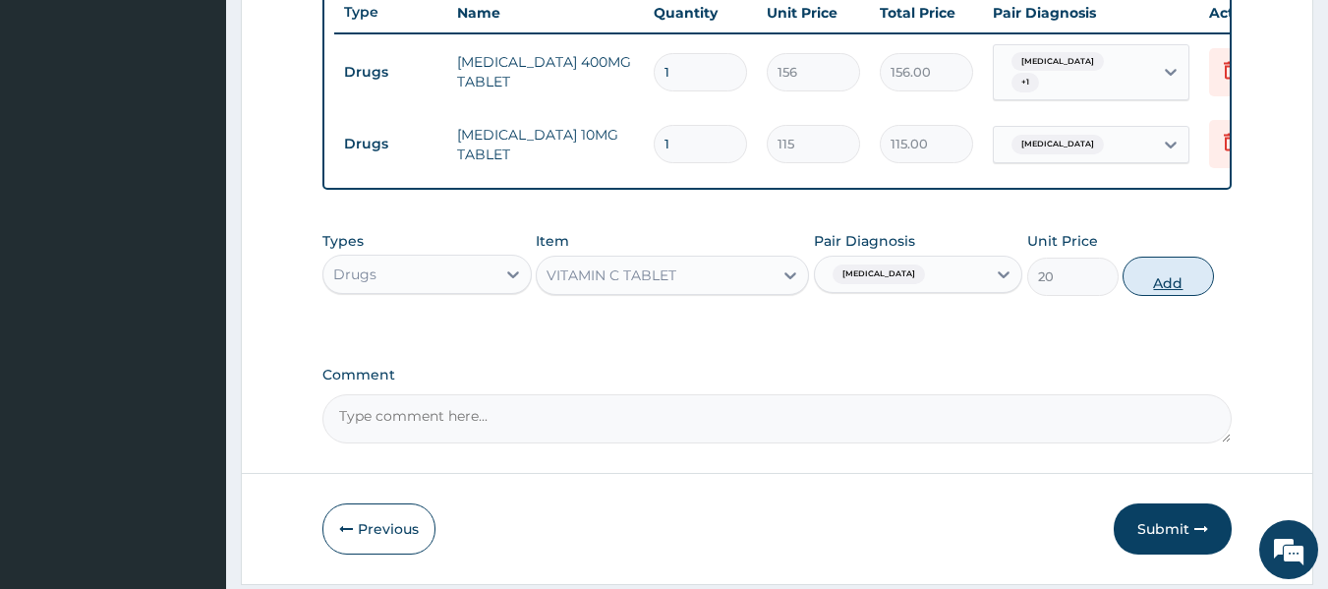
click at [1147, 282] on button "Add" at bounding box center [1168, 276] width 91 height 39
type input "0"
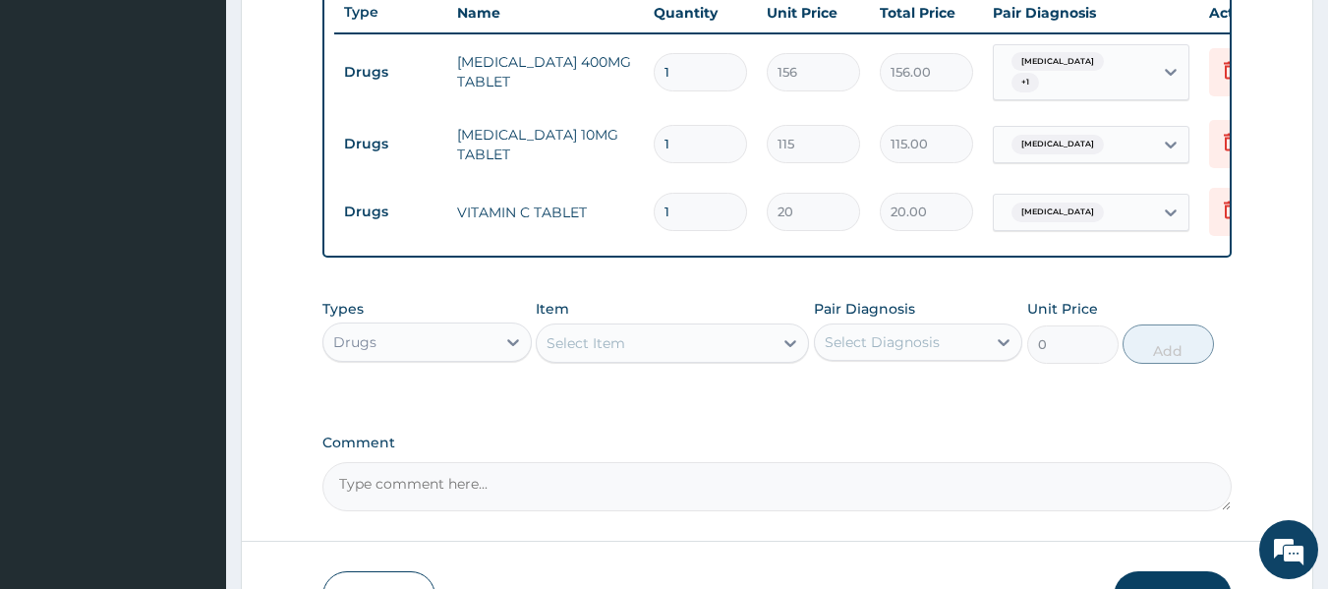
click at [684, 63] on input "1" at bounding box center [700, 72] width 93 height 38
type input "10"
type input "1560.00"
type input "10"
click at [696, 150] on input "1" at bounding box center [700, 144] width 93 height 38
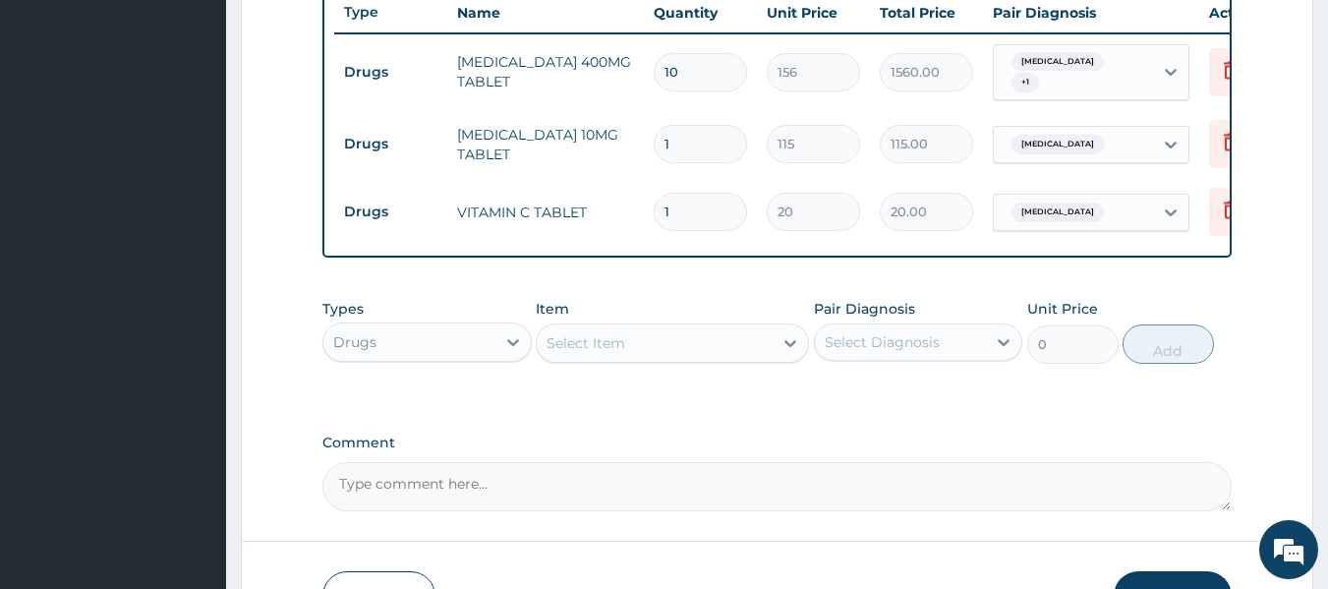
type input "0.00"
type input "5"
type input "575.00"
type input "5"
click at [706, 210] on input "1" at bounding box center [700, 212] width 93 height 38
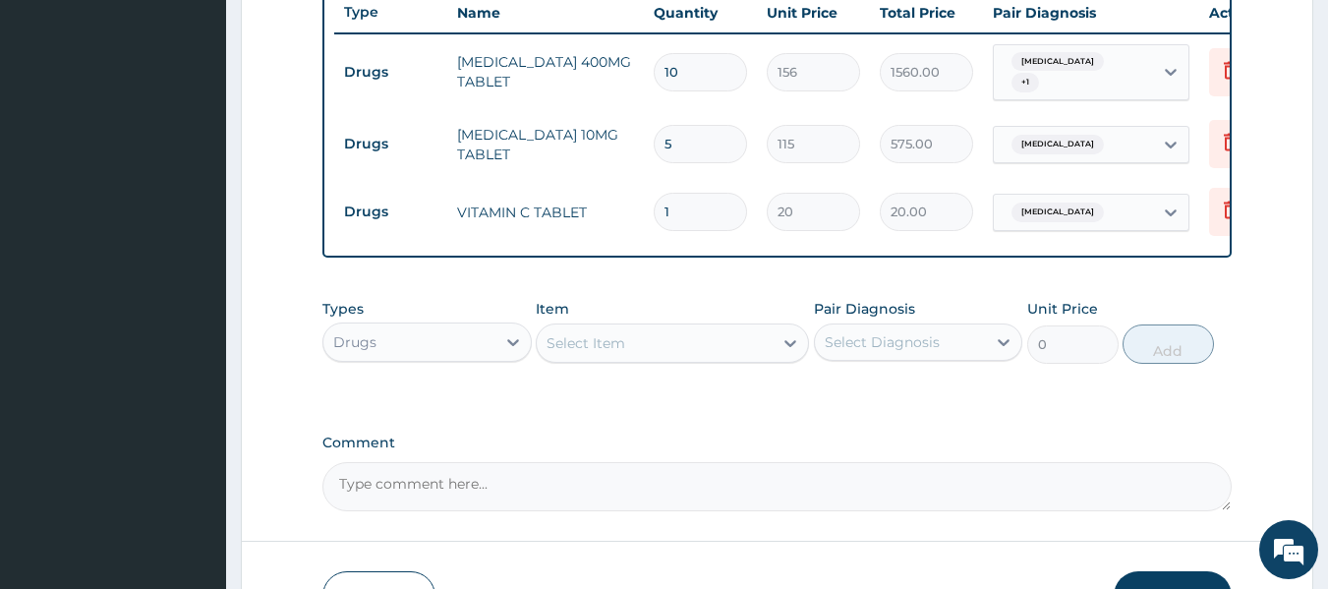
type input "0.00"
type input "3"
type input "60.00"
type input "30"
type input "600.00"
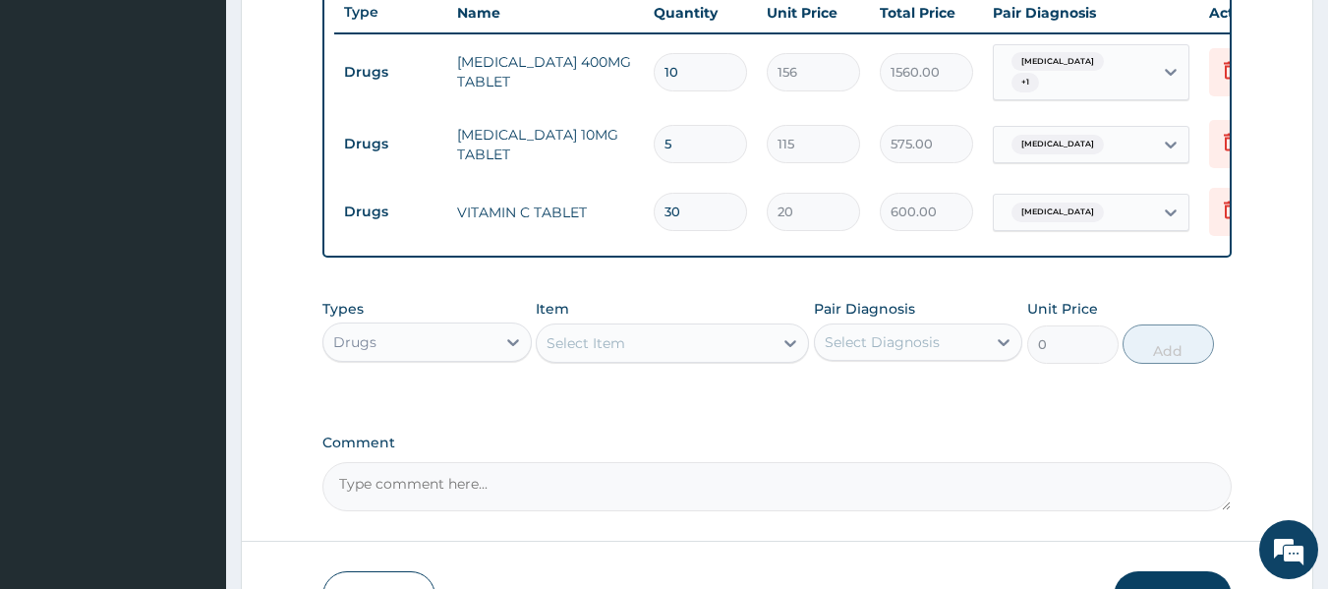
type input "30"
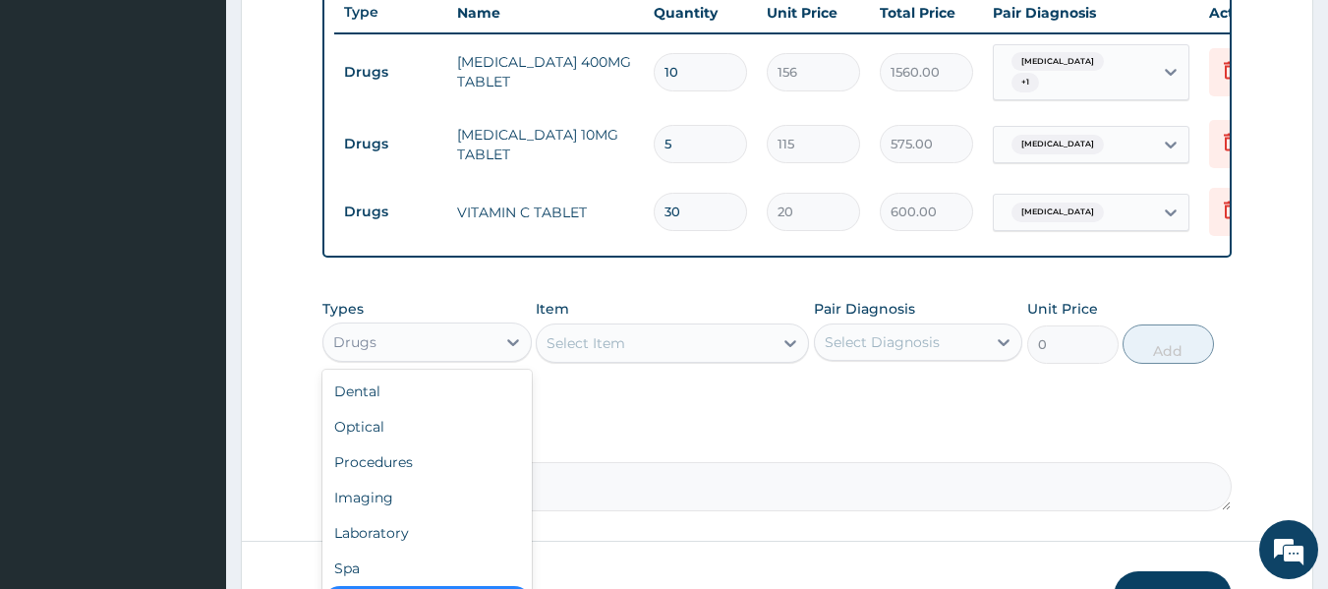
click at [444, 347] on div "Drugs" at bounding box center [409, 341] width 172 height 31
click at [430, 460] on div "Procedures" at bounding box center [426, 461] width 209 height 35
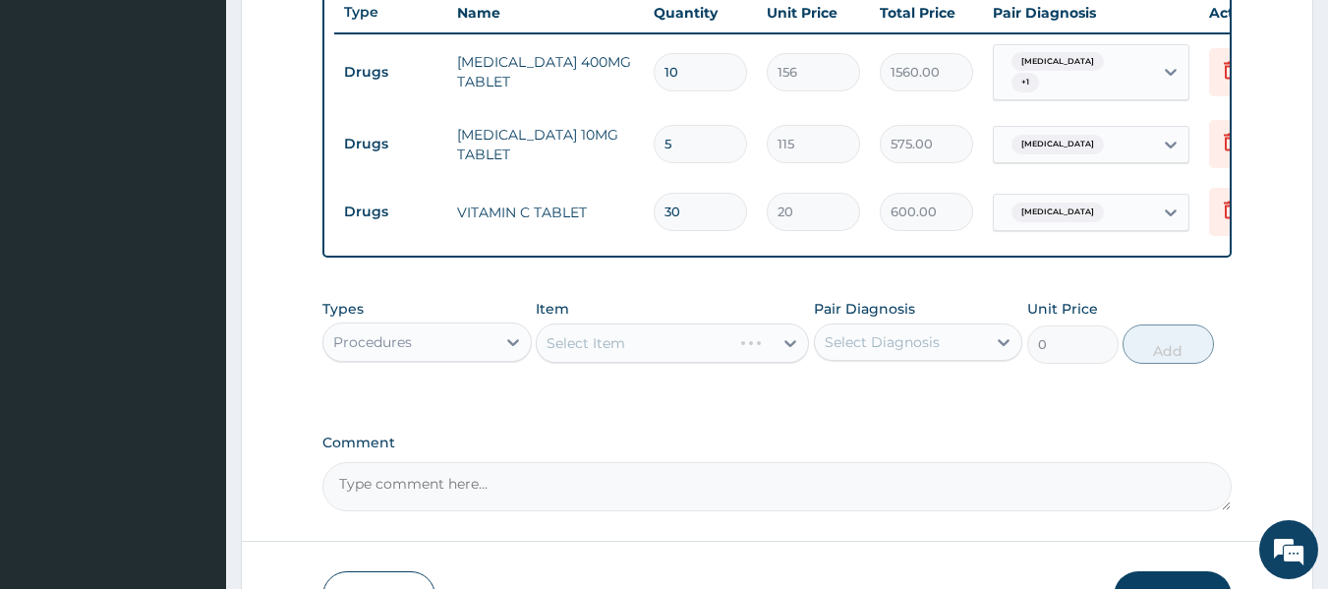
click at [705, 371] on div "Types Procedures Item Select Item Pair Diagnosis Select Diagnosis Unit Price 0 …" at bounding box center [777, 331] width 910 height 85
click at [733, 353] on div "Select Item" at bounding box center [672, 342] width 273 height 39
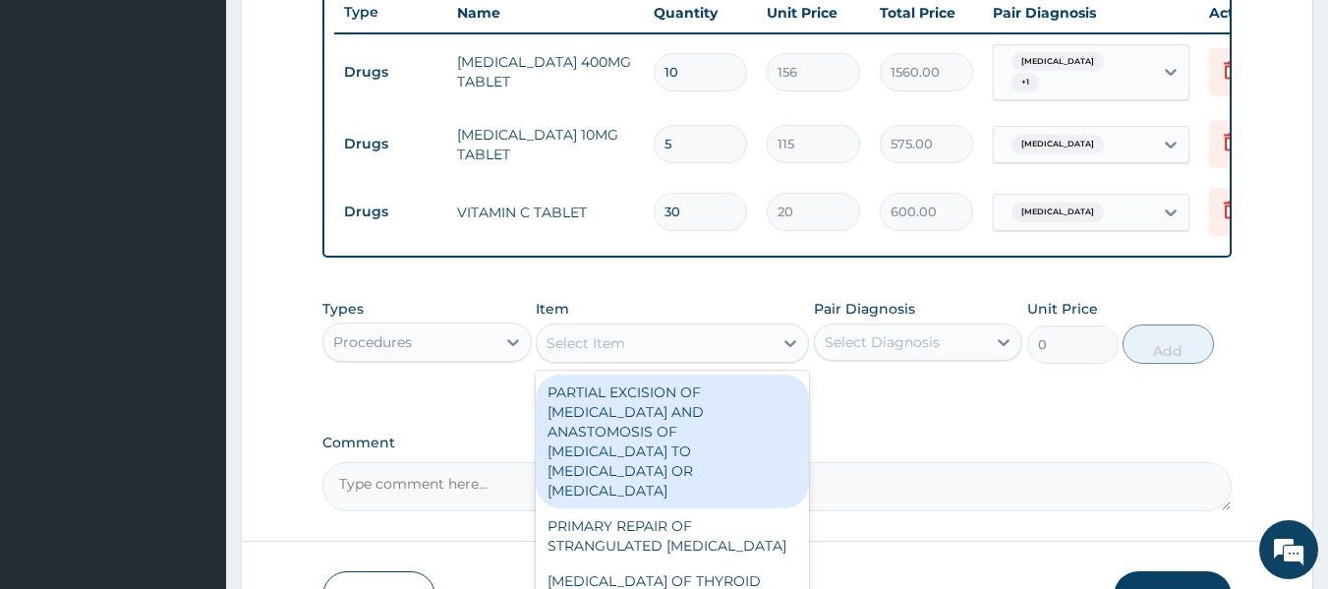
click at [671, 356] on div "Select Item" at bounding box center [655, 342] width 236 height 31
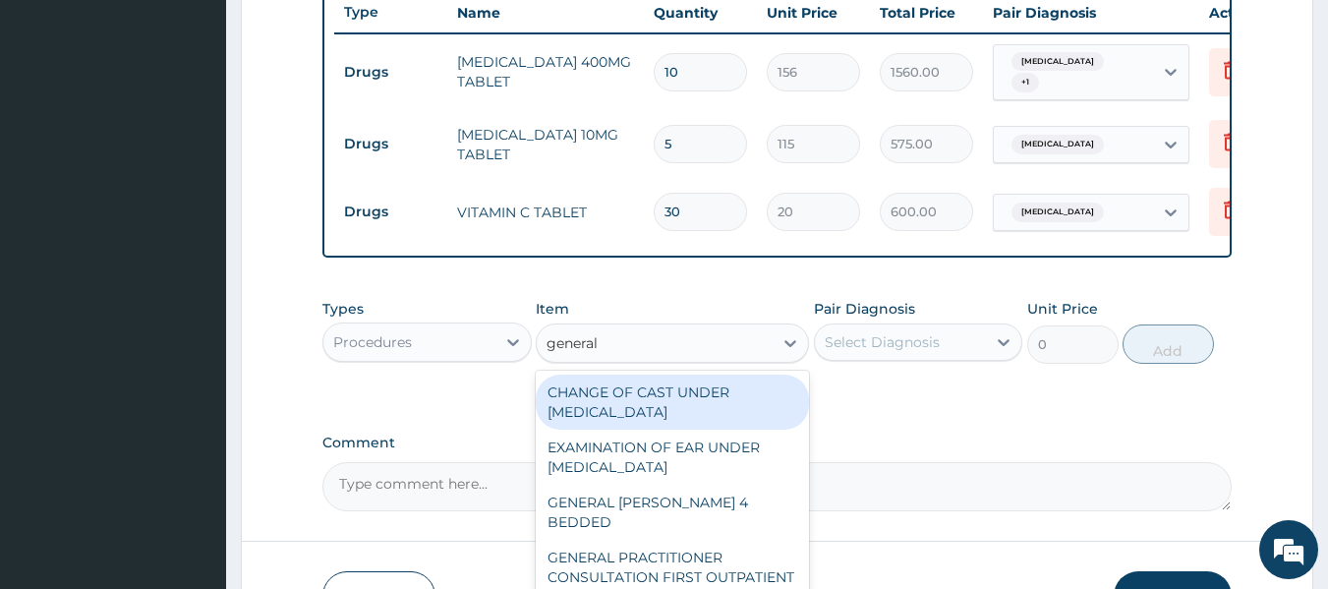
type input "general p"
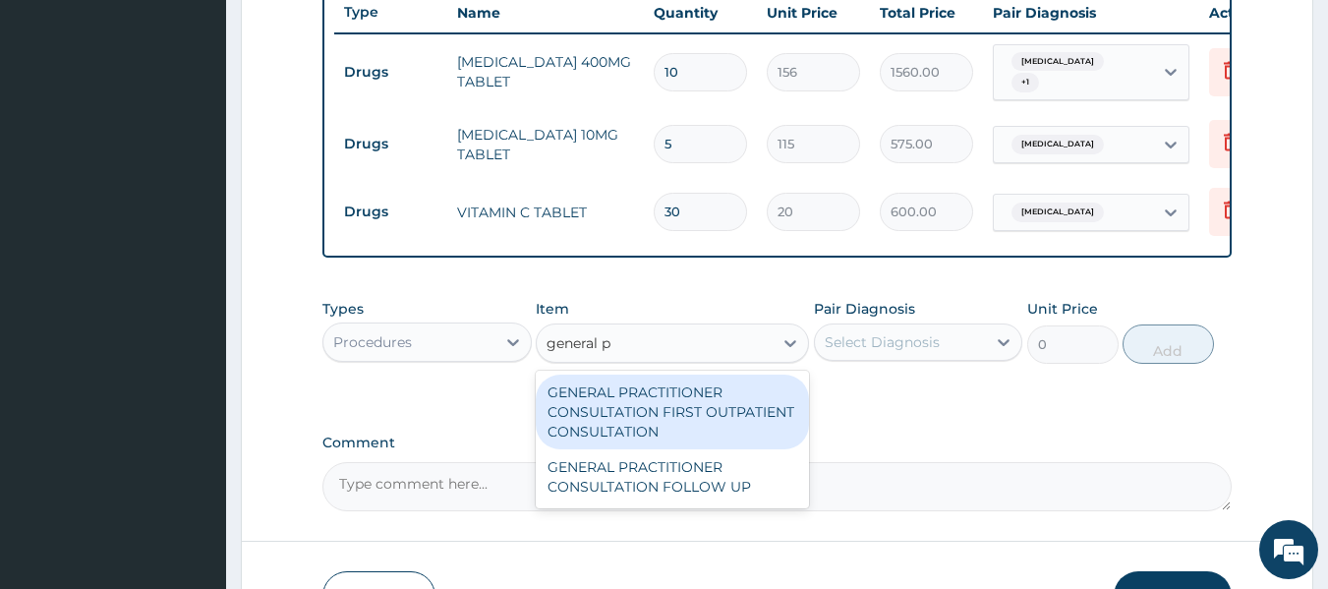
click at [686, 402] on div "GENERAL PRACTITIONER CONSULTATION FIRST OUTPATIENT CONSULTATION" at bounding box center [672, 412] width 273 height 75
type input "3370.125"
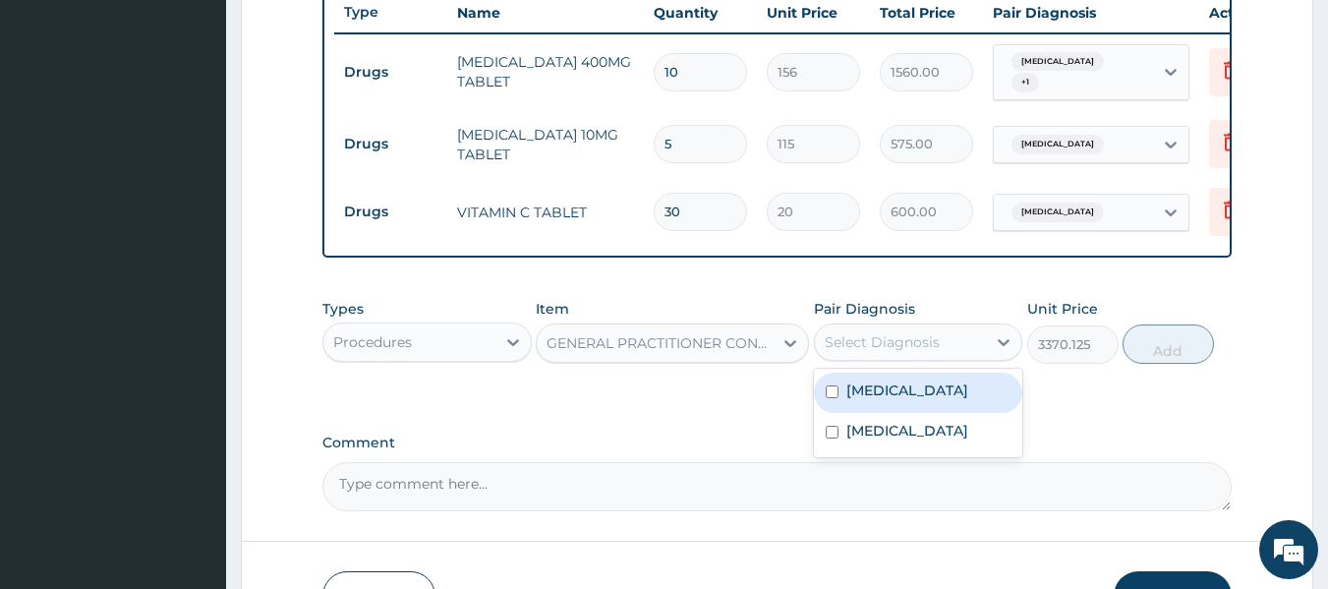
drag, startPoint x: 906, startPoint y: 356, endPoint x: 933, endPoint y: 436, distance: 84.3
click at [933, 361] on div "option Dysmenorrhoea, selected. option Dysmenorrhoea focused, 1 of 2. 2 results…" at bounding box center [918, 341] width 209 height 37
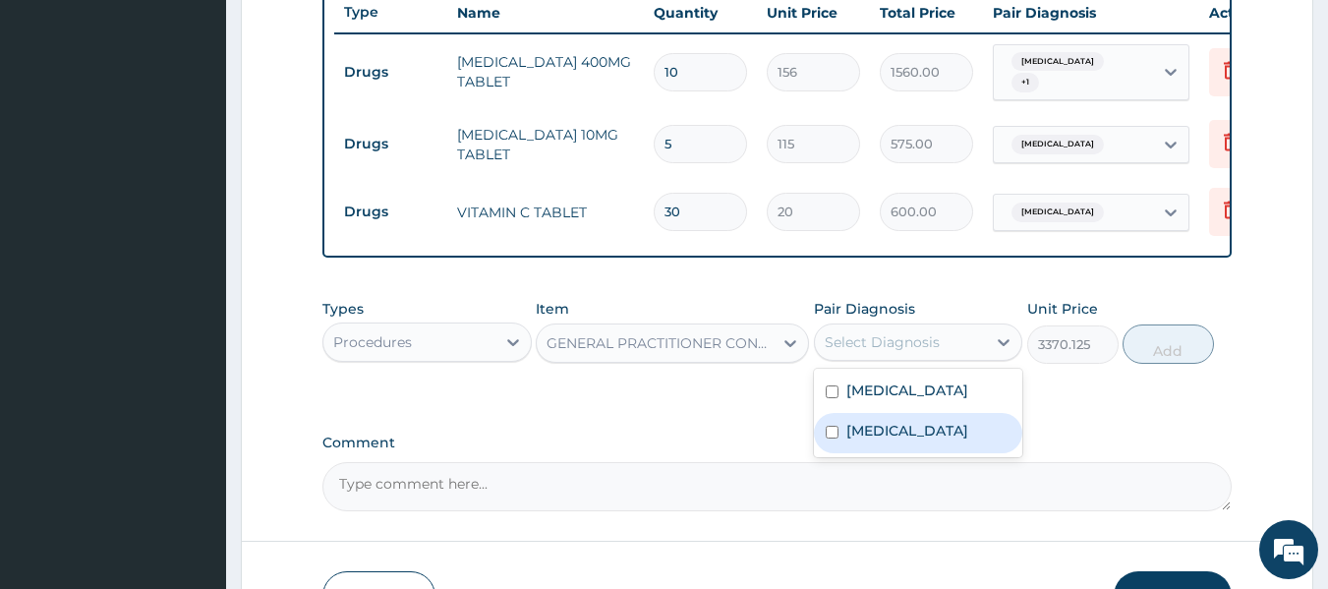
click at [933, 436] on label "Chronic rhinitis" at bounding box center [908, 431] width 122 height 20
checkbox input "true"
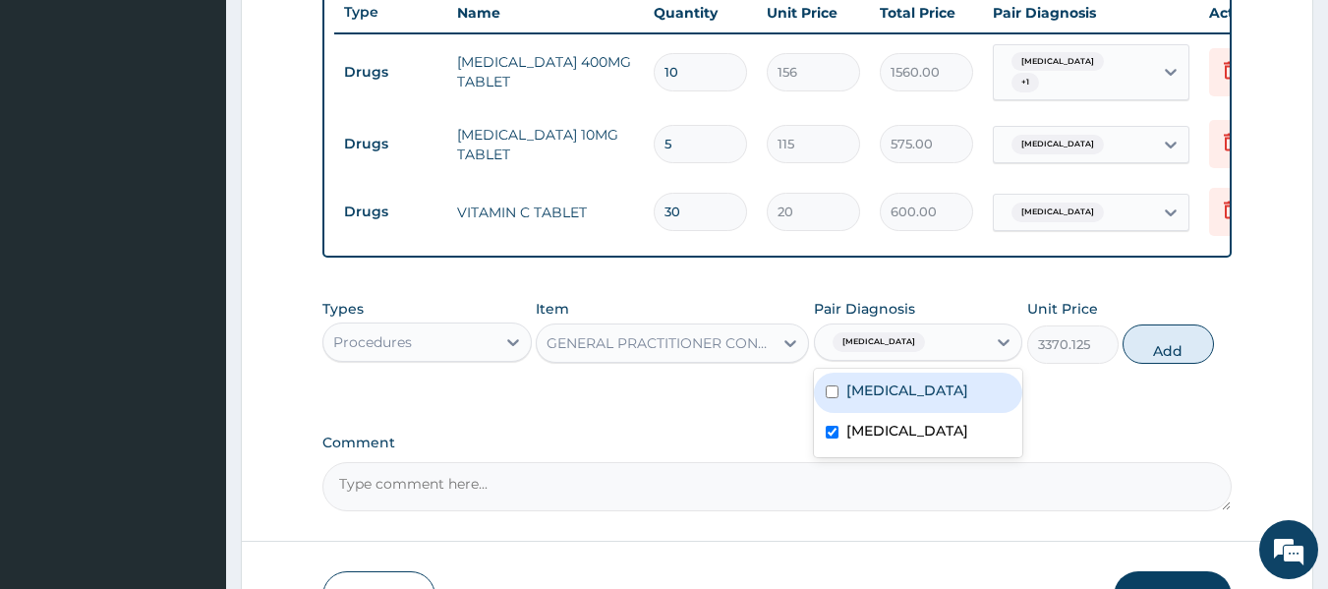
click at [959, 385] on div "Dysmenorrhoea" at bounding box center [918, 393] width 209 height 40
checkbox input "true"
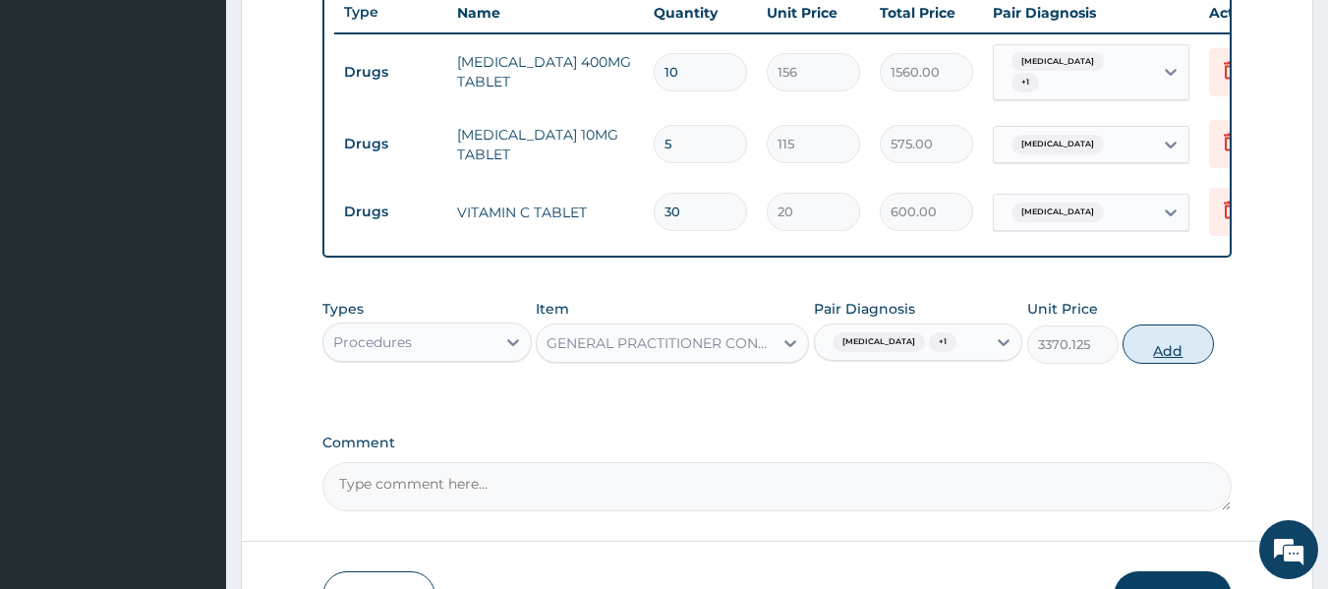
click at [1177, 359] on button "Add" at bounding box center [1168, 343] width 91 height 39
type input "0"
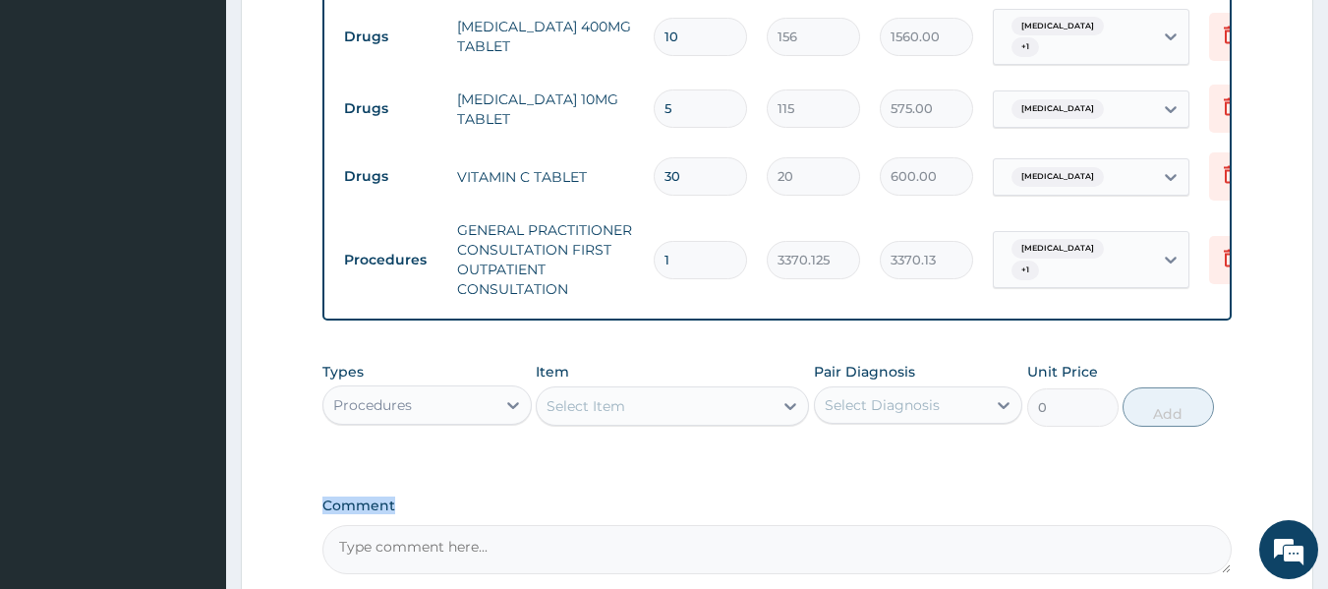
drag, startPoint x: 1326, startPoint y: 389, endPoint x: 1342, endPoint y: 591, distance: 202.2
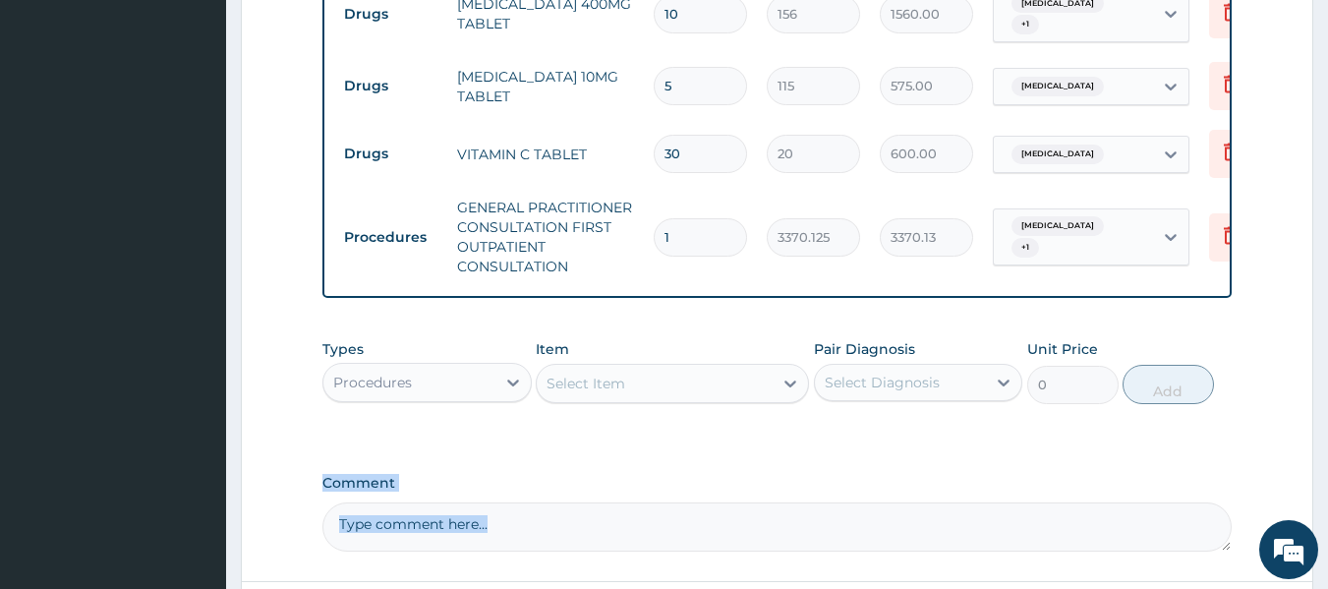
scroll to position [984, 0]
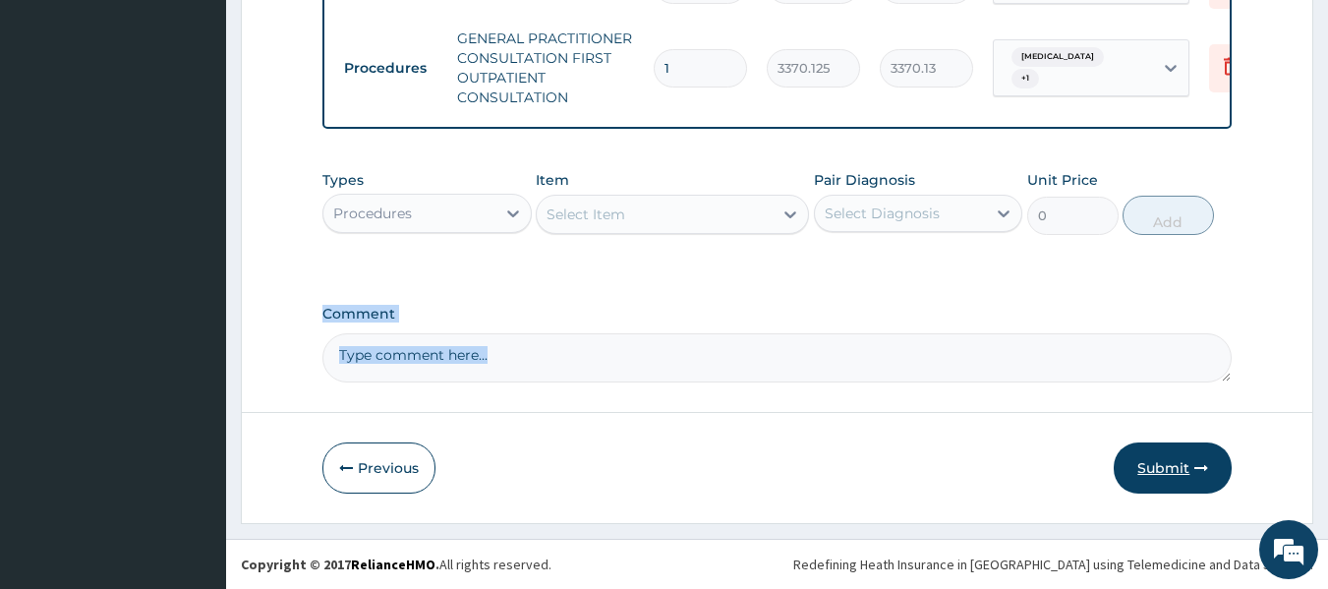
click at [1161, 477] on button "Submit" at bounding box center [1173, 467] width 118 height 51
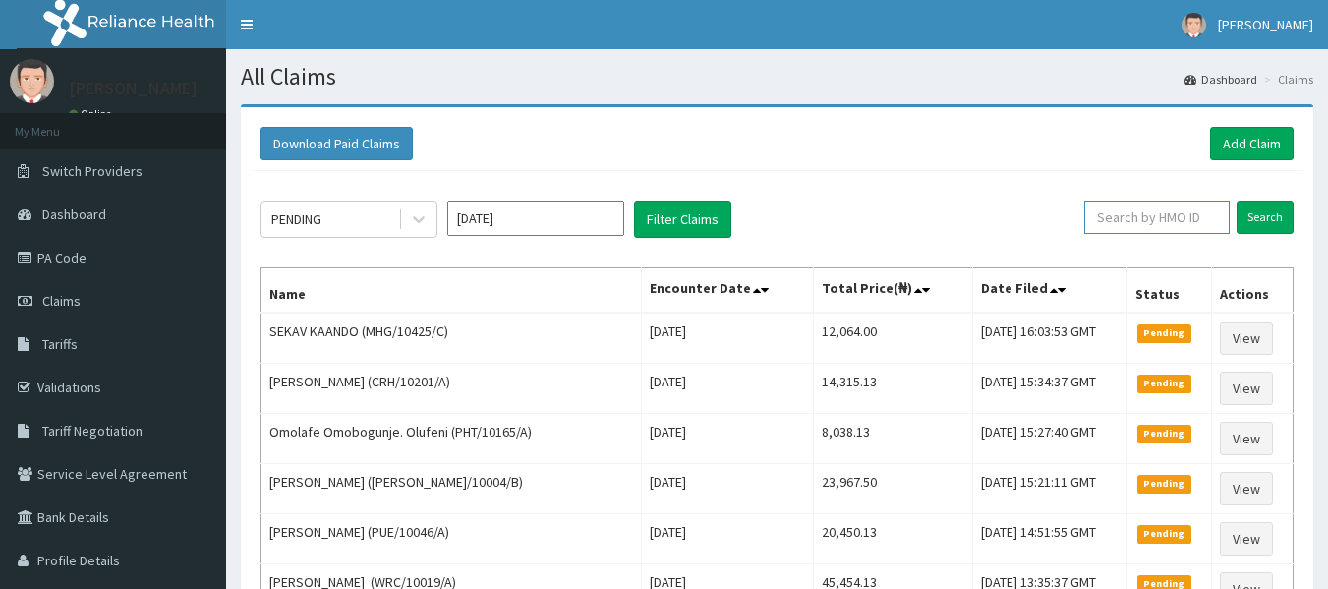
click at [1134, 215] on input "text" at bounding box center [1157, 217] width 146 height 33
paste input "ZDC/10012/A"
type input "ZDC/10012/A"
click at [1237, 201] on input "Search" at bounding box center [1265, 217] width 57 height 33
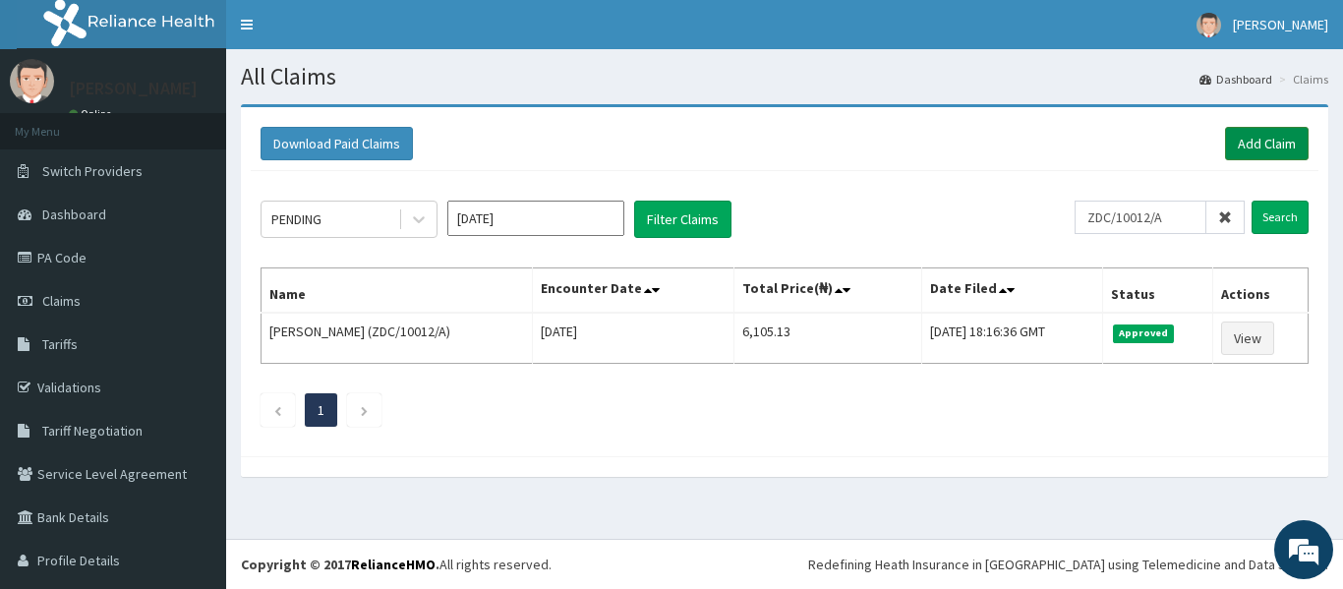
click at [1225, 148] on link "Add Claim" at bounding box center [1267, 143] width 84 height 33
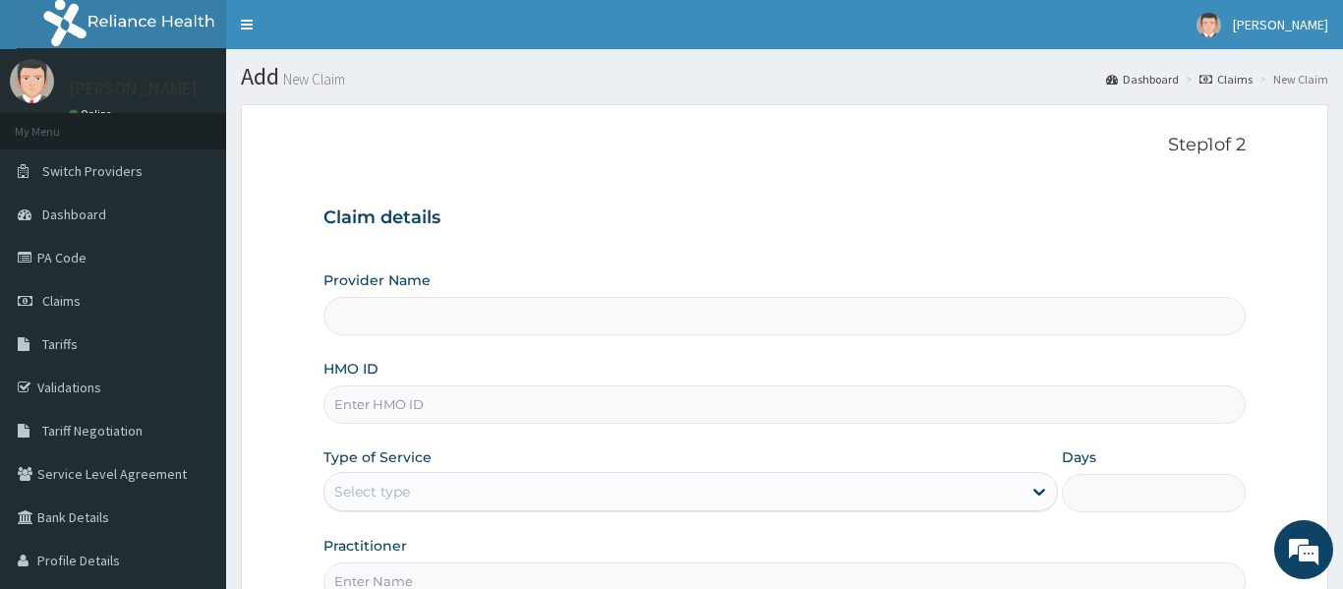
type input "Reliance Family Clinics (RFC) - [GEOGRAPHIC_DATA]"
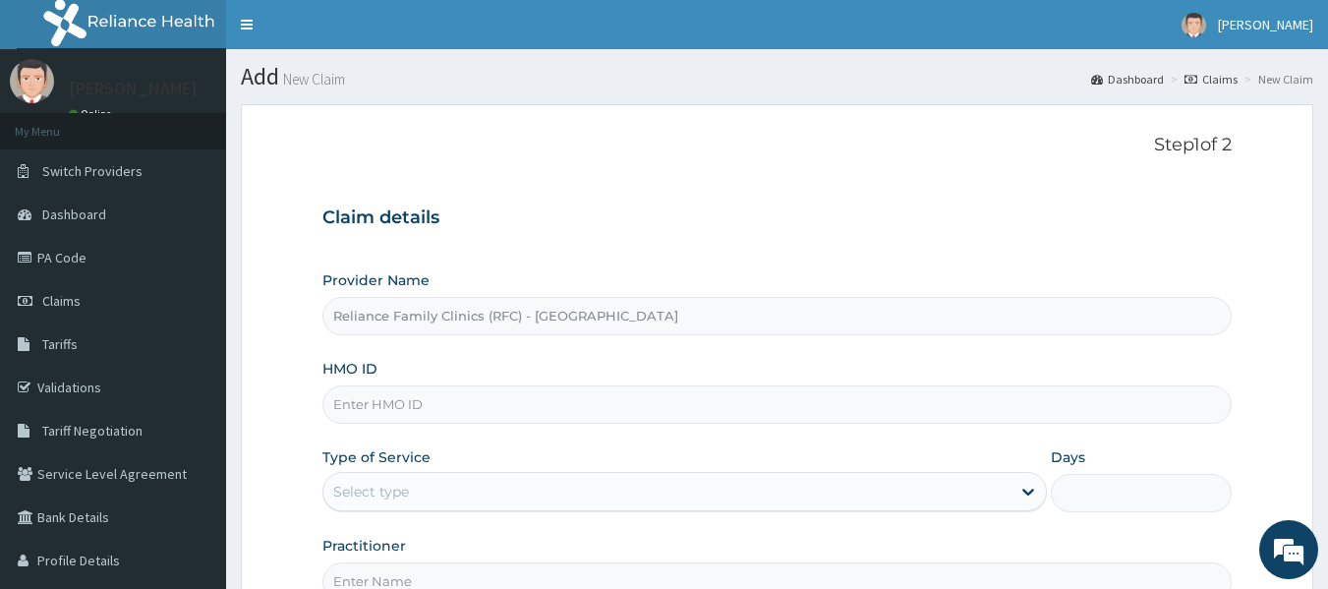
scroll to position [175, 0]
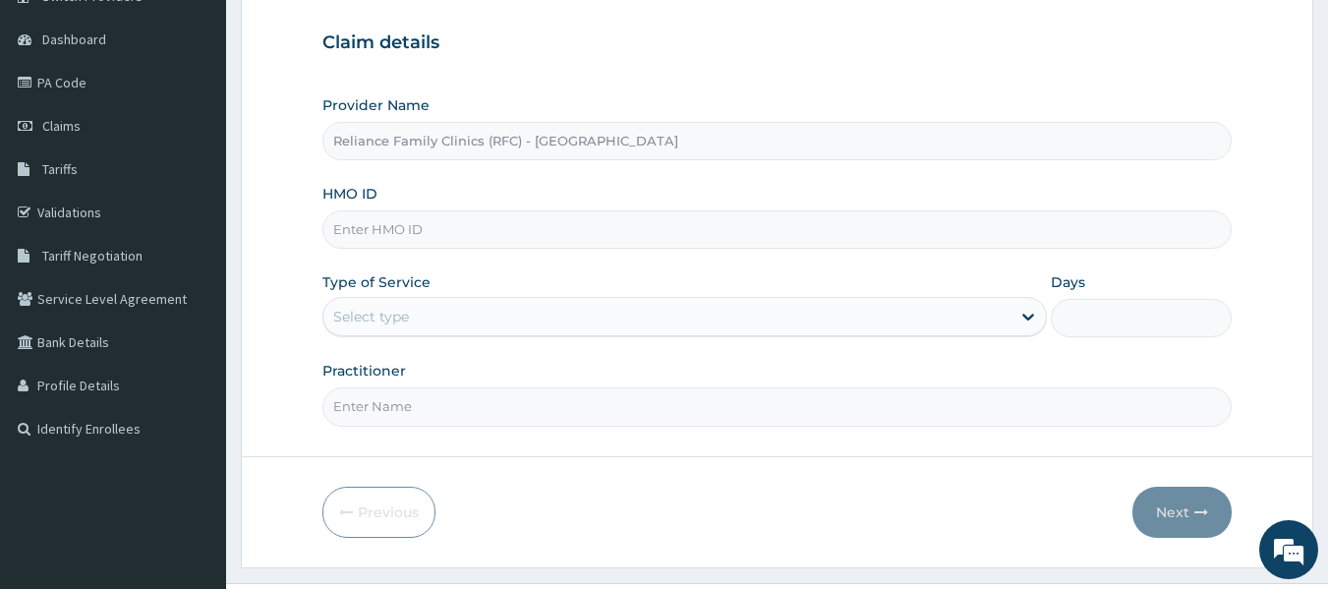
click at [654, 235] on input "HMO ID" at bounding box center [777, 229] width 910 height 38
paste input "PGS/10014/A"
type input "PGS/10014/A"
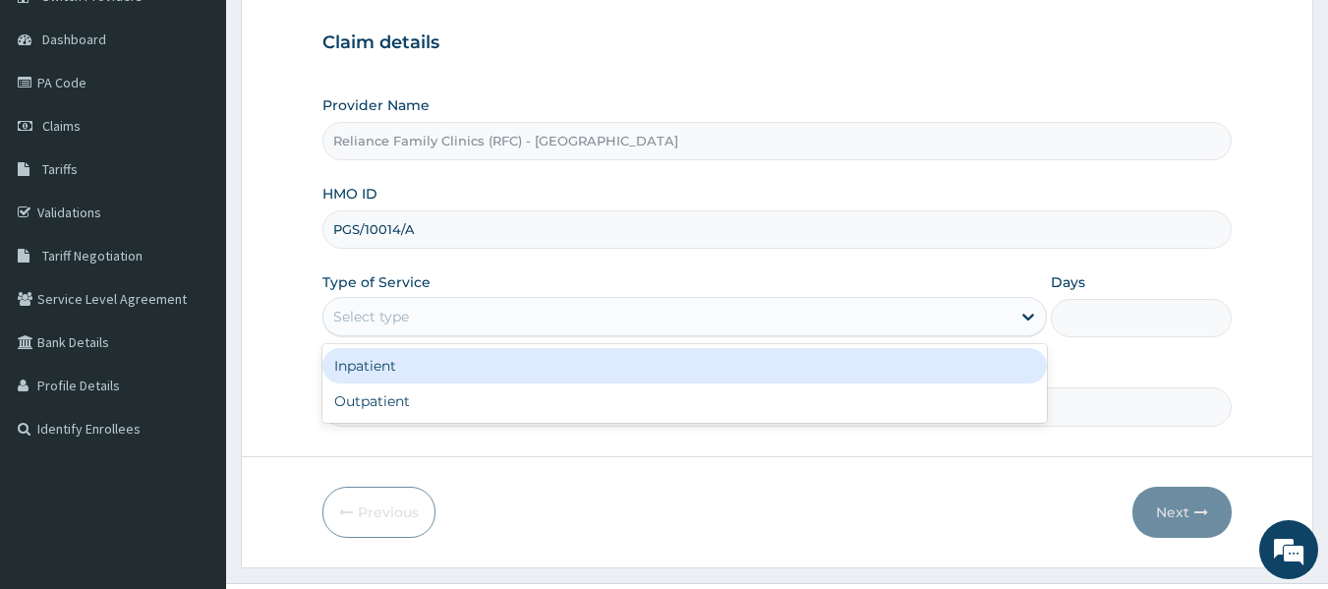
click at [633, 300] on div "Select type" at bounding box center [684, 316] width 725 height 39
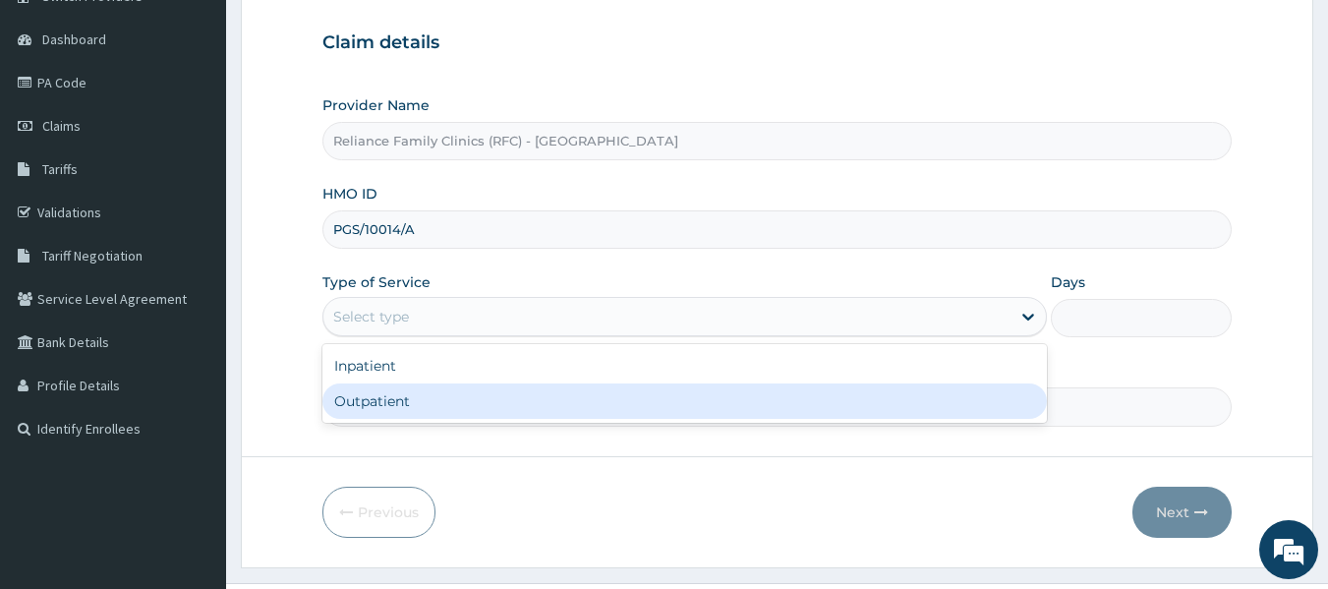
click at [623, 390] on div "Outpatient" at bounding box center [684, 400] width 725 height 35
type input "1"
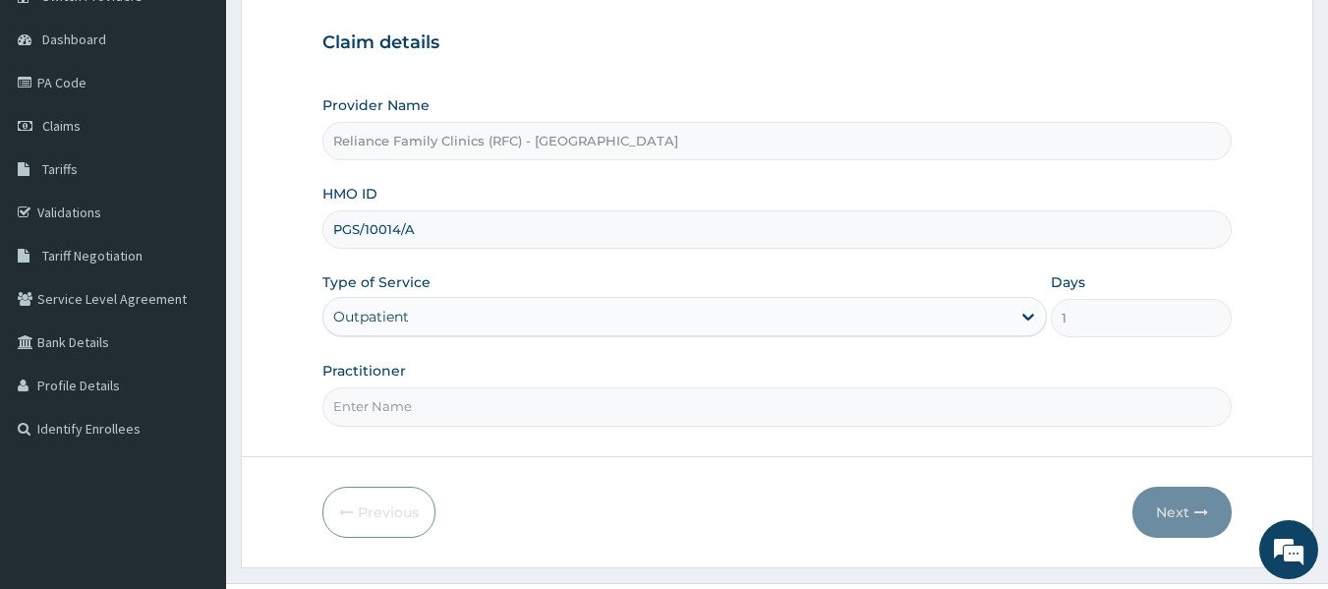
click at [629, 405] on input "Practitioner" at bounding box center [777, 406] width 910 height 38
type input "locum"
click at [1198, 511] on icon "button" at bounding box center [1202, 512] width 14 height 14
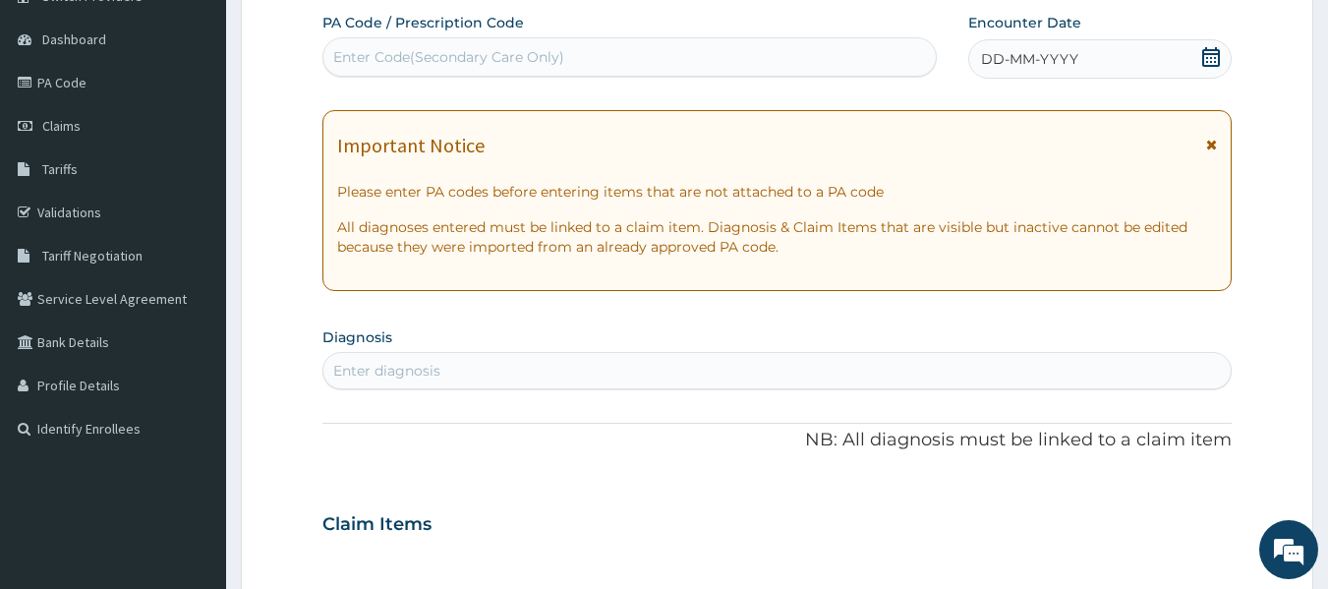
click at [1070, 53] on span "DD-MM-YYYY" at bounding box center [1029, 59] width 97 height 20
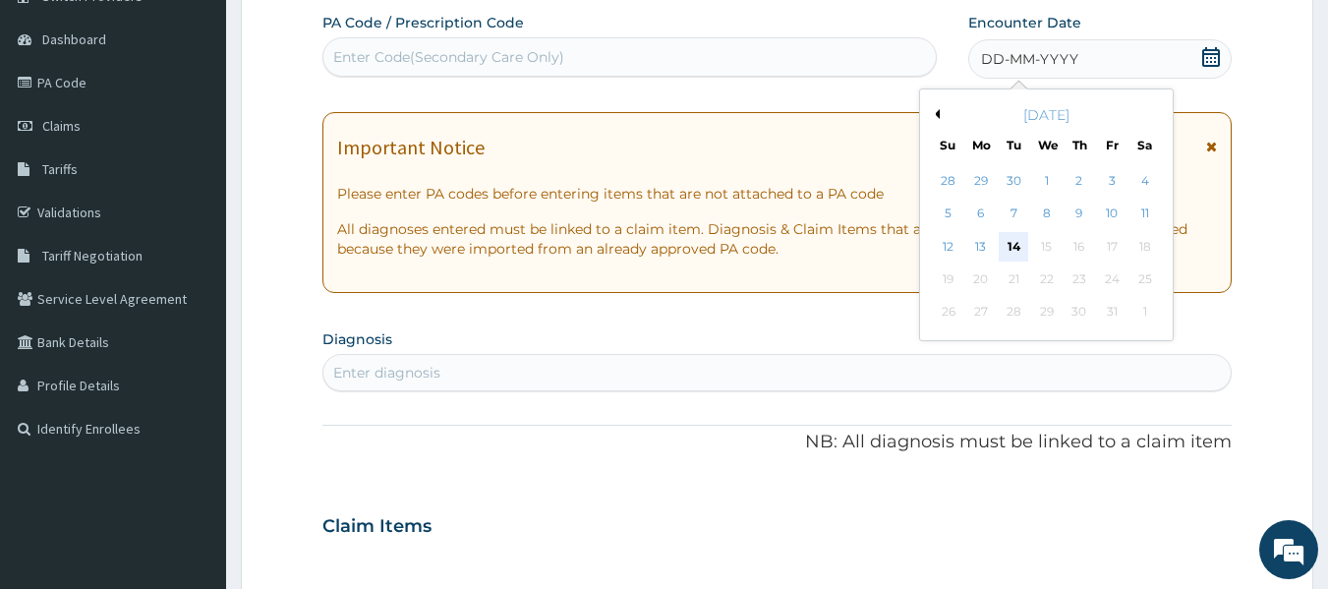
click at [1016, 249] on div "14" at bounding box center [1014, 246] width 29 height 29
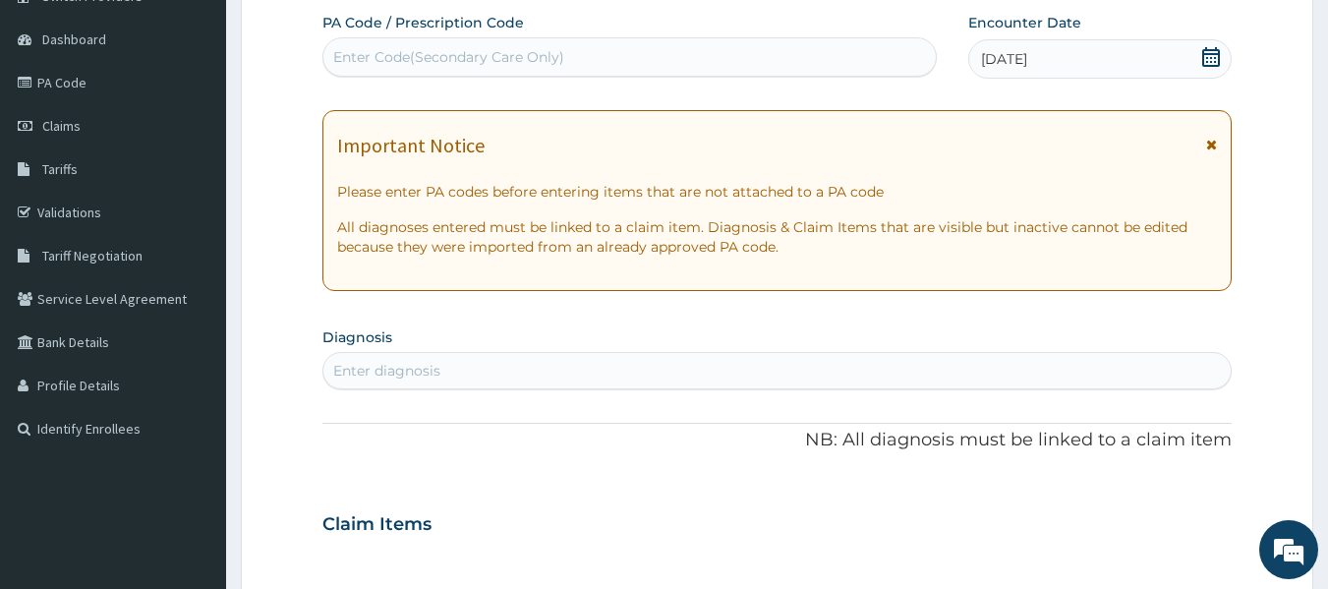
click at [1016, 249] on p "All diagnoses entered must be linked to a claim item. Diagnosis & Claim Items t…" at bounding box center [777, 236] width 881 height 39
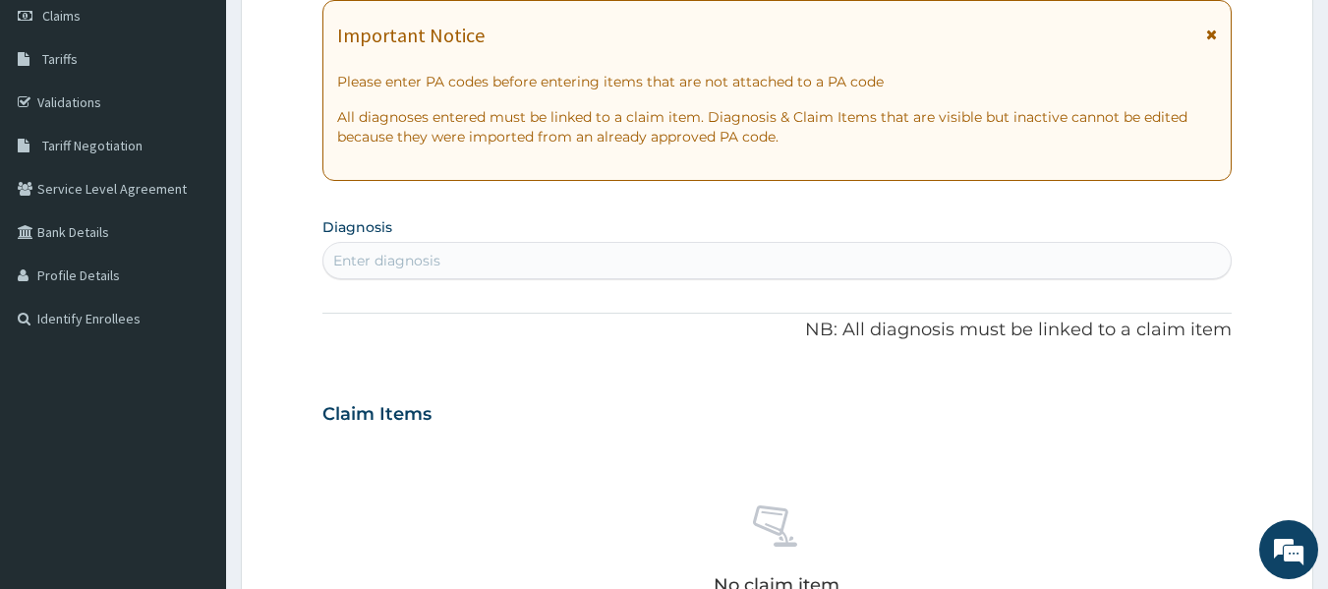
click at [715, 265] on div "Enter diagnosis" at bounding box center [777, 260] width 908 height 31
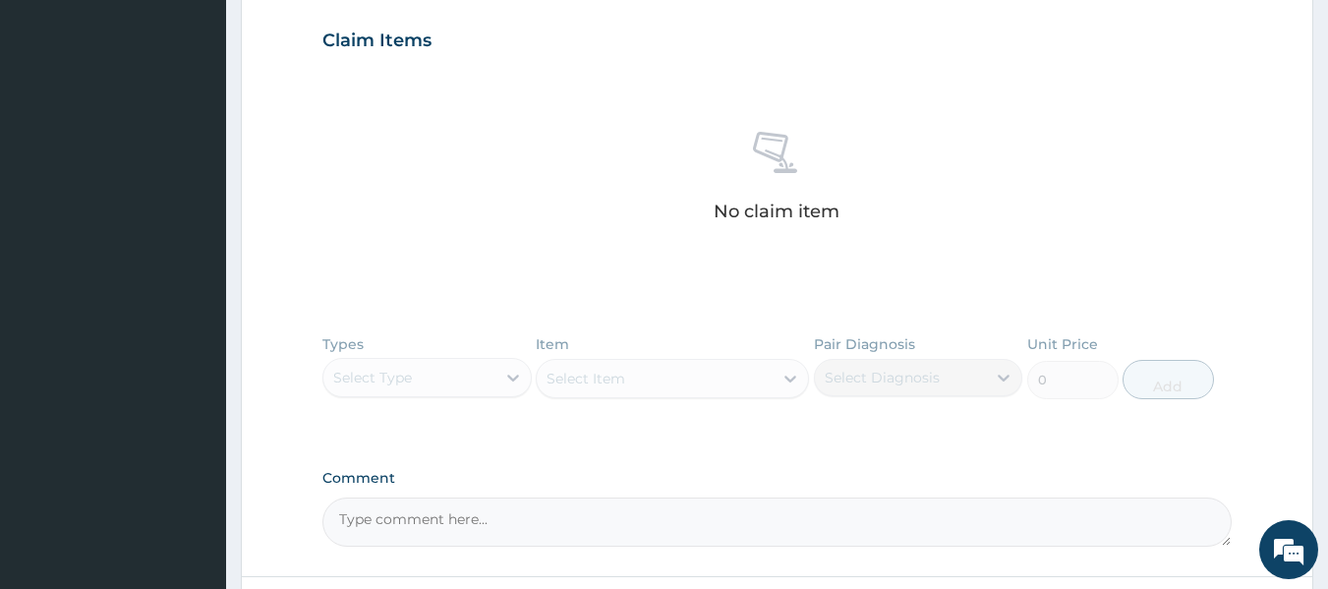
type input "[MEDICAL_DATA]"
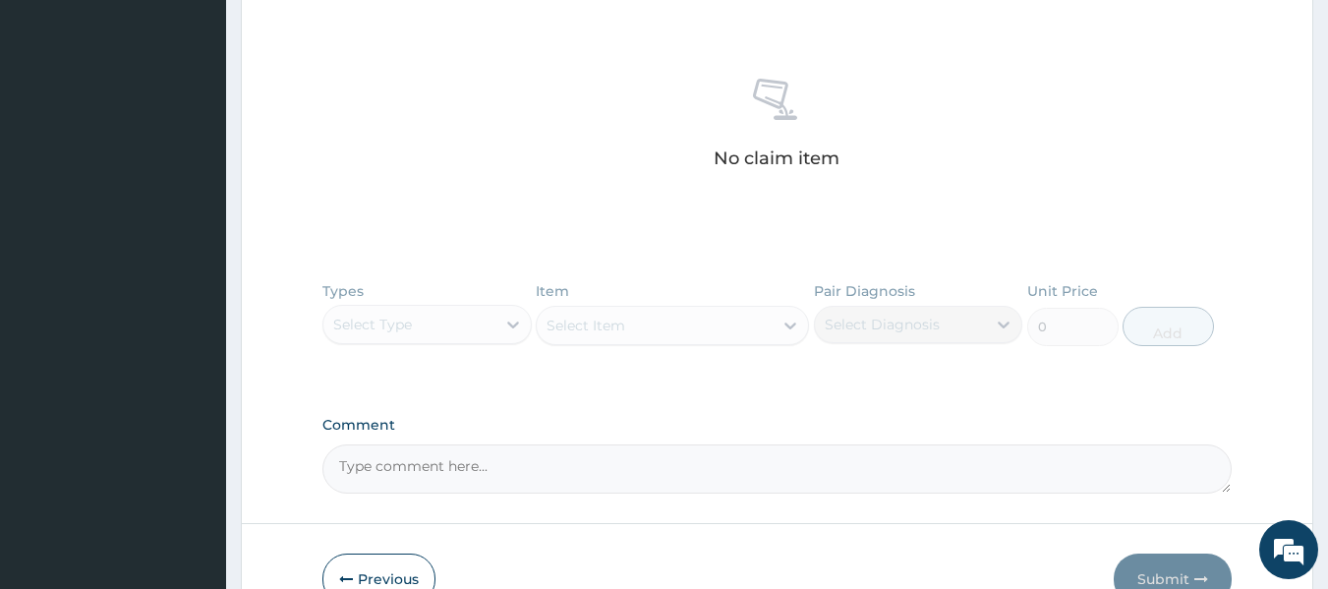
scroll to position [707, 0]
click at [440, 313] on div "Types Select Type Item Select Item Pair Diagnosis Select Diagnosis Unit Price 0…" at bounding box center [777, 333] width 910 height 114
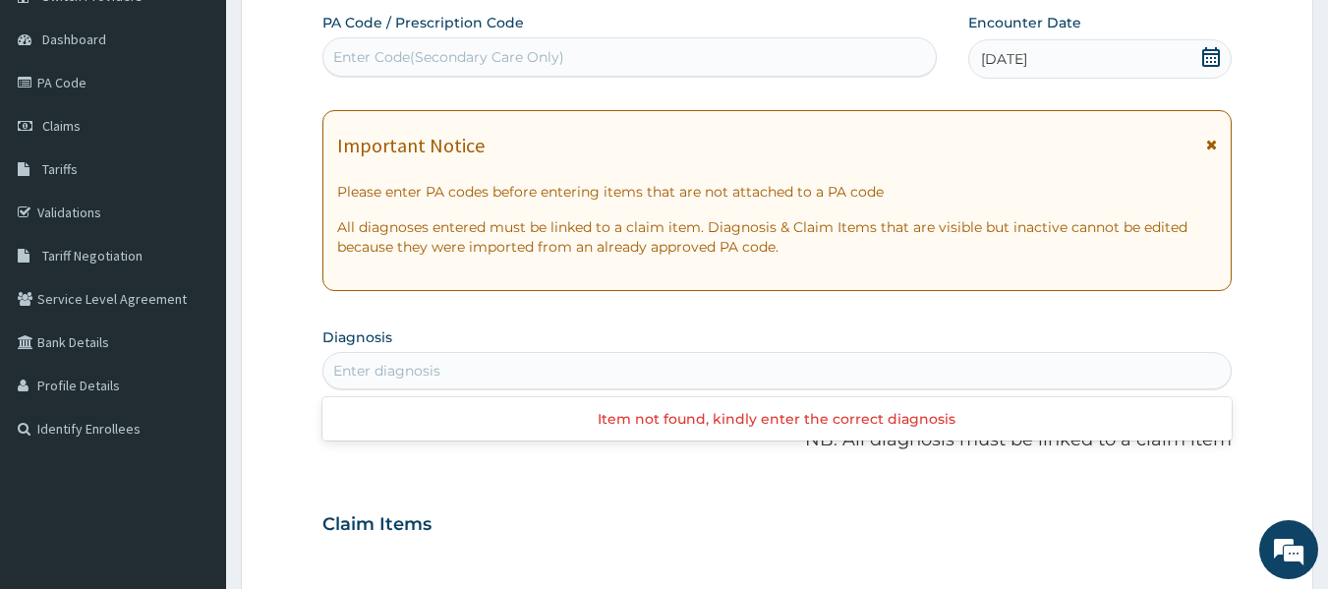
scroll to position [182, 0]
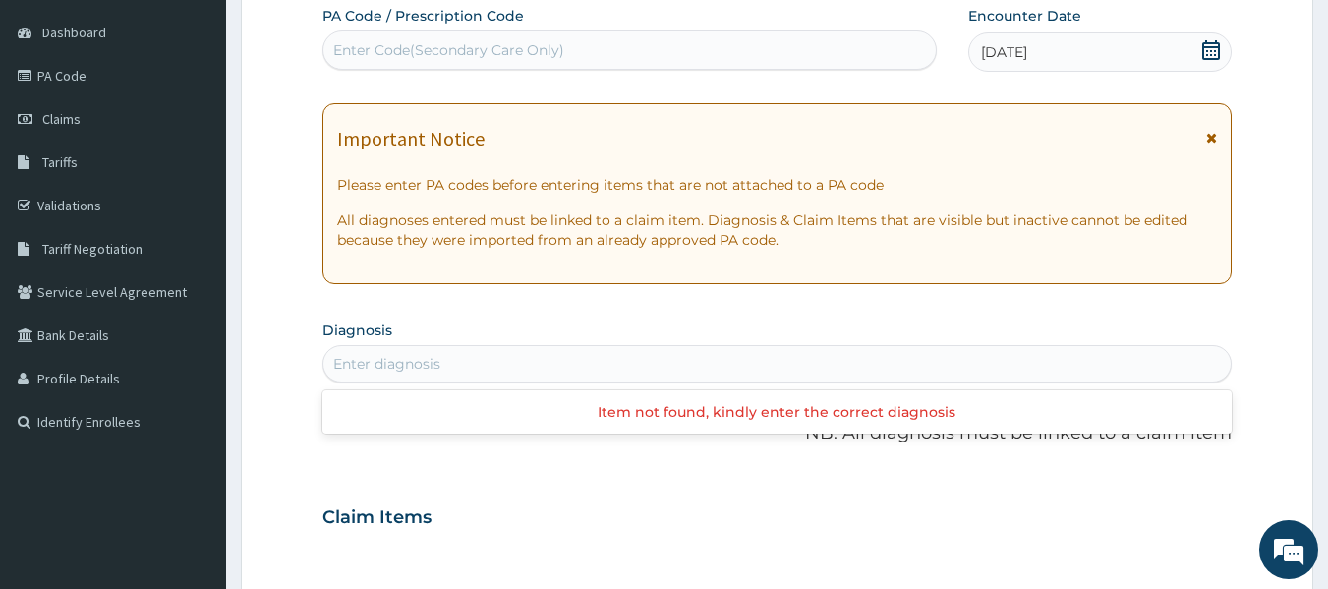
click at [741, 353] on div "Enter diagnosis" at bounding box center [777, 363] width 908 height 31
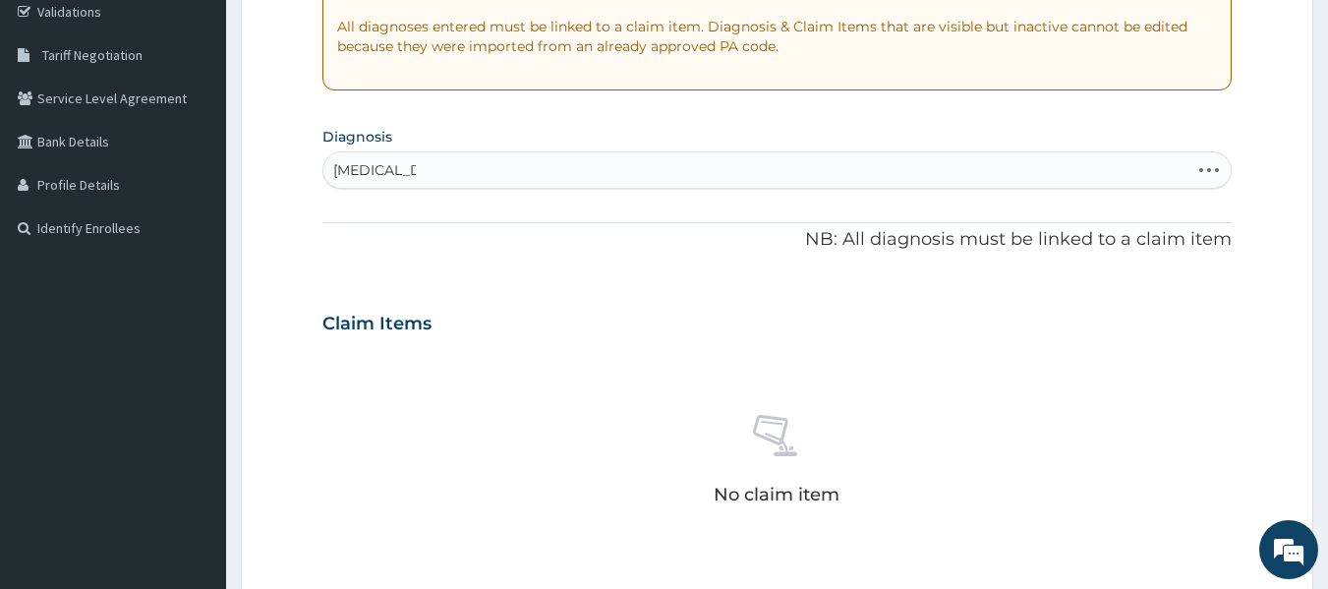
scroll to position [379, 0]
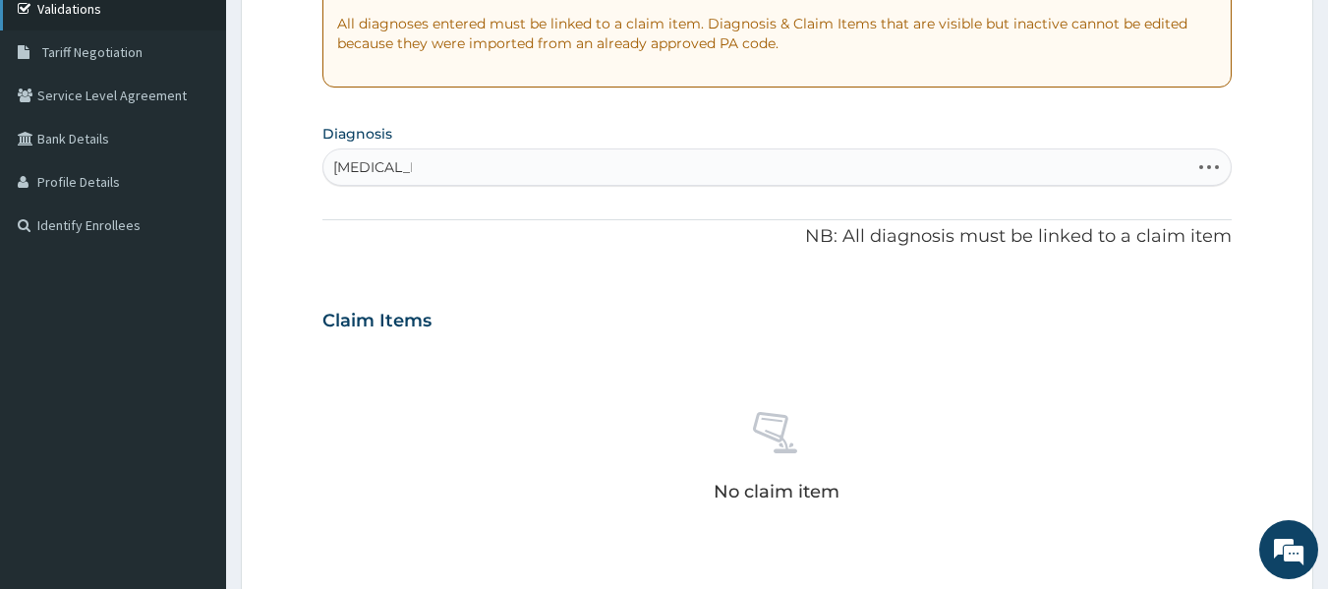
type input "[MEDICAL_DATA]"
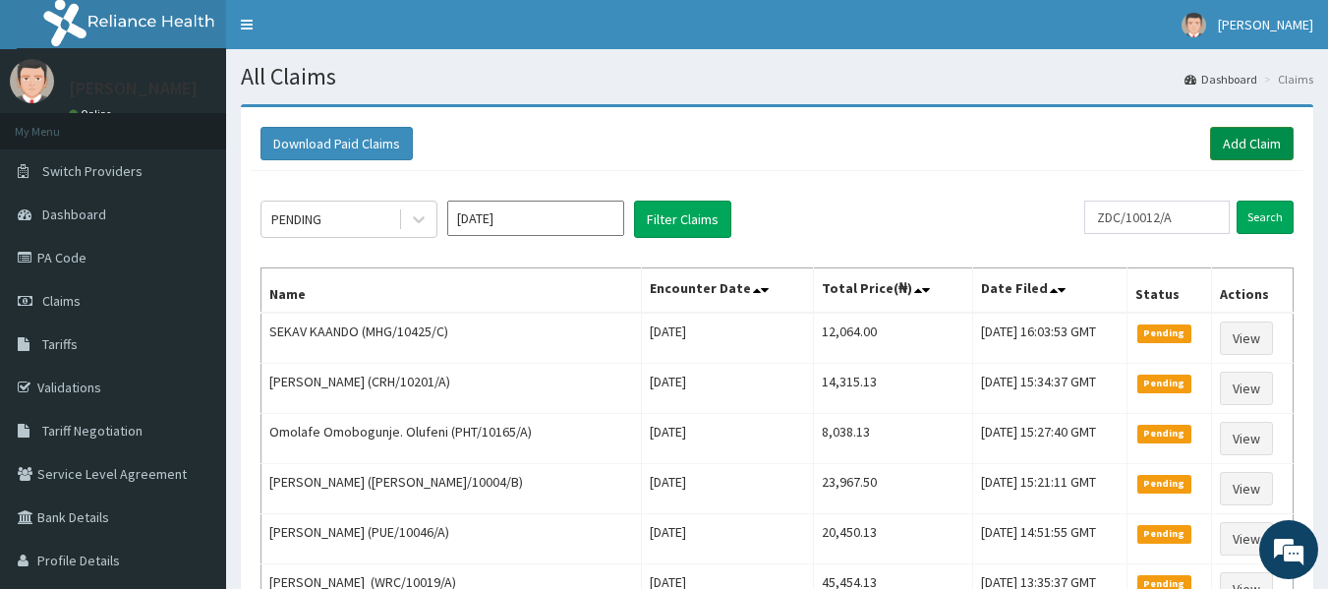
click at [1230, 142] on link "Add Claim" at bounding box center [1252, 143] width 84 height 33
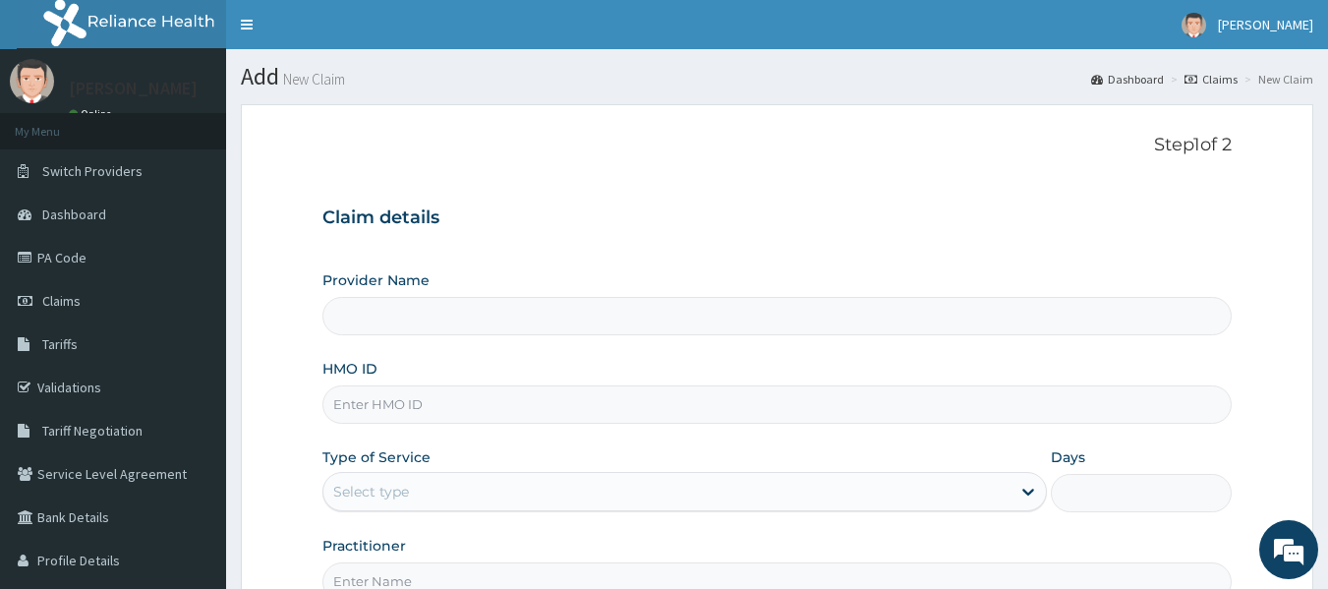
type input "Reliance Family Clinics (RFC) - [GEOGRAPHIC_DATA]"
click at [578, 415] on input "HMO ID" at bounding box center [777, 404] width 910 height 38
paste input "PGS/10014/A"
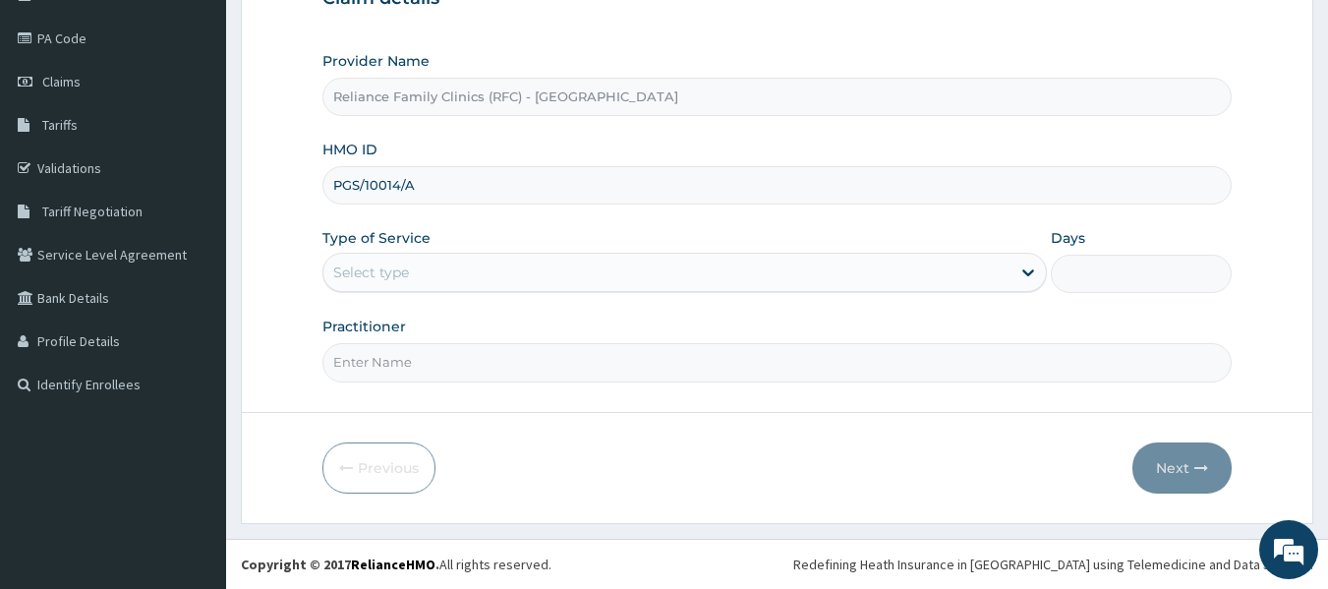
type input "PGS/10014/A"
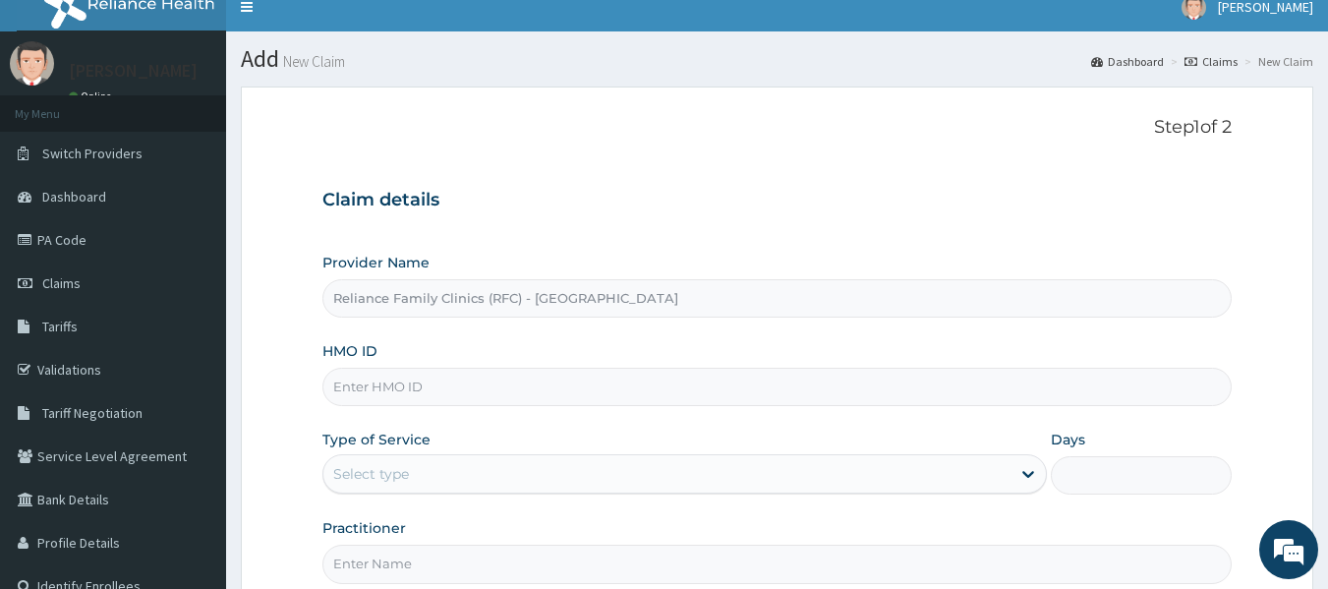
click at [713, 384] on input "HMO ID" at bounding box center [777, 387] width 910 height 38
paste input "PGS/10014/A"
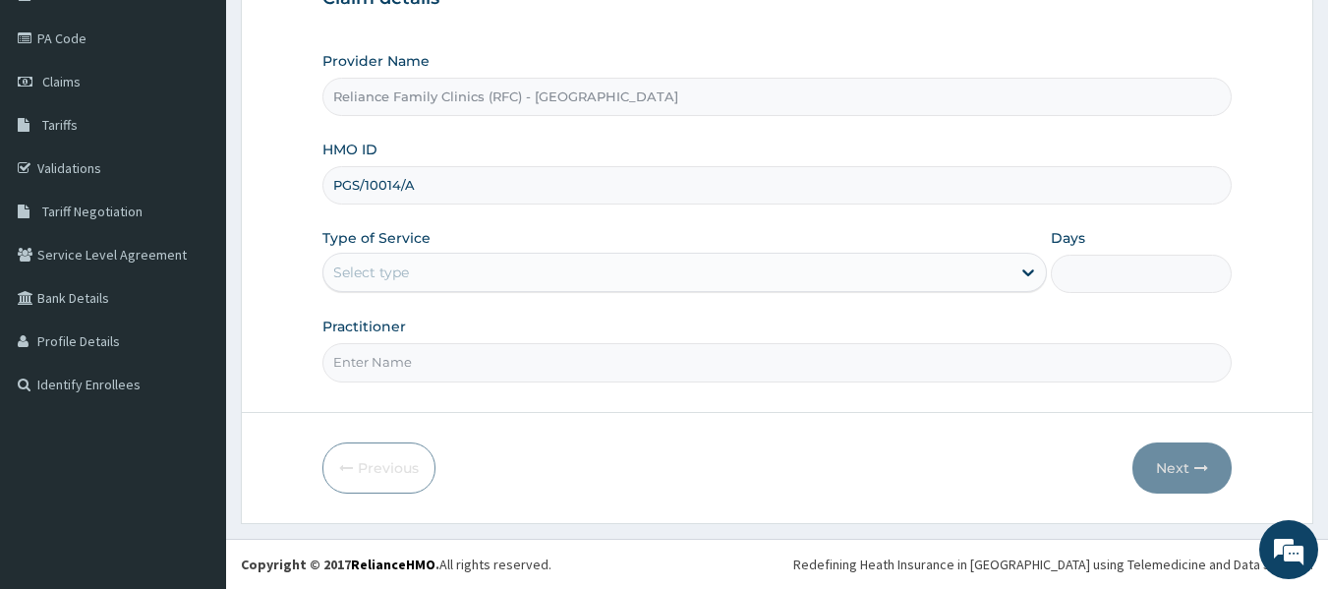
type input "PGS/10014/A"
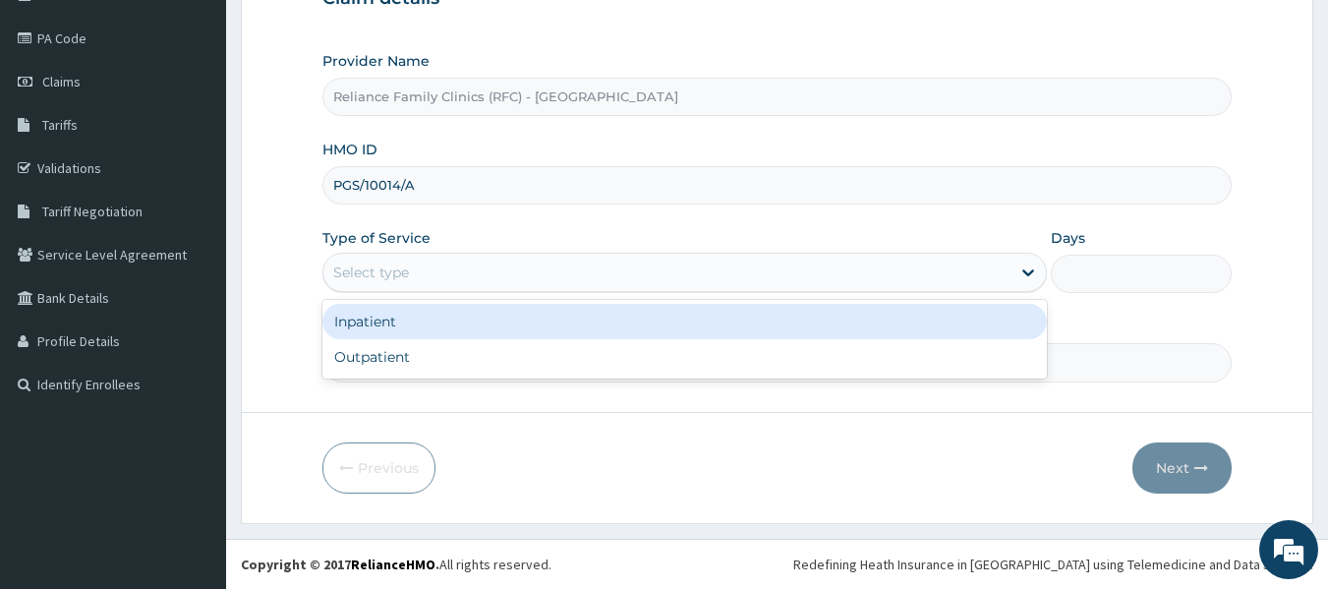
click at [694, 284] on div "Select type" at bounding box center [666, 272] width 687 height 31
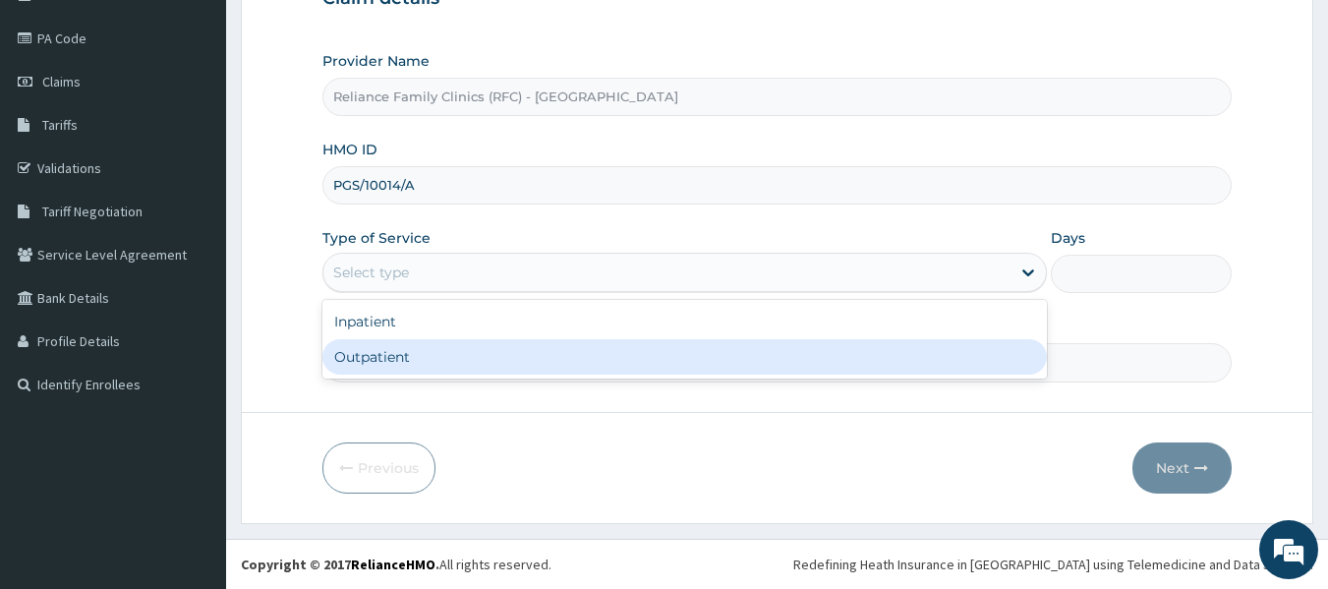
click at [691, 361] on div "Outpatient" at bounding box center [684, 356] width 725 height 35
type input "1"
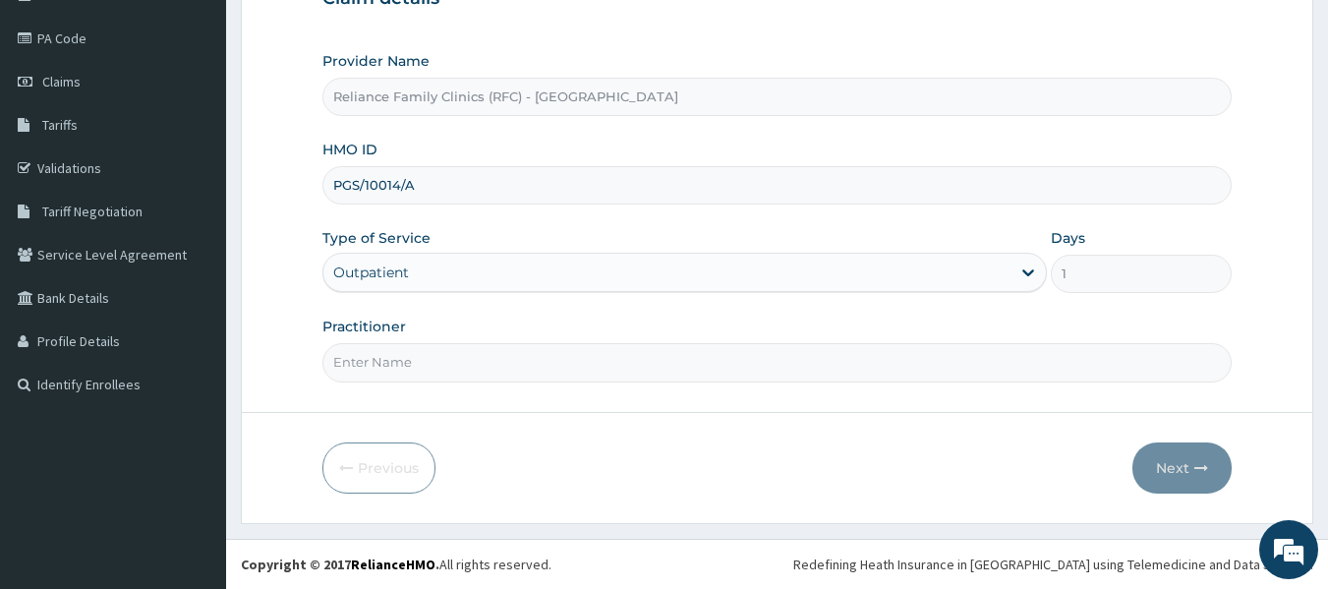
click at [761, 380] on input "Practitioner" at bounding box center [777, 362] width 910 height 38
type input "locum"
click at [1205, 459] on button "Next" at bounding box center [1182, 467] width 99 height 51
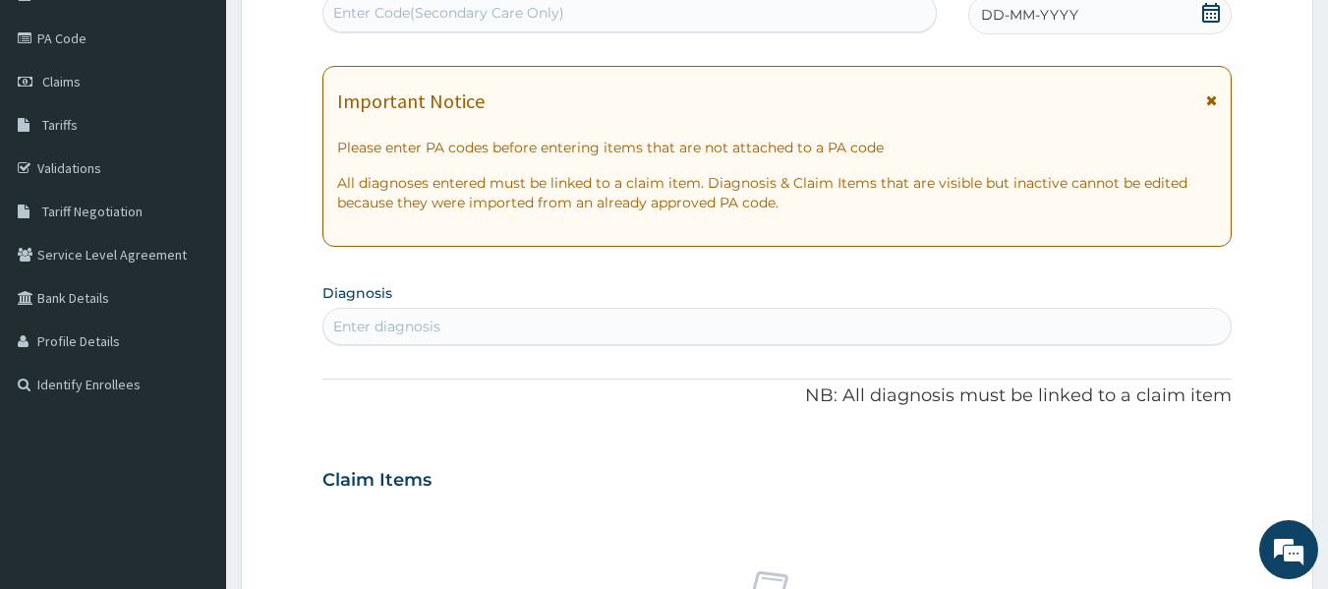
click at [1061, 15] on span "DD-MM-YYYY" at bounding box center [1029, 15] width 97 height 20
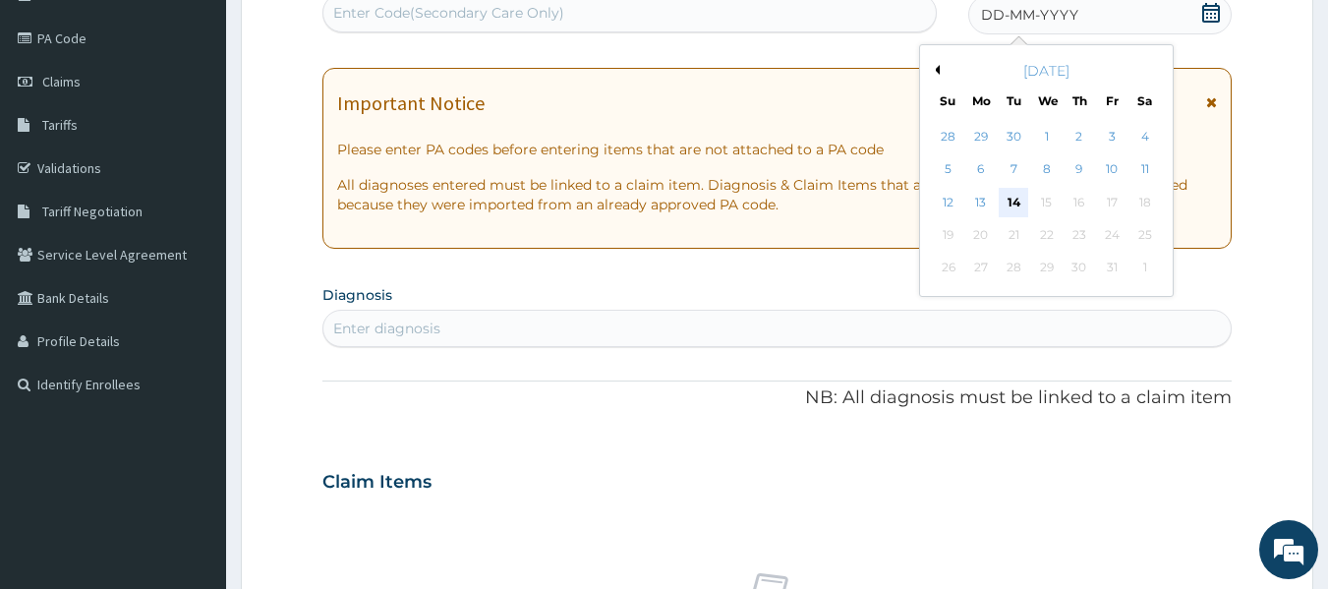
click at [1017, 200] on div "14" at bounding box center [1014, 202] width 29 height 29
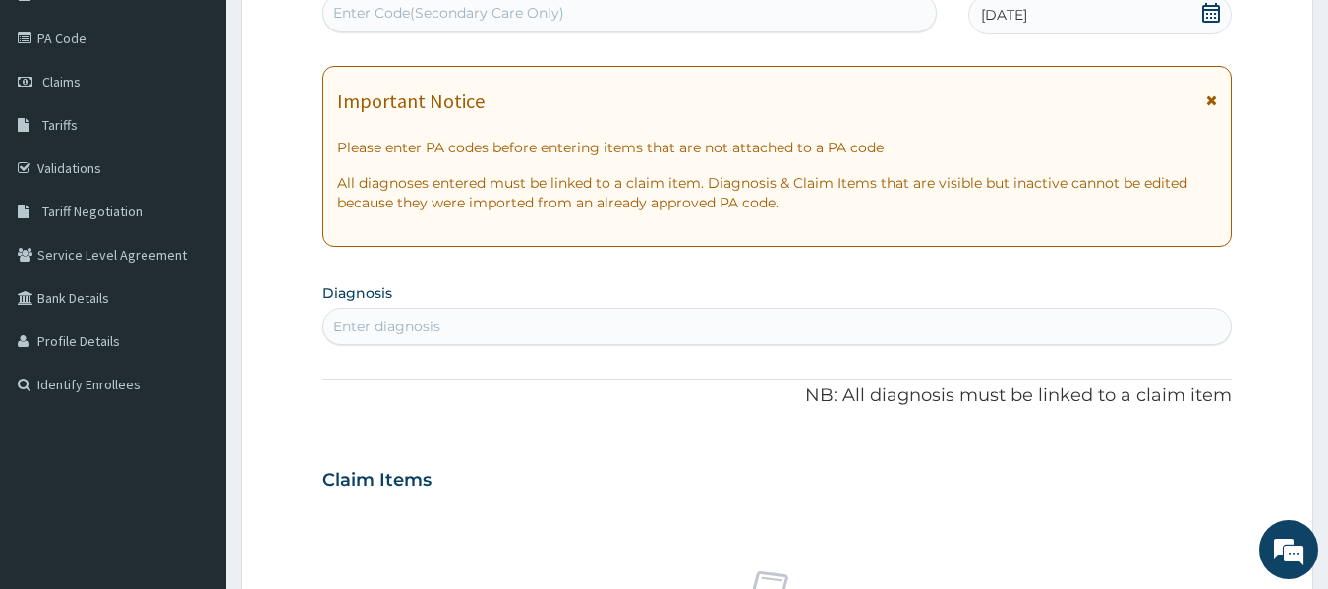
click at [774, 332] on div "Enter diagnosis" at bounding box center [777, 326] width 908 height 31
click at [610, 340] on div "Enter diagnosis" at bounding box center [777, 326] width 908 height 31
type input "diabetes"
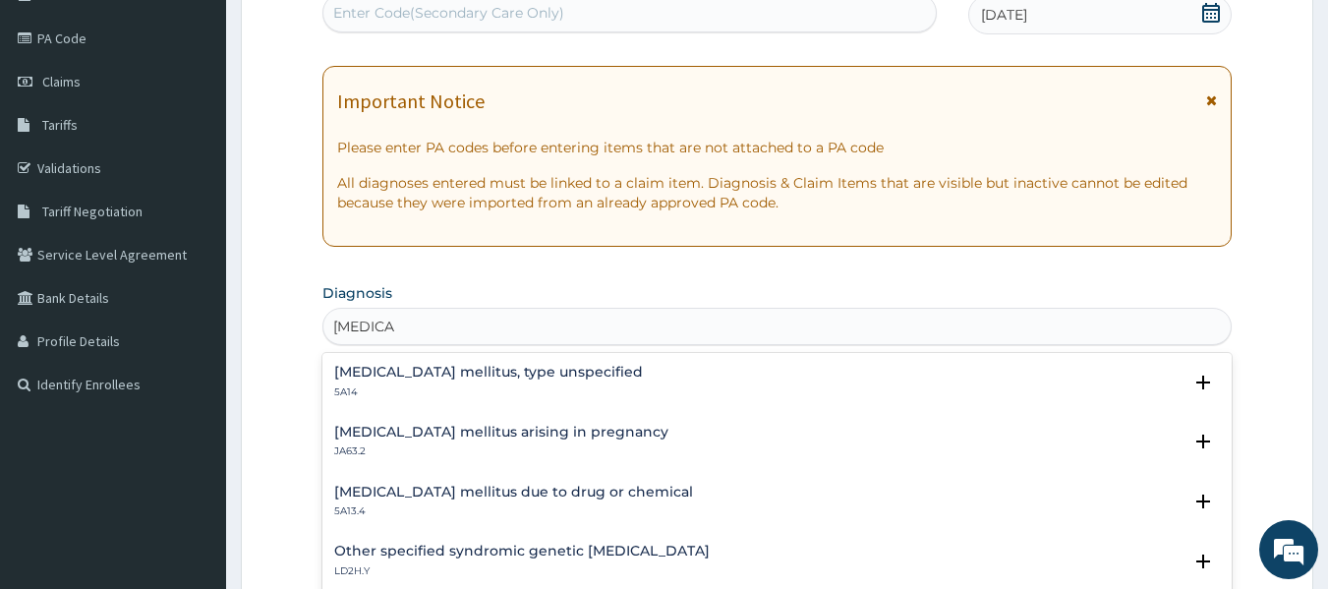
click at [491, 360] on div "Diabetes mellitus, type unspecified 5A14 Select Status Query Query covers suspe…" at bounding box center [777, 387] width 910 height 60
click at [456, 387] on p "5A14" at bounding box center [488, 392] width 309 height 14
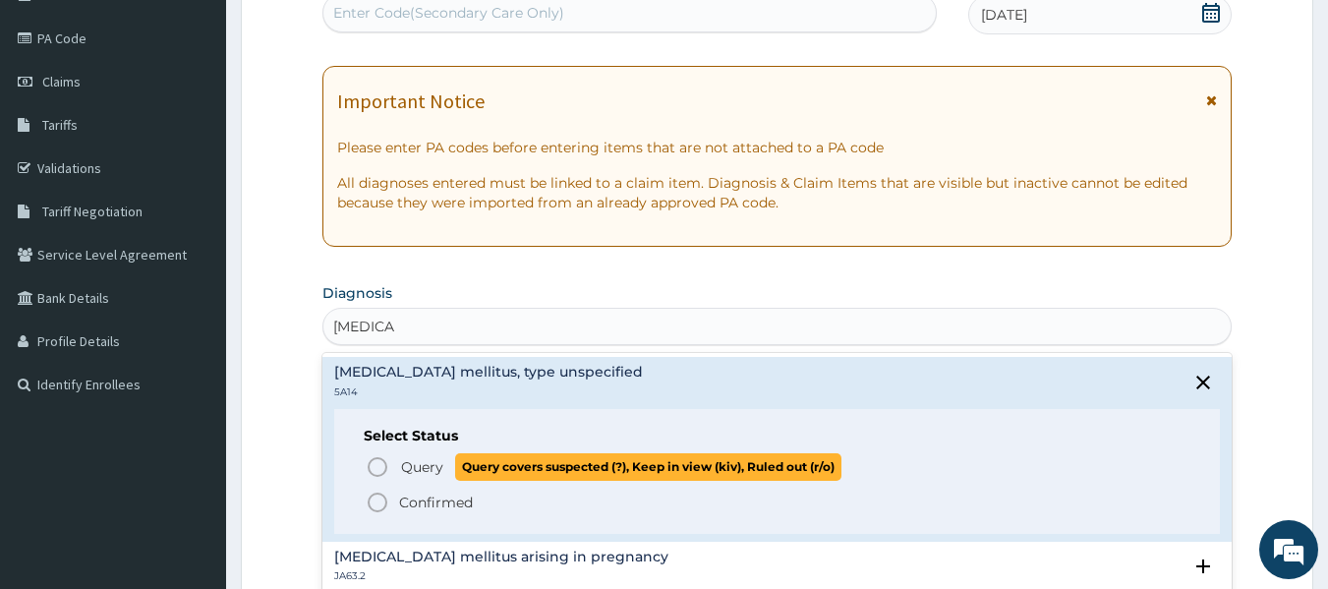
click at [375, 464] on icon "status option query" at bounding box center [378, 467] width 24 height 24
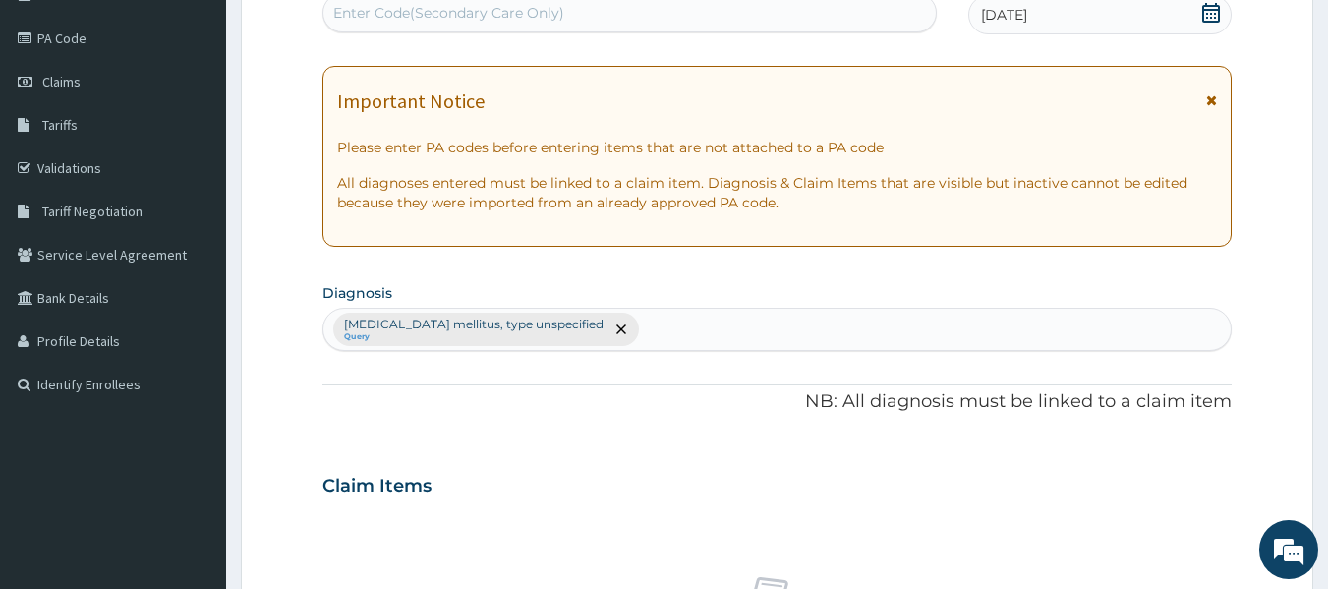
scroll to position [734, 0]
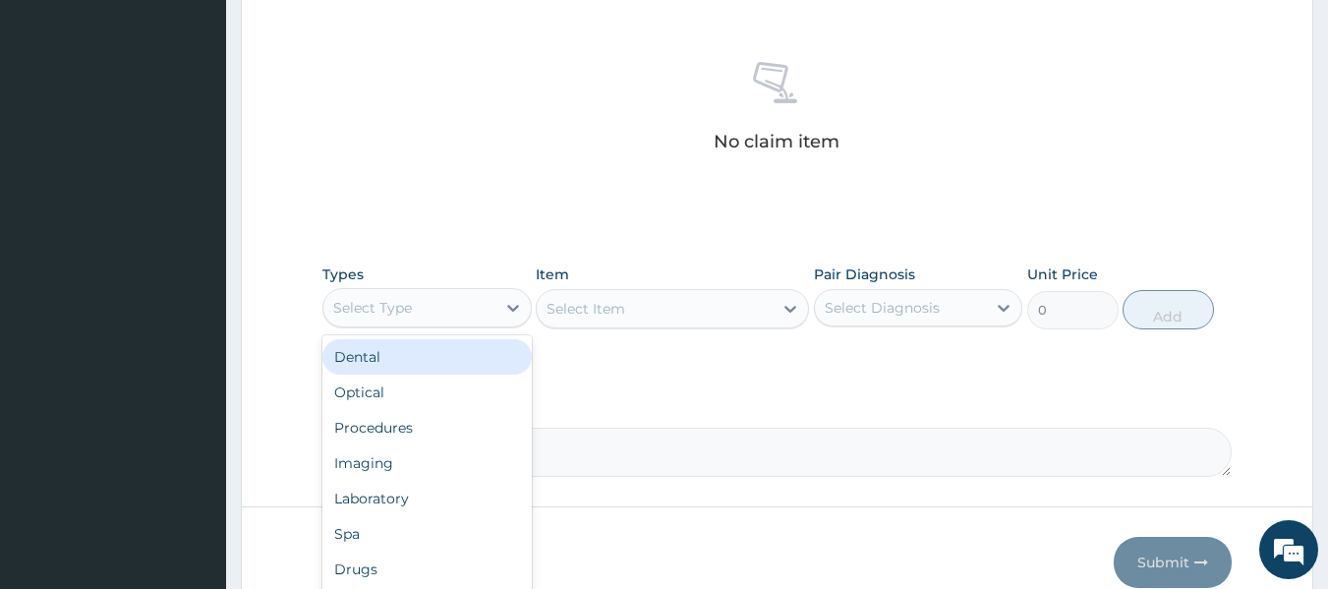
click at [468, 290] on div "Select Type" at bounding box center [426, 307] width 209 height 39
type input "pr"
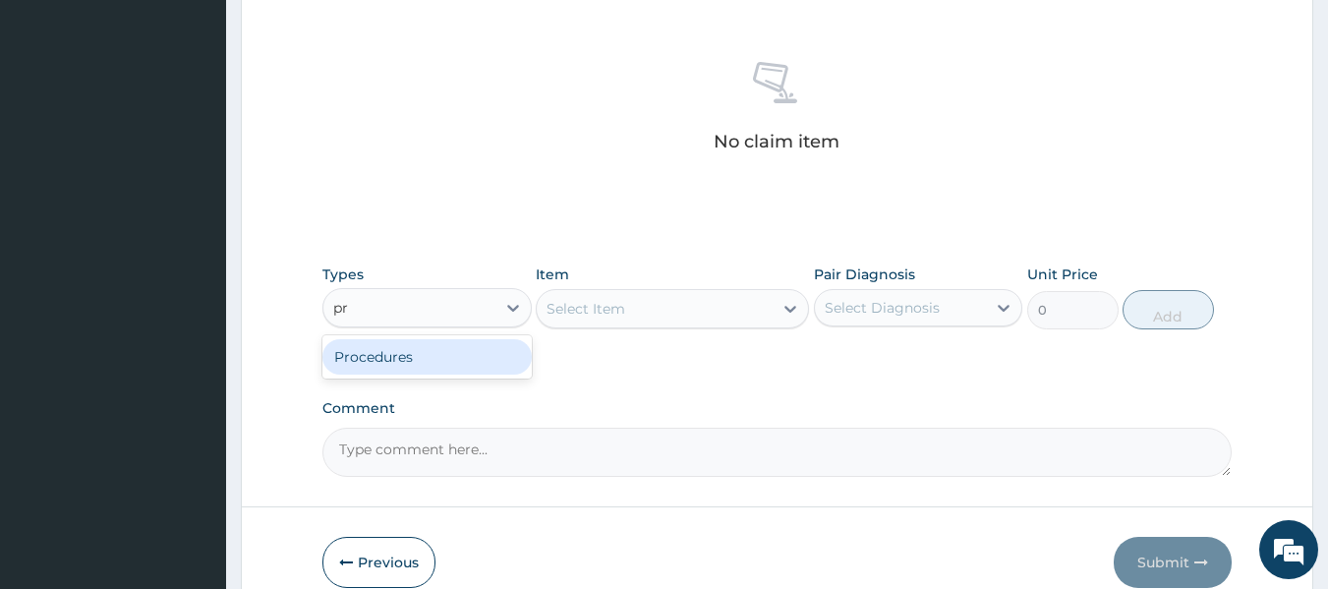
click at [494, 362] on div "Procedures" at bounding box center [426, 356] width 209 height 35
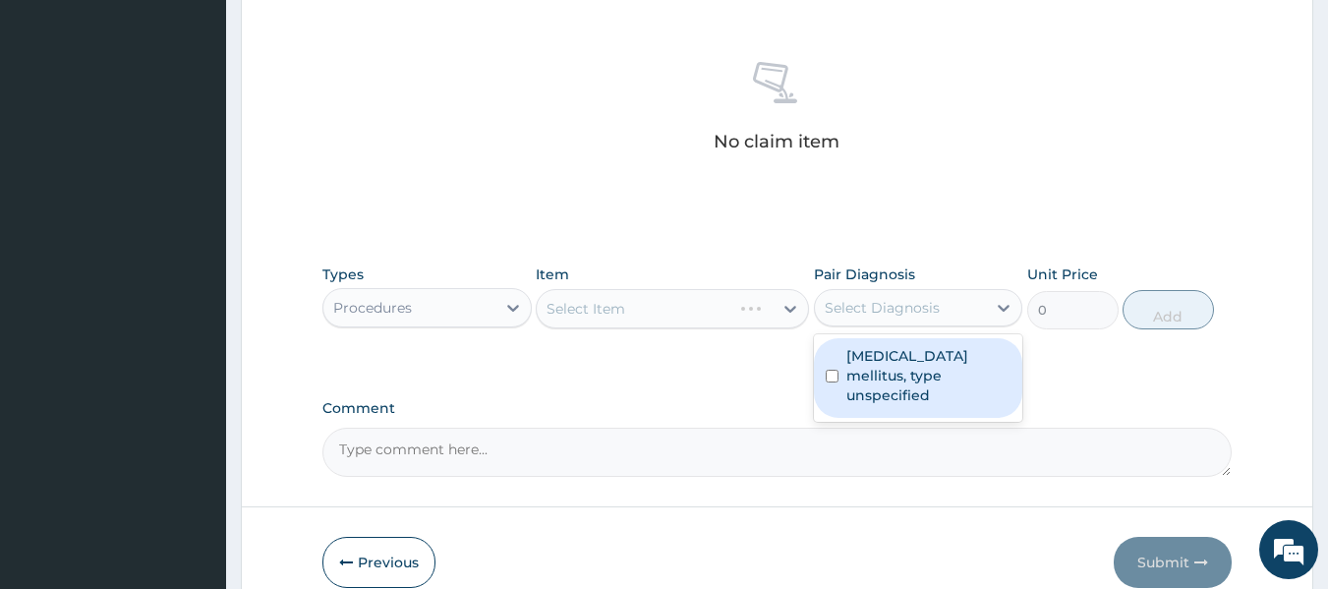
drag, startPoint x: 831, startPoint y: 306, endPoint x: 878, endPoint y: 366, distance: 76.3
click at [878, 326] on div "option Diabetes mellitus, type unspecified focused, 1 of 1. 1 result available.…" at bounding box center [918, 307] width 209 height 37
click at [878, 366] on label "Diabetes mellitus, type unspecified" at bounding box center [929, 375] width 165 height 59
checkbox input "true"
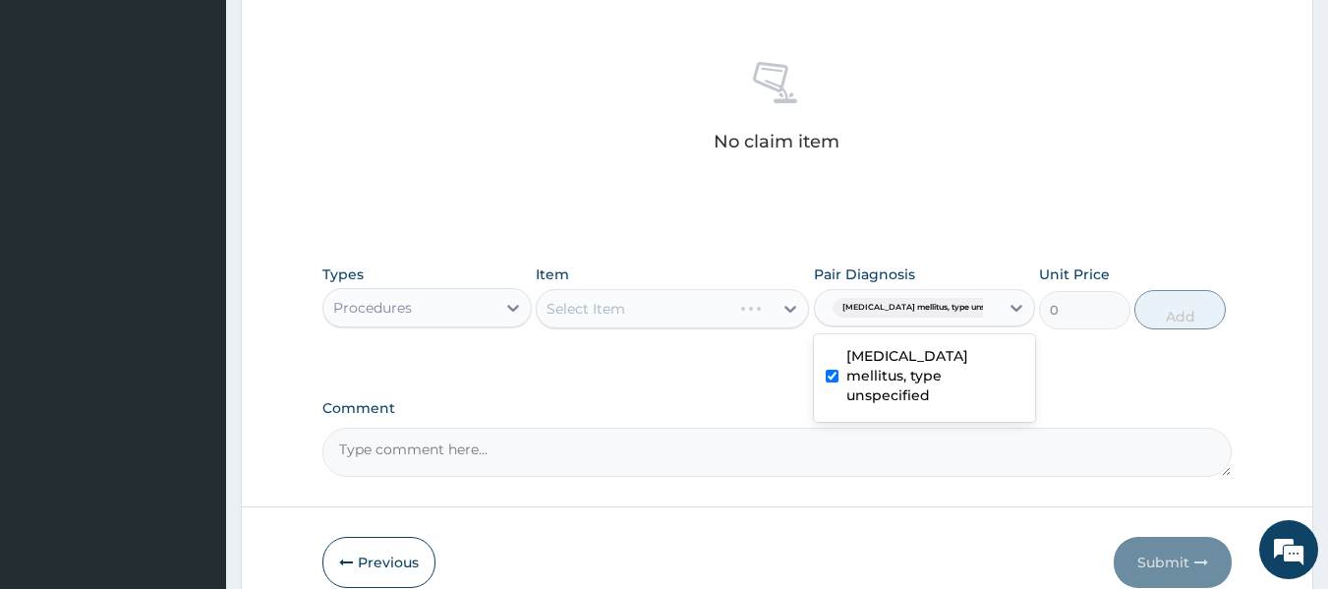
click at [689, 310] on div "Select Item" at bounding box center [672, 308] width 273 height 39
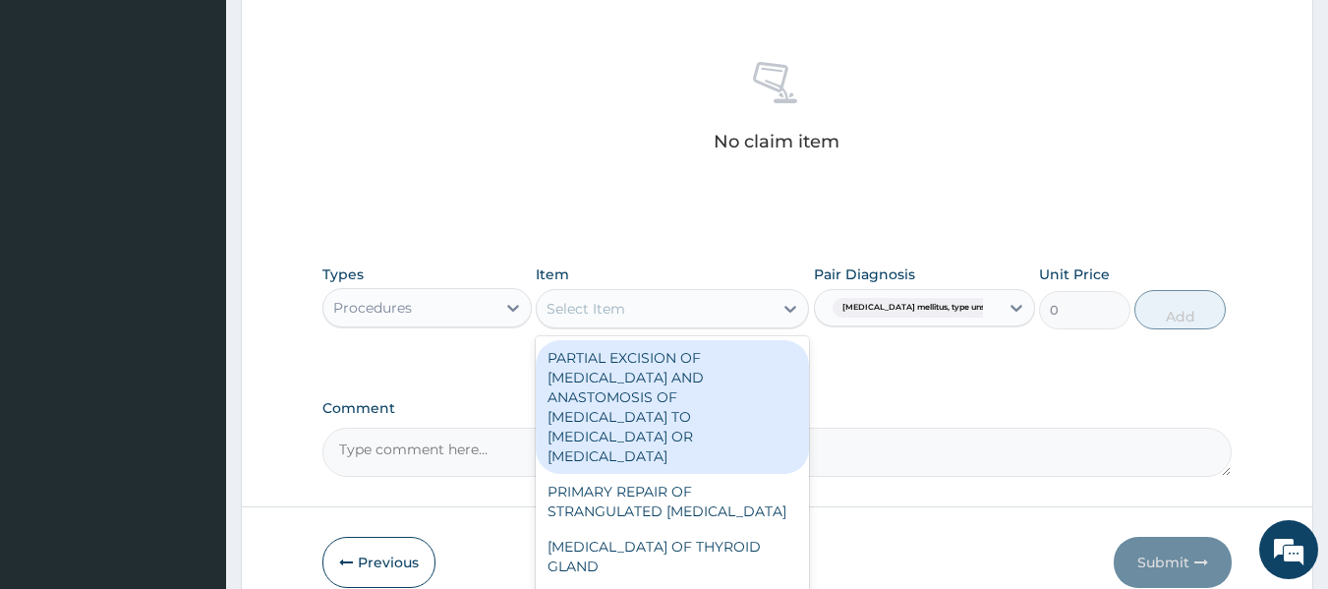
click at [689, 310] on div "Select Item" at bounding box center [655, 308] width 236 height 31
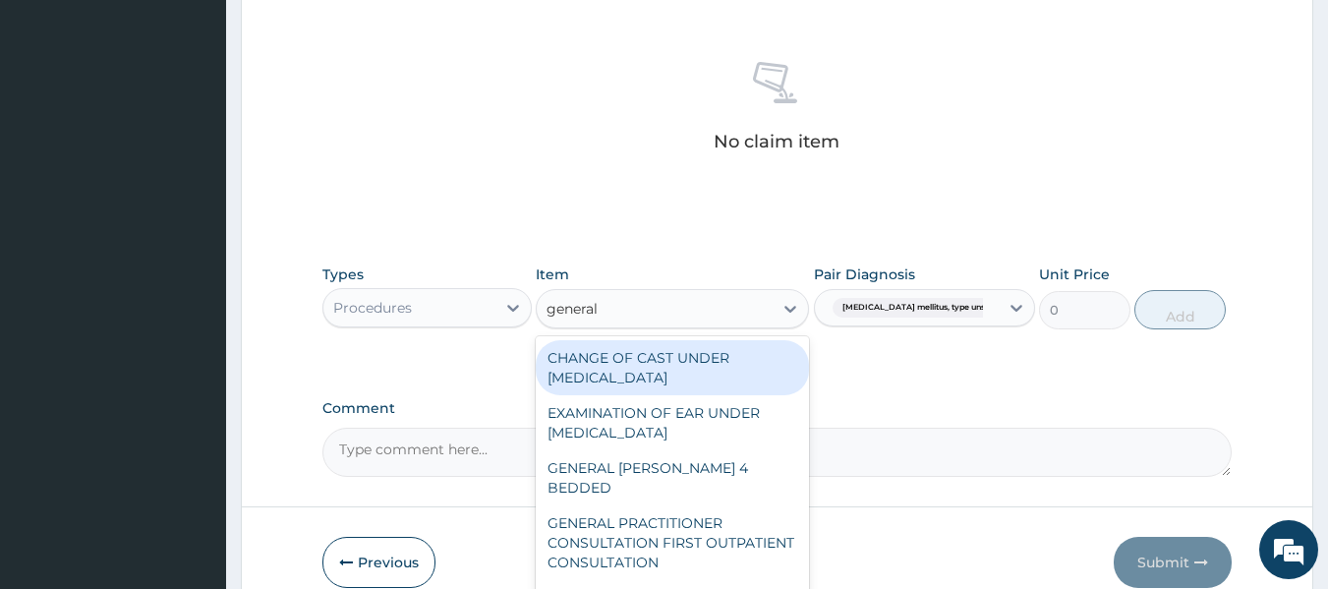
type input "general p"
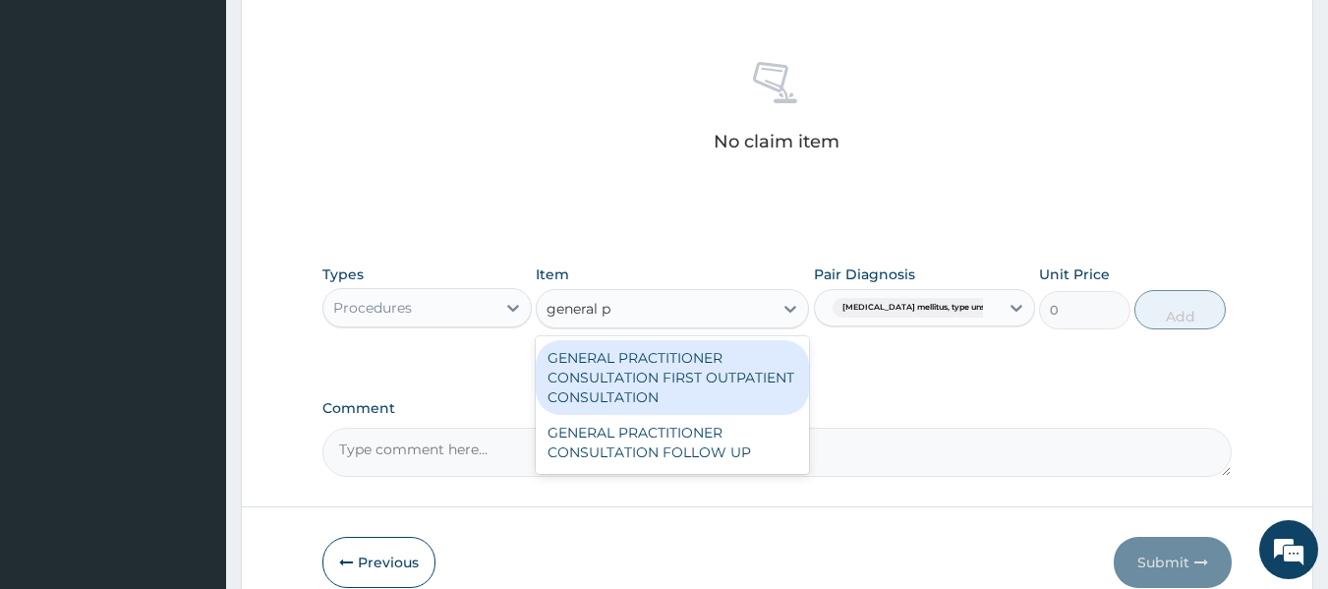
click at [722, 369] on div "GENERAL PRACTITIONER CONSULTATION FIRST OUTPATIENT CONSULTATION" at bounding box center [672, 377] width 273 height 75
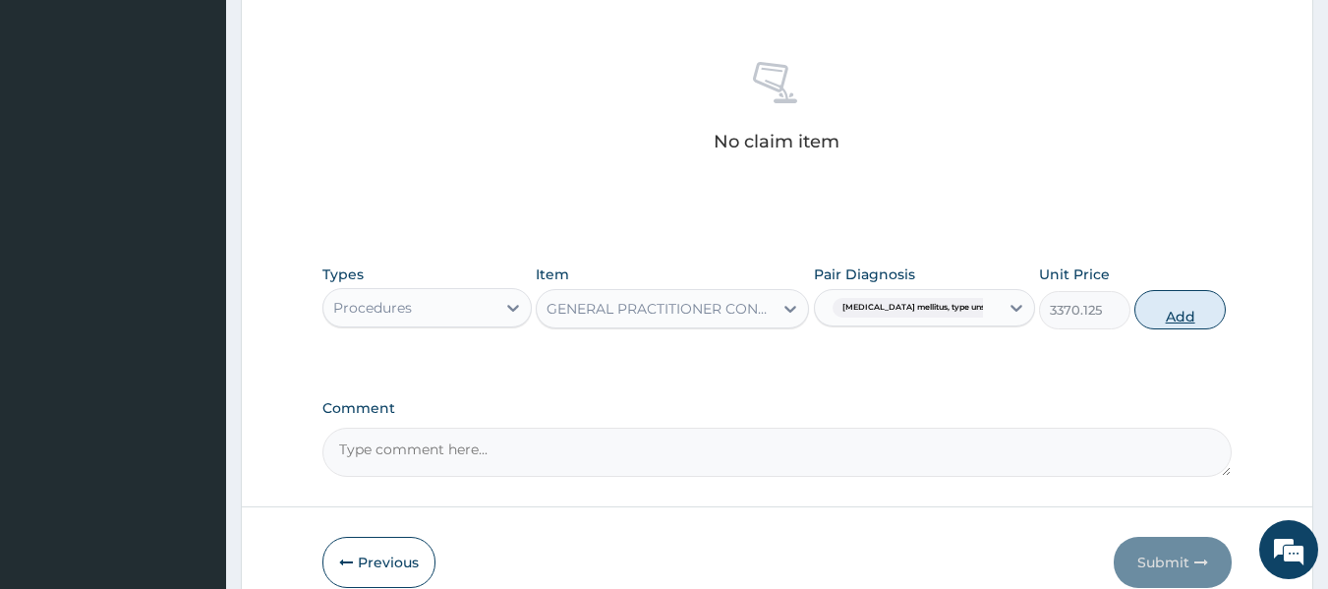
click at [1180, 311] on button "Add" at bounding box center [1180, 309] width 91 height 39
type input "0"
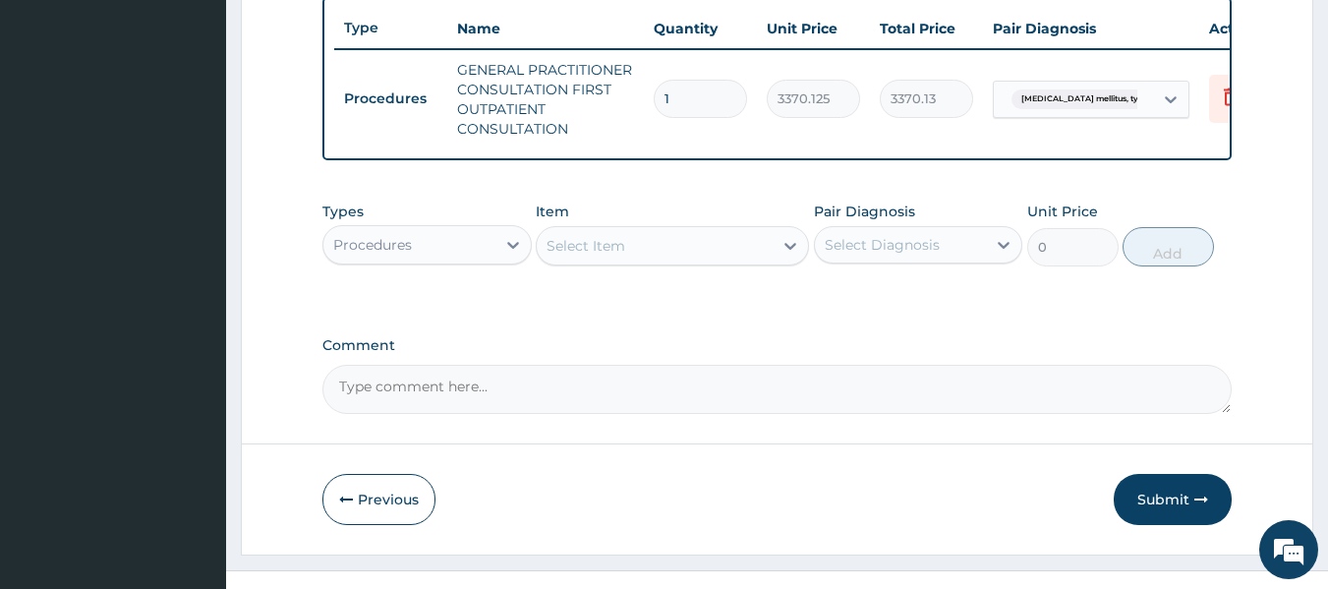
scroll to position [781, 0]
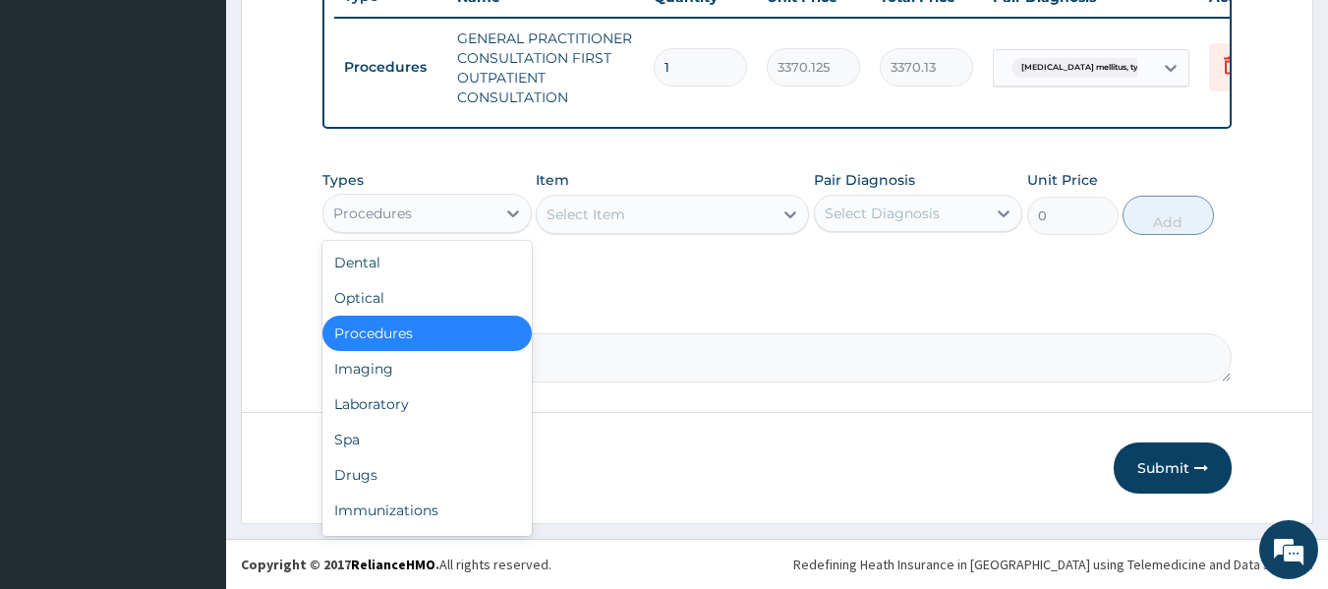
click at [420, 204] on div "Procedures" at bounding box center [409, 213] width 172 height 31
click at [451, 406] on div "Laboratory" at bounding box center [426, 403] width 209 height 35
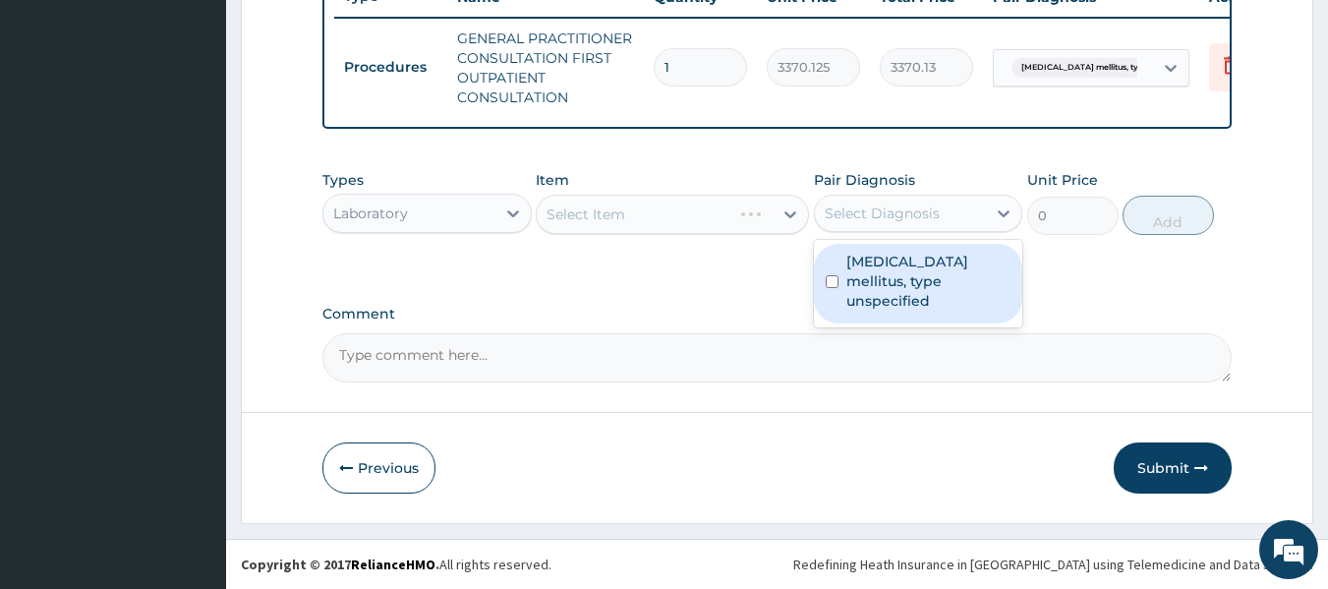
click at [927, 212] on div "Select Diagnosis" at bounding box center [882, 214] width 115 height 20
click at [937, 290] on label "Diabetes mellitus, type unspecified" at bounding box center [929, 281] width 165 height 59
checkbox input "true"
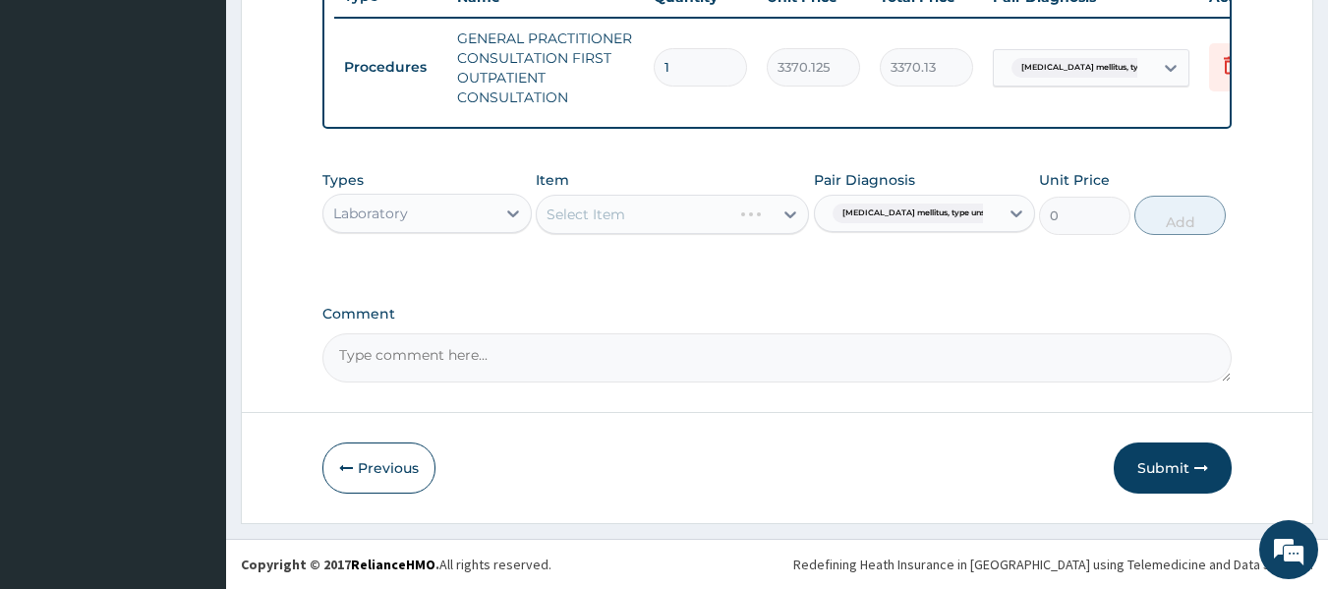
click at [604, 202] on div "Select Item" at bounding box center [672, 214] width 273 height 39
click at [647, 217] on div "Select Item" at bounding box center [672, 214] width 273 height 39
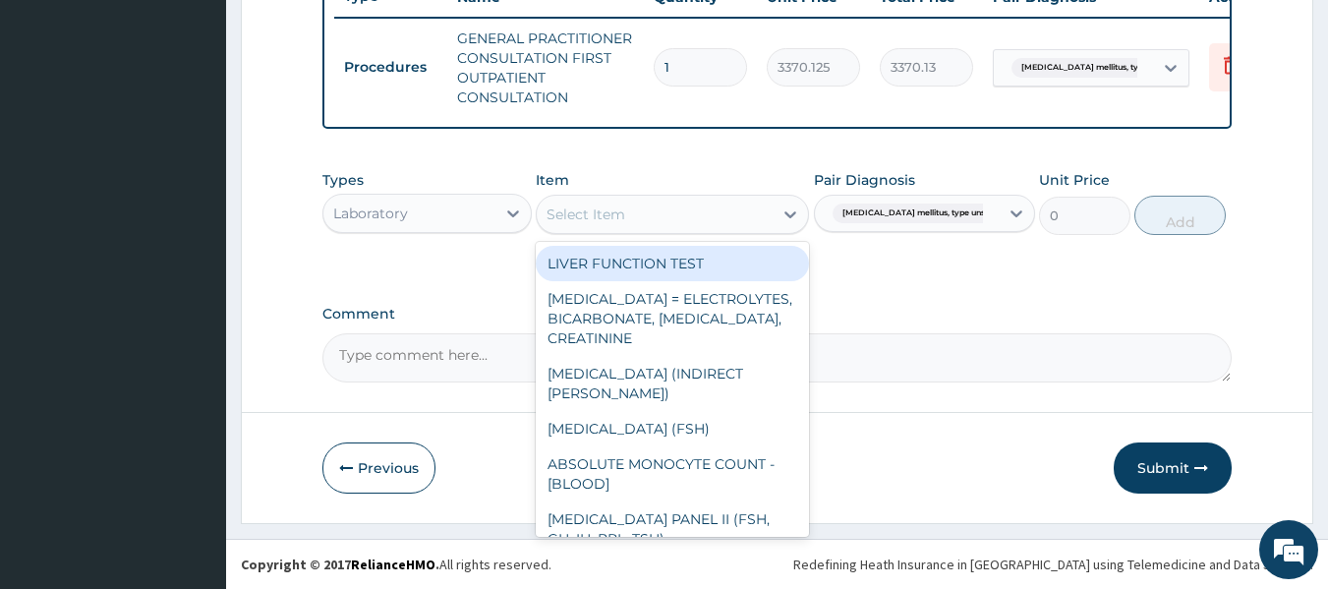
click at [647, 217] on div "Select Item" at bounding box center [655, 214] width 236 height 31
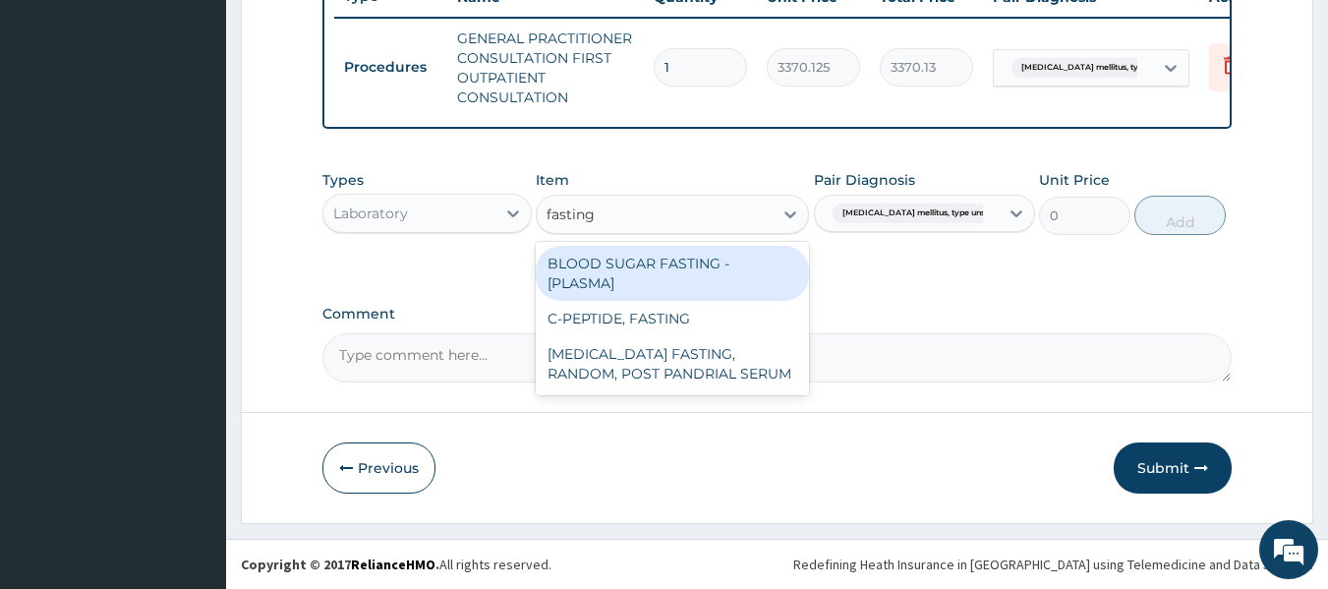
type input "fasting"
click at [756, 277] on div "BLOOD SUGAR FASTING - [PLASMA]" at bounding box center [672, 273] width 273 height 55
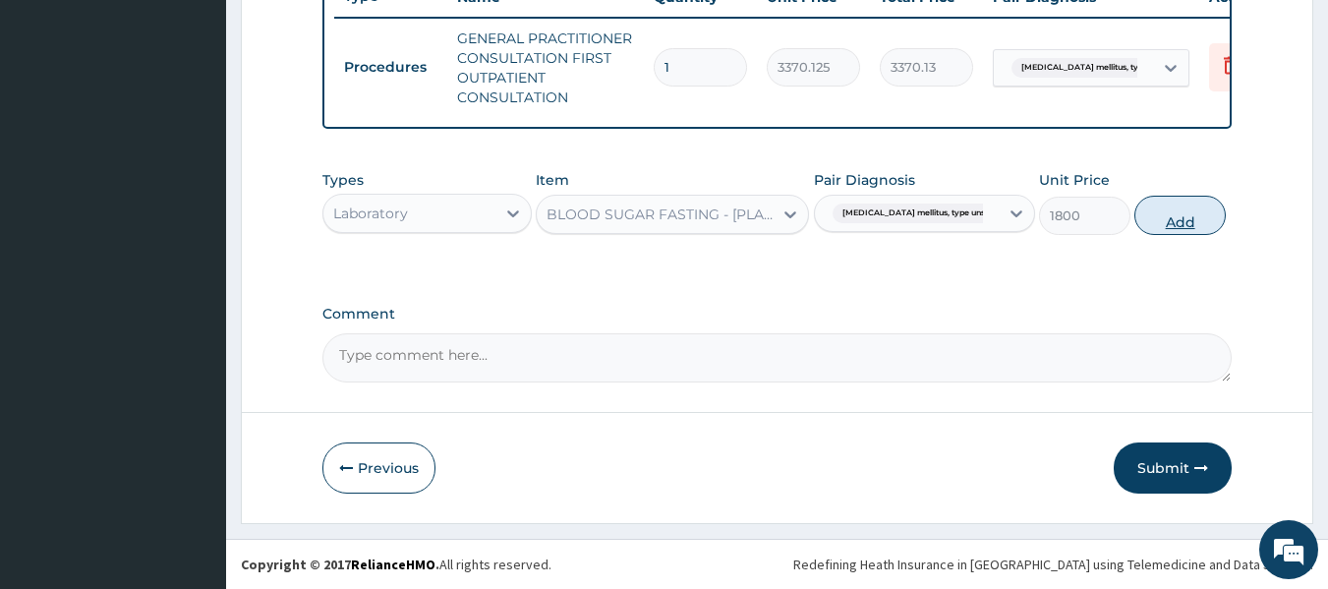
click at [1198, 222] on button "Add" at bounding box center [1180, 215] width 91 height 39
type input "0"
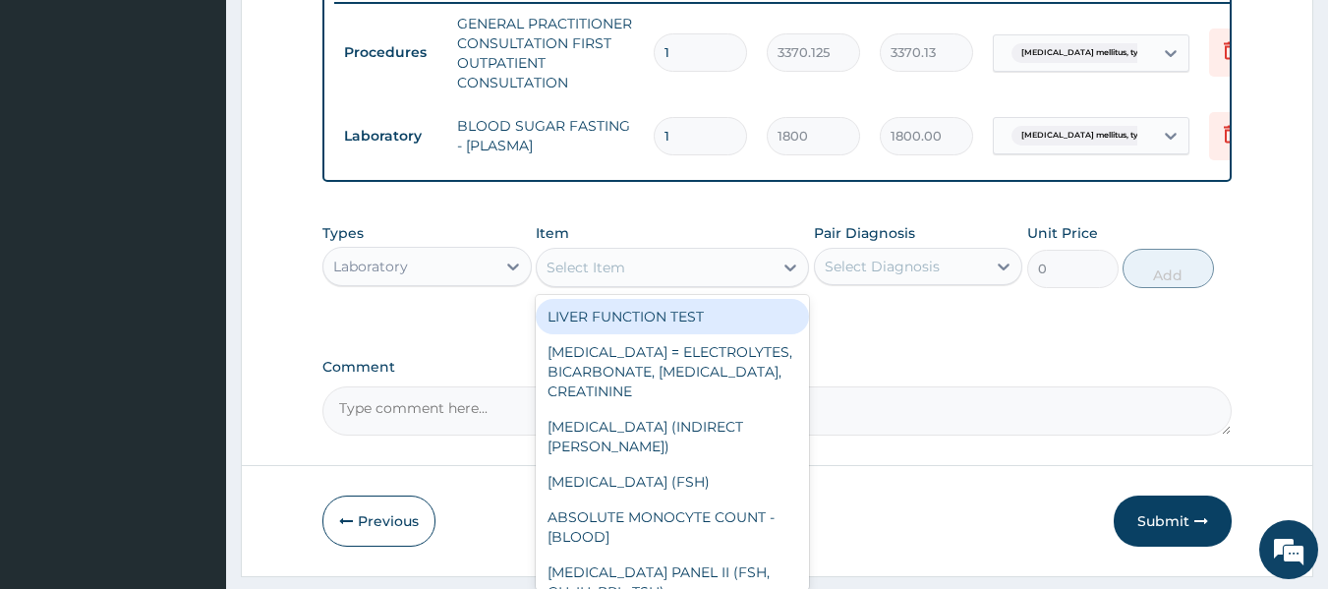
click at [692, 278] on div "Select Item" at bounding box center [655, 267] width 236 height 31
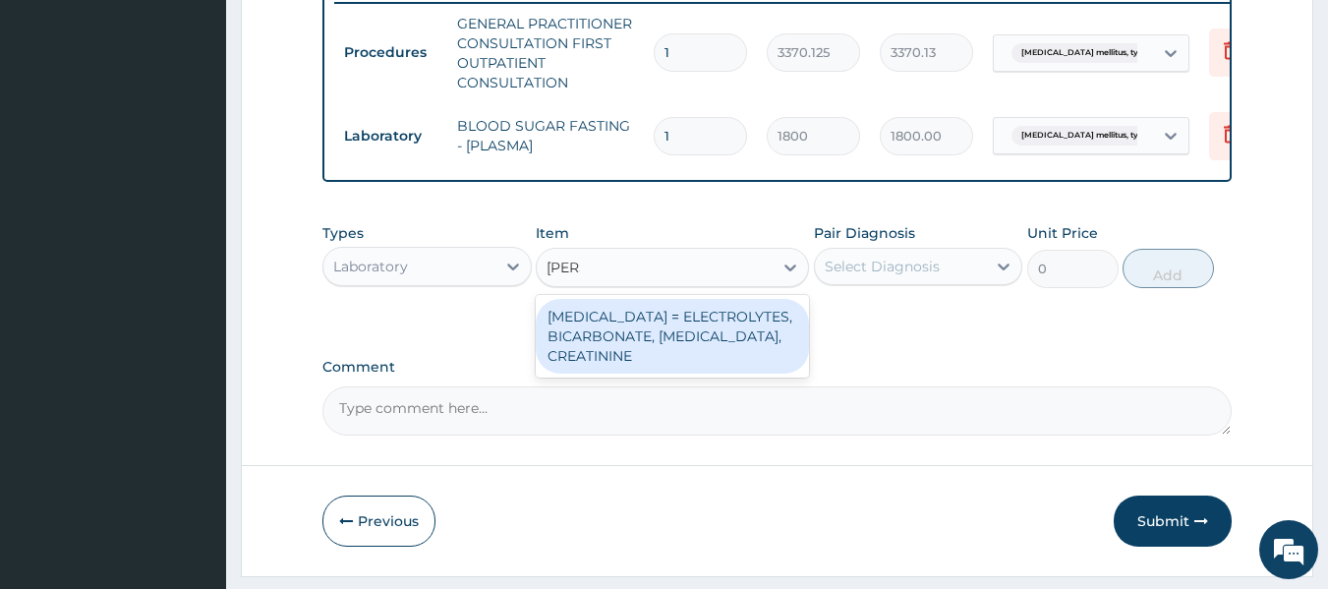
type input "renal"
click at [714, 339] on div "RENAL FUNCTION TESTS = ELECTROLYTES, BICARBONATE, UREA, CREATININE" at bounding box center [672, 336] width 273 height 75
type input "4595.625"
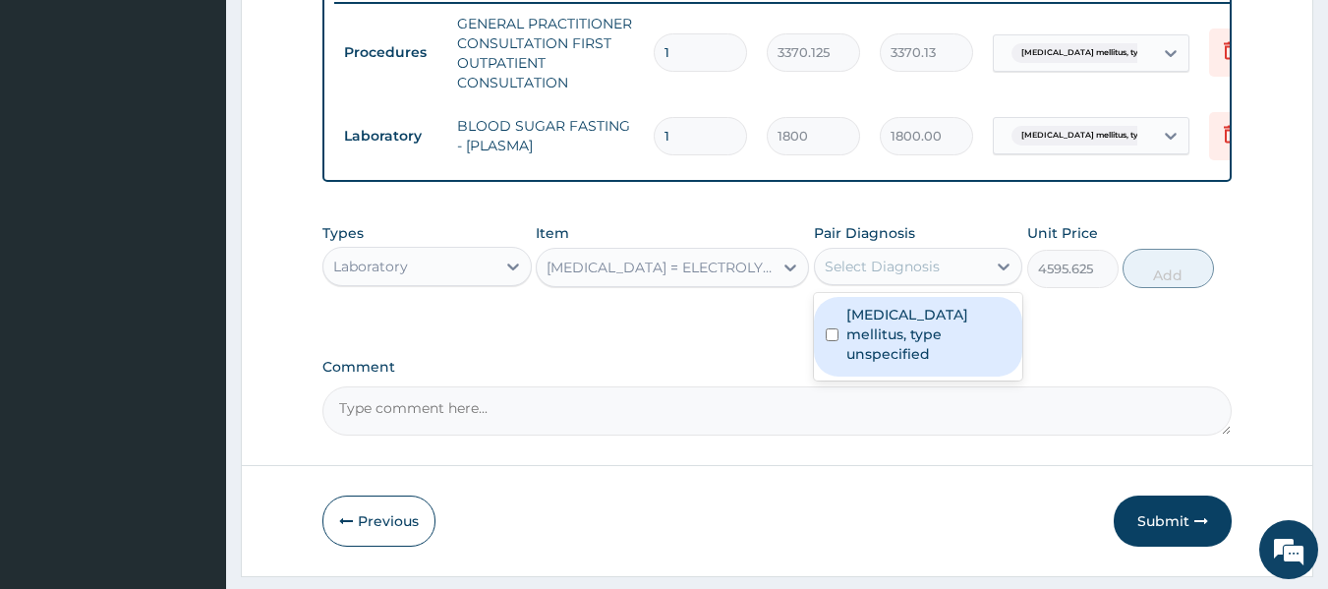
drag, startPoint x: 883, startPoint y: 269, endPoint x: 928, endPoint y: 333, distance: 78.3
click at [928, 285] on div "option Diabetes mellitus, type unspecified, selected. option Diabetes mellitus,…" at bounding box center [918, 266] width 209 height 37
click at [928, 333] on label "Diabetes mellitus, type unspecified" at bounding box center [929, 334] width 165 height 59
checkbox input "true"
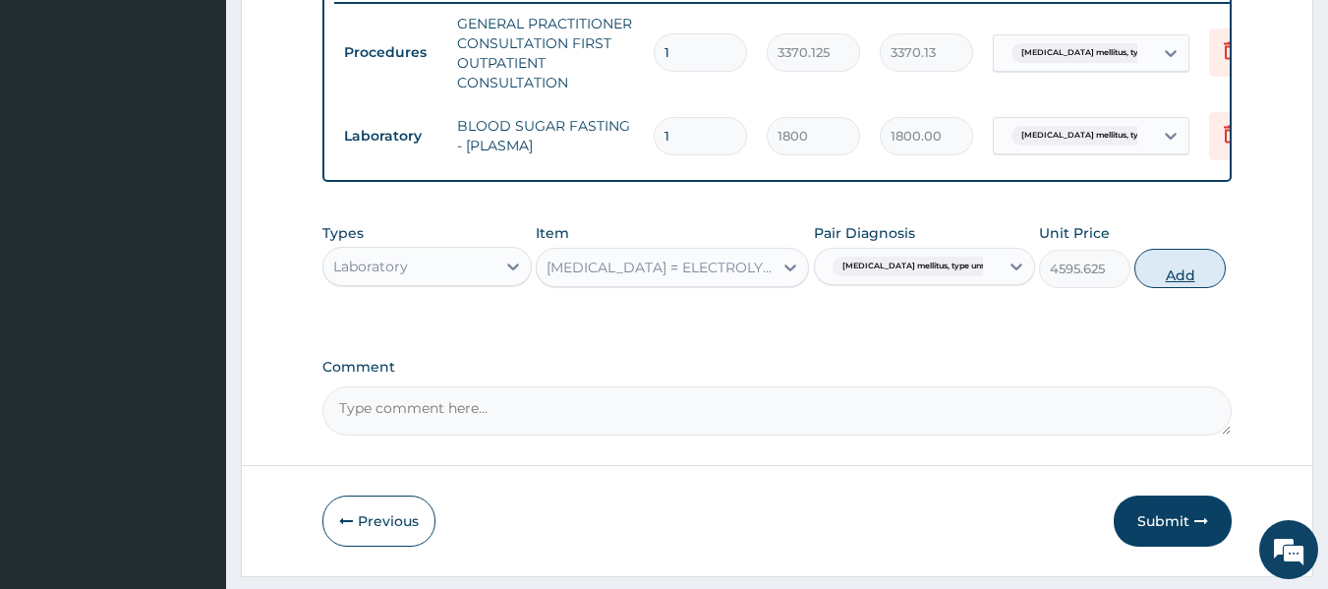
click at [1157, 280] on button "Add" at bounding box center [1180, 268] width 91 height 39
type input "0"
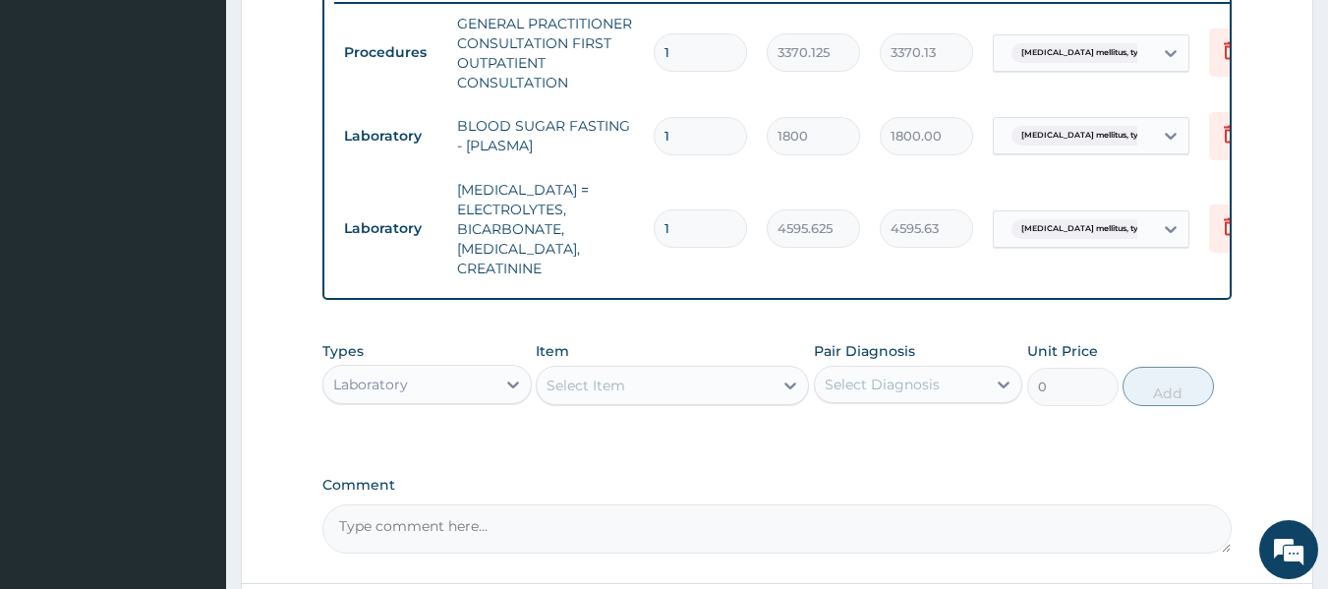
scroll to position [947, 0]
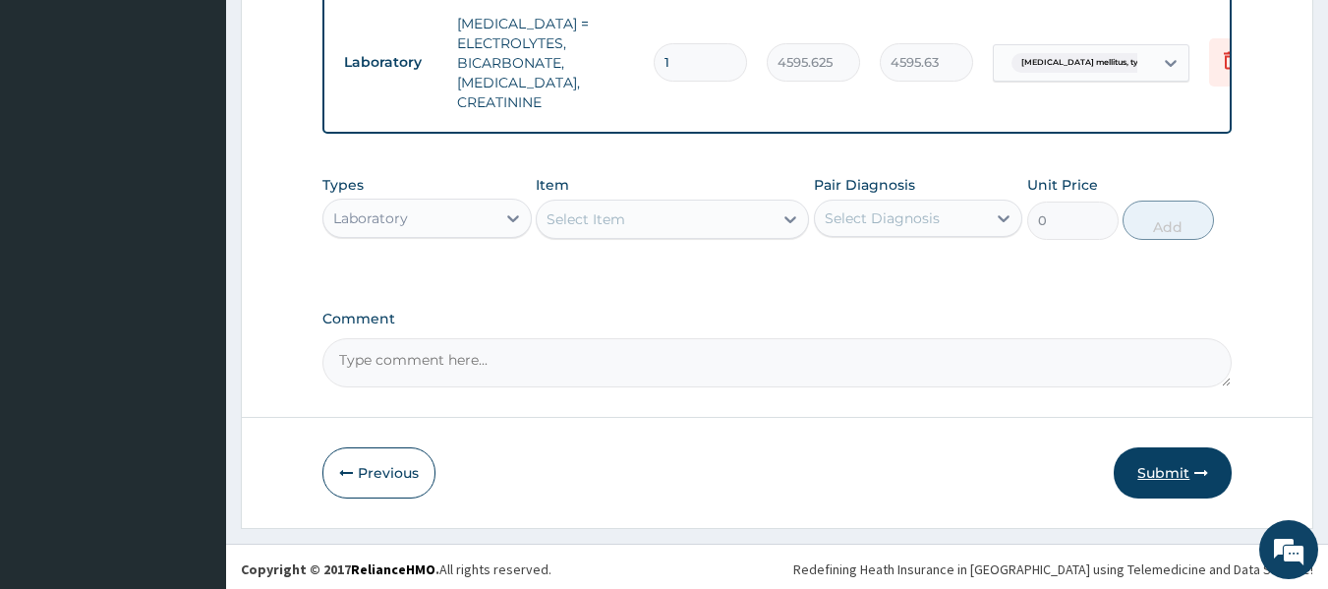
click at [1171, 472] on button "Submit" at bounding box center [1173, 472] width 118 height 51
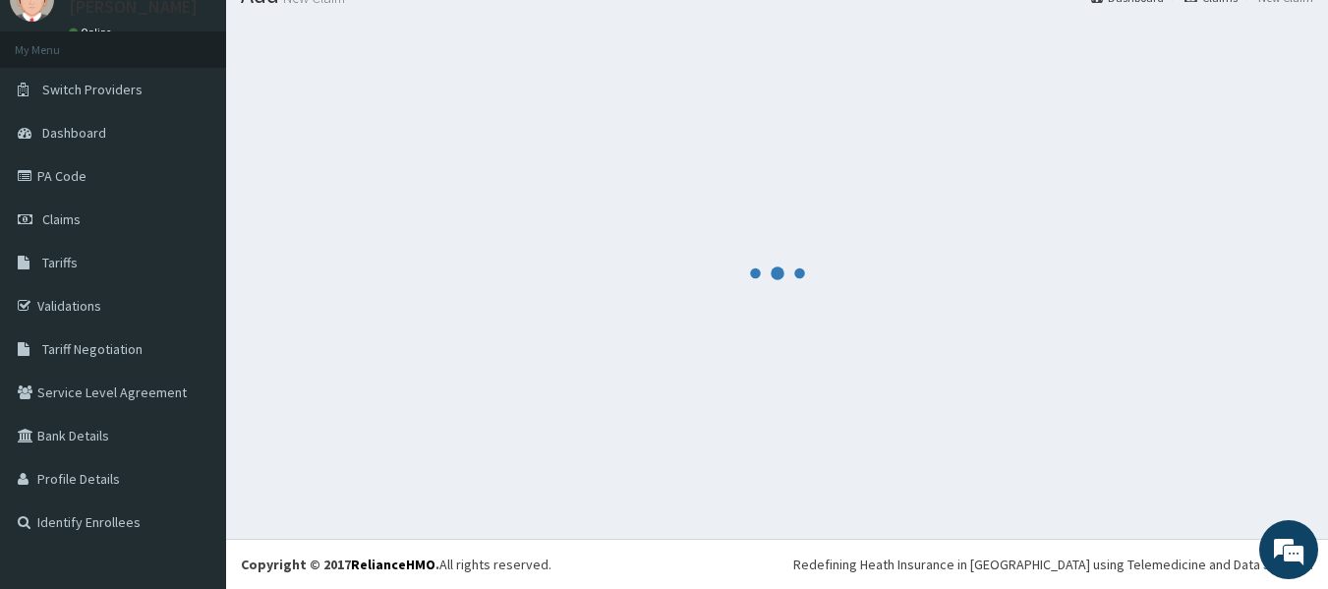
scroll to position [82, 0]
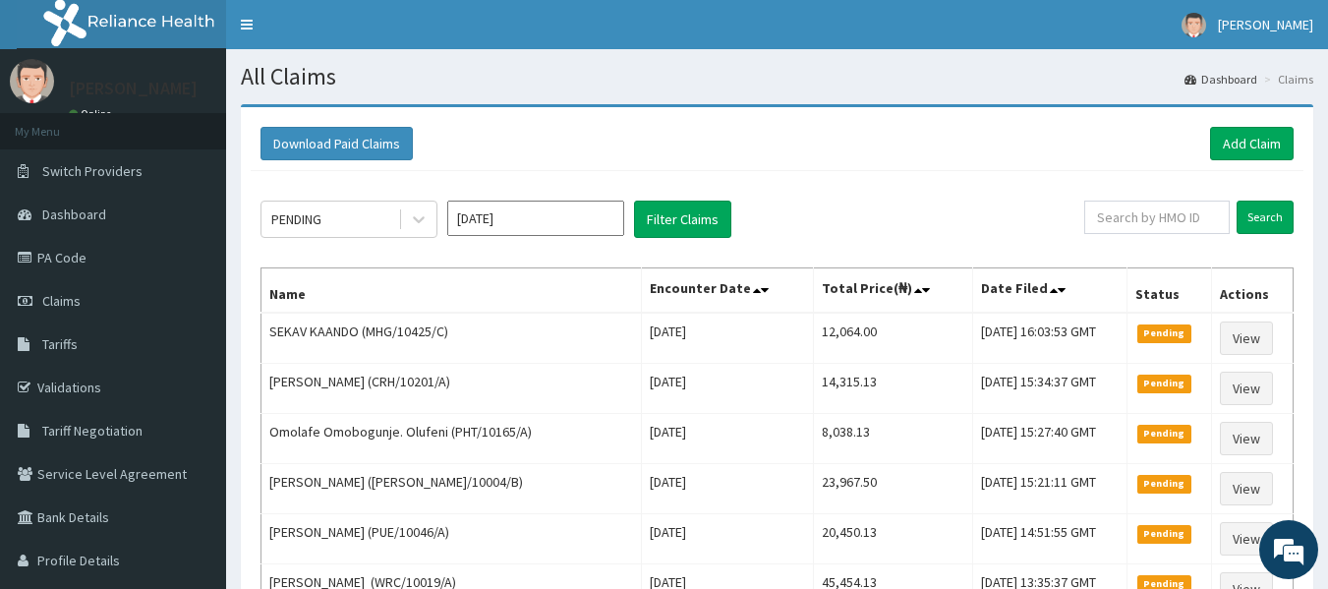
click at [1193, 228] on input "text" at bounding box center [1157, 217] width 146 height 33
paste input "PGS/10014/A"
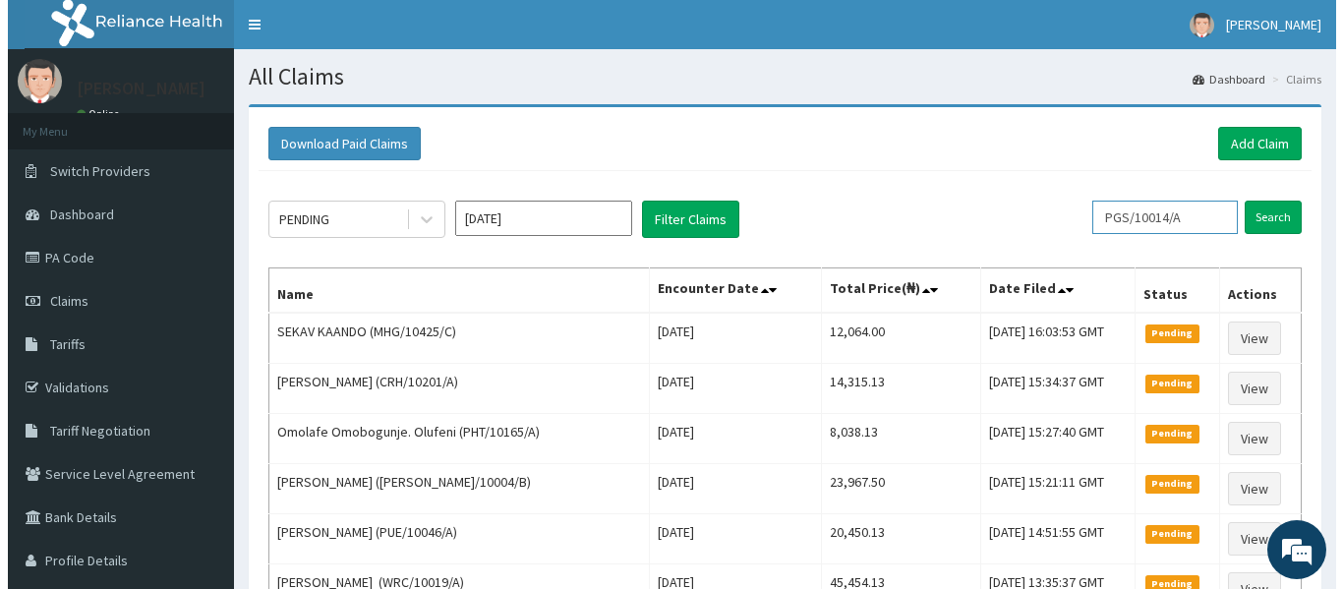
scroll to position [0, 1]
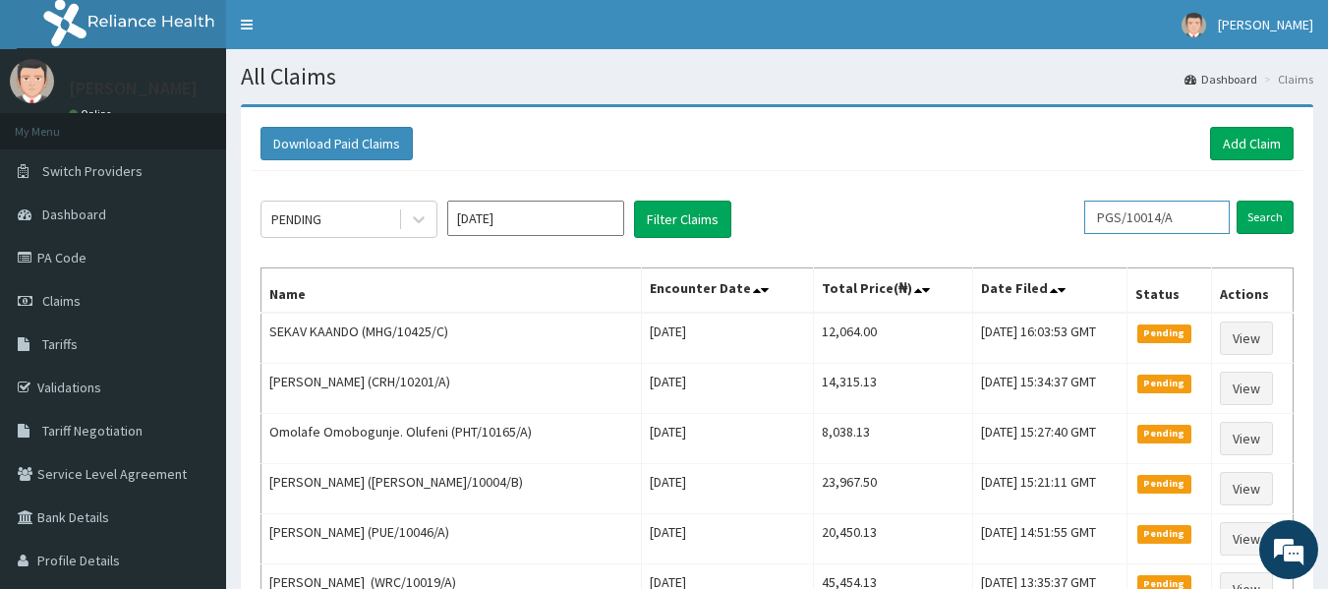
type input "PGS/10014/A"
click at [1237, 201] on input "Search" at bounding box center [1265, 217] width 57 height 33
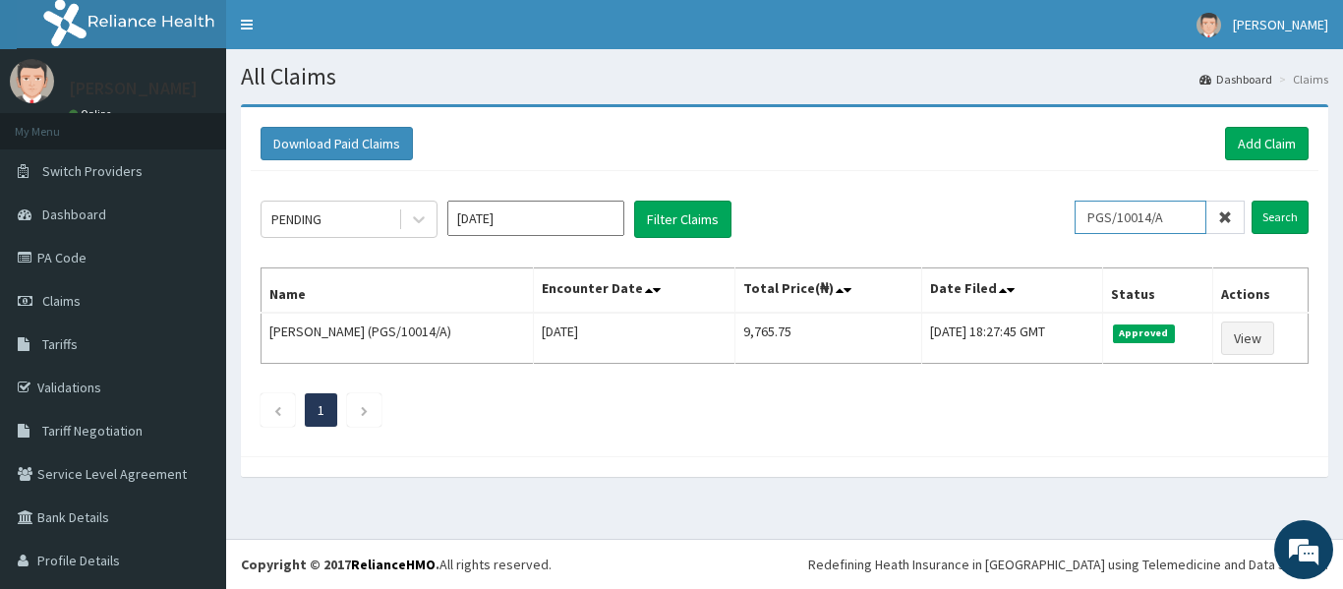
scroll to position [0, 0]
